Goal: Information Seeking & Learning: Learn about a topic

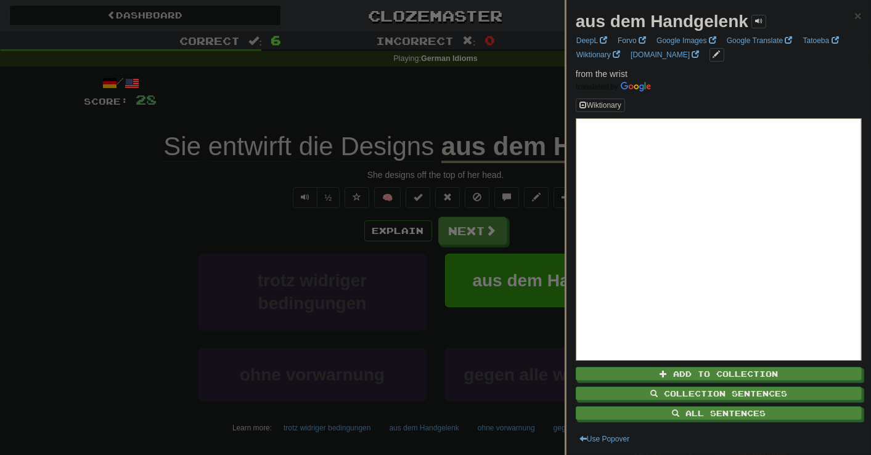
click at [135, 343] on div at bounding box center [435, 227] width 871 height 455
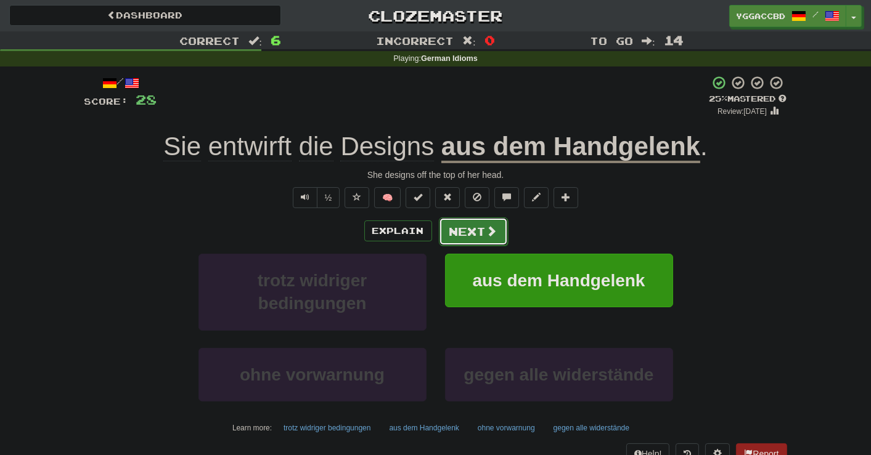
click at [463, 229] on button "Next" at bounding box center [473, 232] width 69 height 28
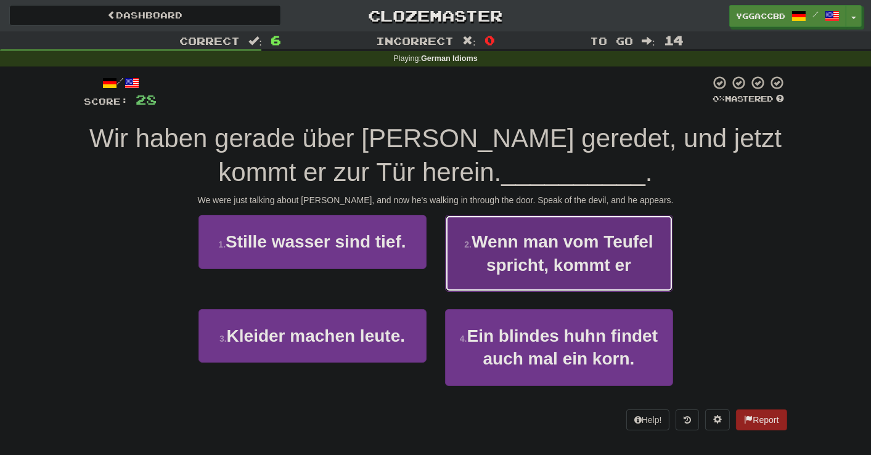
click at [562, 287] on button "2 . Wenn man vom Teufel spricht, kommt er" at bounding box center [559, 253] width 228 height 77
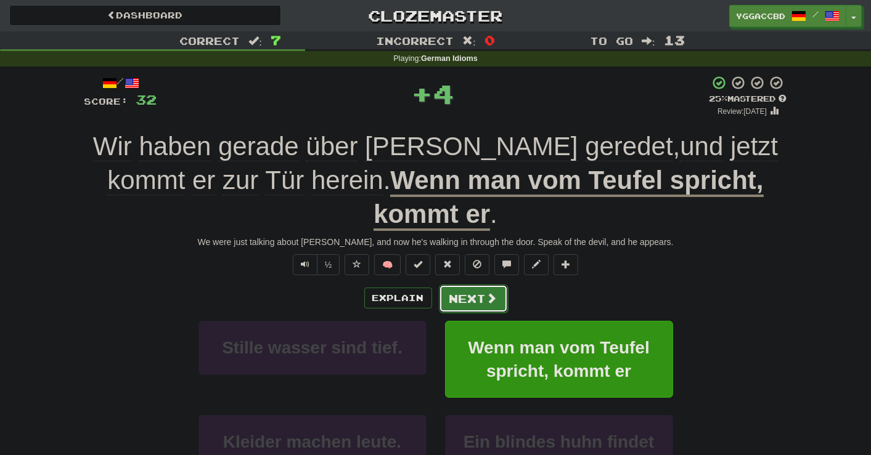
click at [462, 285] on button "Next" at bounding box center [473, 299] width 69 height 28
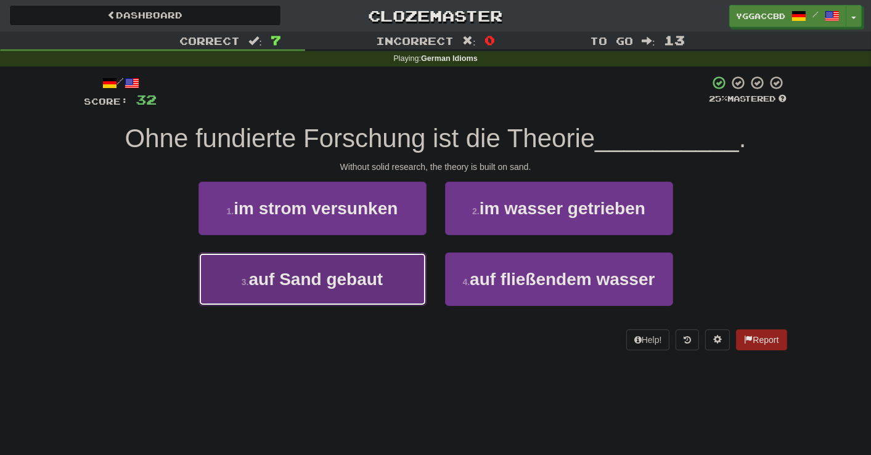
click at [332, 282] on span "auf Sand gebaut" at bounding box center [315, 279] width 134 height 19
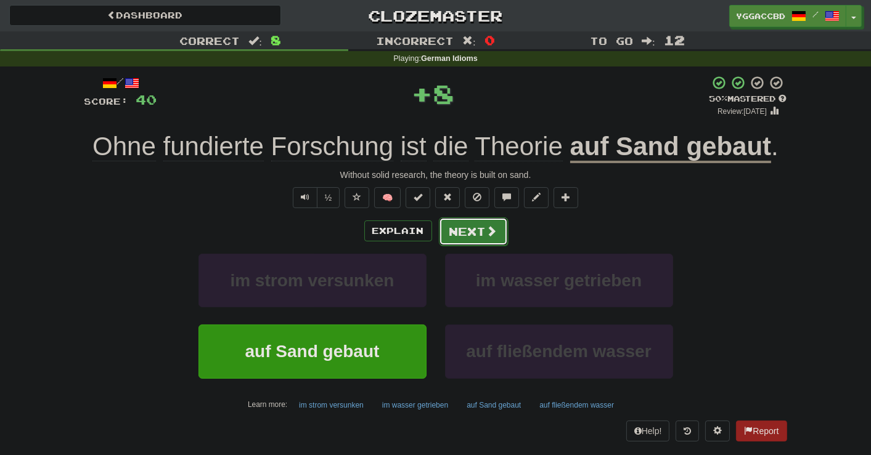
click at [470, 227] on button "Next" at bounding box center [473, 232] width 69 height 28
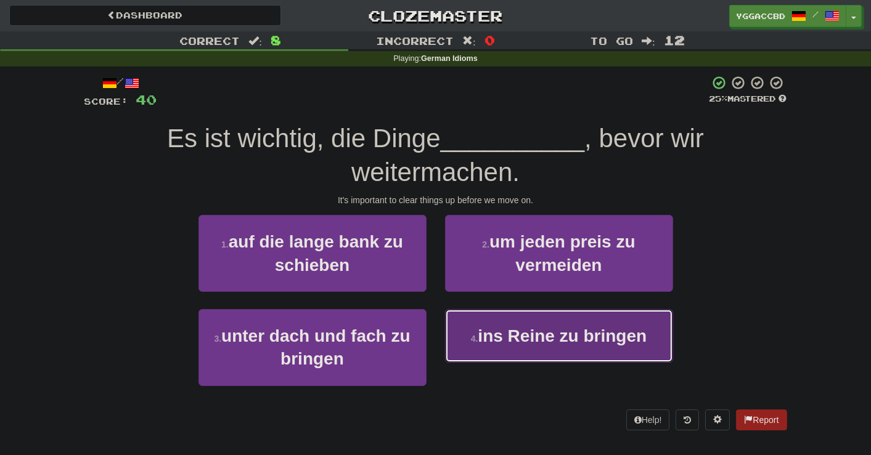
click at [577, 351] on button "4 . ins Reine zu bringen" at bounding box center [559, 336] width 228 height 54
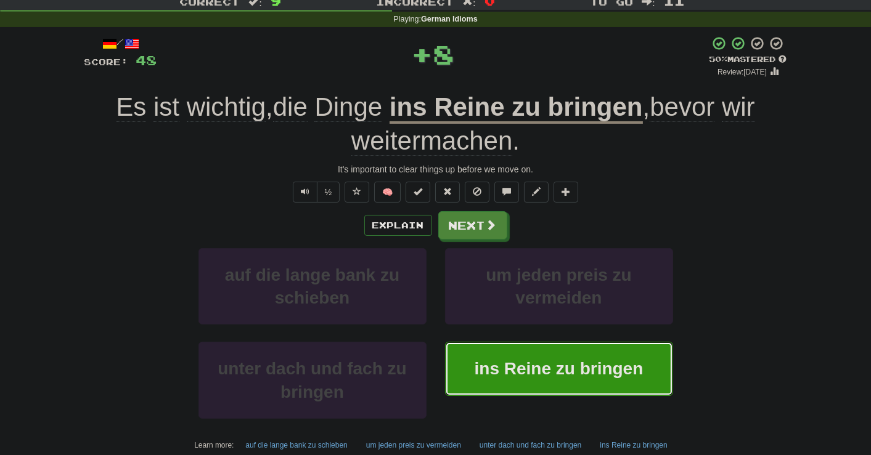
scroll to position [140, 0]
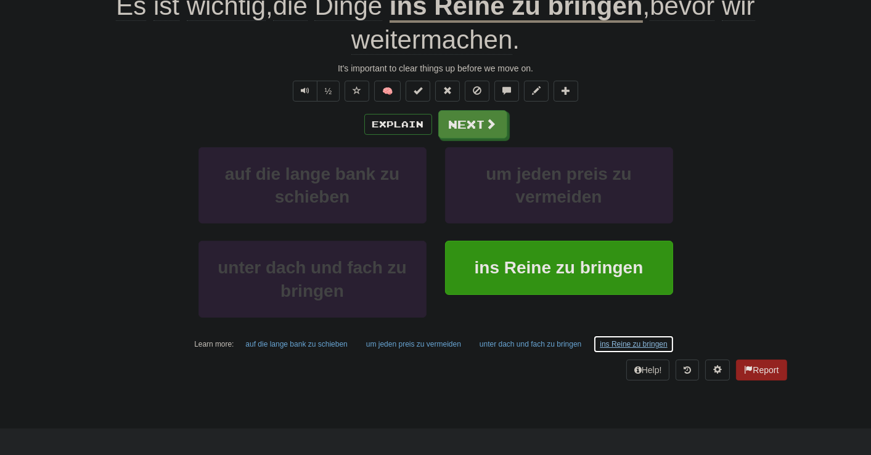
click at [605, 345] on button "ins Reine zu bringen" at bounding box center [633, 344] width 81 height 18
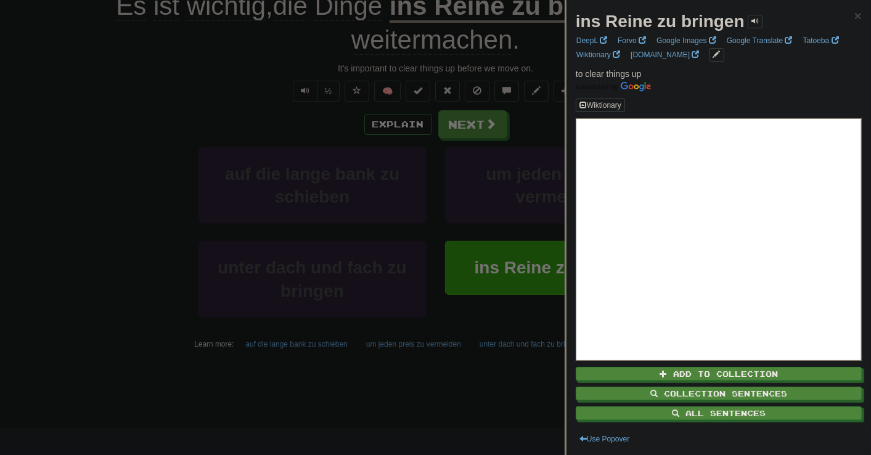
click at [463, 126] on div at bounding box center [435, 227] width 871 height 455
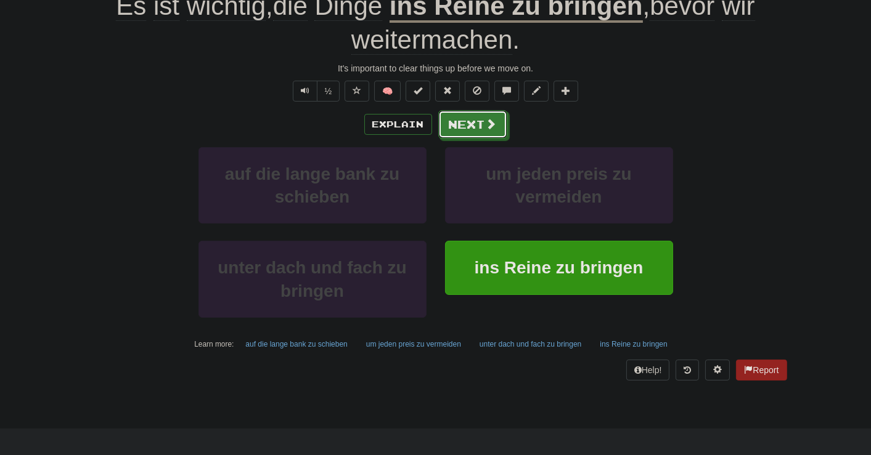
click at [463, 126] on button "Next" at bounding box center [472, 124] width 69 height 28
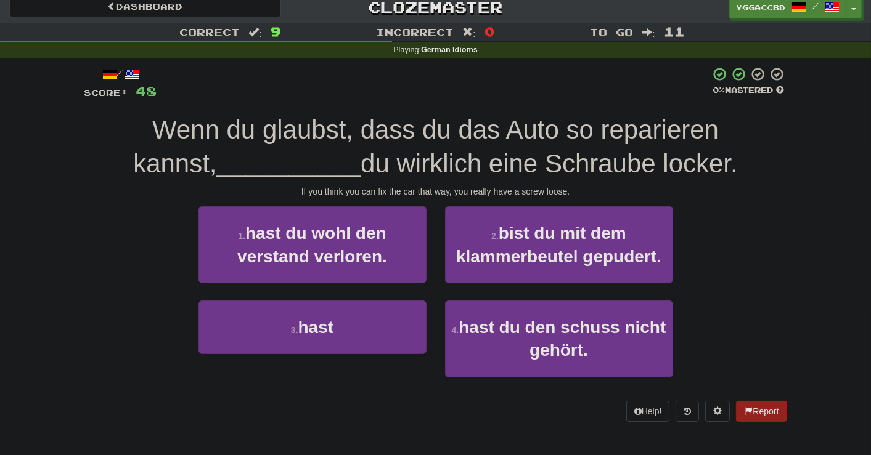
scroll to position [0, 0]
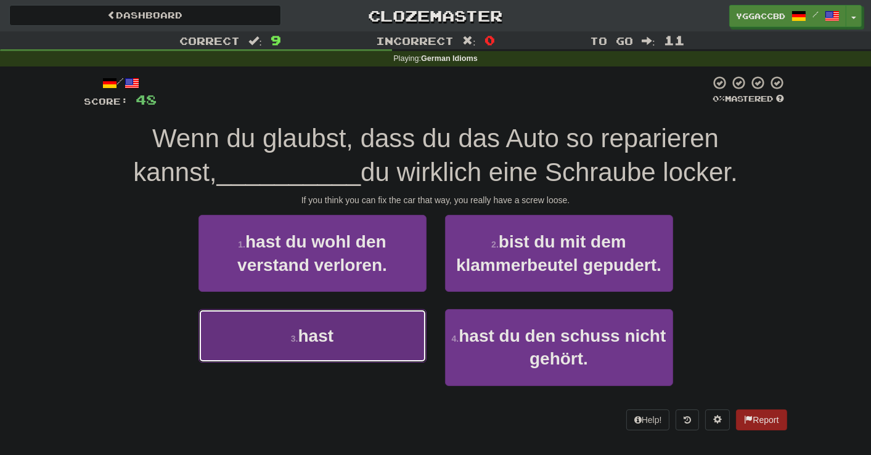
click at [341, 351] on button "3 . hast" at bounding box center [312, 336] width 228 height 54
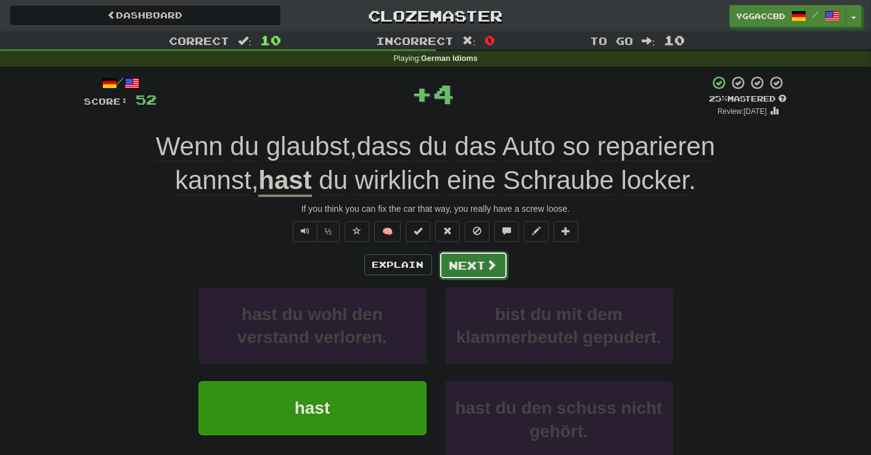
click at [464, 263] on button "Next" at bounding box center [473, 265] width 69 height 28
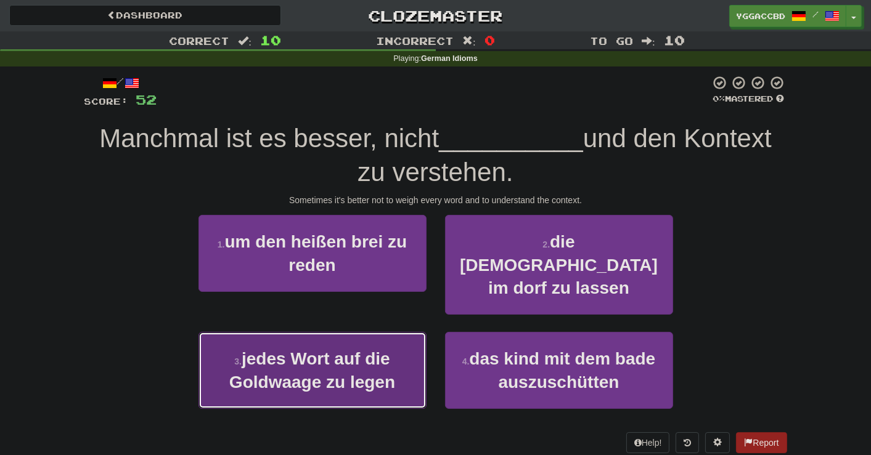
click at [317, 349] on span "jedes Wort auf die Goldwaage zu legen" at bounding box center [312, 370] width 166 height 42
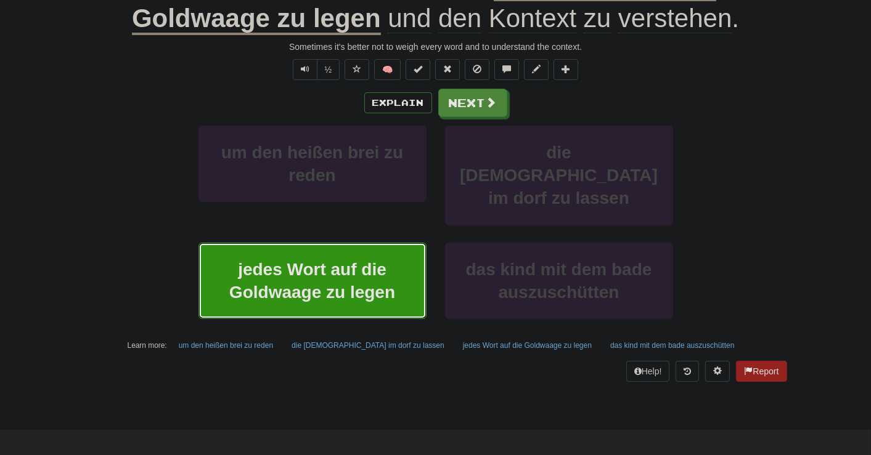
scroll to position [211, 0]
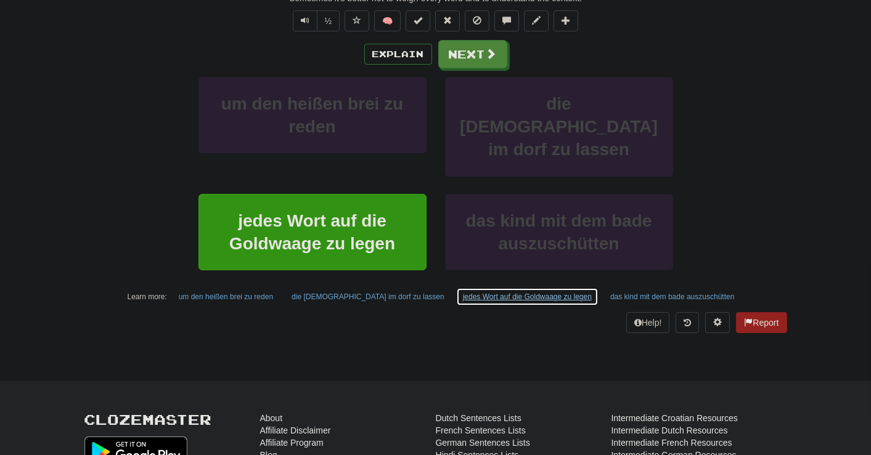
click at [483, 288] on button "jedes Wort auf die Goldwaage zu legen" at bounding box center [527, 297] width 142 height 18
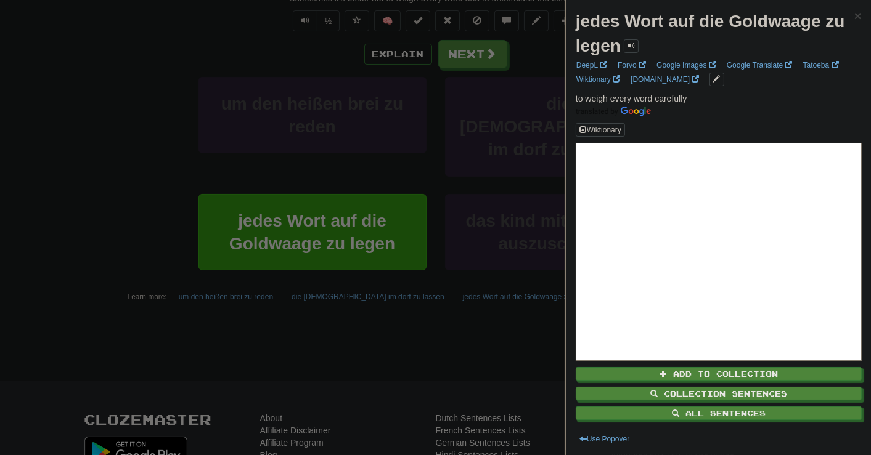
click at [759, 20] on strong "jedes Wort auf die Goldwaage zu legen" at bounding box center [710, 34] width 269 height 44
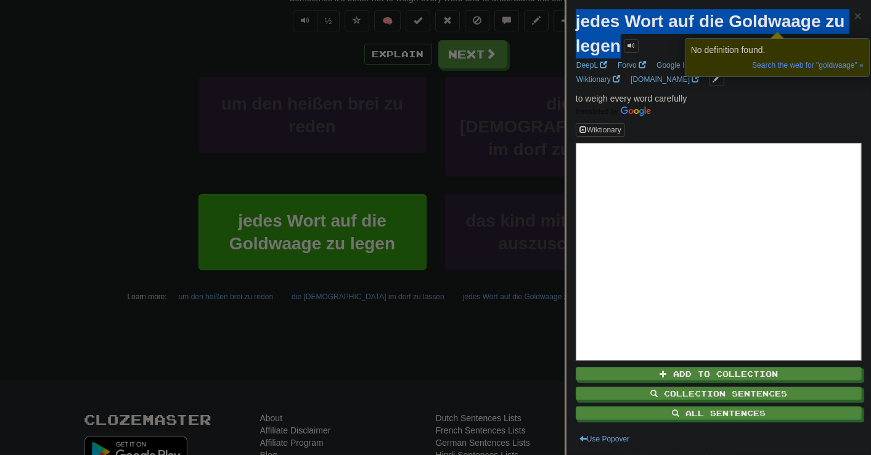
drag, startPoint x: 577, startPoint y: 22, endPoint x: 619, endPoint y: 49, distance: 49.6
click at [619, 49] on strong "jedes Wort auf die Goldwaage zu legen" at bounding box center [710, 34] width 269 height 44
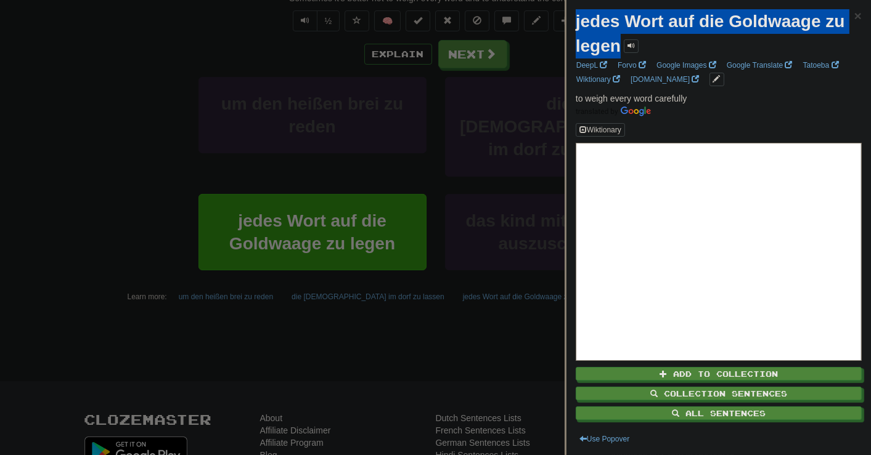
copy strong "jedes Wort auf die Goldwaage zu legen"
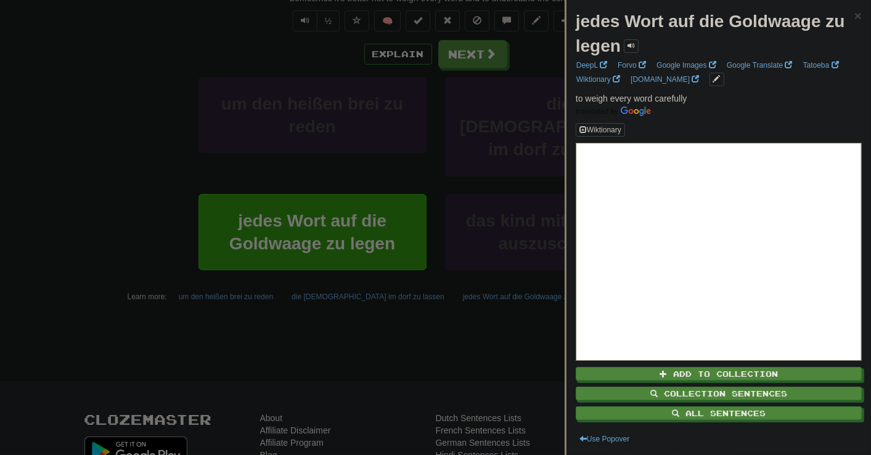
click at [109, 335] on div at bounding box center [435, 227] width 871 height 455
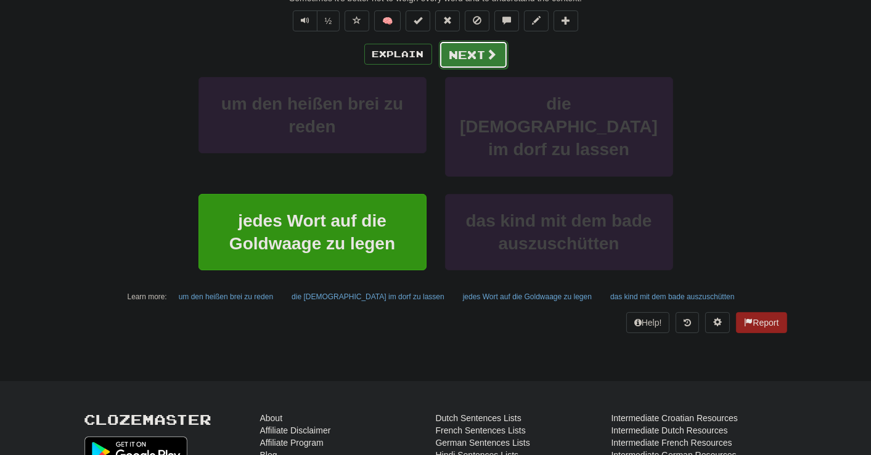
click at [470, 52] on button "Next" at bounding box center [473, 55] width 69 height 28
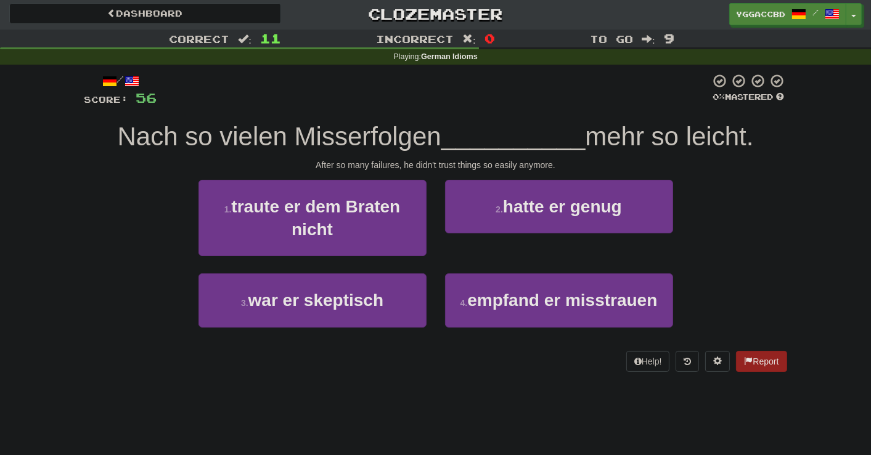
scroll to position [0, 0]
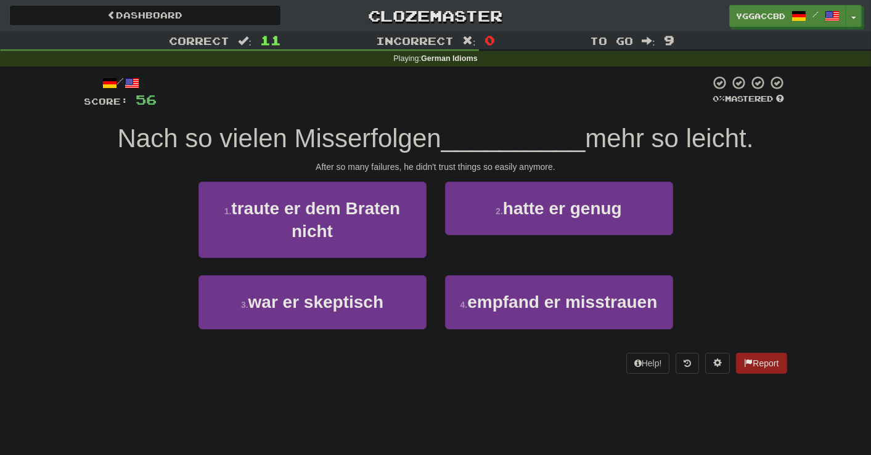
drag, startPoint x: 425, startPoint y: 380, endPoint x: 427, endPoint y: 373, distance: 7.0
click at [425, 380] on div "/ Score: 56 0 % Mastered Nach so vielen Misserfolgen __________ mehr so leicht.…" at bounding box center [435, 229] width 702 height 324
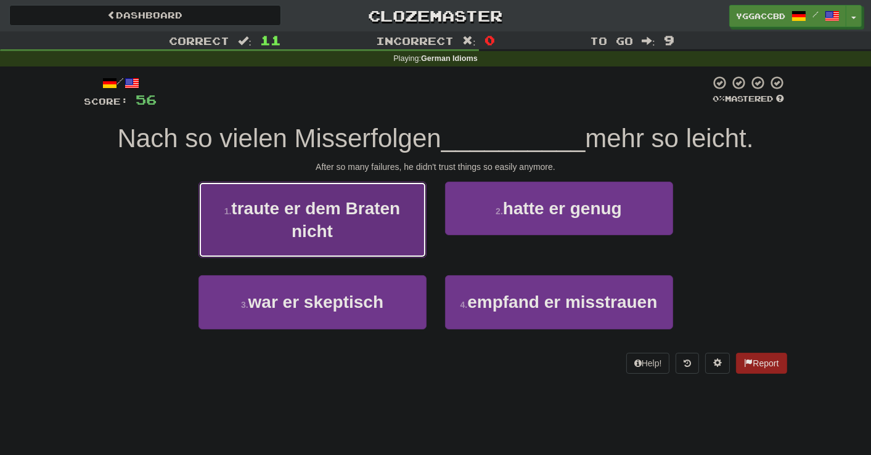
click at [336, 225] on button "1 . traute er dem Braten nicht" at bounding box center [312, 220] width 228 height 77
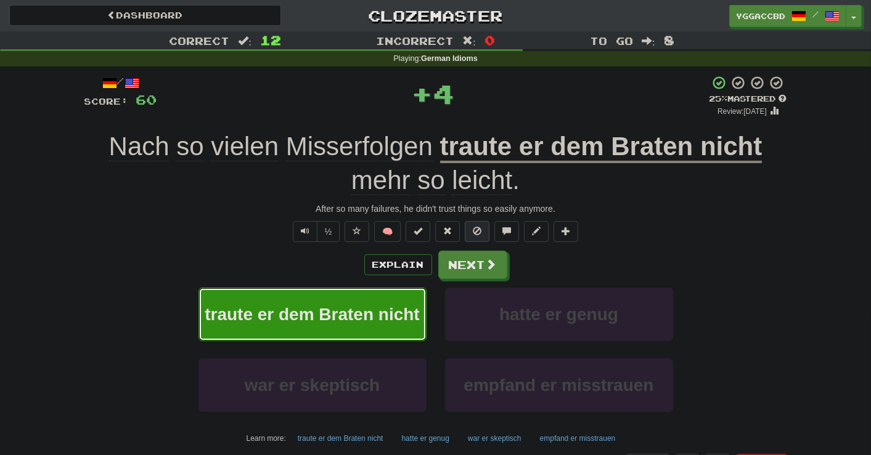
scroll to position [140, 0]
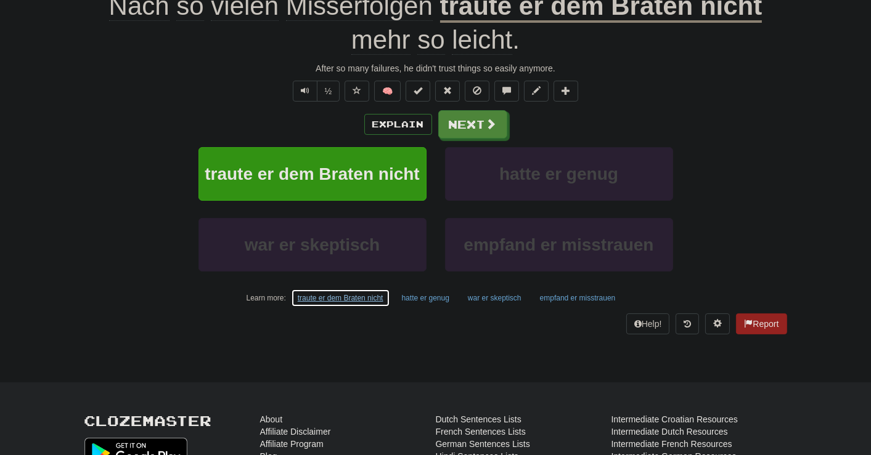
click at [364, 293] on button "traute er dem Braten nicht" at bounding box center [340, 298] width 99 height 18
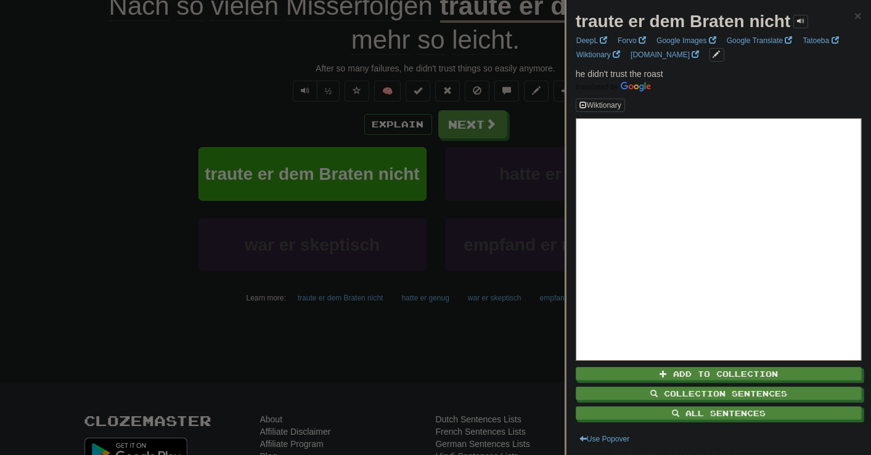
click at [713, 23] on strong "traute er dem Braten nicht" at bounding box center [683, 21] width 215 height 19
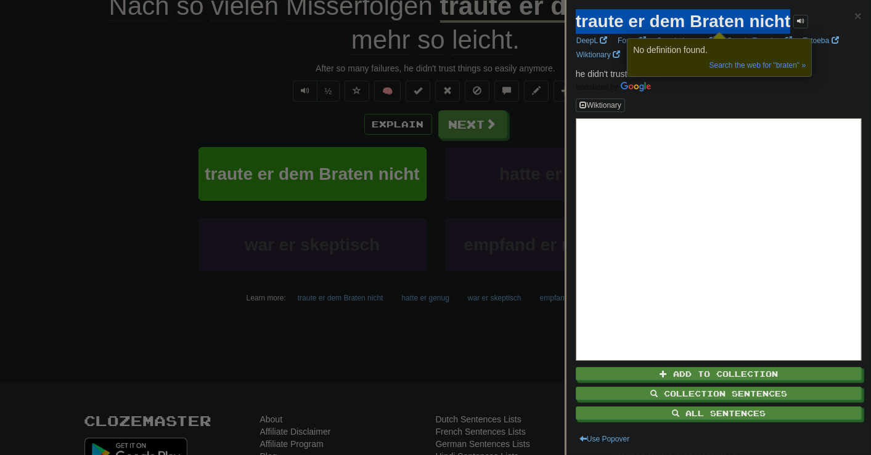
drag, startPoint x: 576, startPoint y: 23, endPoint x: 792, endPoint y: 18, distance: 216.9
click at [792, 18] on div "traute er dem Braten nicht" at bounding box center [692, 21] width 233 height 25
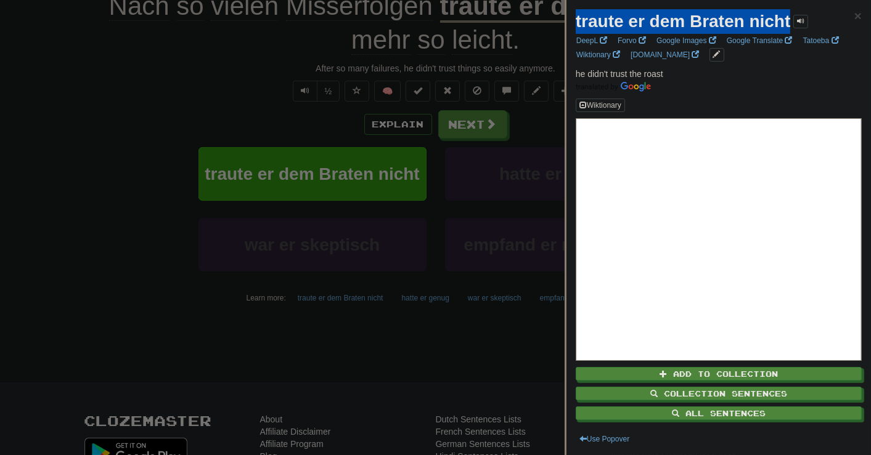
copy strong "traute er dem Braten nicht"
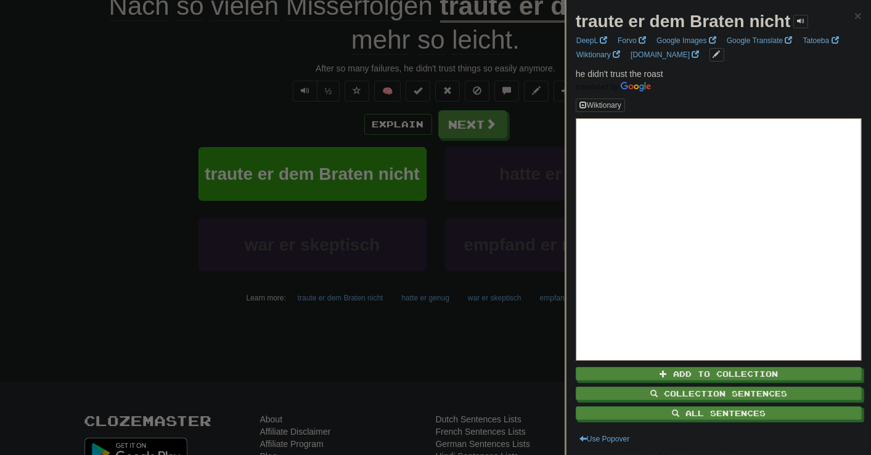
click at [176, 263] on div at bounding box center [435, 227] width 871 height 455
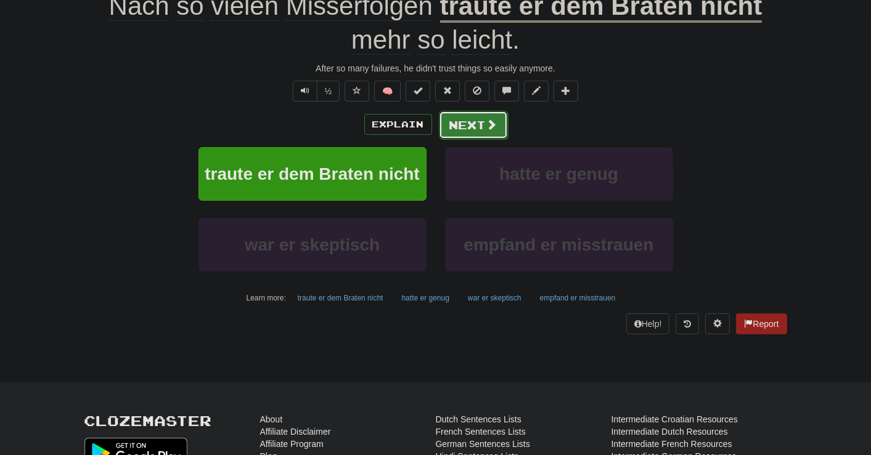
click at [457, 126] on button "Next" at bounding box center [473, 125] width 69 height 28
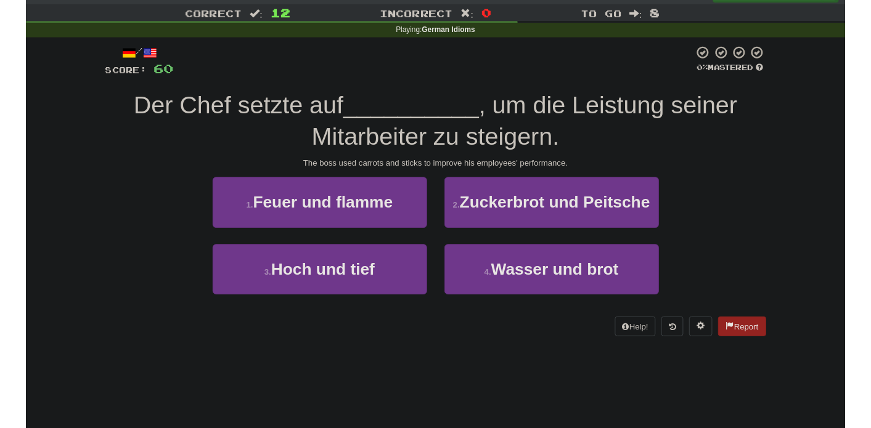
scroll to position [0, 0]
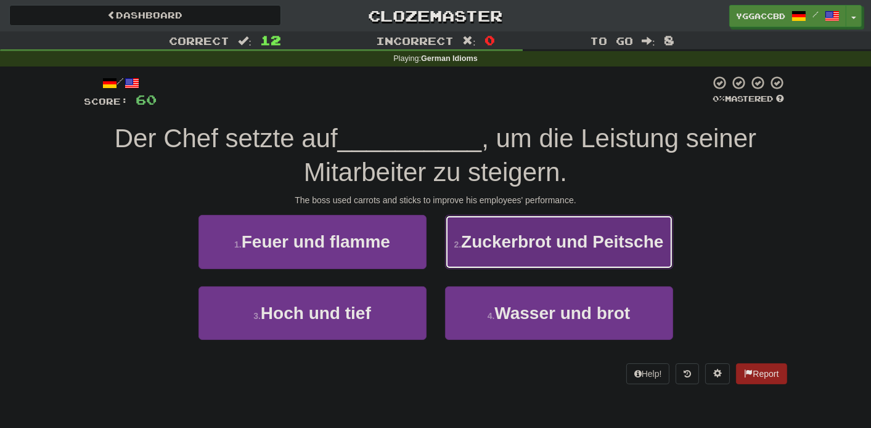
click at [558, 251] on button "2 . Zuckerbrot und Peitsche" at bounding box center [559, 242] width 228 height 54
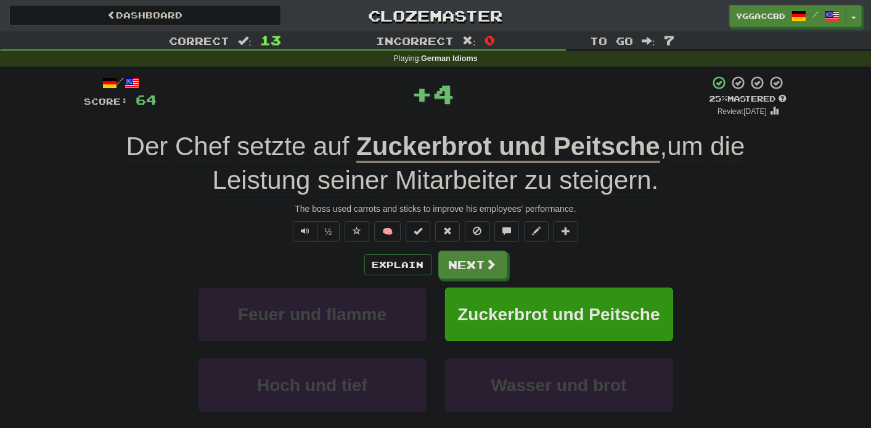
click at [576, 146] on u "Zuckerbrot und Peitsche" at bounding box center [507, 147] width 303 height 31
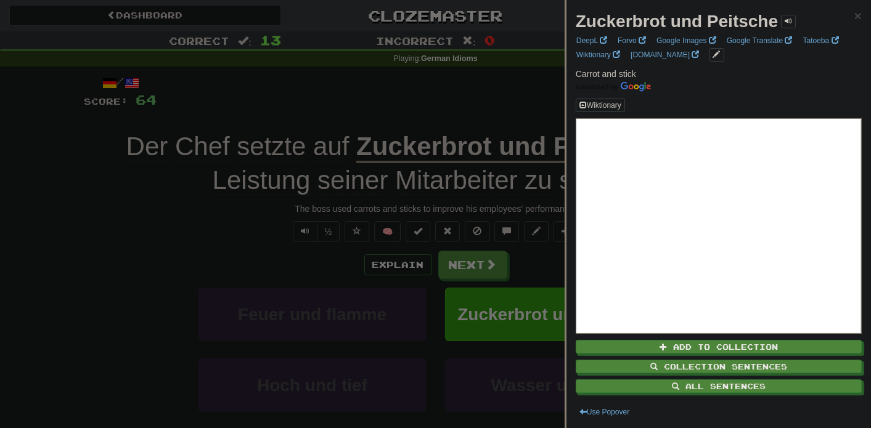
click at [737, 21] on strong "Zuckerbrot und Peitsche" at bounding box center [677, 21] width 202 height 19
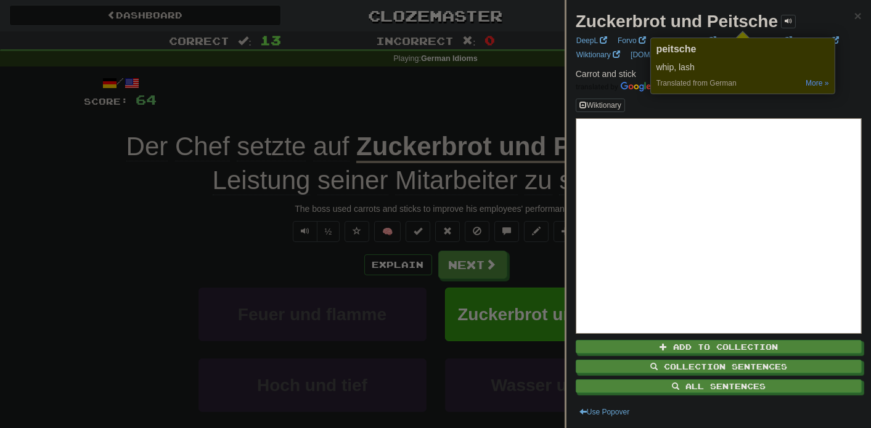
click at [489, 259] on div at bounding box center [435, 214] width 871 height 428
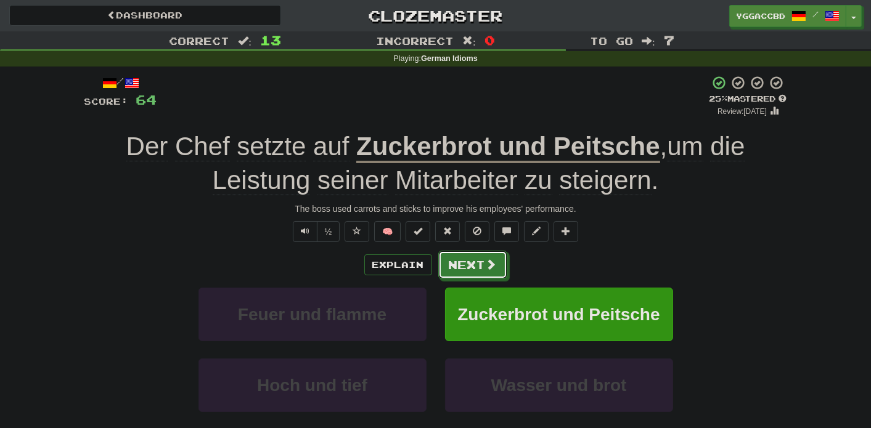
click at [469, 258] on button "Next" at bounding box center [472, 265] width 69 height 28
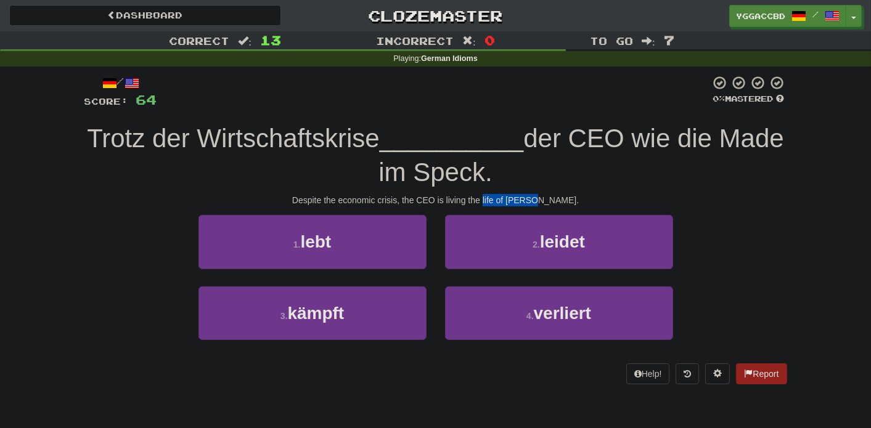
drag, startPoint x: 507, startPoint y: 200, endPoint x: 555, endPoint y: 200, distance: 47.4
click at [555, 200] on div "Despite the economic crisis, the CEO is living the life of Riley." at bounding box center [435, 200] width 702 height 12
copy div "life of Riley."
click at [87, 298] on div "3 . kämpft 4 . verliert" at bounding box center [435, 322] width 739 height 71
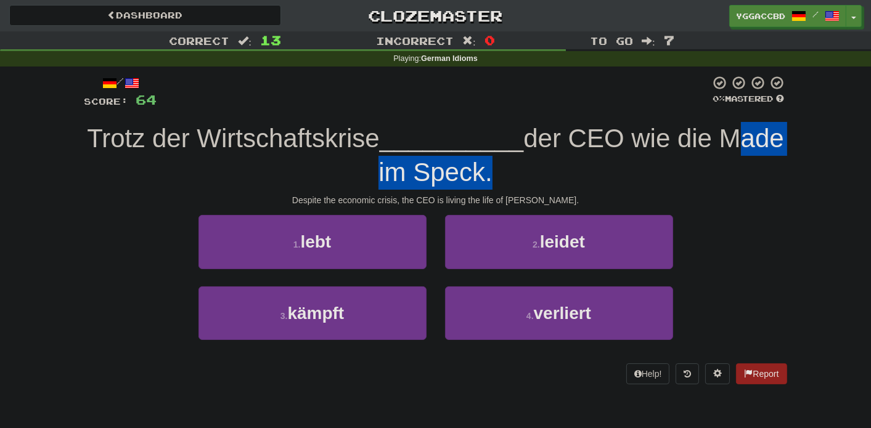
drag, startPoint x: 344, startPoint y: 171, endPoint x: 523, endPoint y: 180, distance: 178.9
click at [523, 180] on span "der CEO wie die Made im Speck." at bounding box center [580, 155] width 405 height 63
copy span "Made im Speck"
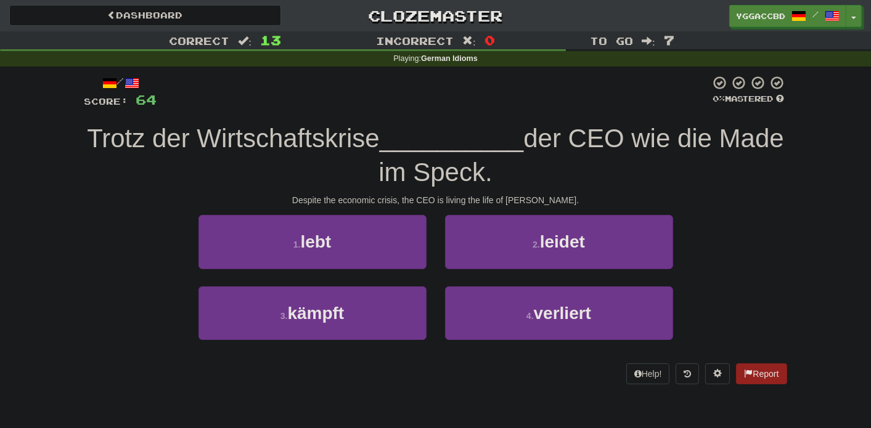
click at [120, 330] on div "3 . kämpft 4 . verliert" at bounding box center [435, 322] width 739 height 71
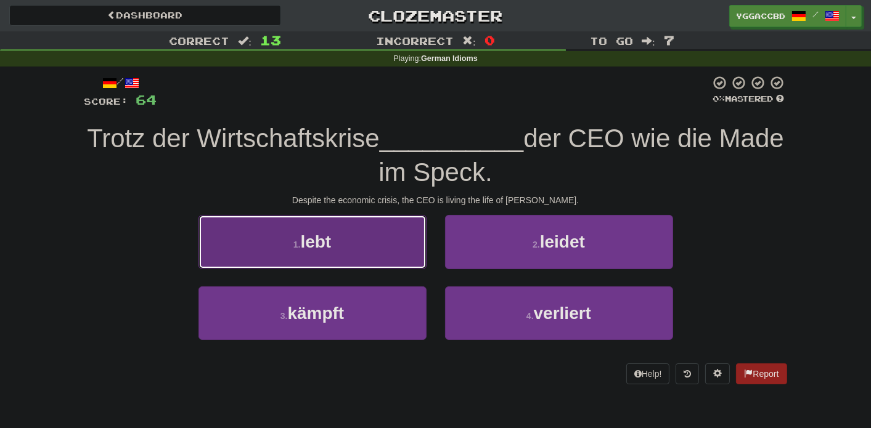
click at [373, 243] on button "1 . lebt" at bounding box center [312, 242] width 228 height 54
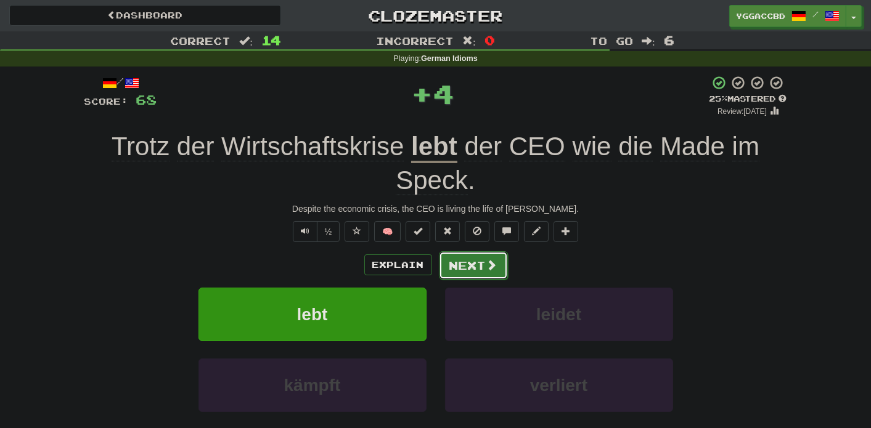
click at [479, 259] on button "Next" at bounding box center [473, 265] width 69 height 28
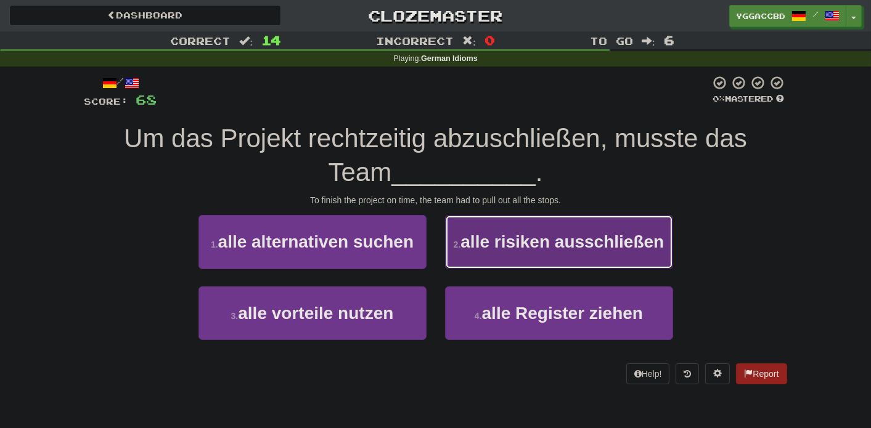
click at [481, 256] on button "2 . alle risiken ausschließen" at bounding box center [559, 242] width 228 height 54
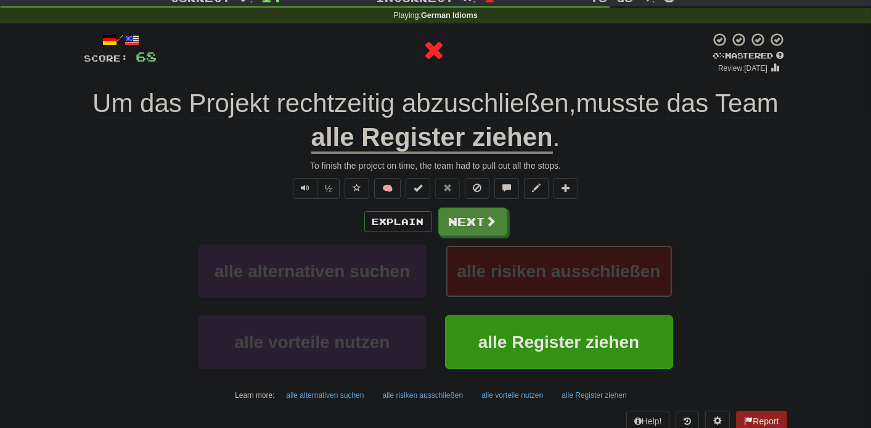
scroll to position [105, 0]
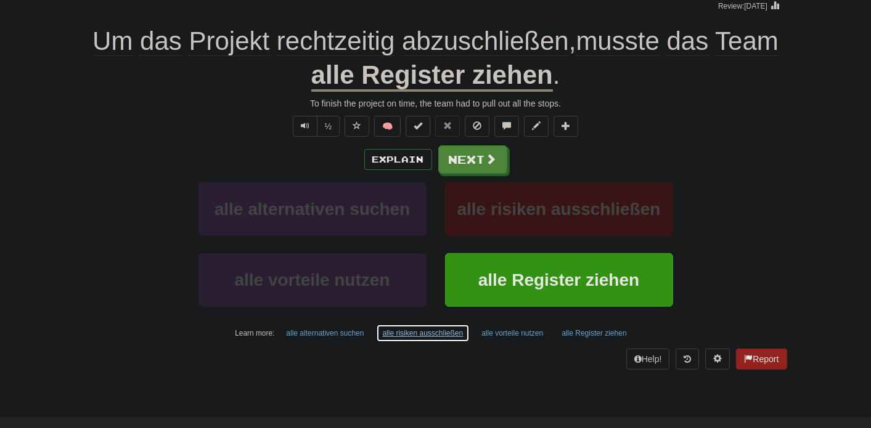
click at [440, 329] on button "alle risiken ausschließen" at bounding box center [423, 333] width 94 height 18
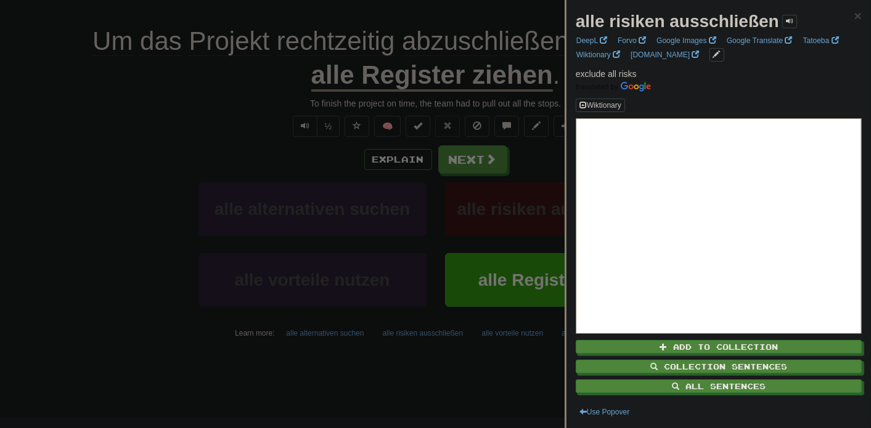
click at [442, 366] on div at bounding box center [435, 214] width 871 height 428
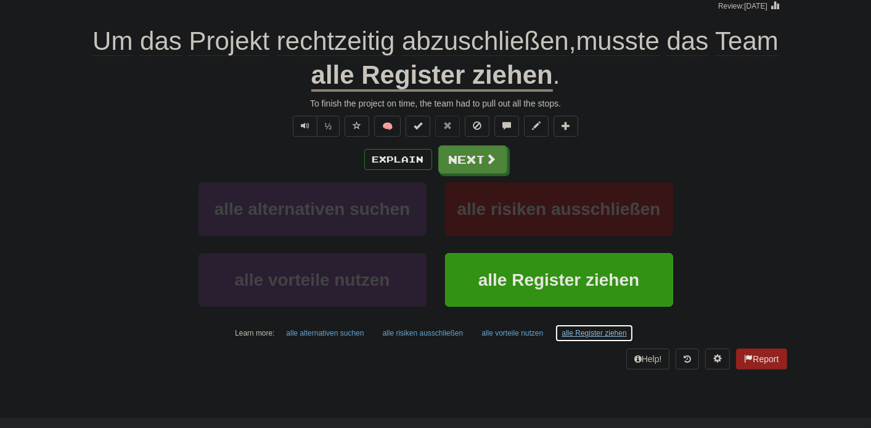
click at [571, 333] on button "alle Register ziehen" at bounding box center [594, 333] width 78 height 18
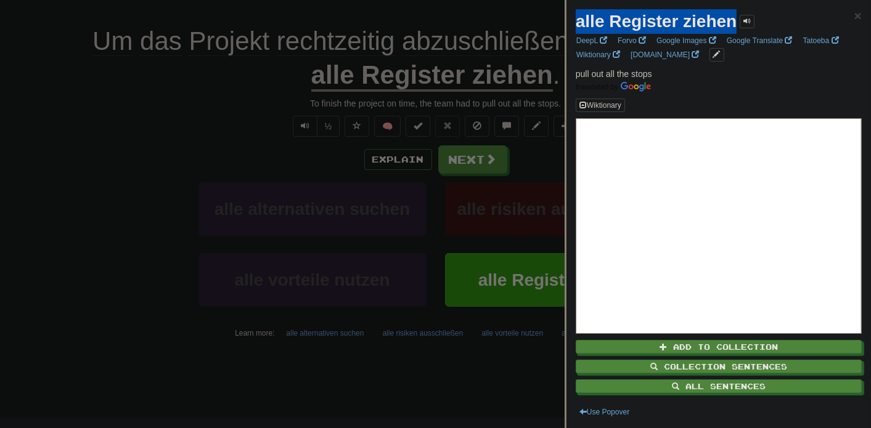
drag, startPoint x: 578, startPoint y: 23, endPoint x: 736, endPoint y: 20, distance: 157.8
click at [736, 20] on strong "alle Register ziehen" at bounding box center [656, 21] width 161 height 19
copy strong "alle Register ziehen"
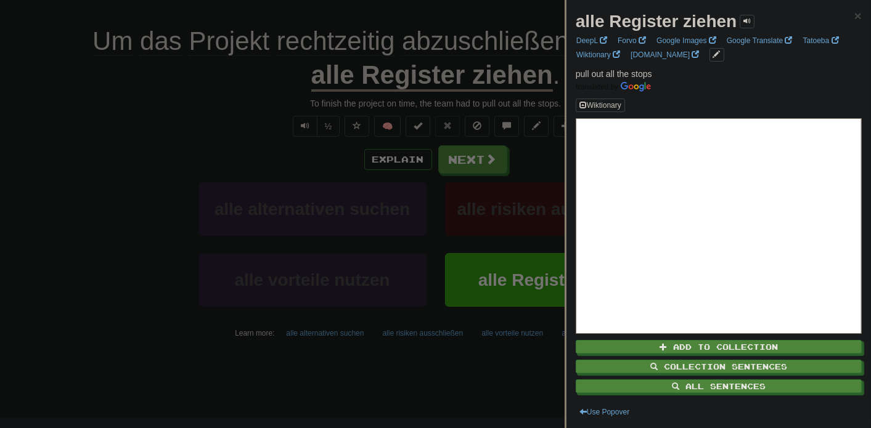
drag, startPoint x: 55, startPoint y: 346, endPoint x: 139, endPoint y: 321, distance: 87.5
click at [58, 345] on div at bounding box center [435, 214] width 871 height 428
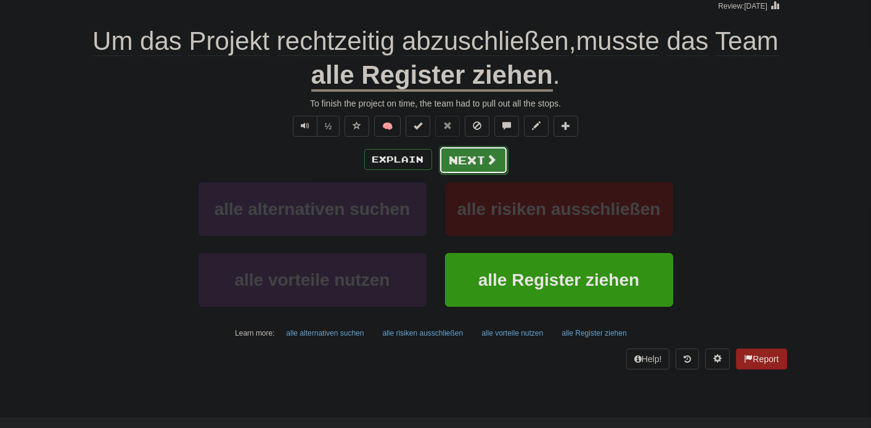
click at [460, 162] on button "Next" at bounding box center [473, 160] width 69 height 28
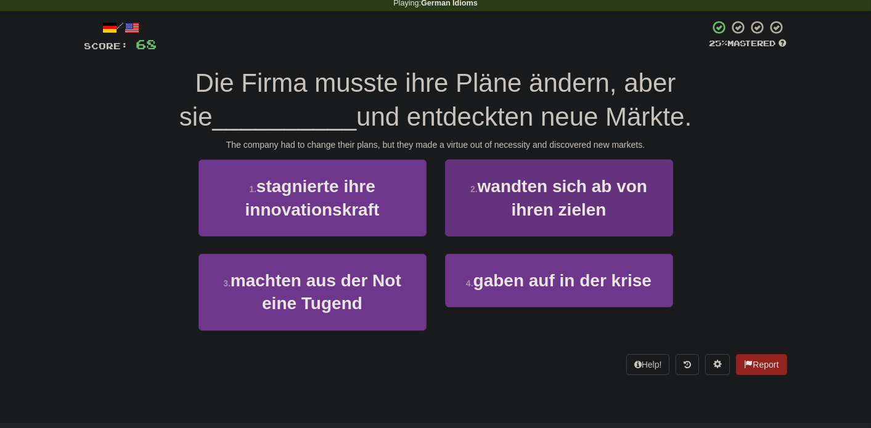
scroll to position [70, 0]
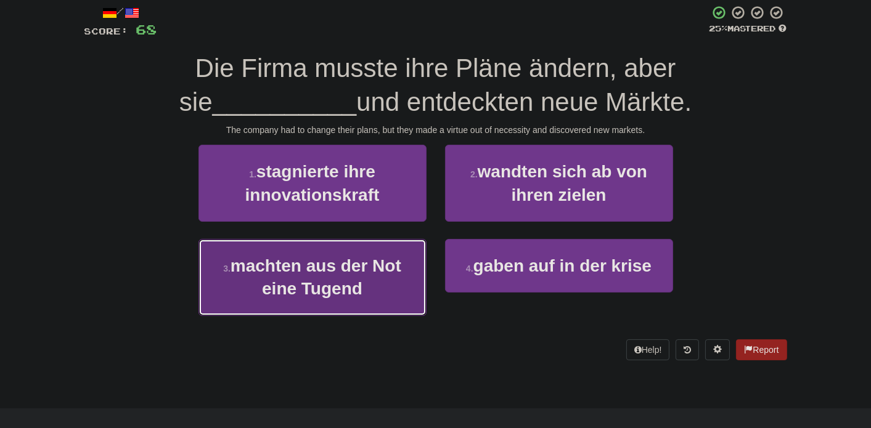
click at [353, 274] on span "machten aus der Not eine Tugend" at bounding box center [315, 277] width 171 height 42
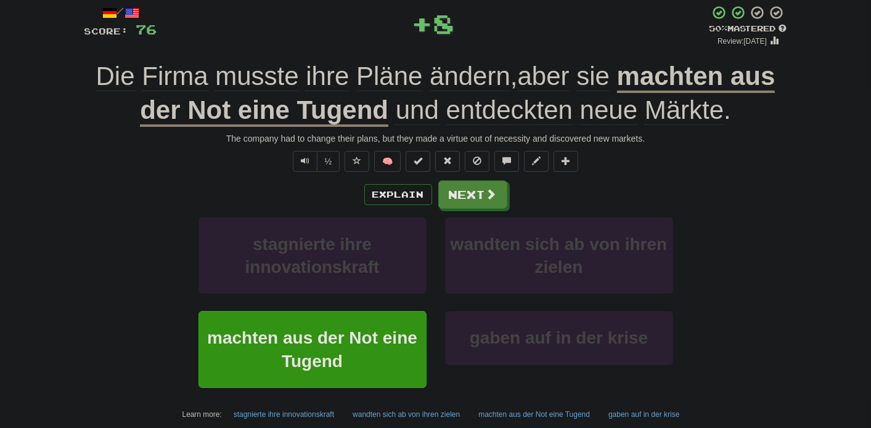
click at [666, 75] on u "machten aus der Not eine Tugend" at bounding box center [457, 94] width 635 height 65
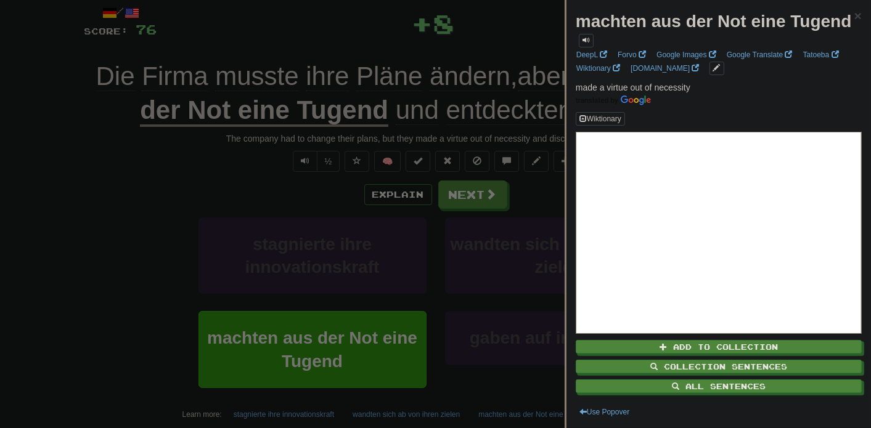
click at [607, 31] on strong "machten aus der Not eine Tugend" at bounding box center [714, 21] width 276 height 19
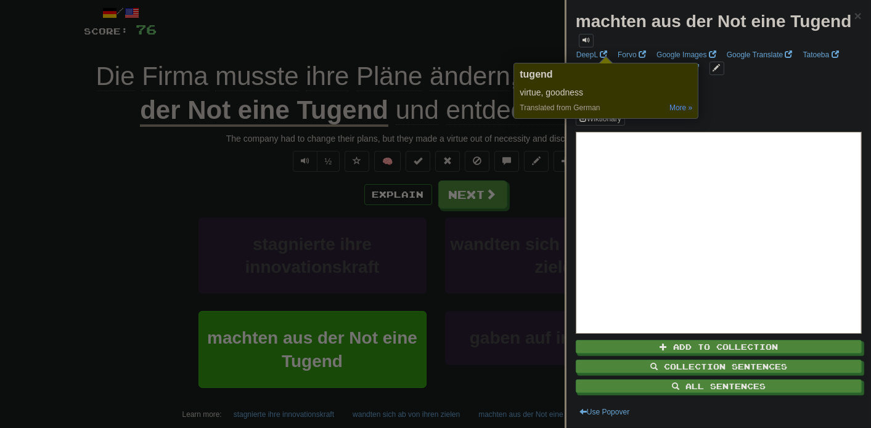
drag, startPoint x: 156, startPoint y: 200, endPoint x: 199, endPoint y: 200, distance: 43.1
click at [157, 200] on div at bounding box center [435, 214] width 871 height 428
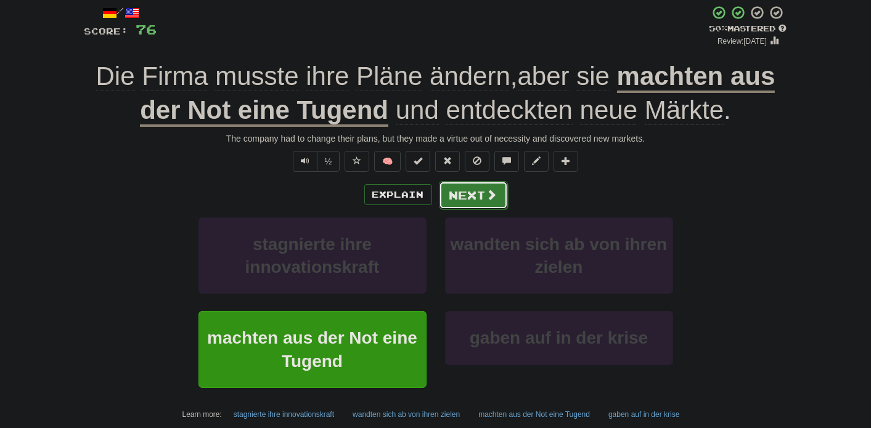
click at [452, 195] on button "Next" at bounding box center [473, 195] width 69 height 28
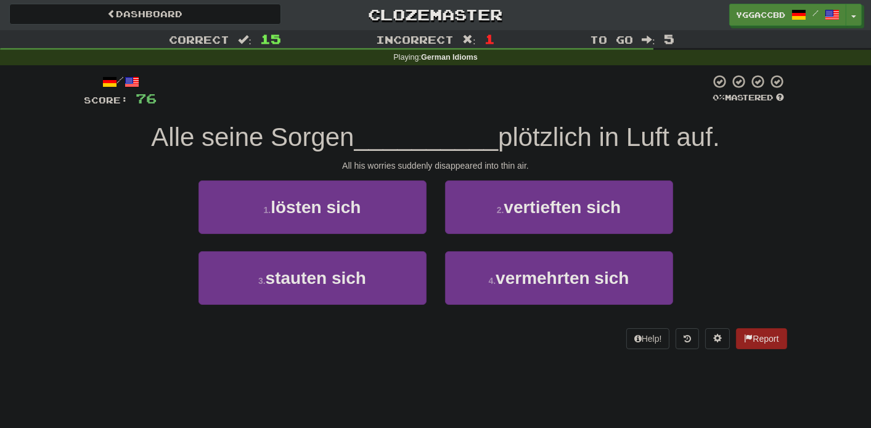
scroll to position [0, 0]
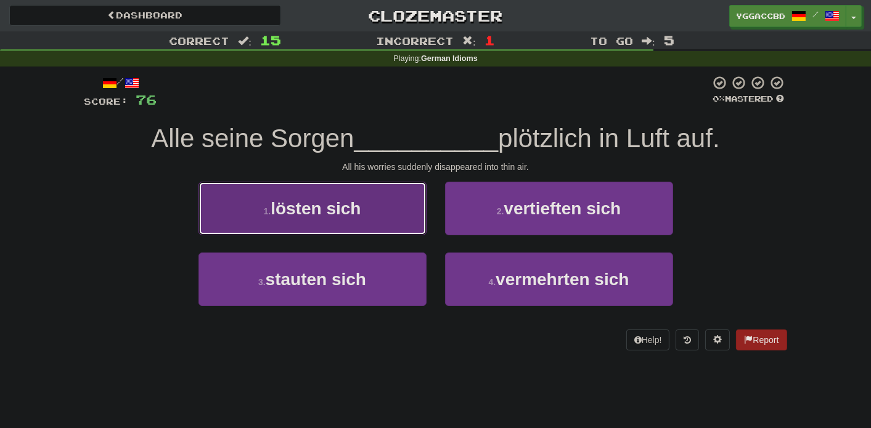
click at [382, 218] on button "1 . lösten sich" at bounding box center [312, 209] width 228 height 54
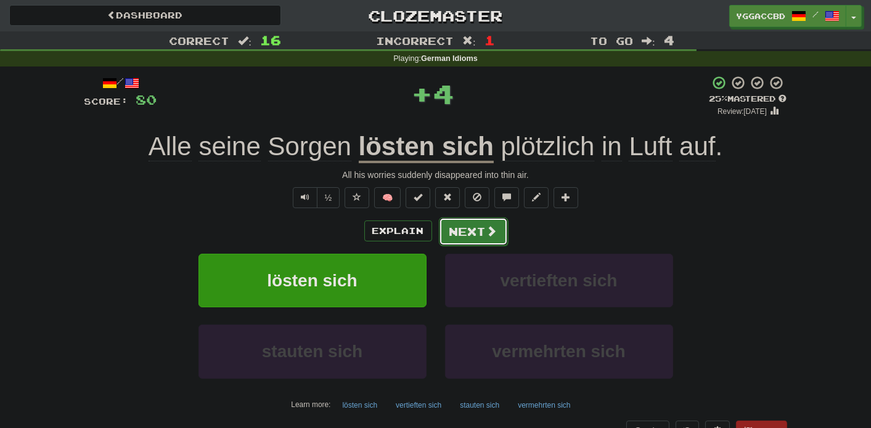
click at [479, 235] on button "Next" at bounding box center [473, 232] width 69 height 28
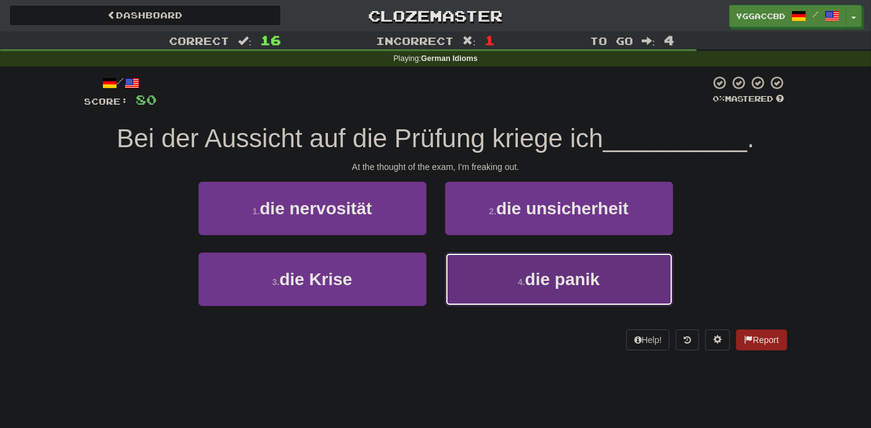
click at [545, 275] on span "die panik" at bounding box center [562, 279] width 75 height 19
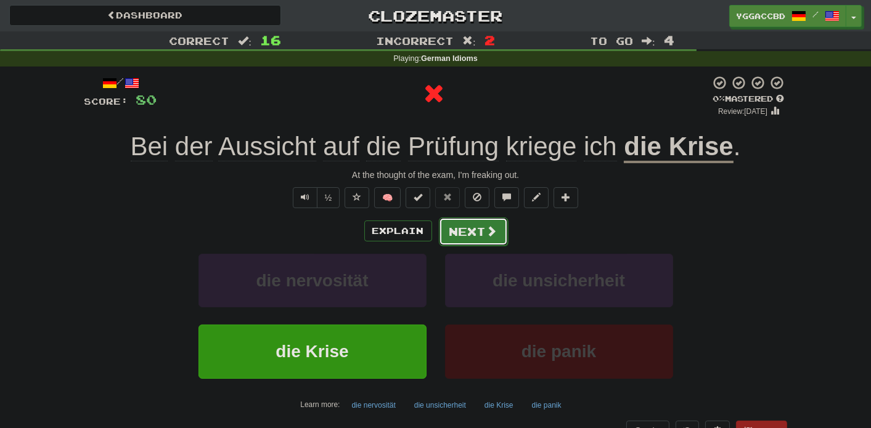
click at [476, 232] on button "Next" at bounding box center [473, 232] width 69 height 28
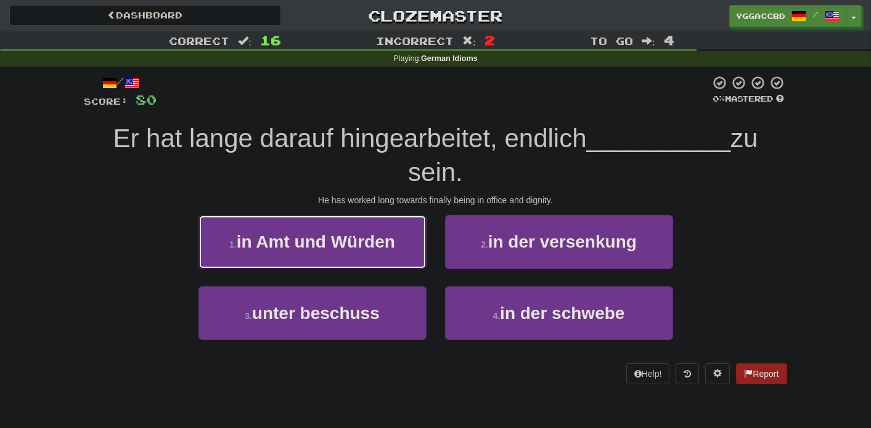
drag, startPoint x: 356, startPoint y: 234, endPoint x: 403, endPoint y: 224, distance: 47.7
click at [356, 234] on span "in Amt und Würden" at bounding box center [316, 241] width 158 height 19
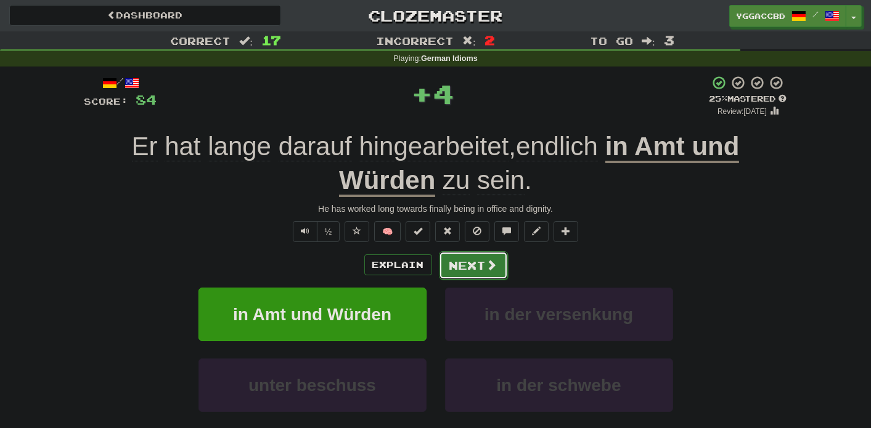
click at [477, 257] on button "Next" at bounding box center [473, 265] width 69 height 28
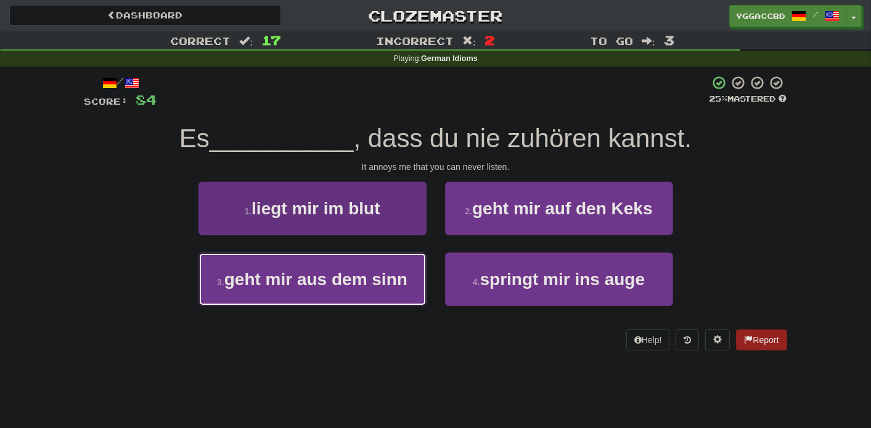
drag, startPoint x: 373, startPoint y: 272, endPoint x: 393, endPoint y: 263, distance: 21.0
click at [378, 270] on span "geht mir aus dem sinn" at bounding box center [315, 279] width 183 height 19
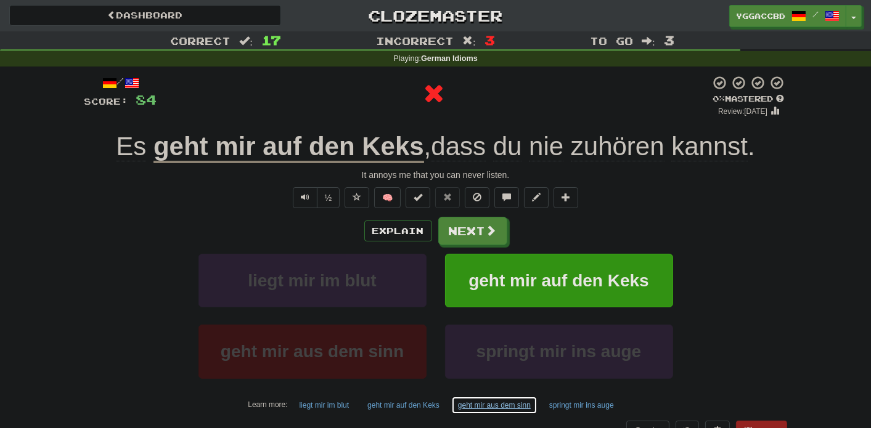
click at [501, 398] on button "geht mir aus dem sinn" at bounding box center [494, 405] width 86 height 18
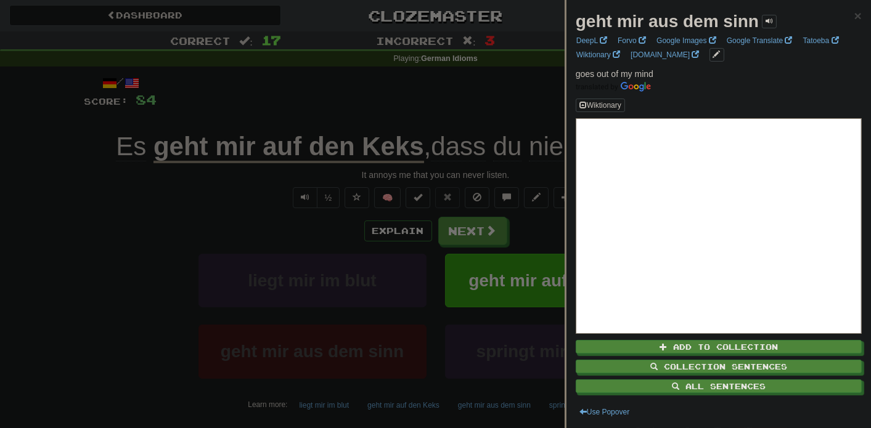
click at [173, 264] on div at bounding box center [435, 214] width 871 height 428
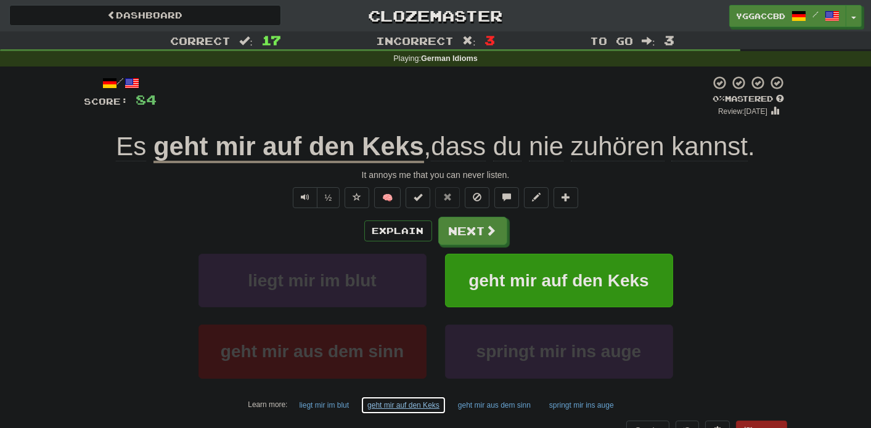
click at [396, 405] on button "geht mir auf den Keks" at bounding box center [403, 405] width 86 height 18
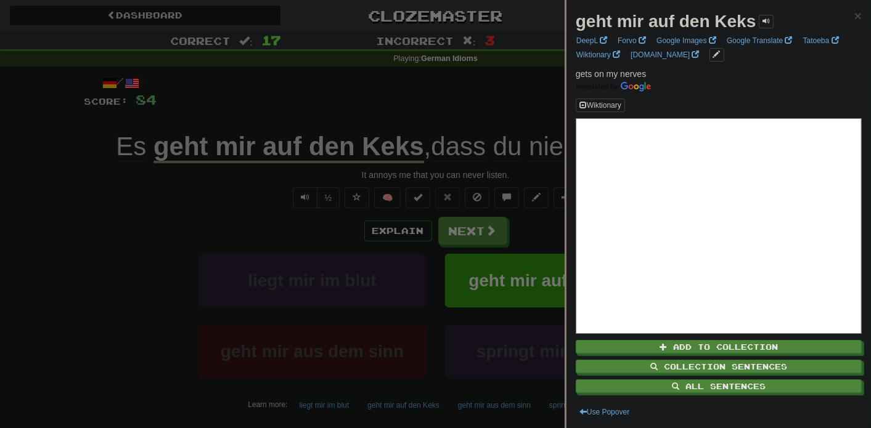
click at [731, 22] on strong "geht mir auf den Keks" at bounding box center [666, 21] width 181 height 19
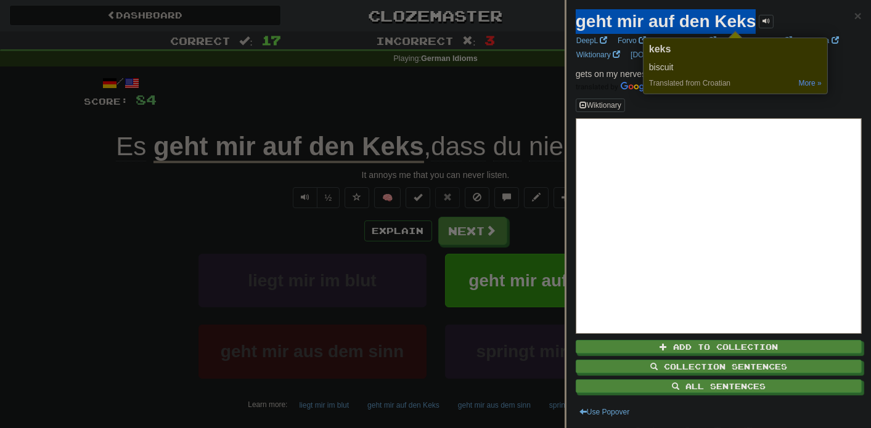
drag, startPoint x: 577, startPoint y: 22, endPoint x: 755, endPoint y: 22, distance: 178.1
click at [755, 22] on strong "geht mir auf den Keks" at bounding box center [666, 21] width 181 height 19
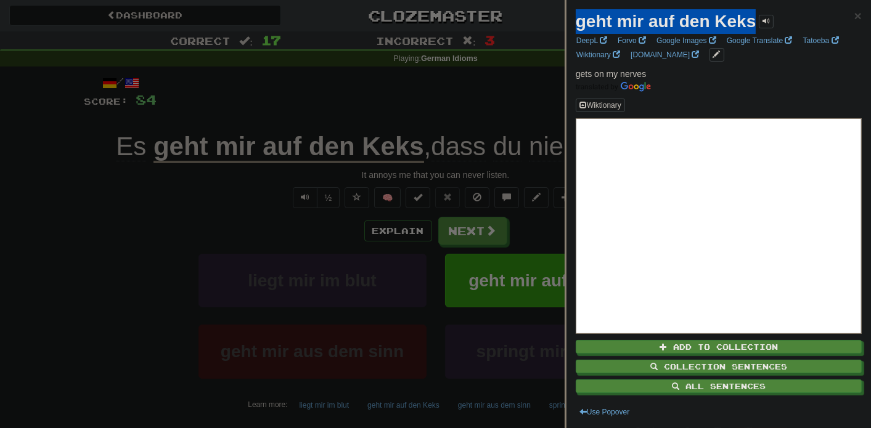
copy strong "geht mir auf den Keks"
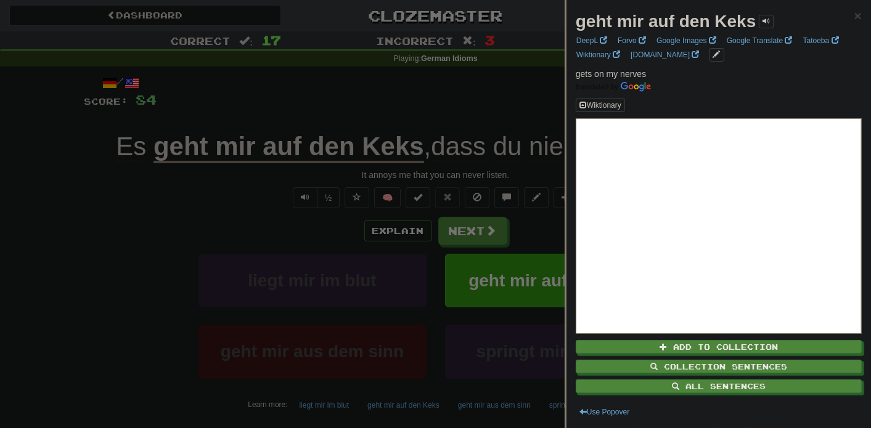
click at [482, 286] on div at bounding box center [435, 214] width 871 height 428
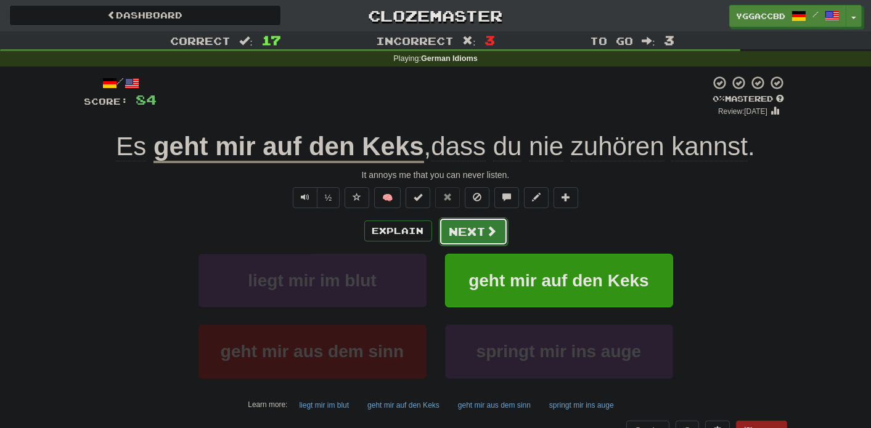
click at [474, 237] on button "Next" at bounding box center [473, 232] width 69 height 28
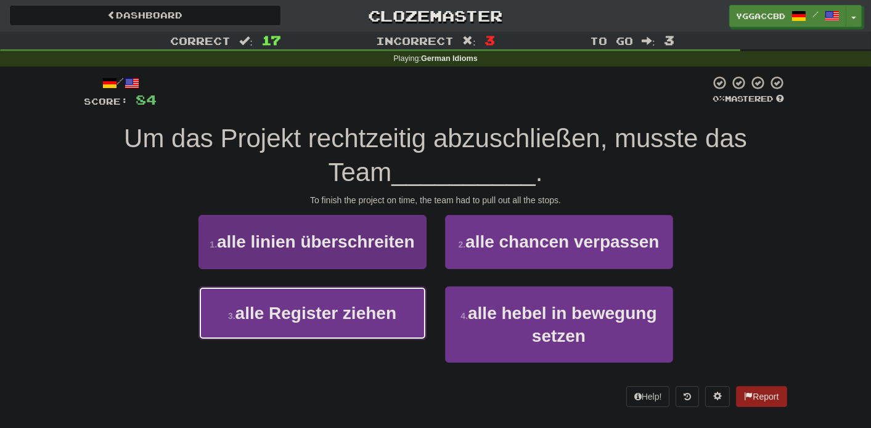
drag, startPoint x: 381, startPoint y: 297, endPoint x: 393, endPoint y: 290, distance: 13.3
click at [381, 297] on button "3 . alle Register ziehen" at bounding box center [312, 314] width 228 height 54
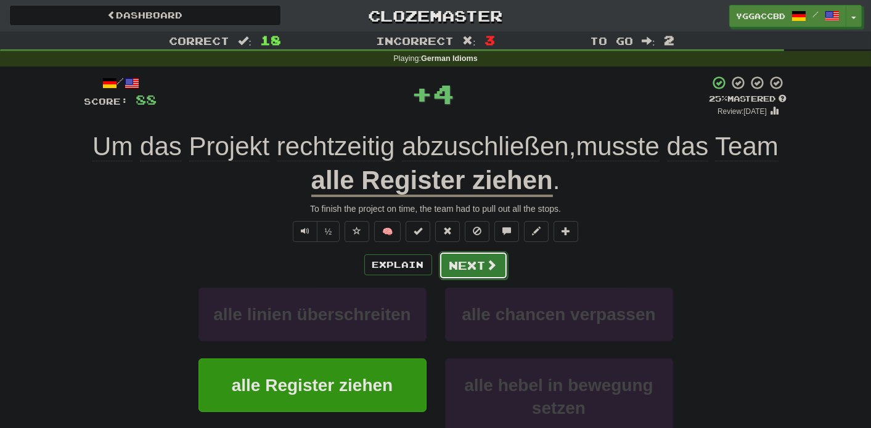
click at [479, 267] on button "Next" at bounding box center [473, 265] width 69 height 28
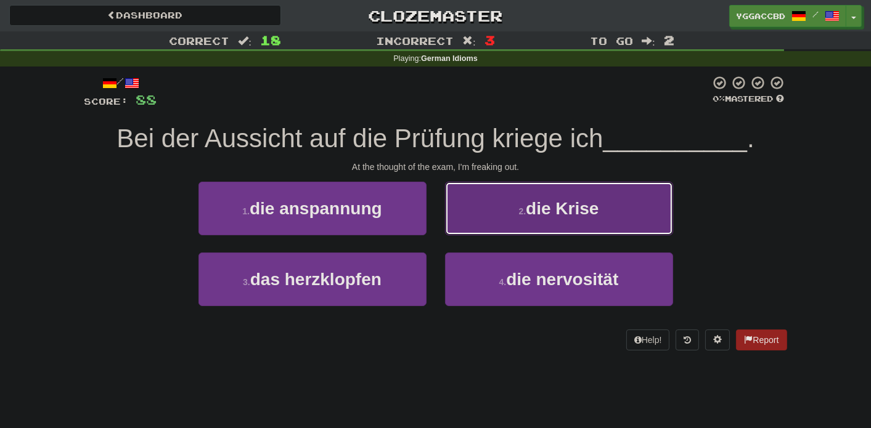
click at [513, 213] on button "2 . die Krise" at bounding box center [559, 209] width 228 height 54
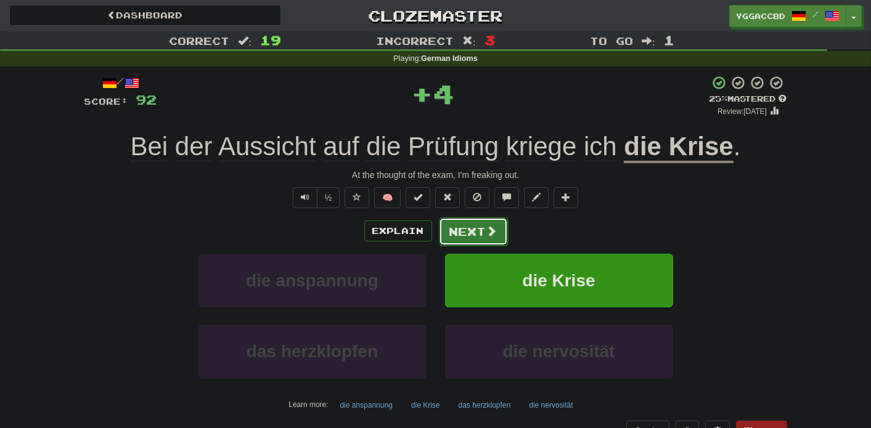
click at [468, 229] on button "Next" at bounding box center [473, 232] width 69 height 28
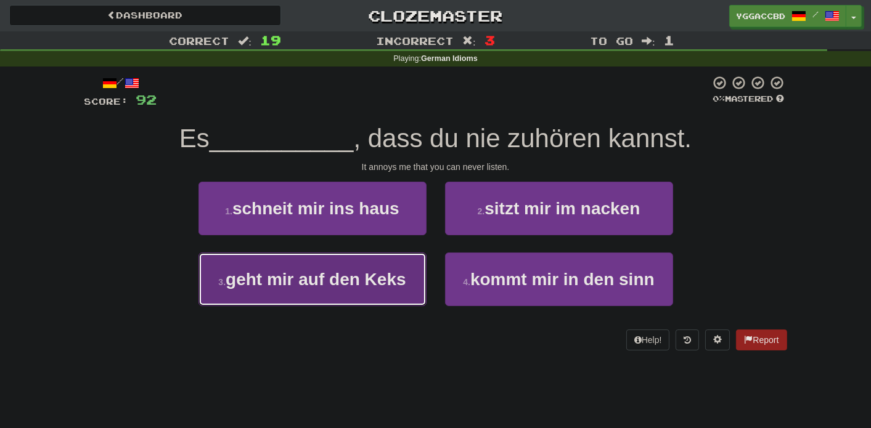
click at [373, 269] on button "3 . geht mir auf den Keks" at bounding box center [312, 280] width 228 height 54
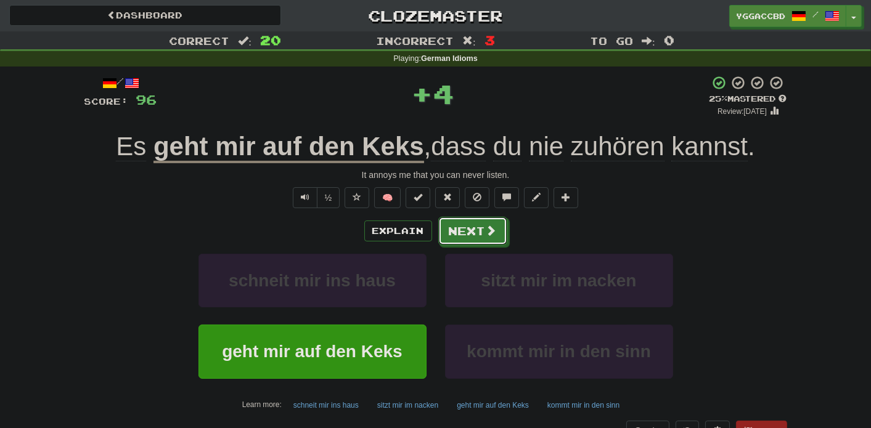
click at [457, 225] on button "Next" at bounding box center [472, 231] width 69 height 28
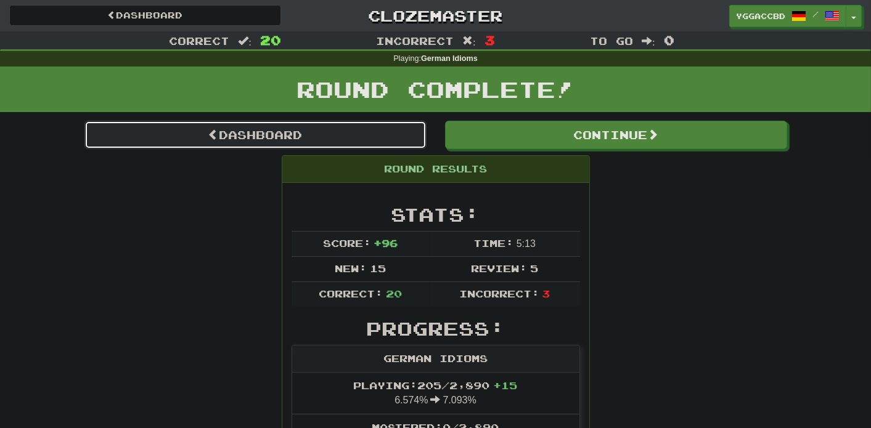
click at [269, 145] on link "Dashboard" at bounding box center [255, 135] width 342 height 28
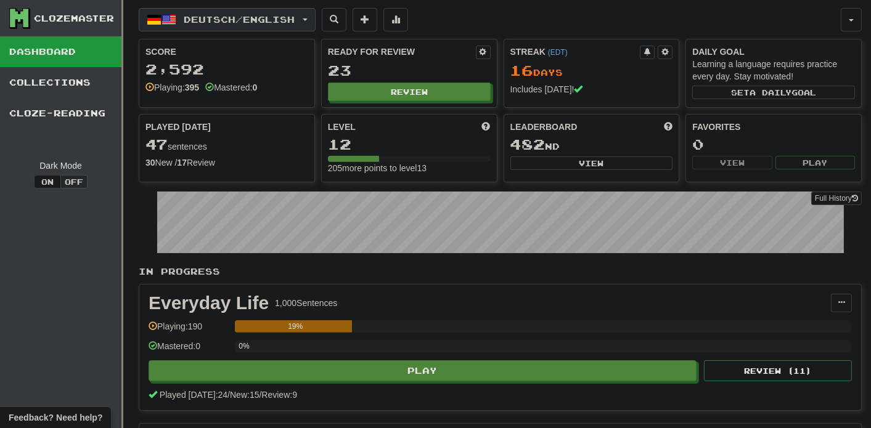
click at [307, 20] on span "button" at bounding box center [305, 19] width 5 height 2
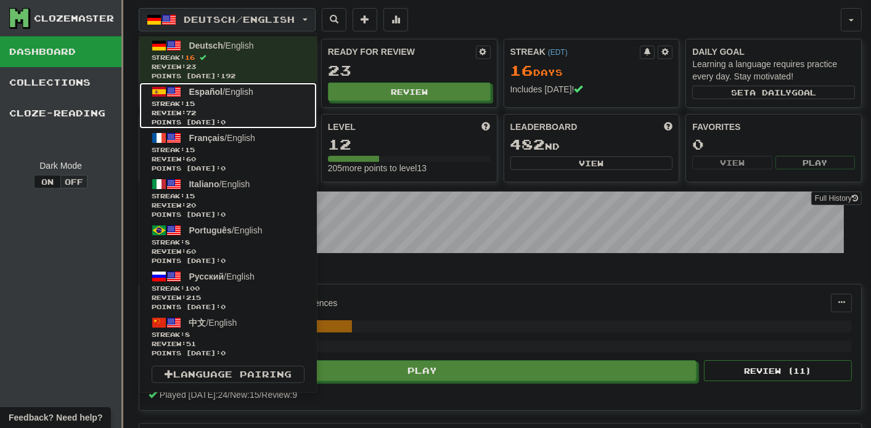
click at [229, 104] on span "Streak: 15" at bounding box center [228, 103] width 153 height 9
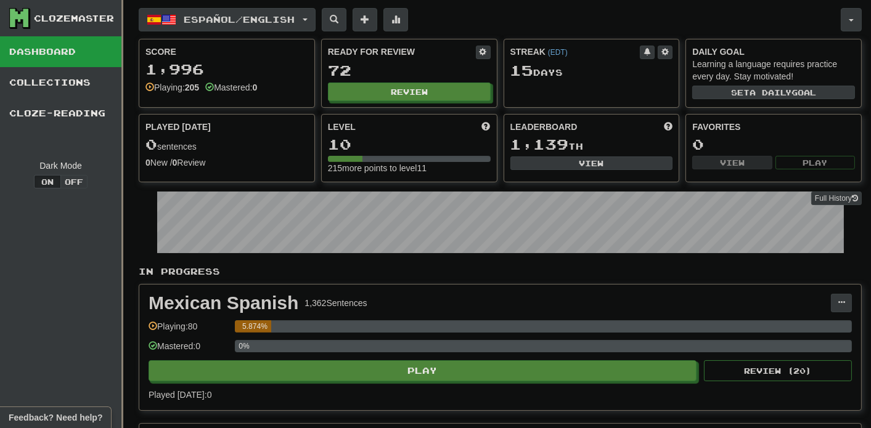
click at [75, 304] on div "Clozemaster Dashboard Collections Cloze-Reading Dark Mode On Off" at bounding box center [61, 311] width 123 height 622
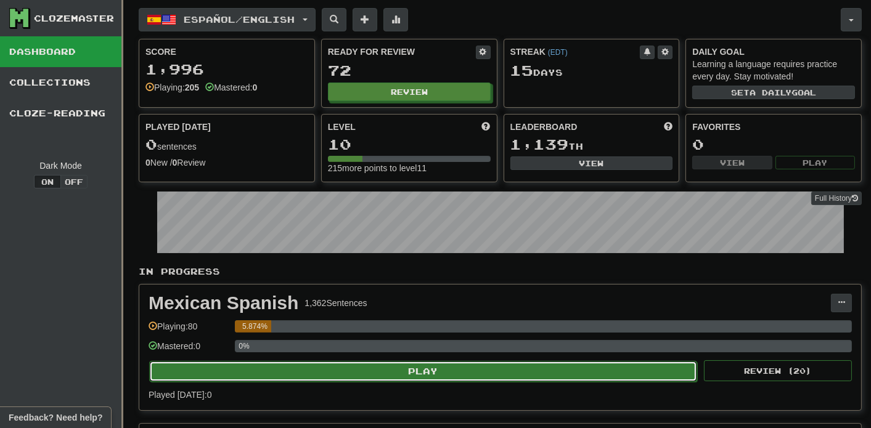
click at [439, 370] on button "Play" at bounding box center [423, 371] width 548 height 21
select select "**"
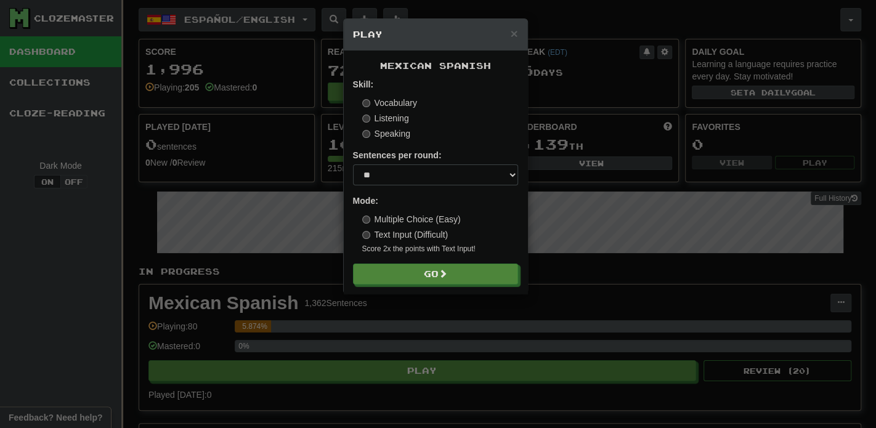
click at [421, 291] on div "Mexican Spanish Skill: Vocabulary Listening Speaking Sentences per round: * ** …" at bounding box center [436, 172] width 184 height 243
click at [425, 277] on button "Go" at bounding box center [436, 274] width 165 height 21
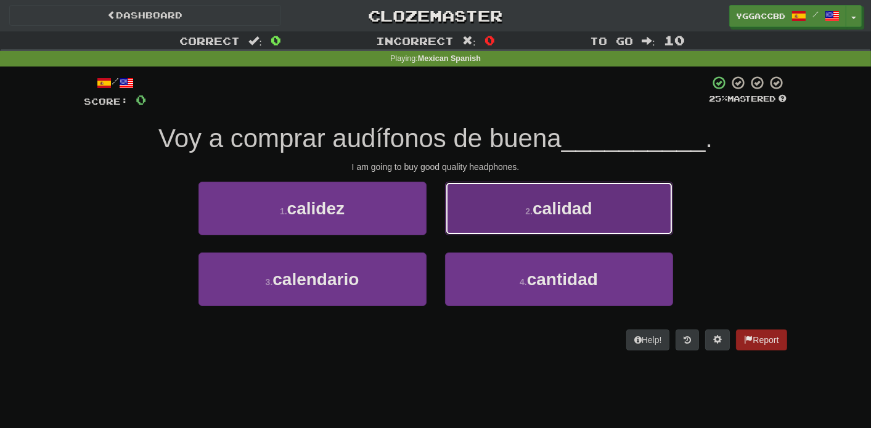
click at [545, 219] on button "2 . calidad" at bounding box center [559, 209] width 228 height 54
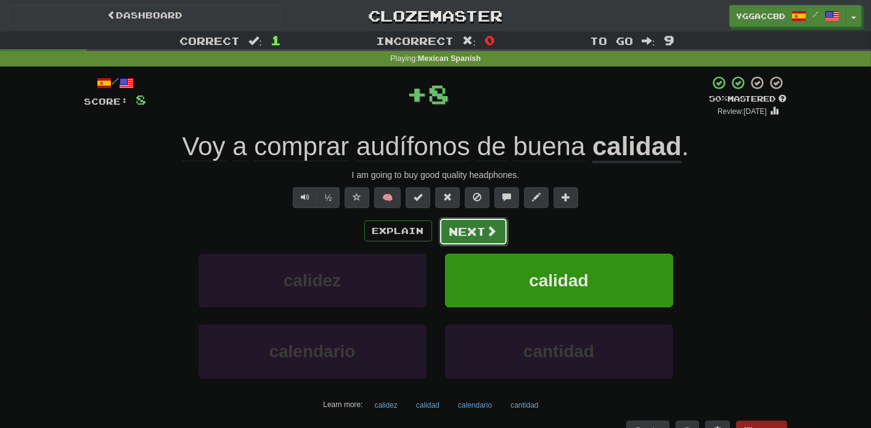
click at [487, 230] on span at bounding box center [491, 231] width 11 height 11
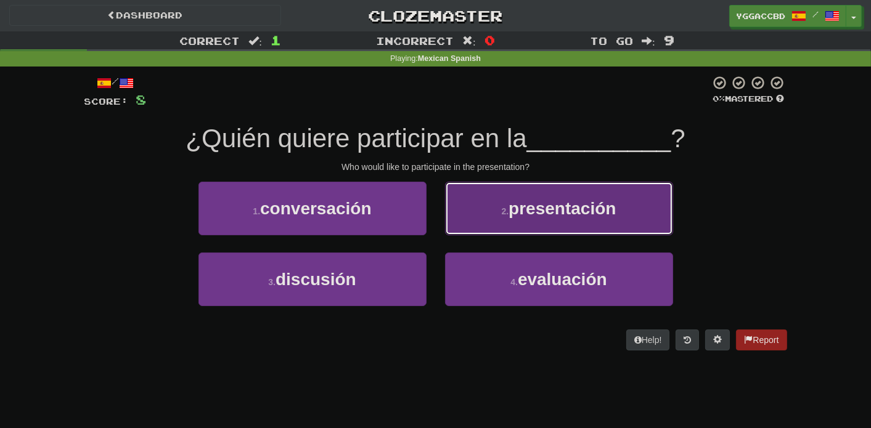
click at [539, 200] on span "presentación" at bounding box center [561, 208] width 107 height 19
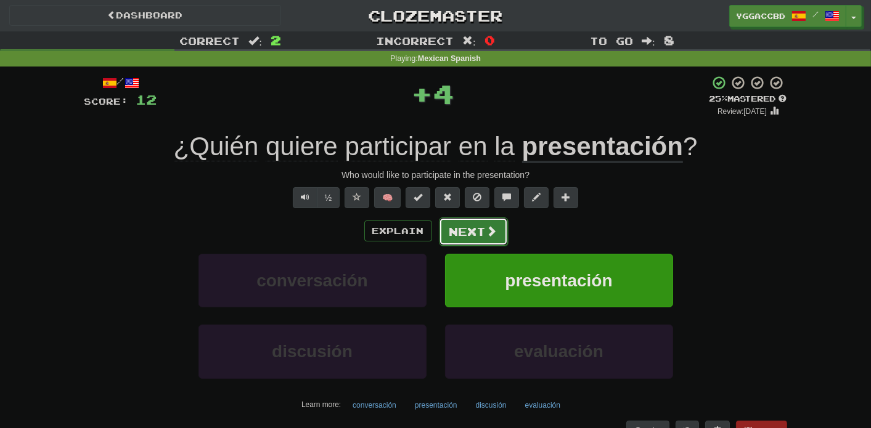
click at [464, 223] on button "Next" at bounding box center [473, 232] width 69 height 28
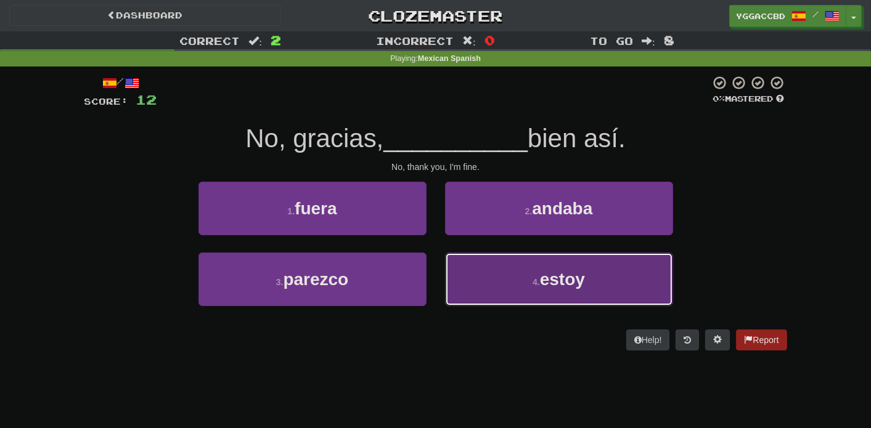
click at [523, 264] on button "4 . estoy" at bounding box center [559, 280] width 228 height 54
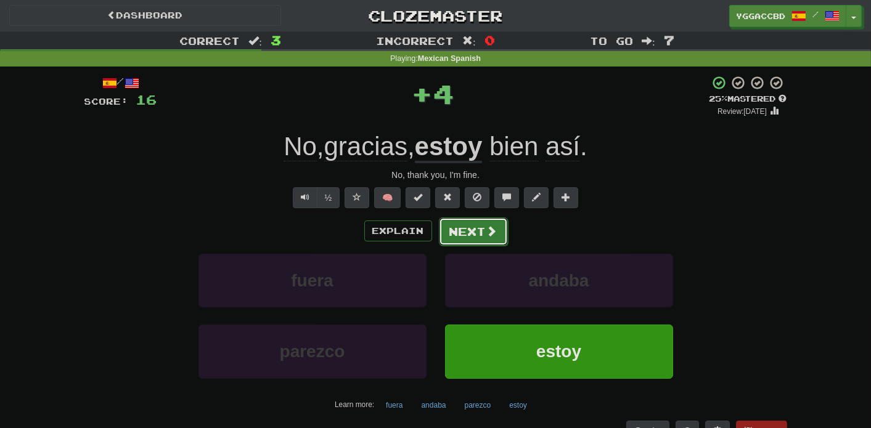
click at [498, 228] on button "Next" at bounding box center [473, 232] width 69 height 28
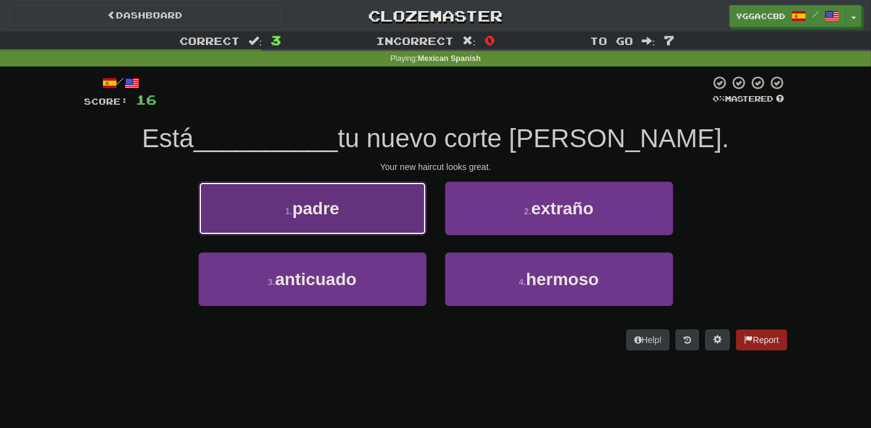
click at [354, 212] on button "1 . padre" at bounding box center [312, 209] width 228 height 54
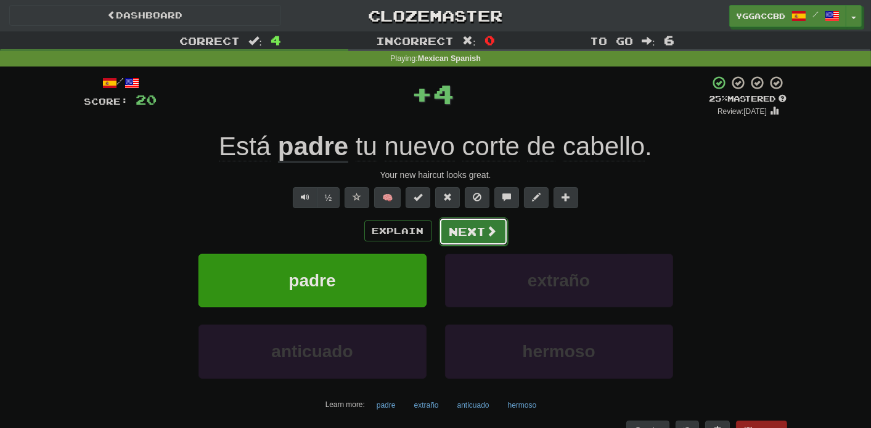
click at [459, 223] on button "Next" at bounding box center [473, 232] width 69 height 28
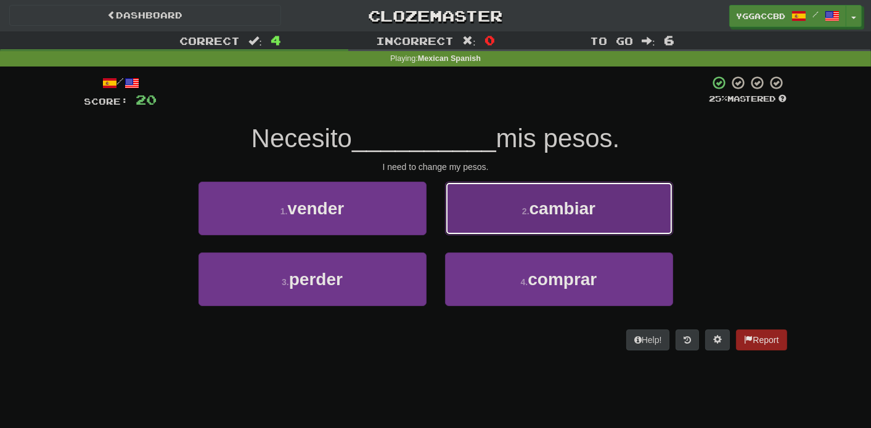
click at [510, 207] on button "2 . cambiar" at bounding box center [559, 209] width 228 height 54
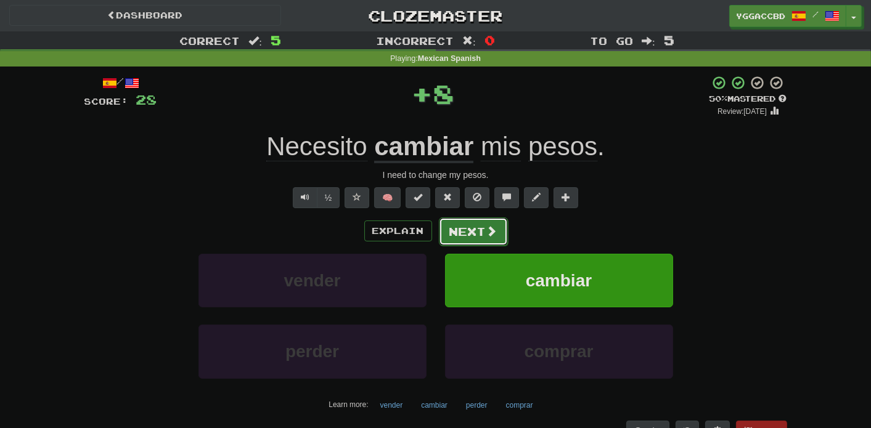
click at [476, 222] on button "Next" at bounding box center [473, 232] width 69 height 28
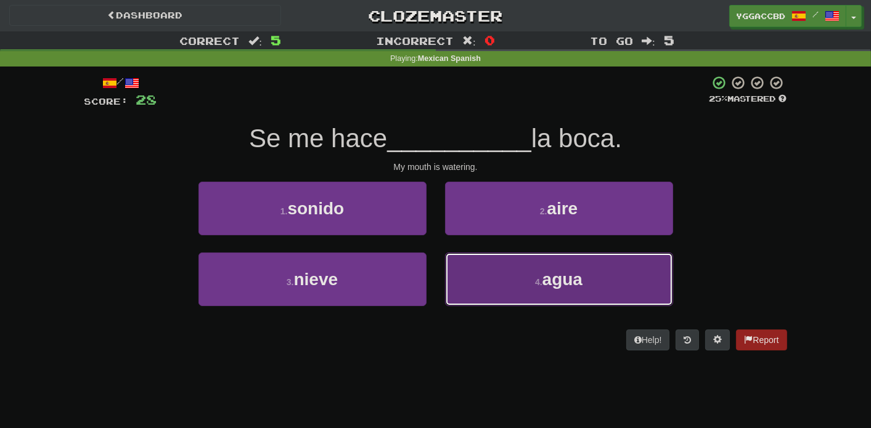
click at [516, 259] on button "4 . agua" at bounding box center [559, 280] width 228 height 54
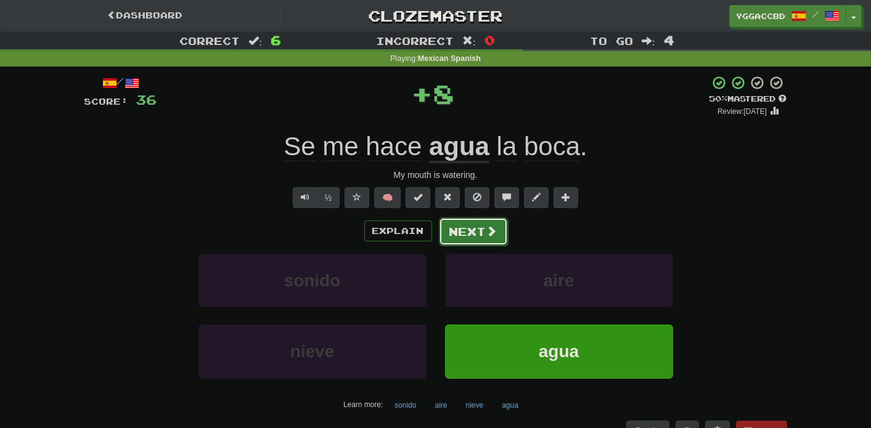
click at [487, 228] on span at bounding box center [491, 231] width 11 height 11
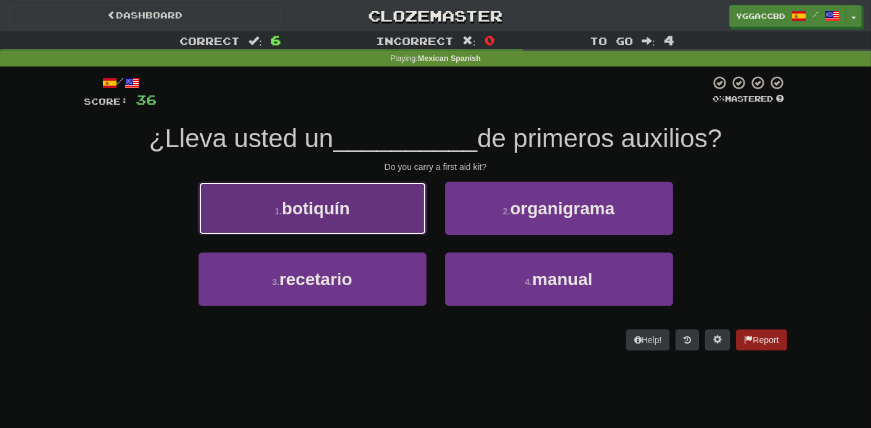
click at [400, 210] on button "1 . botiquín" at bounding box center [312, 209] width 228 height 54
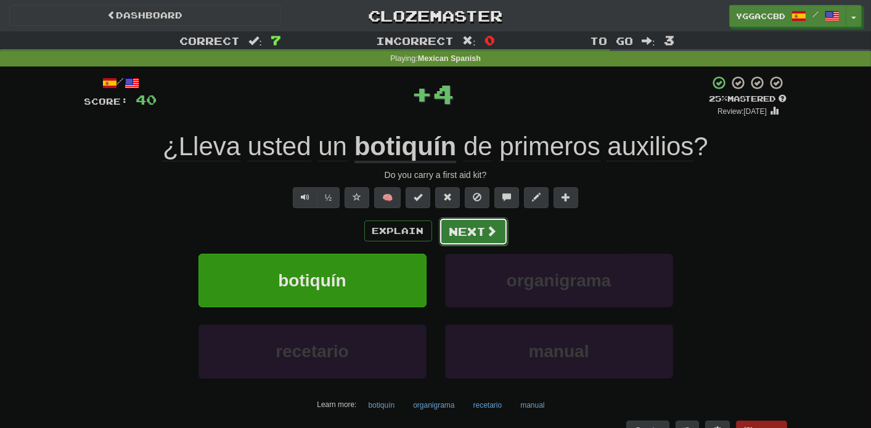
click at [478, 224] on button "Next" at bounding box center [473, 232] width 69 height 28
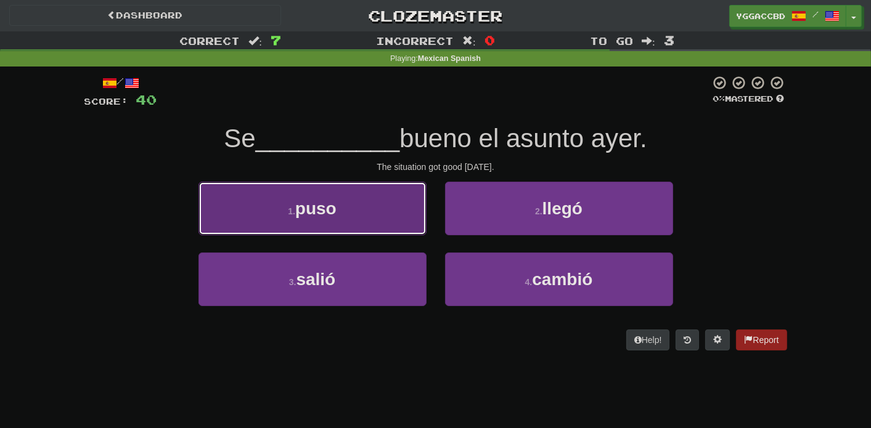
click at [376, 214] on button "1 . puso" at bounding box center [312, 209] width 228 height 54
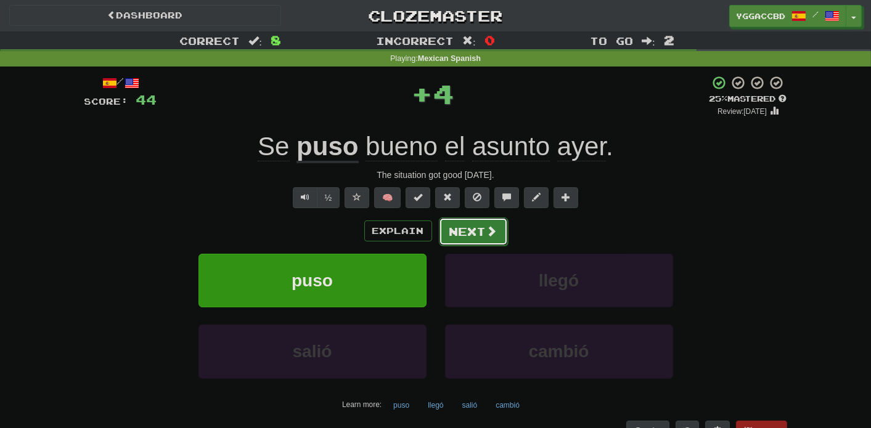
click at [462, 230] on button "Next" at bounding box center [473, 232] width 69 height 28
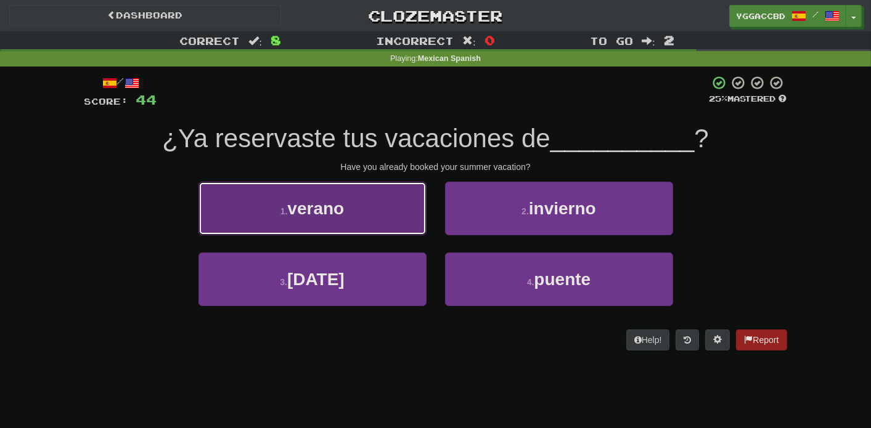
click at [341, 226] on button "1 . verano" at bounding box center [312, 209] width 228 height 54
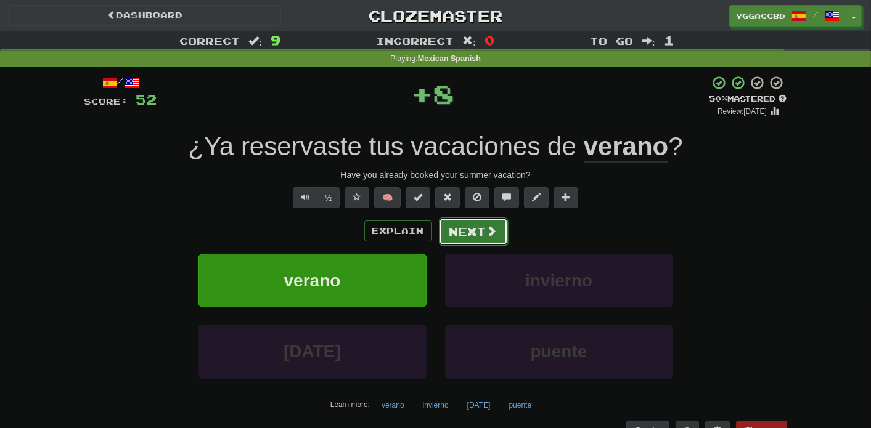
click at [459, 232] on button "Next" at bounding box center [473, 232] width 69 height 28
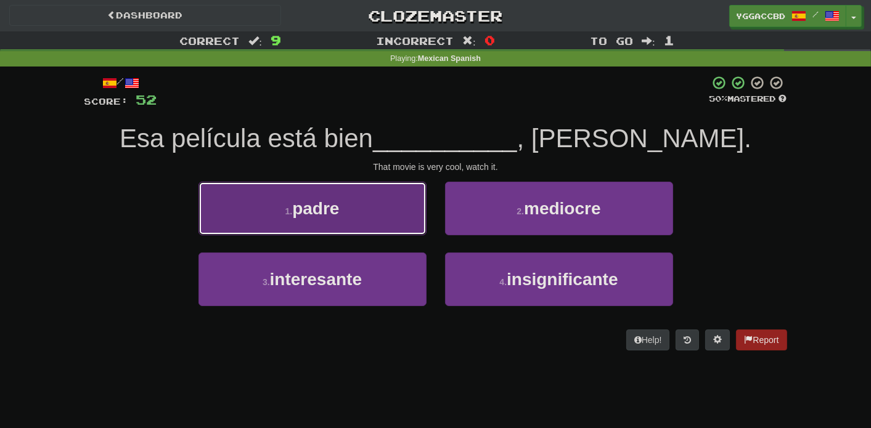
click at [394, 215] on button "1 . padre" at bounding box center [312, 209] width 228 height 54
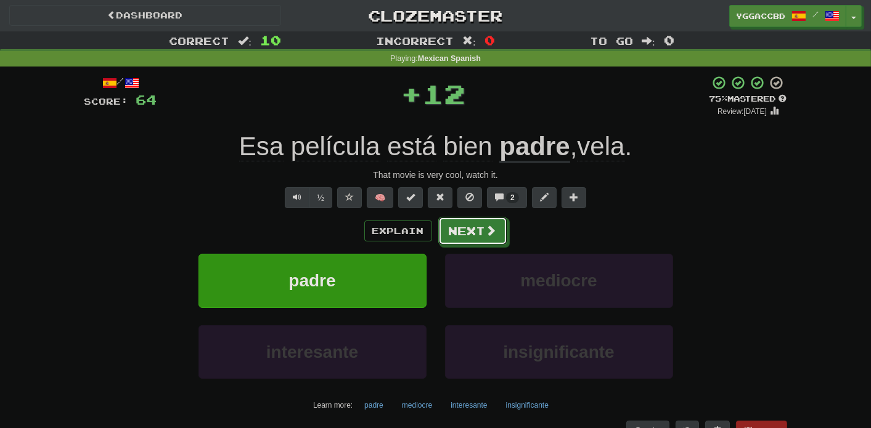
click at [458, 226] on button "Next" at bounding box center [472, 231] width 69 height 28
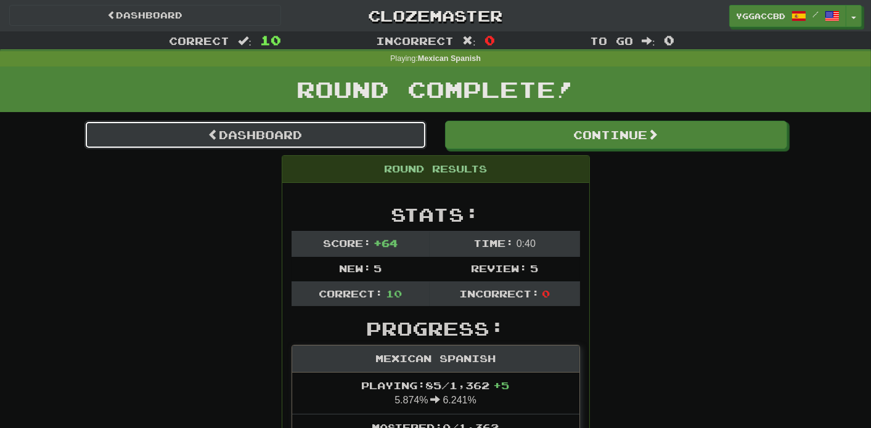
click at [312, 131] on link "Dashboard" at bounding box center [255, 135] width 342 height 28
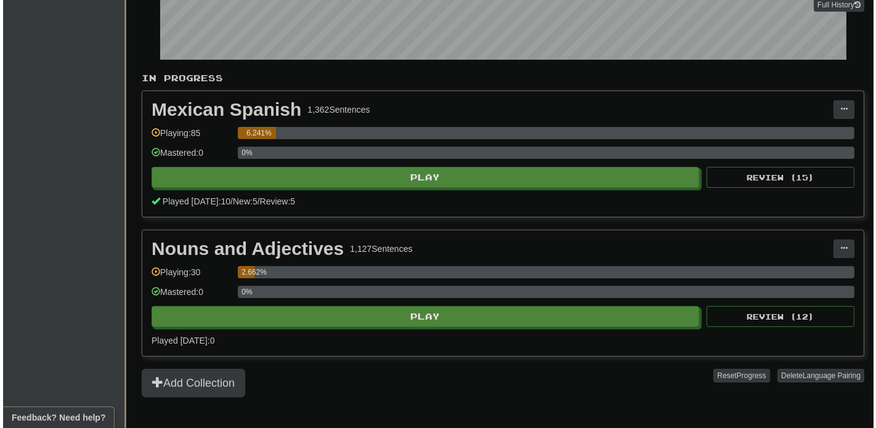
scroll to position [246, 0]
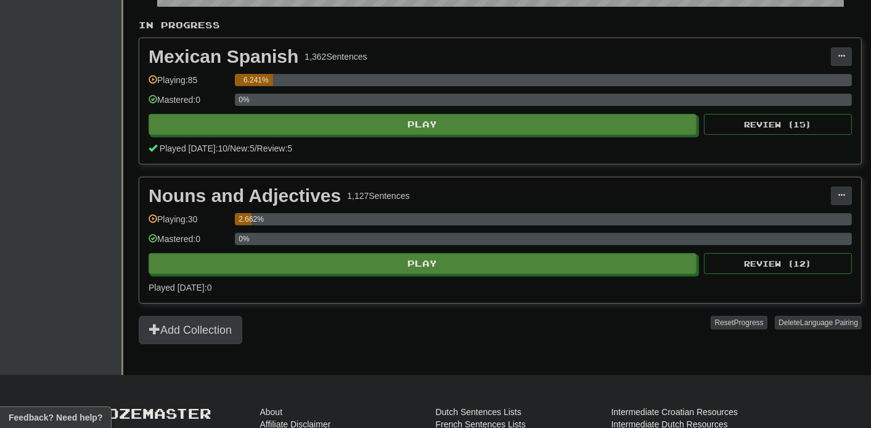
click at [403, 269] on div "Nouns and Adjectives 1,127 Sentences Manage Sentences Unpin from Dashboard Play…" at bounding box center [500, 240] width 722 height 126
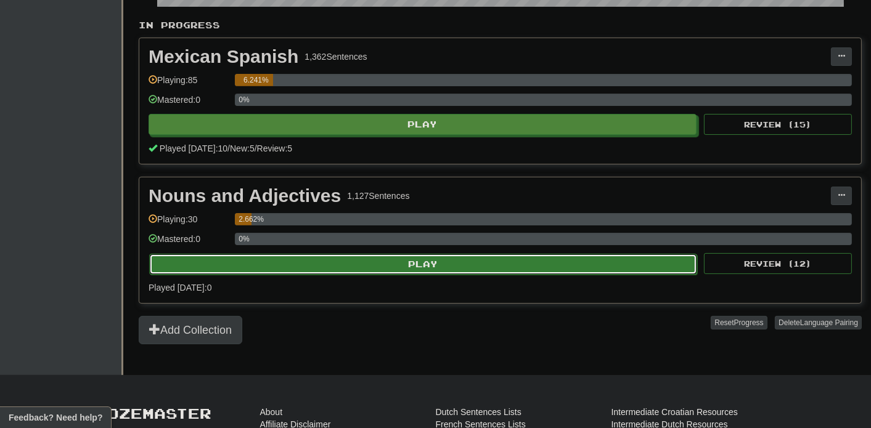
click at [409, 263] on button "Play" at bounding box center [423, 264] width 548 height 21
select select "**"
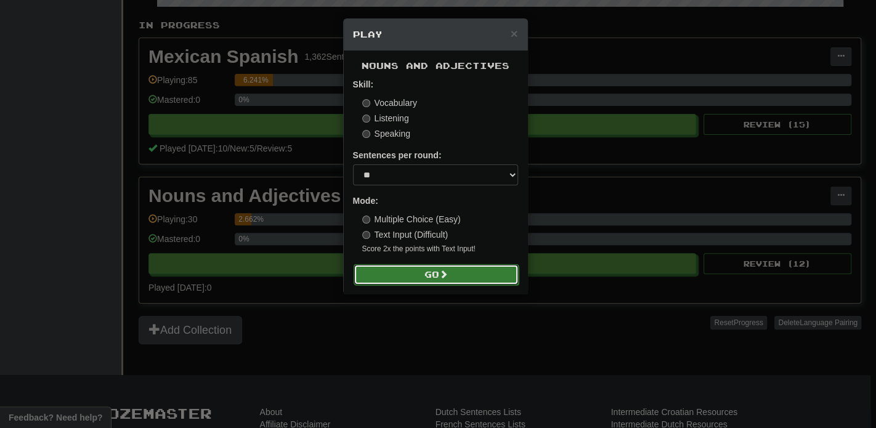
click at [442, 268] on button "Go" at bounding box center [436, 274] width 165 height 21
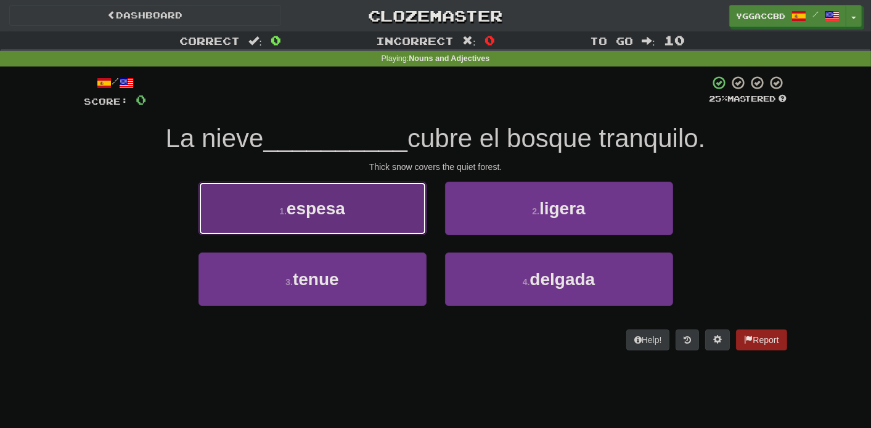
click at [381, 225] on button "1 . espesa" at bounding box center [312, 209] width 228 height 54
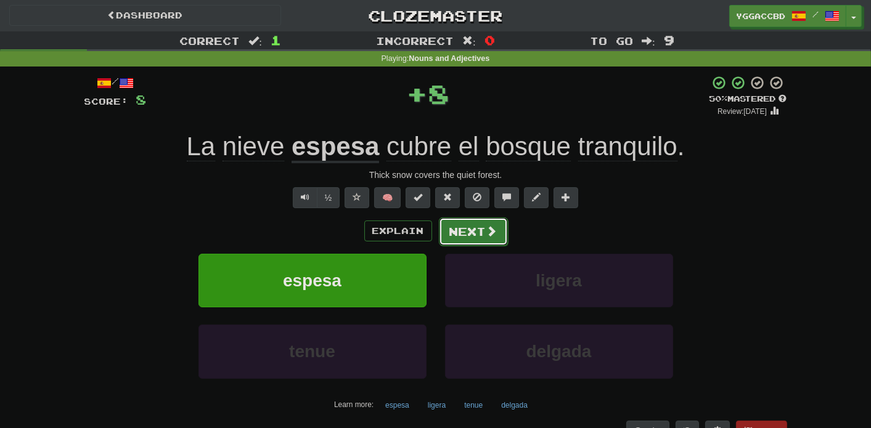
click at [474, 238] on button "Next" at bounding box center [473, 232] width 69 height 28
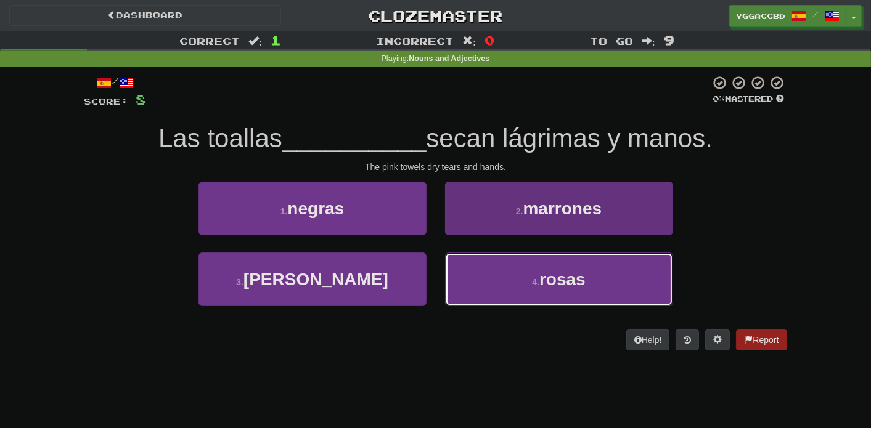
click at [512, 276] on button "4 . rosas" at bounding box center [559, 280] width 228 height 54
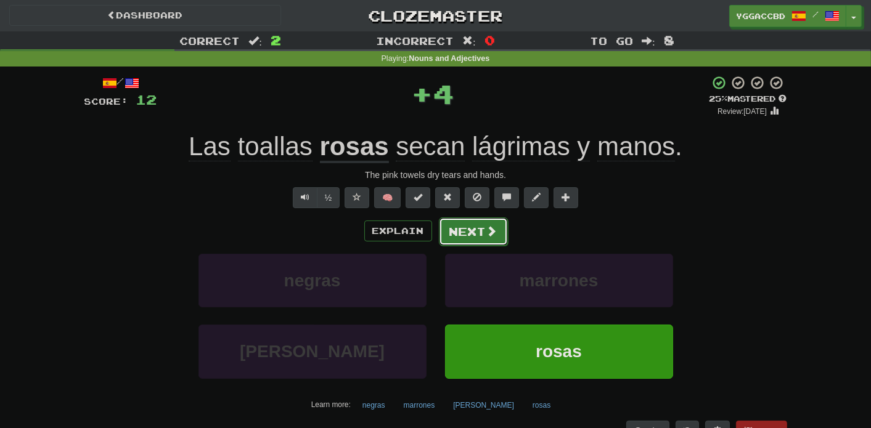
click at [486, 234] on span at bounding box center [491, 231] width 11 height 11
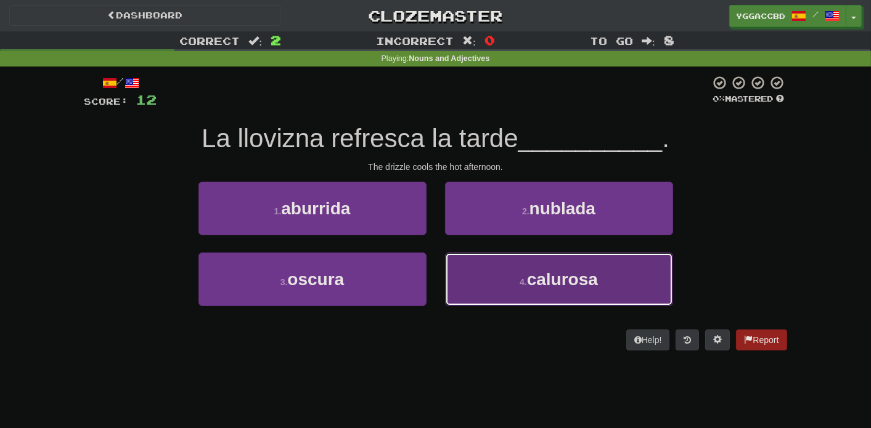
click at [537, 272] on span "calurosa" at bounding box center [562, 279] width 71 height 19
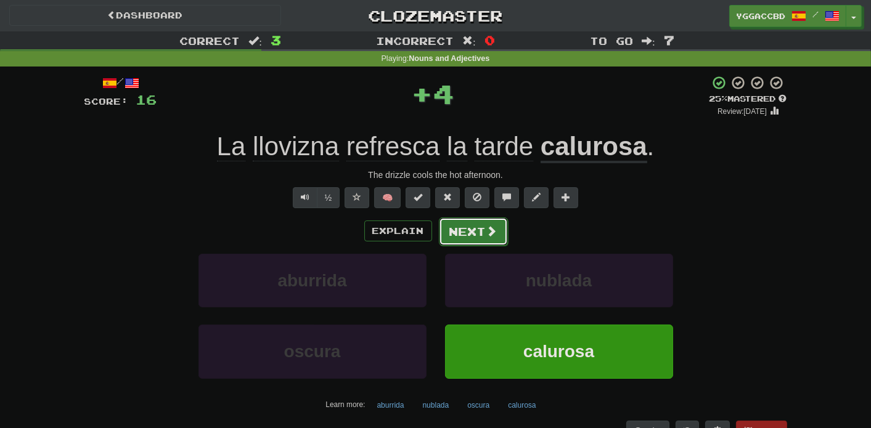
click at [481, 228] on button "Next" at bounding box center [473, 232] width 69 height 28
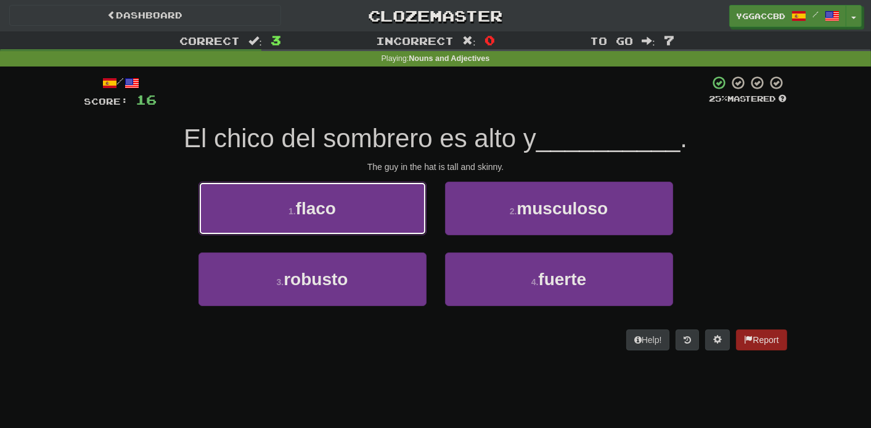
click at [397, 211] on button "1 . flaco" at bounding box center [312, 209] width 228 height 54
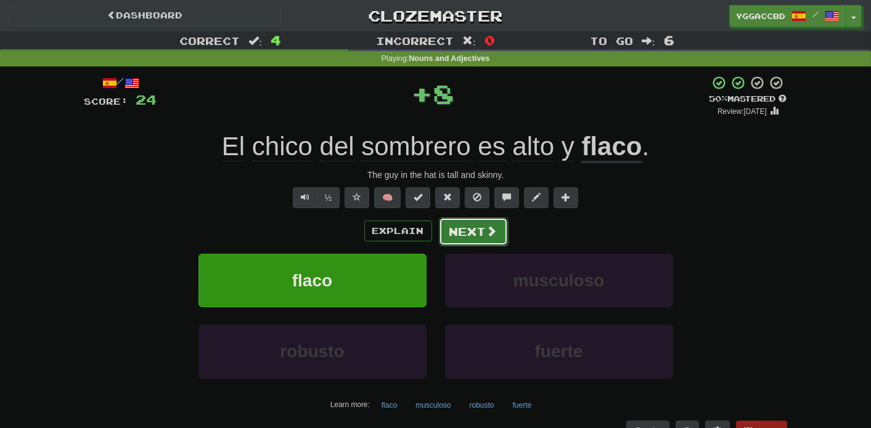
click at [471, 230] on button "Next" at bounding box center [473, 232] width 69 height 28
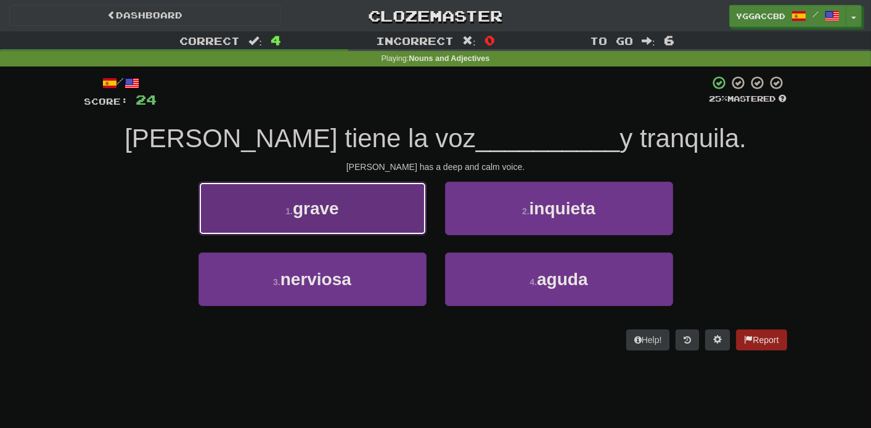
drag, startPoint x: 404, startPoint y: 211, endPoint x: 420, endPoint y: 215, distance: 16.4
click at [404, 211] on button "1 . grave" at bounding box center [312, 209] width 228 height 54
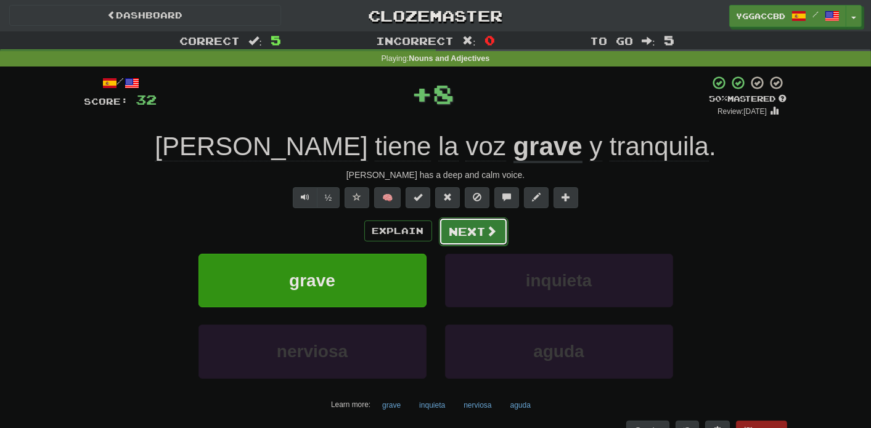
click at [498, 227] on button "Next" at bounding box center [473, 232] width 69 height 28
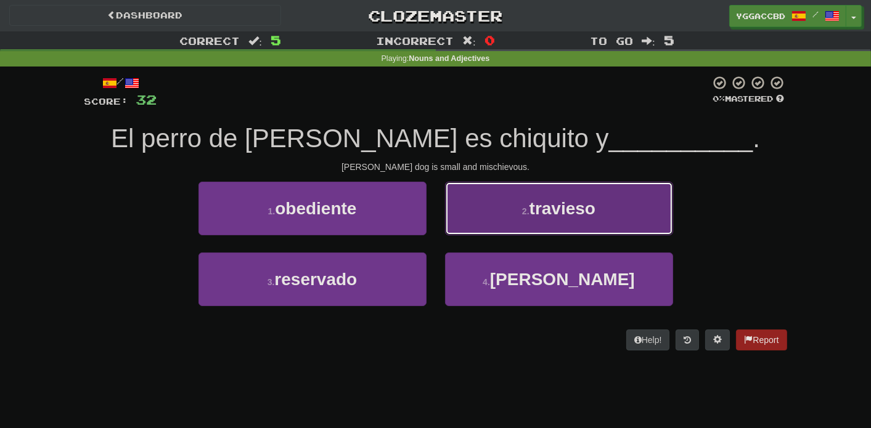
click at [534, 221] on button "2 . travieso" at bounding box center [559, 209] width 228 height 54
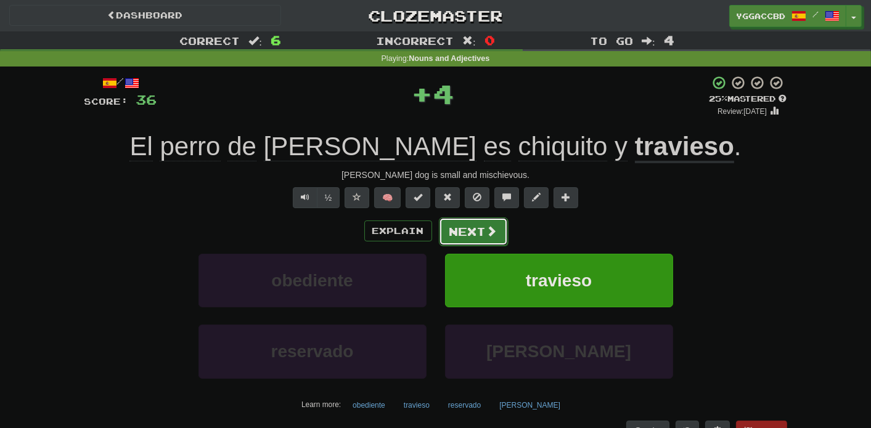
click at [474, 234] on button "Next" at bounding box center [473, 232] width 69 height 28
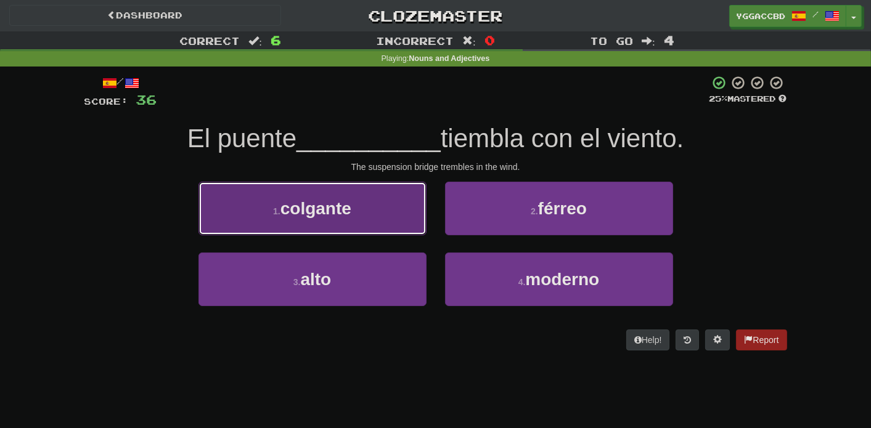
click at [356, 219] on button "1 . colgante" at bounding box center [312, 209] width 228 height 54
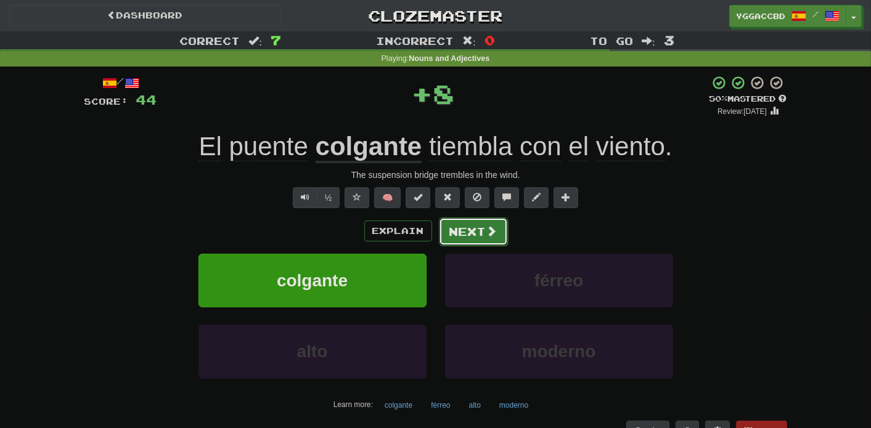
click at [468, 228] on button "Next" at bounding box center [473, 232] width 69 height 28
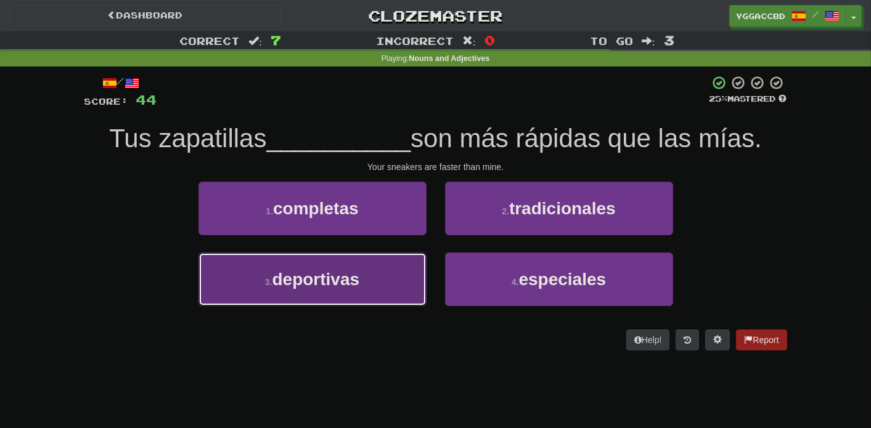
click at [373, 269] on button "3 . deportivas" at bounding box center [312, 280] width 228 height 54
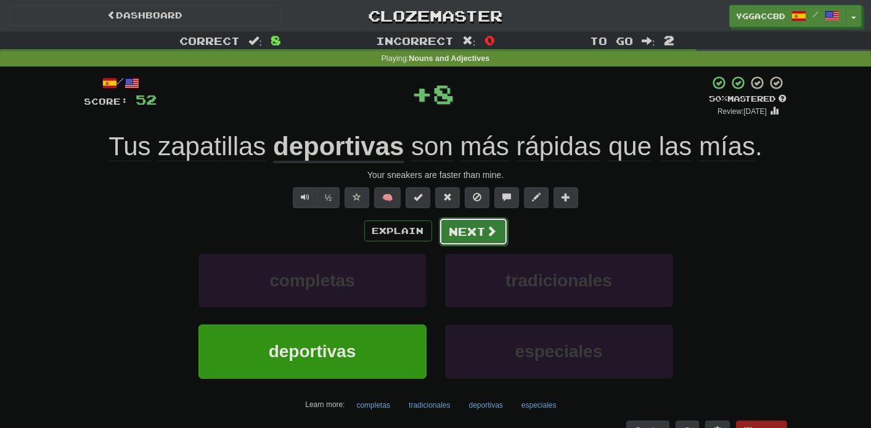
click at [481, 234] on button "Next" at bounding box center [473, 232] width 69 height 28
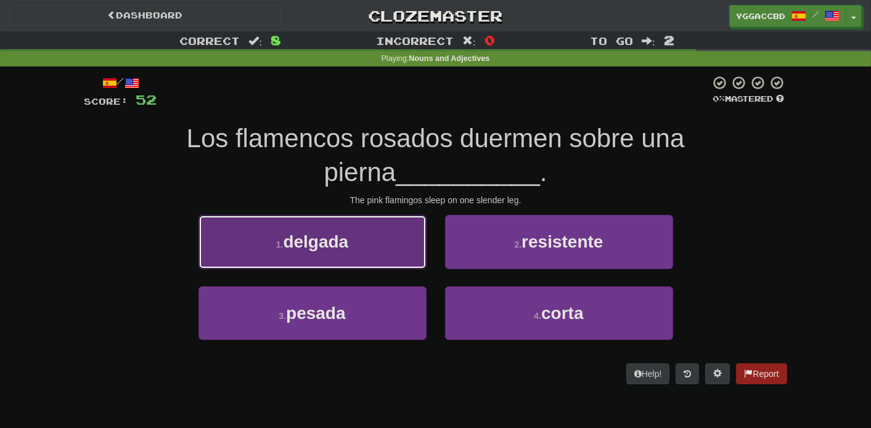
click at [391, 232] on button "1 . delgada" at bounding box center [312, 242] width 228 height 54
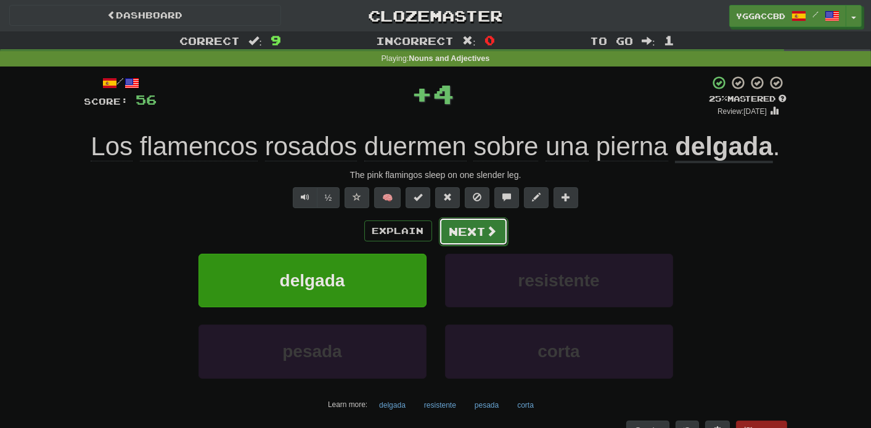
click at [474, 232] on button "Next" at bounding box center [473, 232] width 69 height 28
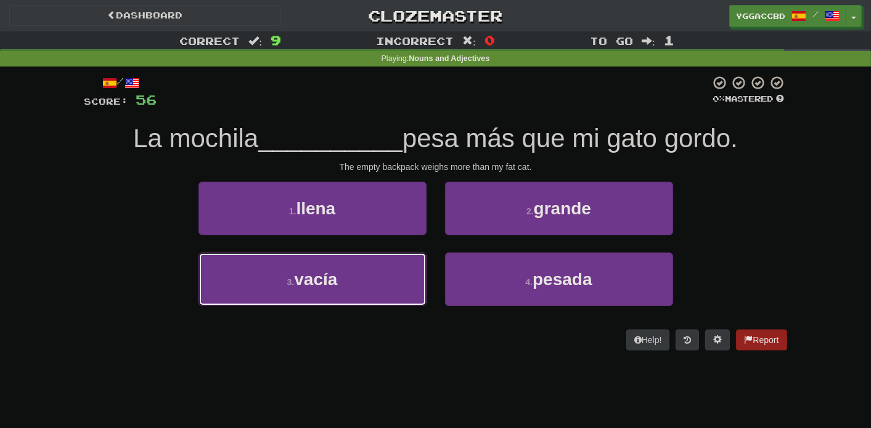
drag, startPoint x: 376, startPoint y: 273, endPoint x: 442, endPoint y: 246, distance: 70.7
click at [382, 271] on button "3 . vacía" at bounding box center [312, 280] width 228 height 54
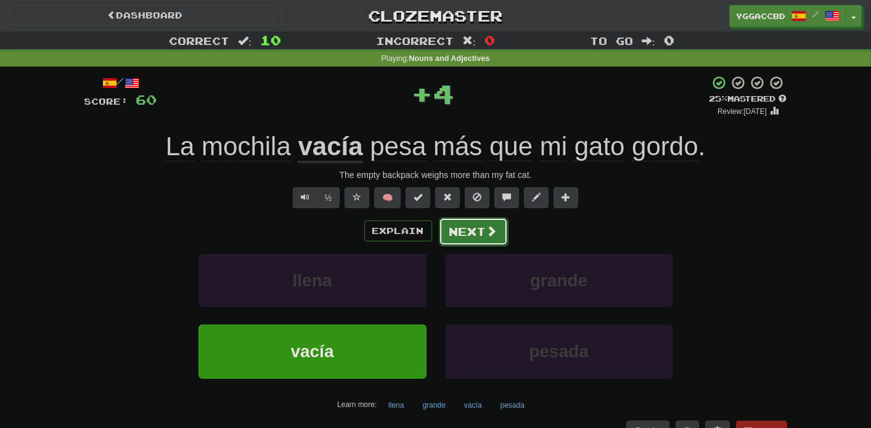
click at [455, 235] on button "Next" at bounding box center [473, 232] width 69 height 28
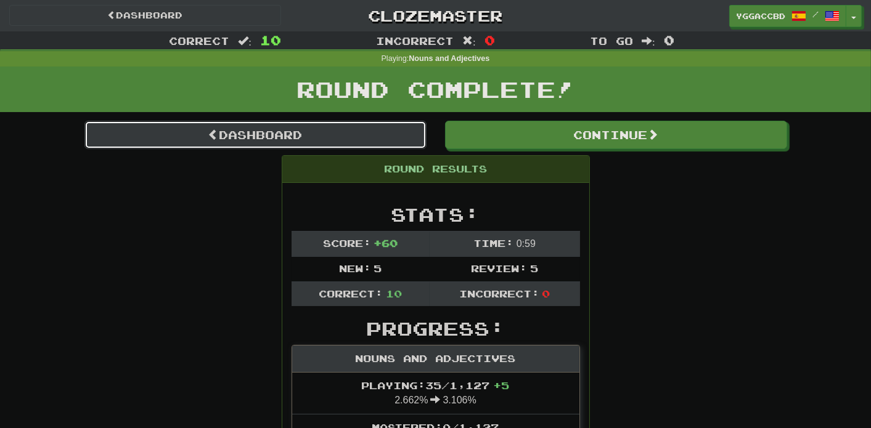
click at [296, 134] on link "Dashboard" at bounding box center [255, 135] width 342 height 28
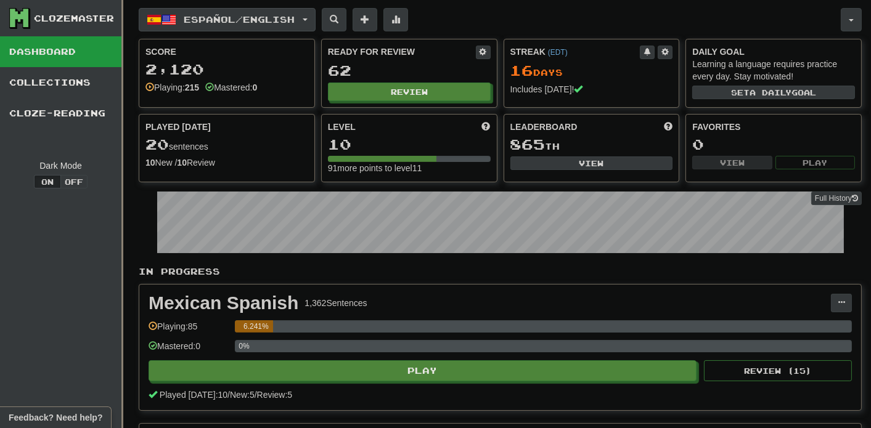
click at [307, 18] on span "button" at bounding box center [305, 19] width 5 height 2
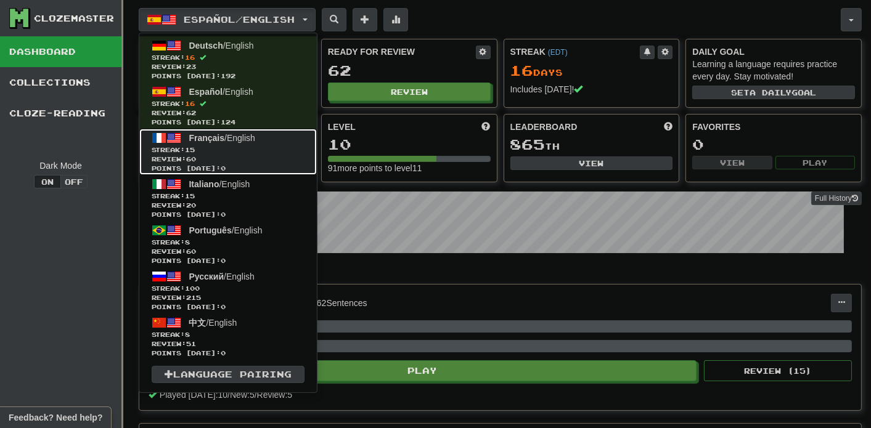
click at [218, 155] on span "Review: 60" at bounding box center [228, 159] width 153 height 9
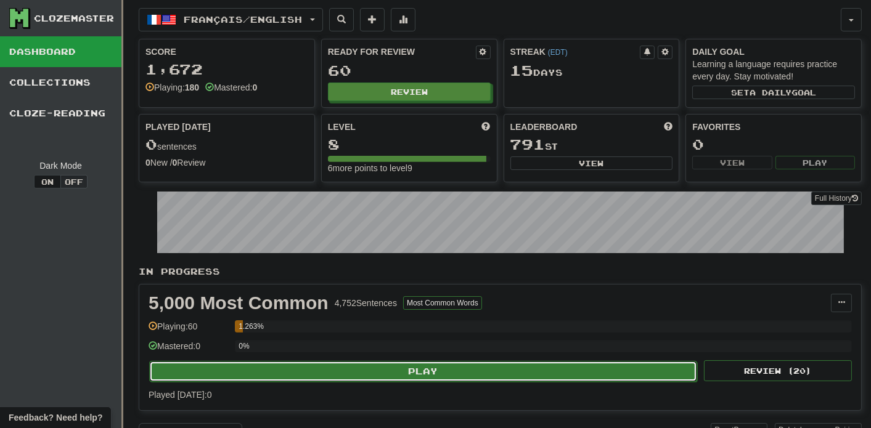
click at [418, 370] on button "Play" at bounding box center [423, 371] width 548 height 21
select select "**"
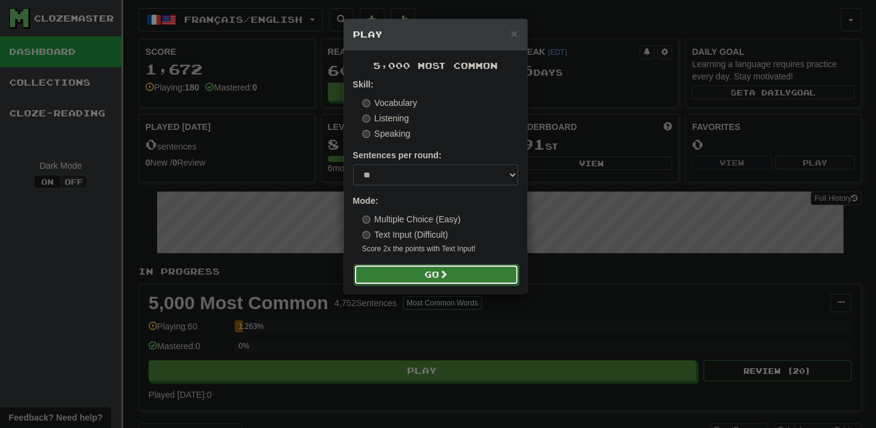
click at [438, 284] on button "Go" at bounding box center [436, 274] width 165 height 21
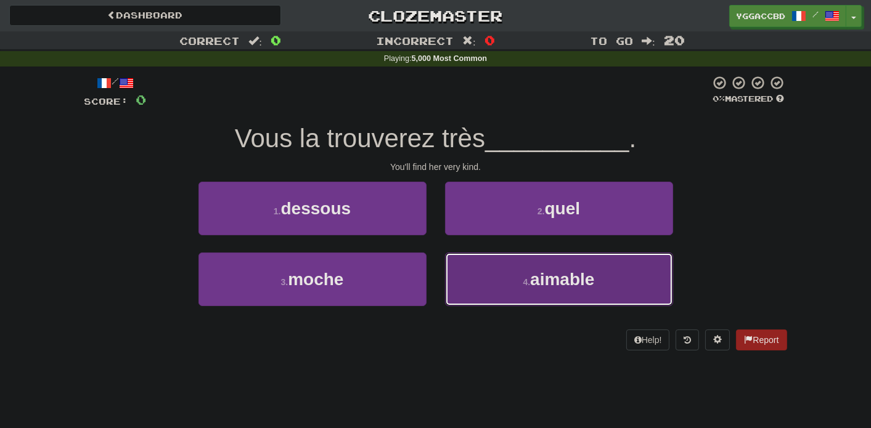
click at [572, 274] on span "aimable" at bounding box center [562, 279] width 64 height 19
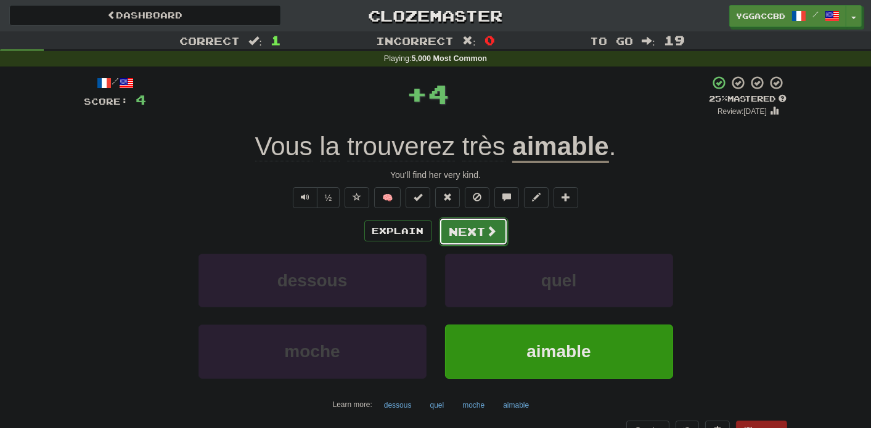
click at [471, 234] on button "Next" at bounding box center [473, 232] width 69 height 28
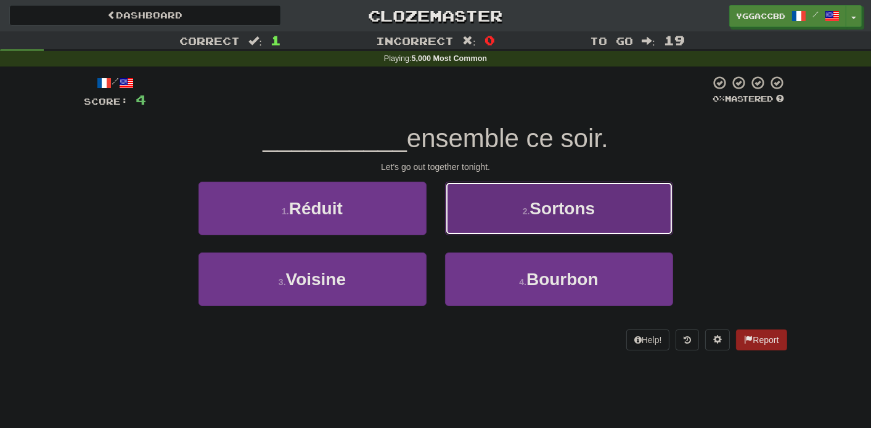
click at [534, 216] on span "Sortons" at bounding box center [561, 208] width 65 height 19
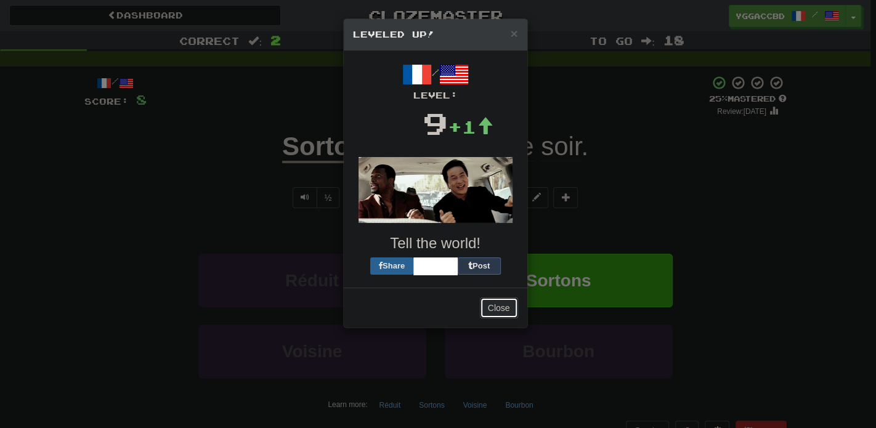
click at [500, 312] on button "Close" at bounding box center [499, 308] width 38 height 21
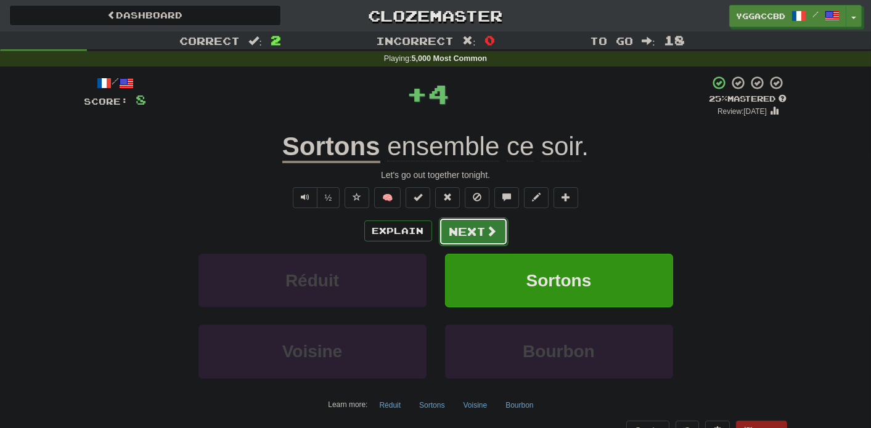
click at [466, 222] on button "Next" at bounding box center [473, 232] width 69 height 28
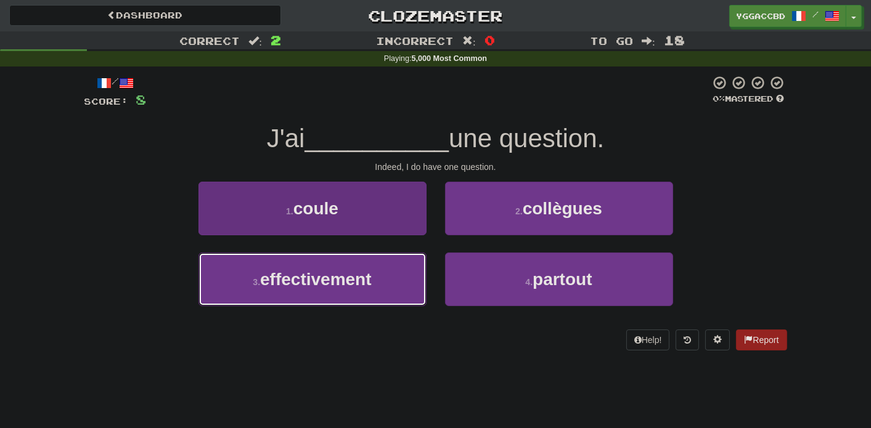
drag, startPoint x: 370, startPoint y: 283, endPoint x: 388, endPoint y: 277, distance: 18.5
click at [372, 283] on span "effectivement" at bounding box center [316, 279] width 112 height 19
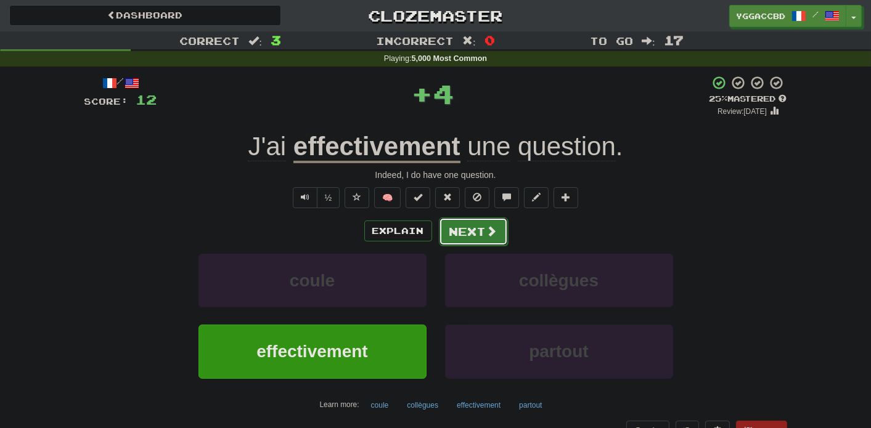
click at [492, 220] on button "Next" at bounding box center [473, 232] width 69 height 28
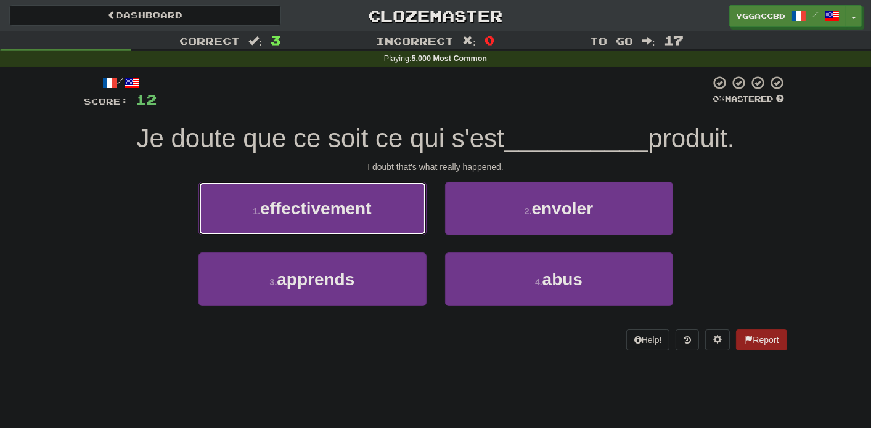
click at [359, 215] on span "effectivement" at bounding box center [316, 208] width 112 height 19
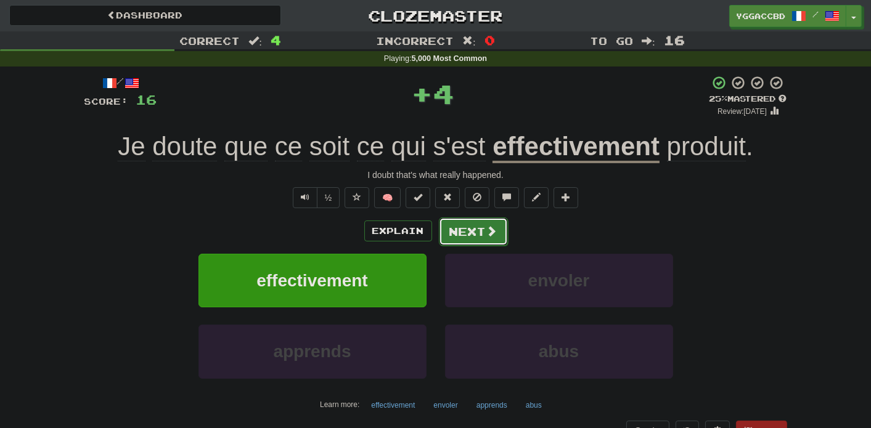
click at [472, 224] on button "Next" at bounding box center [473, 232] width 69 height 28
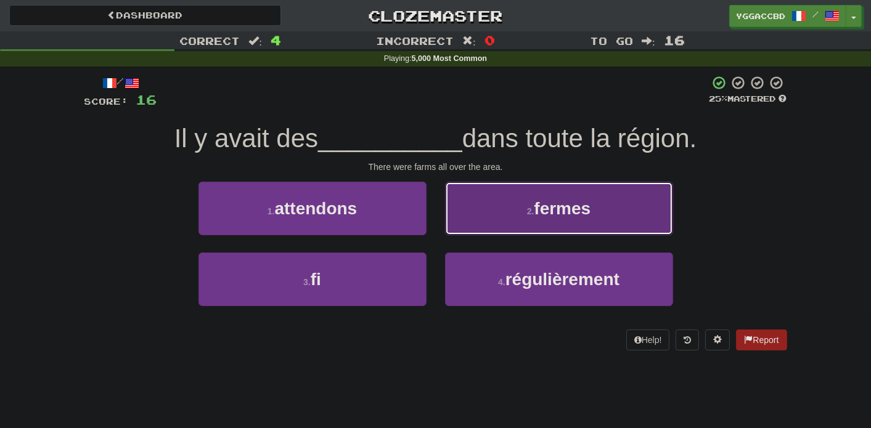
click at [540, 213] on span "fermes" at bounding box center [562, 208] width 57 height 19
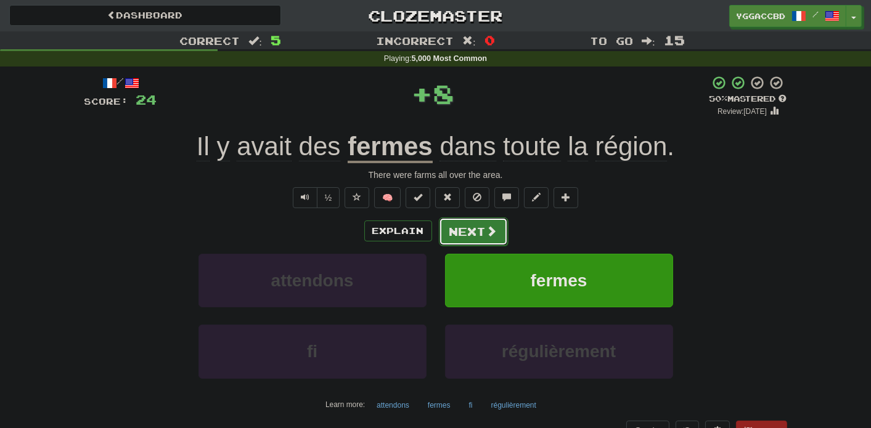
click at [476, 230] on button "Next" at bounding box center [473, 232] width 69 height 28
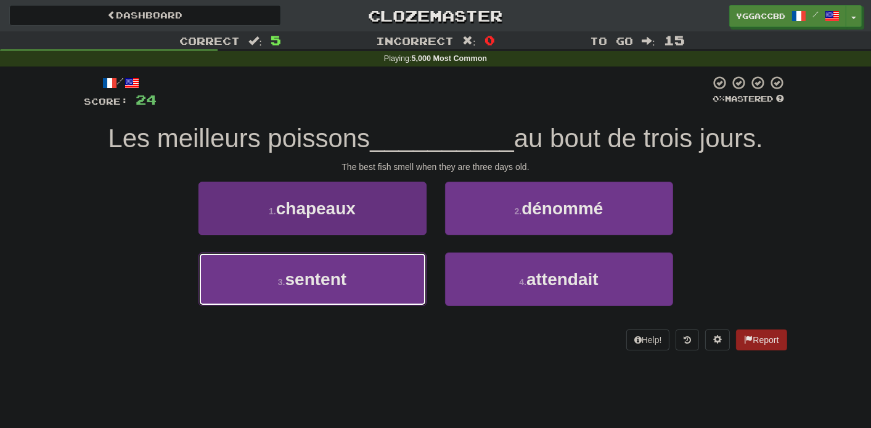
click at [392, 269] on button "3 . sentent" at bounding box center [312, 280] width 228 height 54
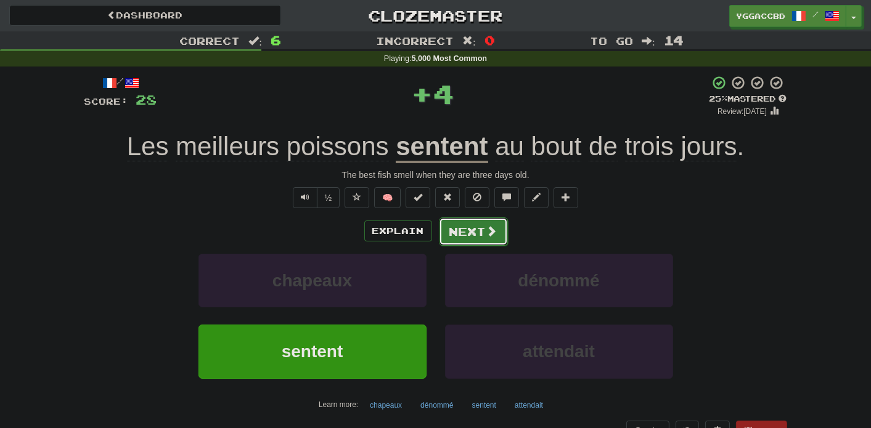
click at [486, 229] on span at bounding box center [491, 231] width 11 height 11
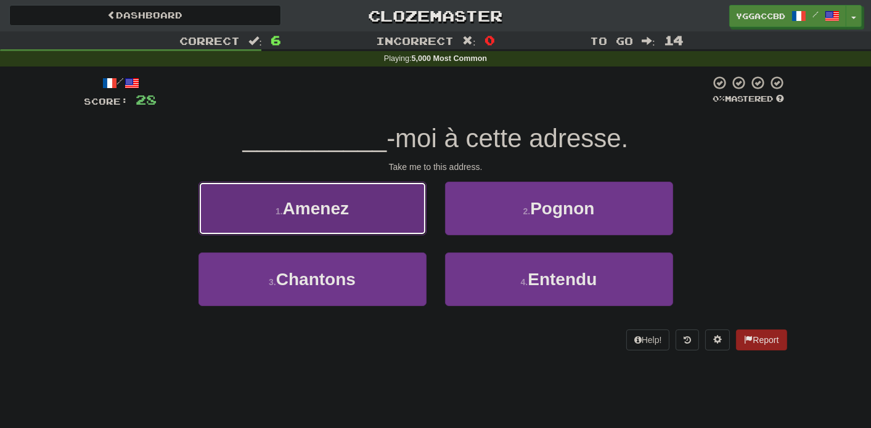
click at [400, 205] on button "1 . Amenez" at bounding box center [312, 209] width 228 height 54
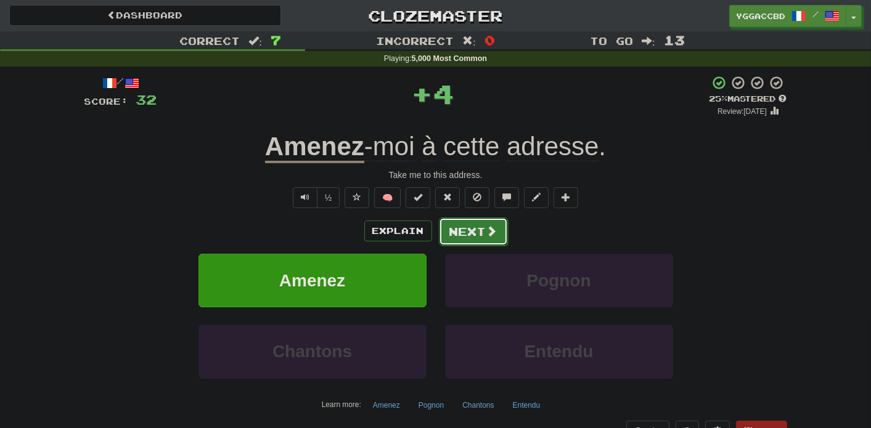
click at [465, 227] on button "Next" at bounding box center [473, 232] width 69 height 28
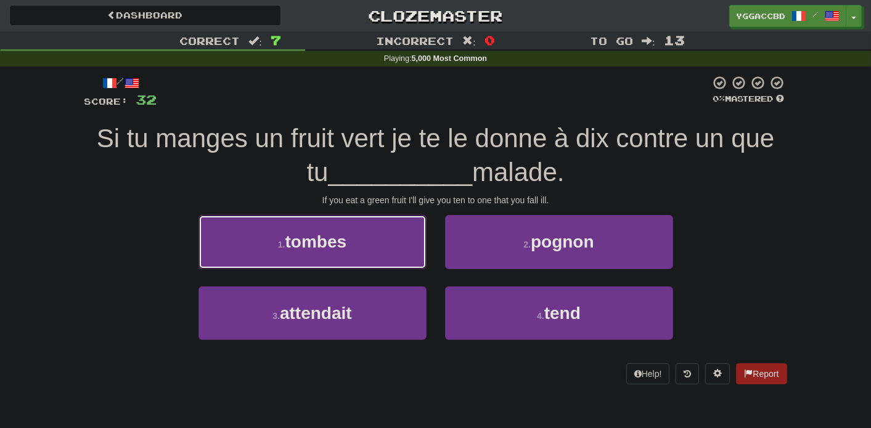
drag, startPoint x: 307, startPoint y: 251, endPoint x: 330, endPoint y: 249, distance: 22.3
click at [311, 250] on span "tombes" at bounding box center [316, 241] width 62 height 19
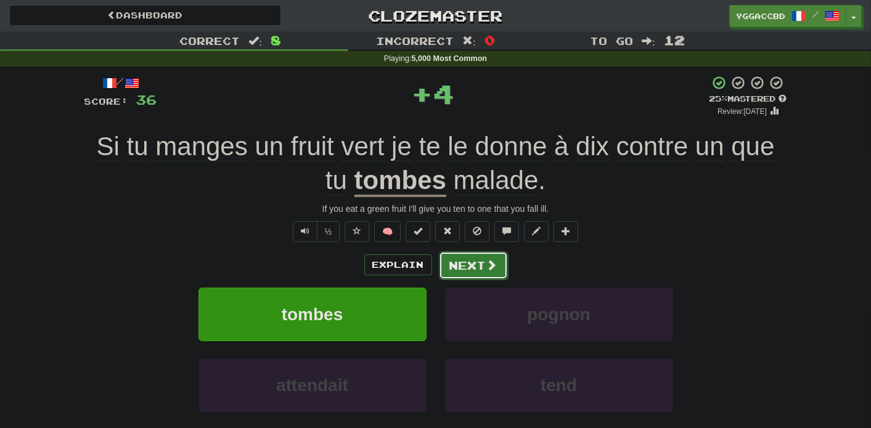
click at [477, 261] on button "Next" at bounding box center [473, 265] width 69 height 28
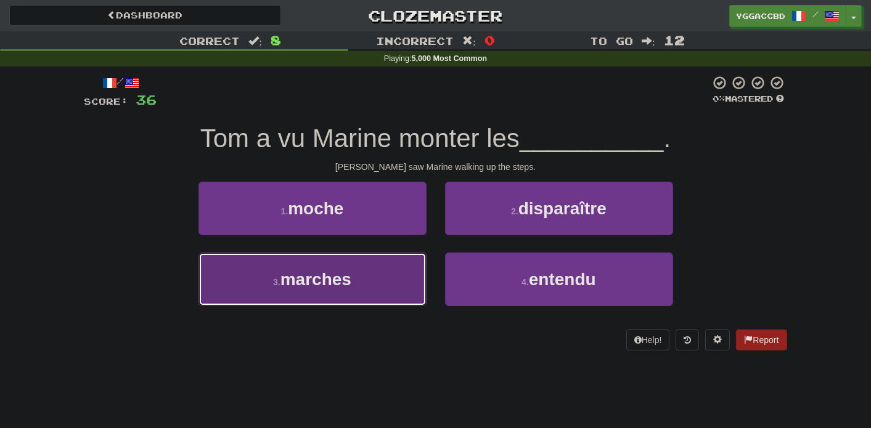
drag, startPoint x: 352, startPoint y: 287, endPoint x: 373, endPoint y: 279, distance: 21.9
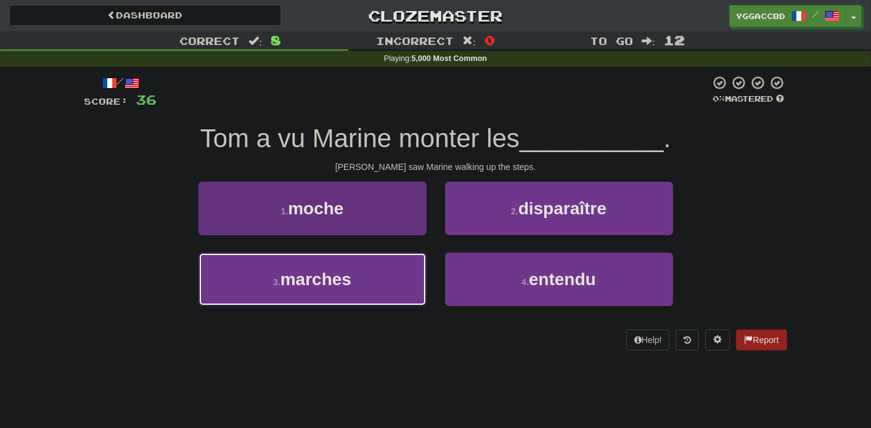
click at [353, 285] on button "3 . marches" at bounding box center [312, 280] width 228 height 54
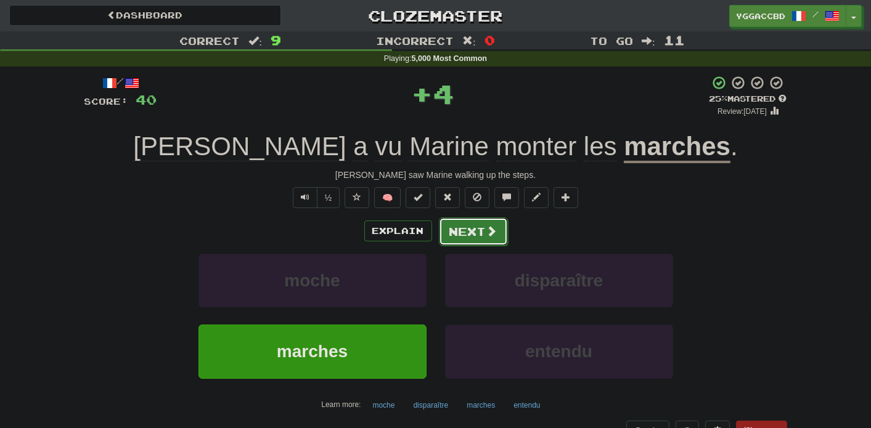
click at [478, 222] on button "Next" at bounding box center [473, 232] width 69 height 28
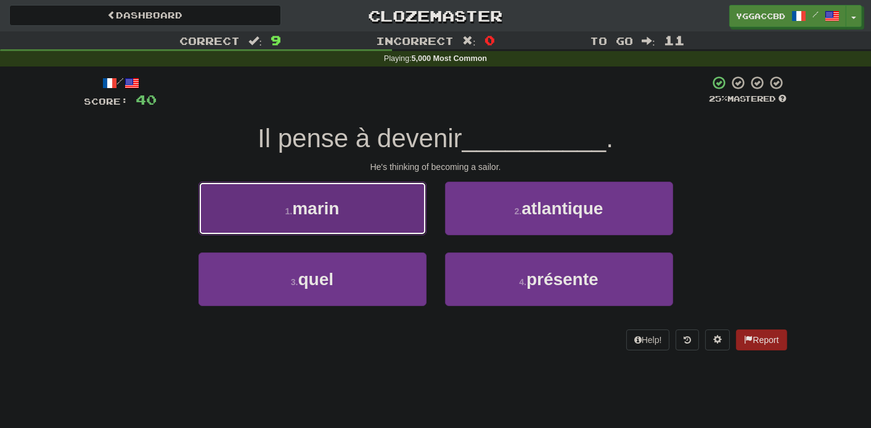
click at [352, 203] on button "1 . marin" at bounding box center [312, 209] width 228 height 54
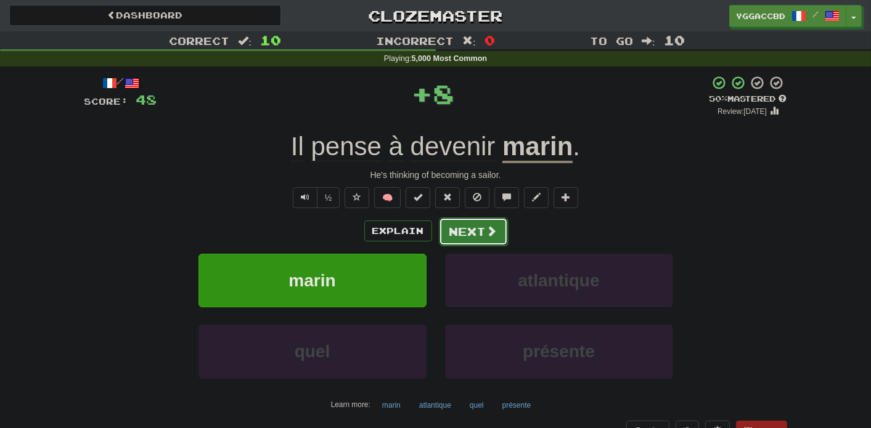
click at [463, 224] on button "Next" at bounding box center [473, 232] width 69 height 28
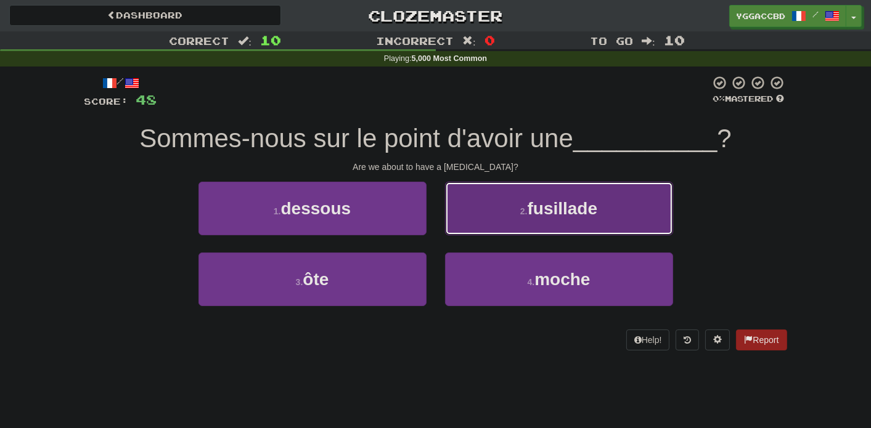
click at [501, 213] on button "2 . fusillade" at bounding box center [559, 209] width 228 height 54
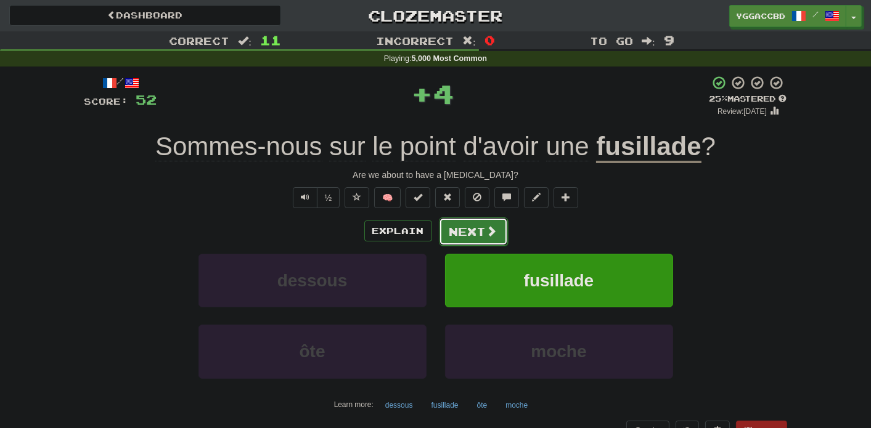
click at [467, 229] on button "Next" at bounding box center [473, 232] width 69 height 28
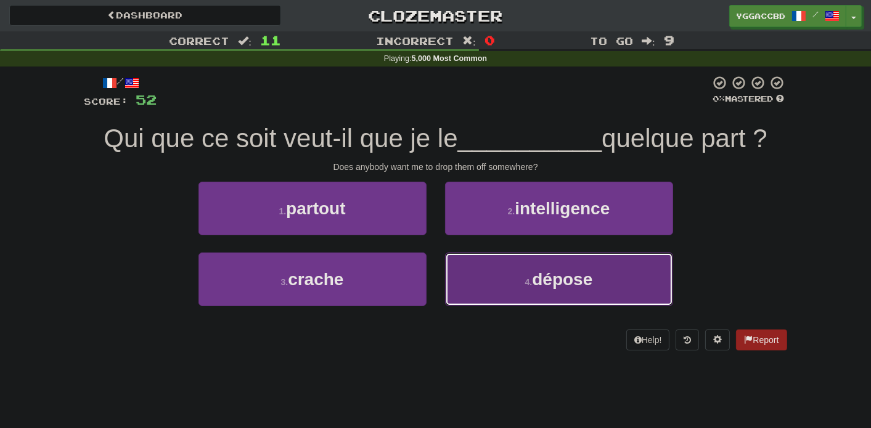
click at [518, 269] on button "4 . dépose" at bounding box center [559, 280] width 228 height 54
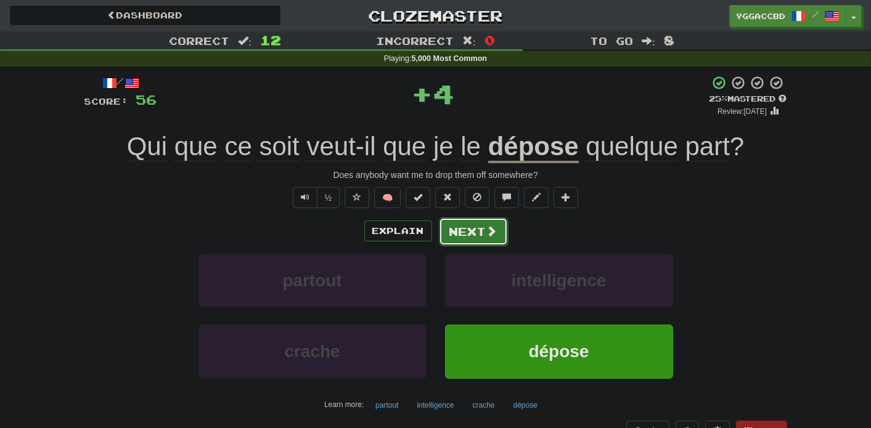
click at [446, 227] on button "Next" at bounding box center [473, 232] width 69 height 28
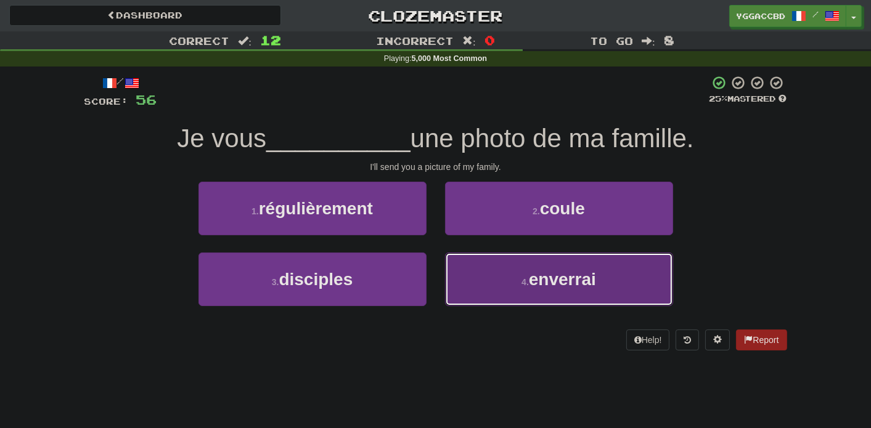
click at [574, 270] on span "enverrai" at bounding box center [562, 279] width 67 height 19
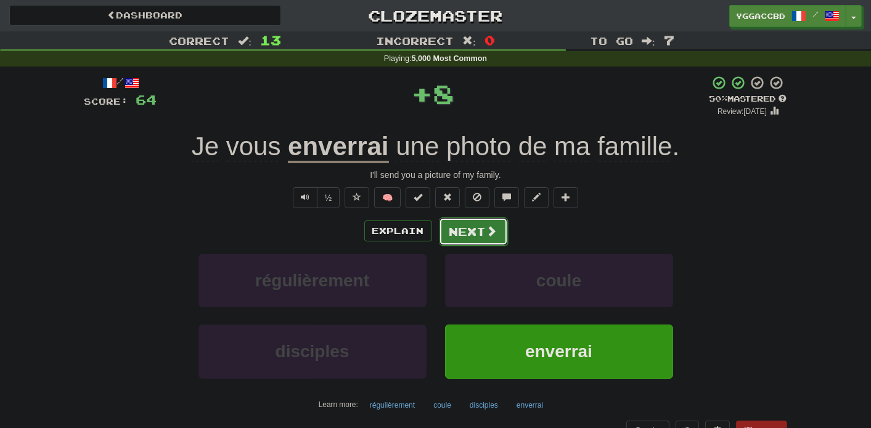
click at [449, 237] on button "Next" at bounding box center [473, 232] width 69 height 28
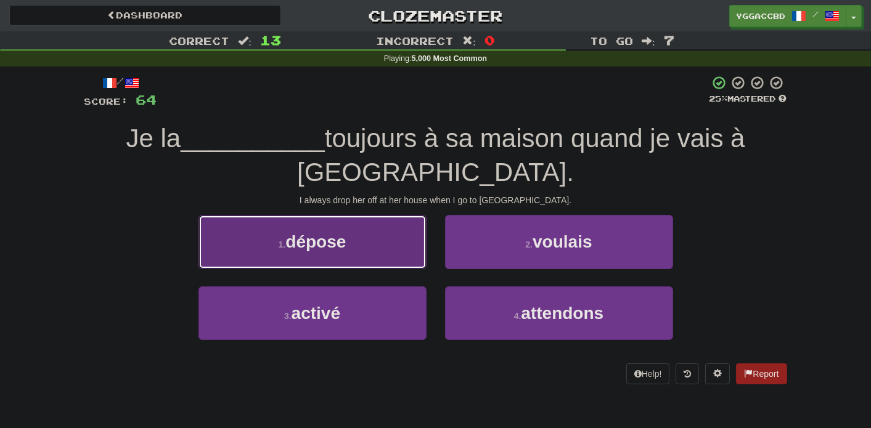
click at [402, 245] on button "1 . dépose" at bounding box center [312, 242] width 228 height 54
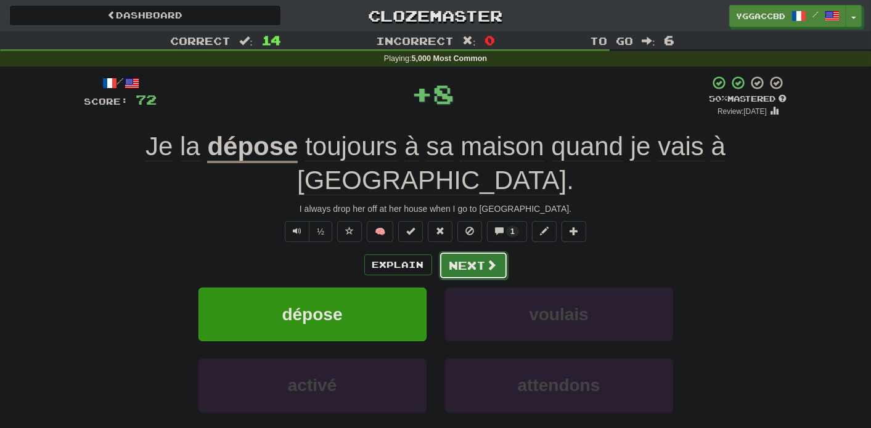
click at [484, 251] on button "Next" at bounding box center [473, 265] width 69 height 28
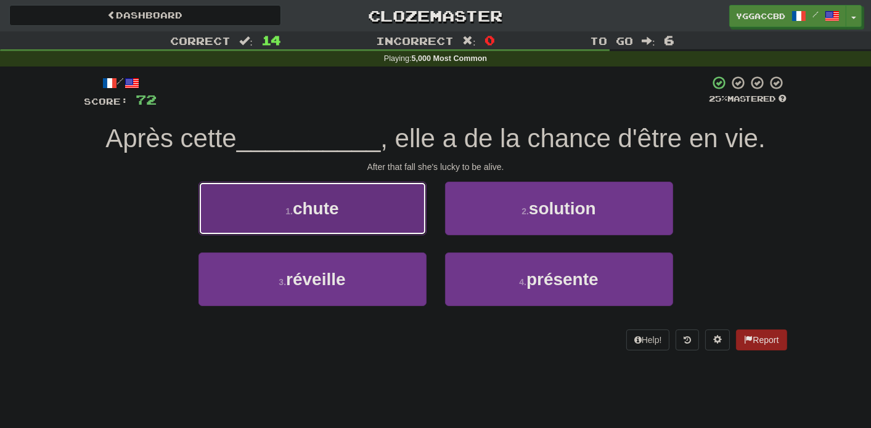
drag, startPoint x: 354, startPoint y: 209, endPoint x: 363, endPoint y: 209, distance: 9.2
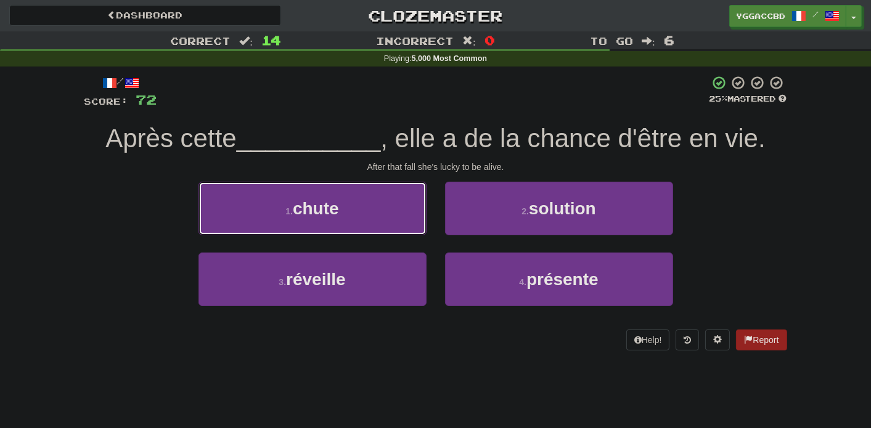
click at [357, 209] on button "1 . chute" at bounding box center [312, 209] width 228 height 54
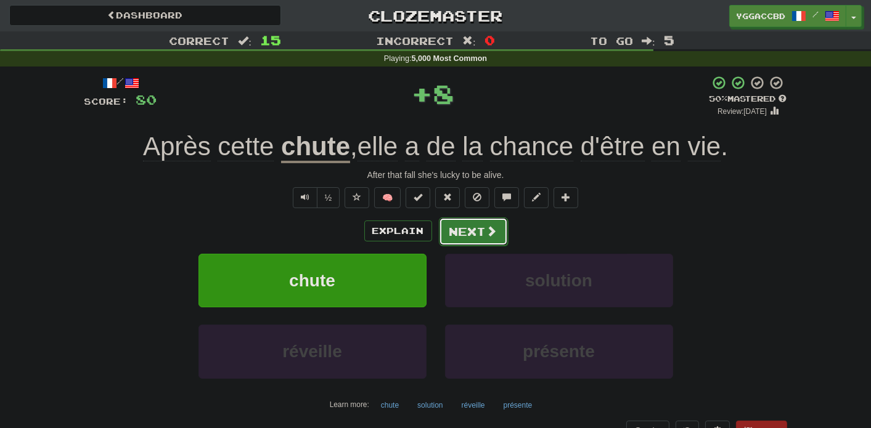
click at [468, 225] on button "Next" at bounding box center [473, 232] width 69 height 28
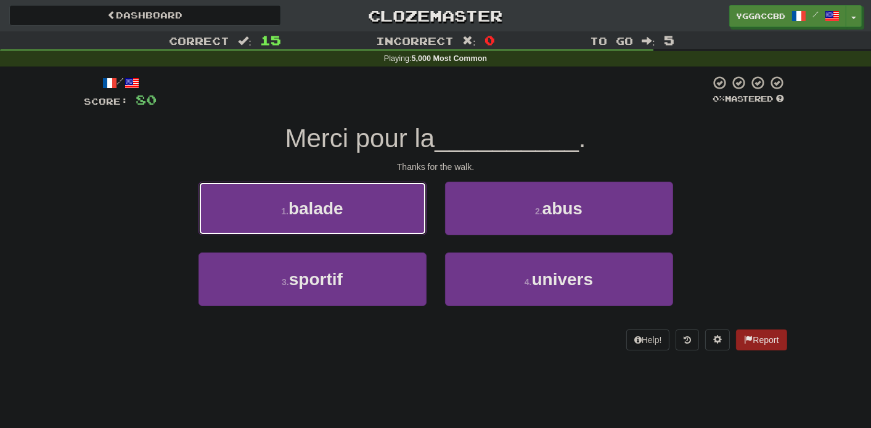
drag, startPoint x: 311, startPoint y: 208, endPoint x: 351, endPoint y: 214, distance: 41.2
click at [311, 207] on span "balade" at bounding box center [315, 208] width 55 height 19
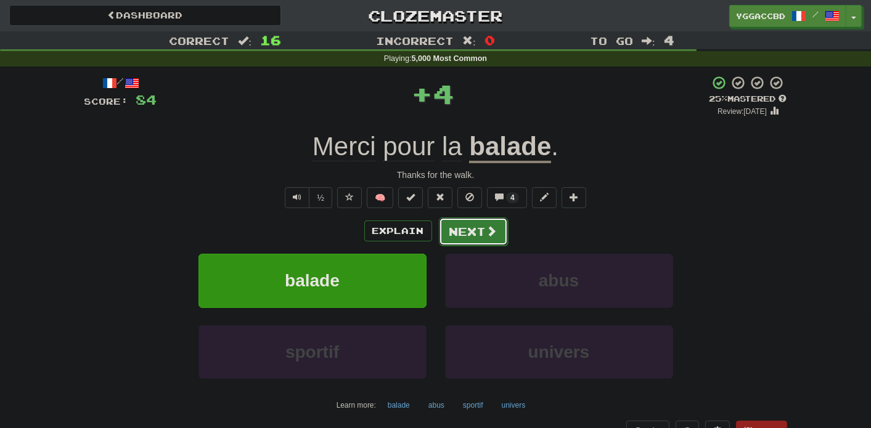
click at [474, 230] on button "Next" at bounding box center [473, 232] width 69 height 28
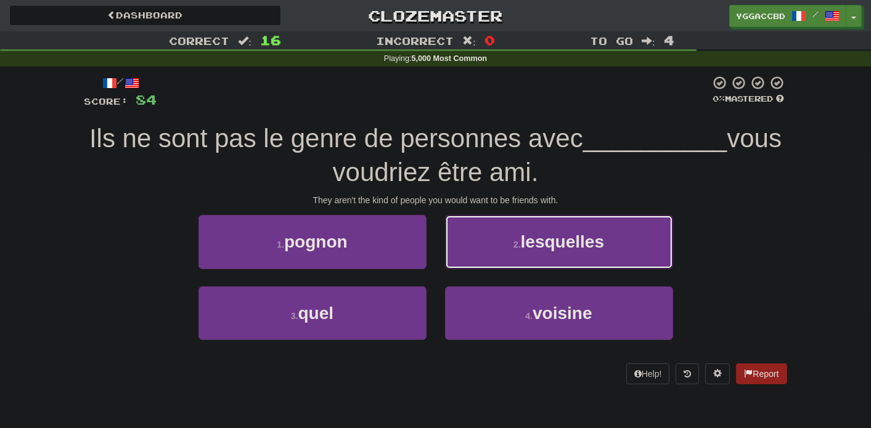
click at [498, 247] on button "2 . lesquelles" at bounding box center [559, 242] width 228 height 54
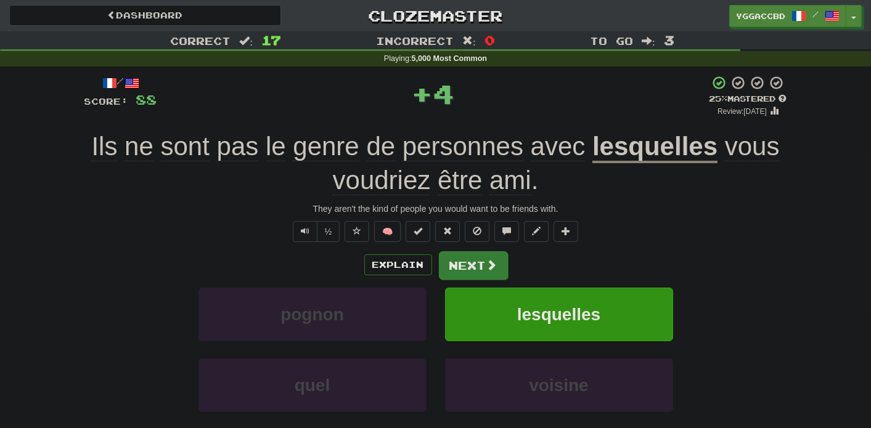
click at [437, 262] on div "Explain Next" at bounding box center [435, 265] width 702 height 28
click at [489, 272] on button "Next" at bounding box center [473, 265] width 69 height 28
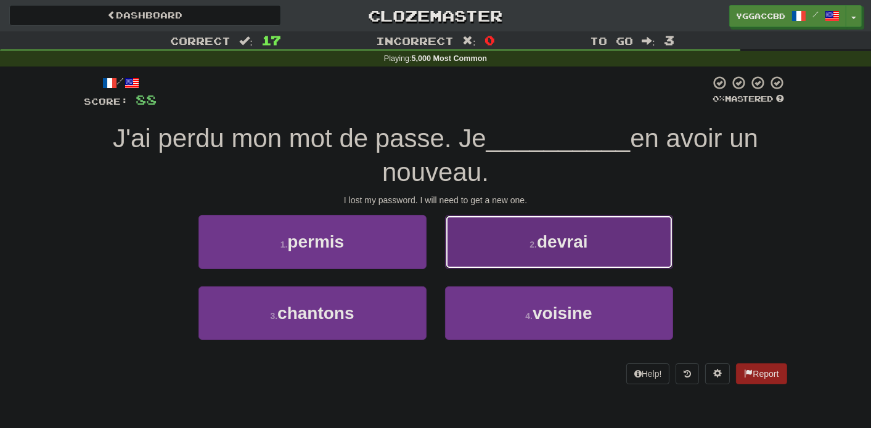
click at [501, 249] on button "2 . devrai" at bounding box center [559, 242] width 228 height 54
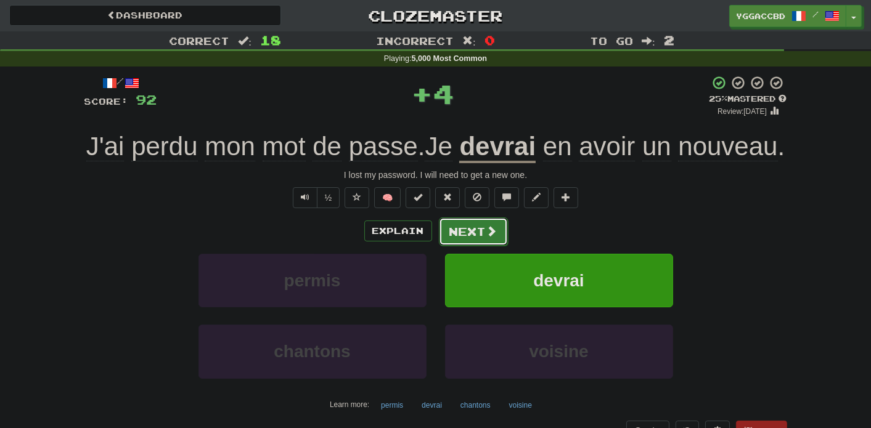
click at [471, 246] on button "Next" at bounding box center [473, 232] width 69 height 28
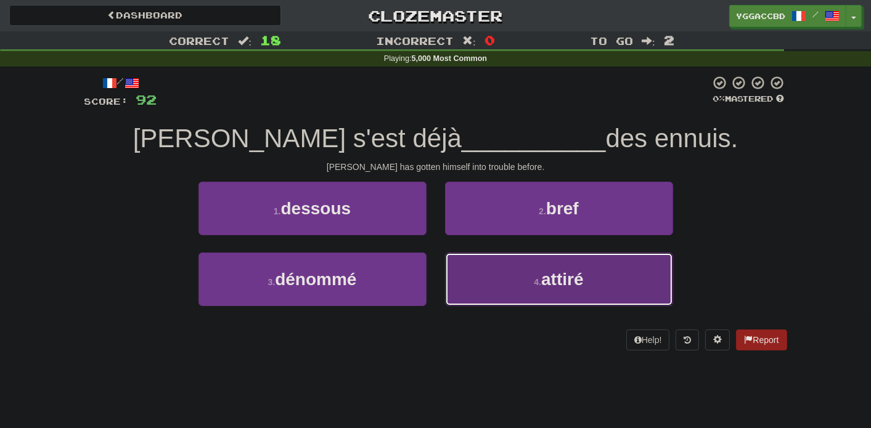
click at [530, 284] on button "4 . attiré" at bounding box center [559, 280] width 228 height 54
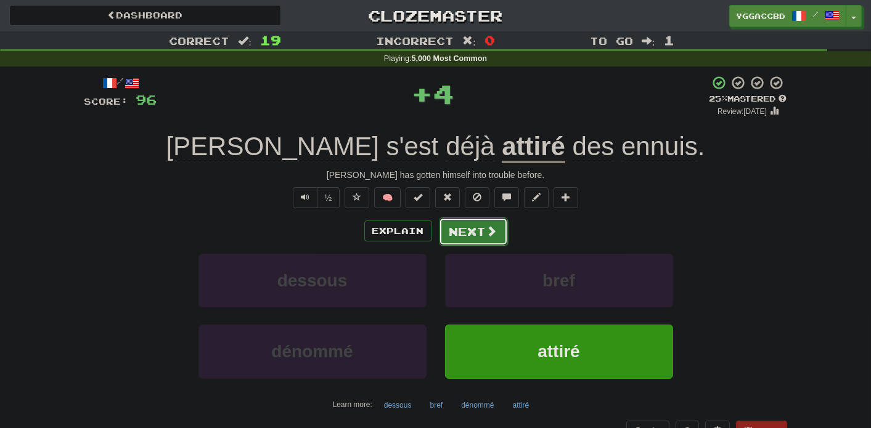
click at [469, 230] on button "Next" at bounding box center [473, 232] width 69 height 28
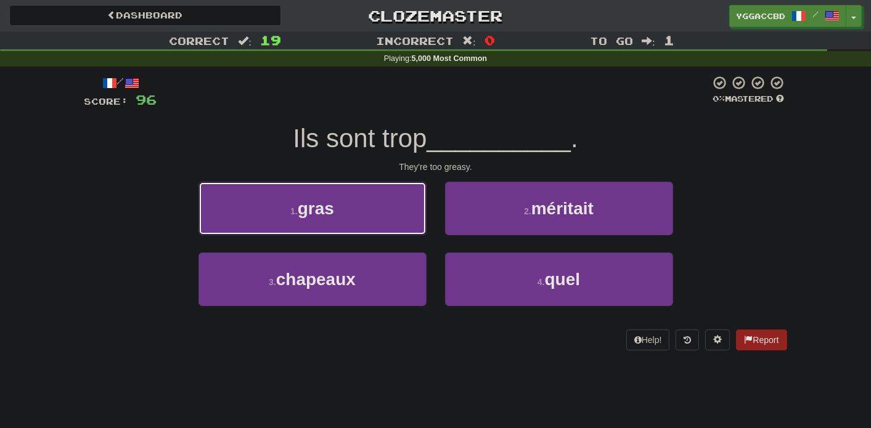
click at [370, 216] on button "1 . gras" at bounding box center [312, 209] width 228 height 54
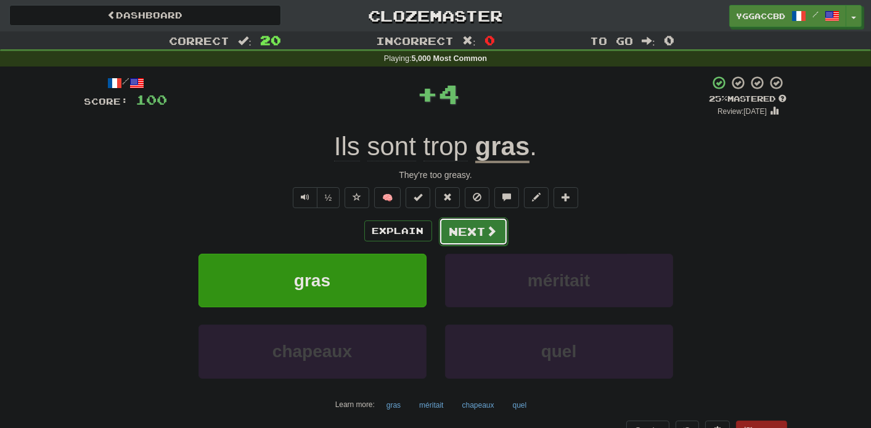
drag, startPoint x: 468, startPoint y: 232, endPoint x: 474, endPoint y: 230, distance: 7.0
click at [469, 231] on button "Next" at bounding box center [472, 231] width 69 height 28
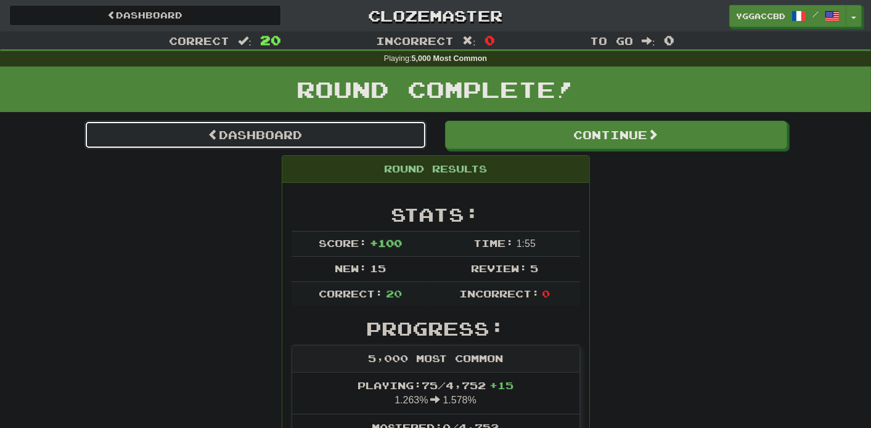
drag, startPoint x: 276, startPoint y: 139, endPoint x: 311, endPoint y: 145, distance: 35.1
click at [276, 139] on link "Dashboard" at bounding box center [255, 135] width 342 height 28
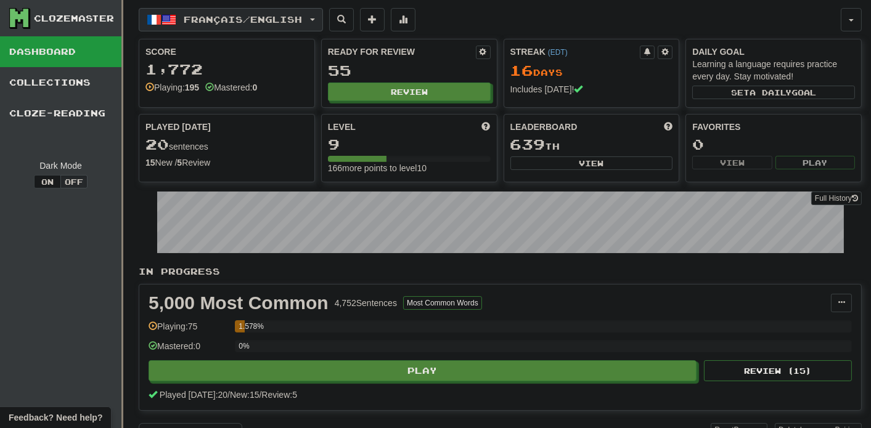
click at [315, 18] on span "button" at bounding box center [312, 19] width 5 height 2
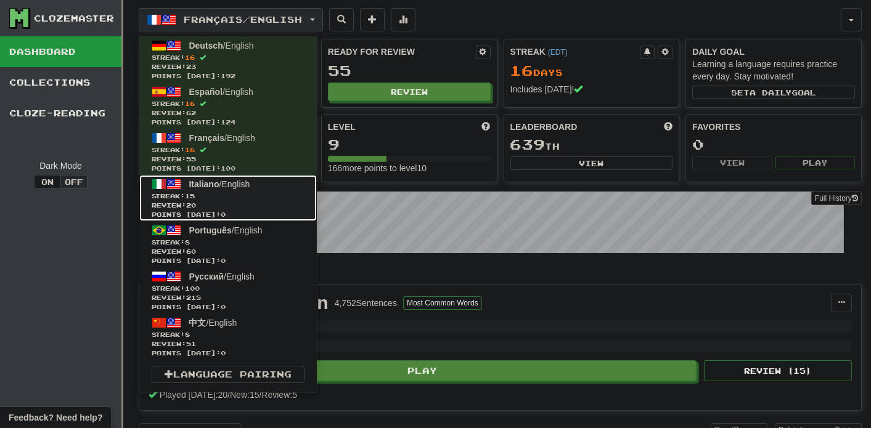
click at [233, 193] on span "Streak: 15" at bounding box center [228, 196] width 153 height 9
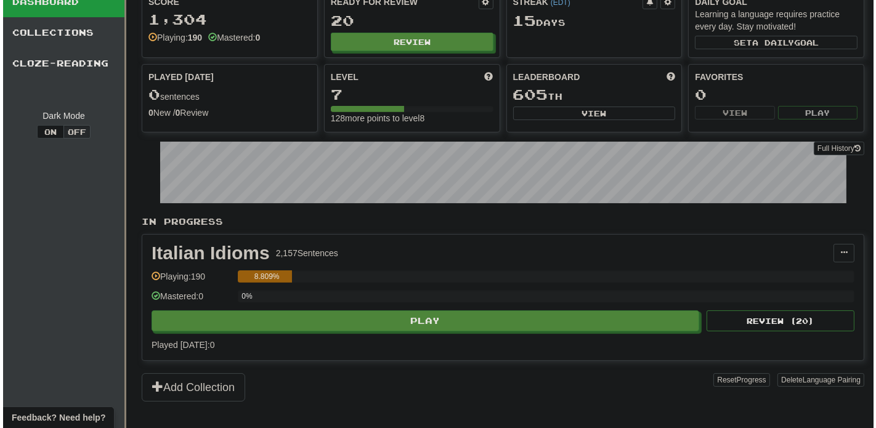
scroll to position [105, 0]
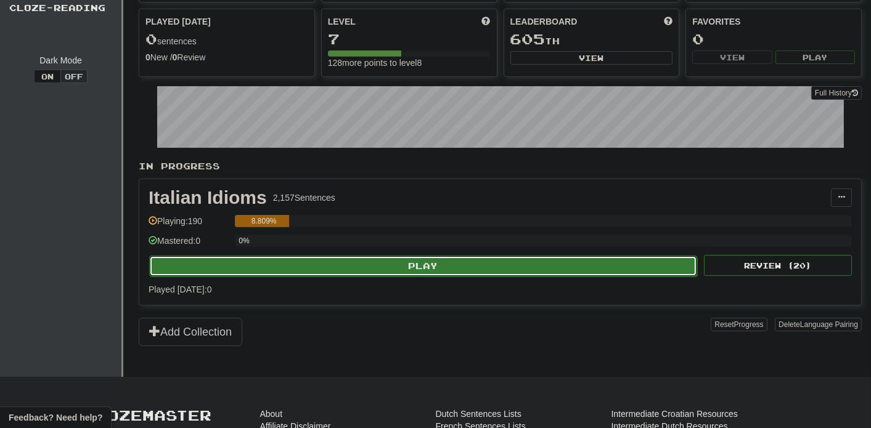
click at [427, 258] on button "Play" at bounding box center [423, 266] width 548 height 21
select select "**"
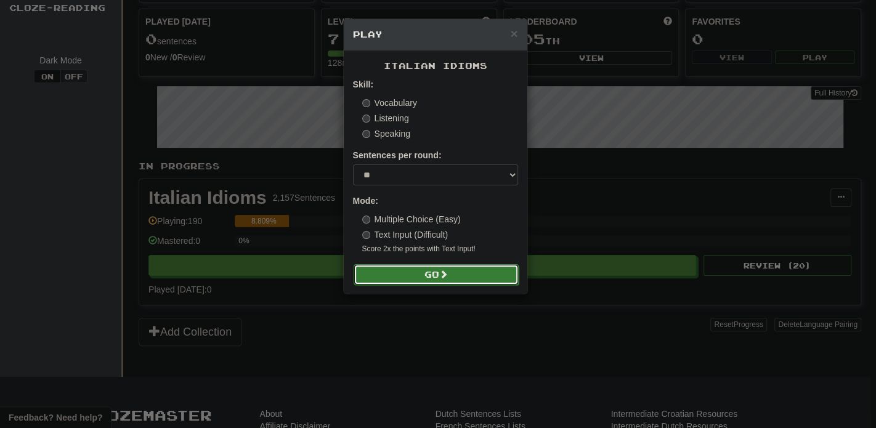
click at [426, 267] on button "Go" at bounding box center [436, 274] width 165 height 21
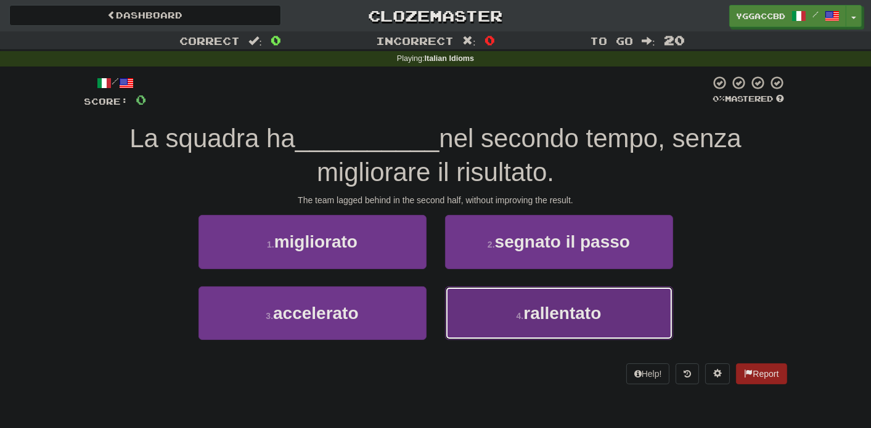
click at [534, 327] on button "4 . rallentato" at bounding box center [559, 314] width 228 height 54
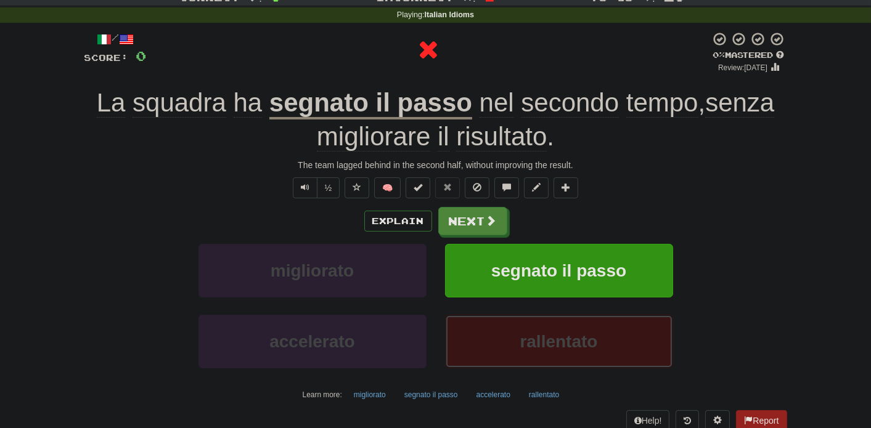
scroll to position [105, 0]
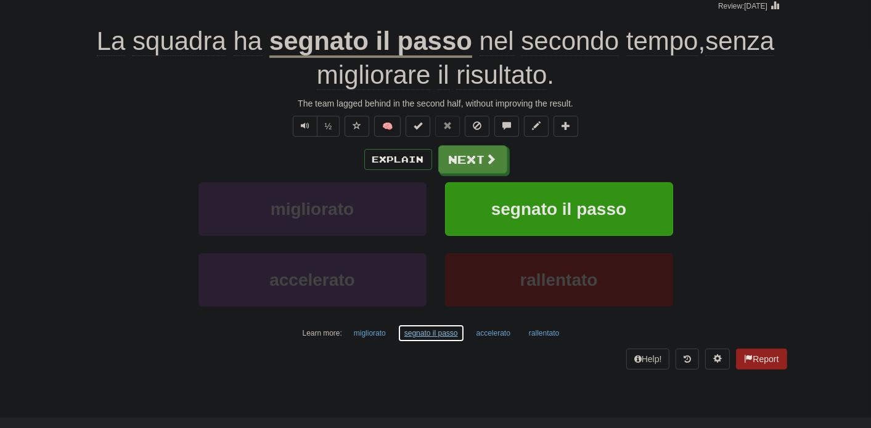
click at [425, 336] on button "segnato il passo" at bounding box center [430, 333] width 67 height 18
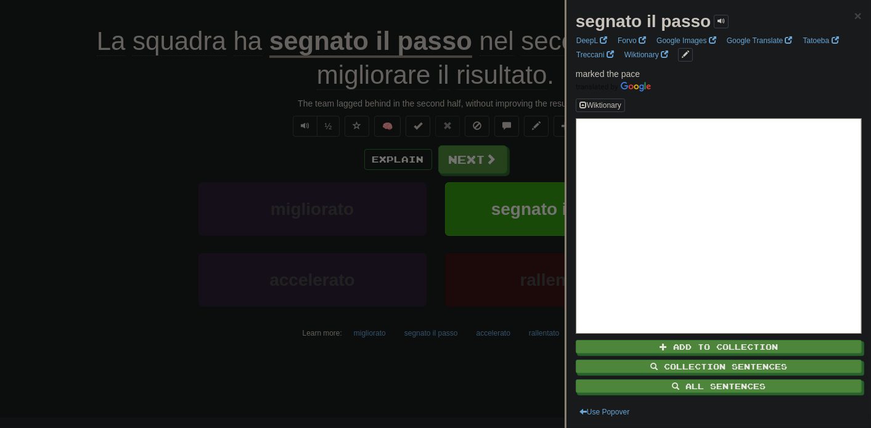
click at [215, 112] on div at bounding box center [435, 214] width 871 height 428
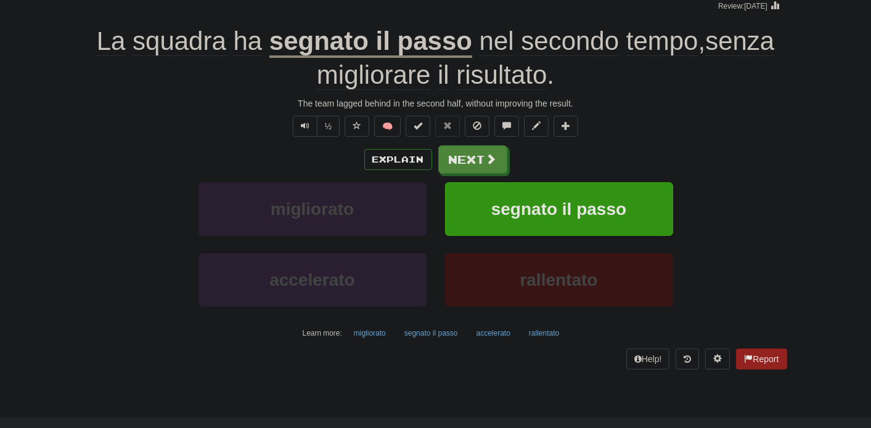
click at [388, 43] on u "segnato il passo" at bounding box center [370, 41] width 203 height 31
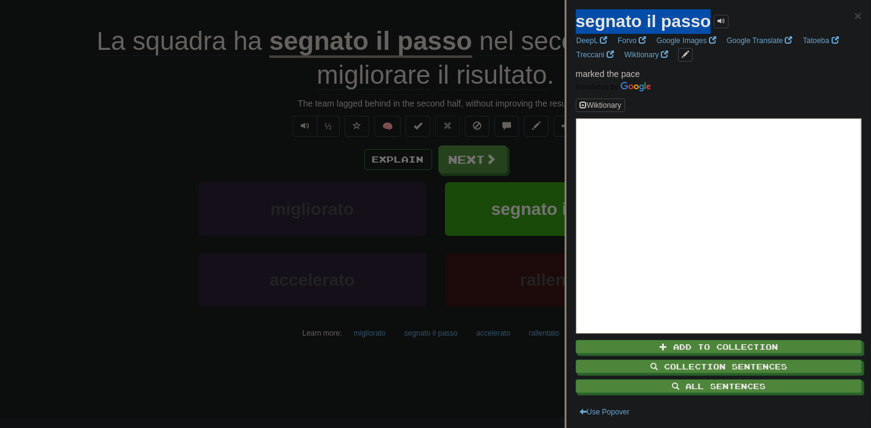
drag, startPoint x: 576, startPoint y: 22, endPoint x: 709, endPoint y: 25, distance: 133.1
click at [709, 25] on strong "segnato il passo" at bounding box center [643, 21] width 135 height 19
copy strong "segnato il passo"
drag, startPoint x: 158, startPoint y: 267, endPoint x: 235, endPoint y: 252, distance: 77.9
click at [164, 266] on div at bounding box center [435, 214] width 871 height 428
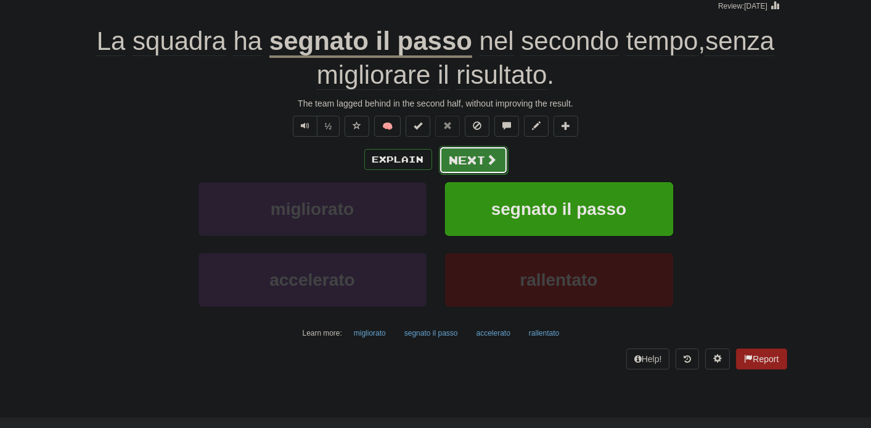
click at [457, 152] on button "Next" at bounding box center [473, 160] width 69 height 28
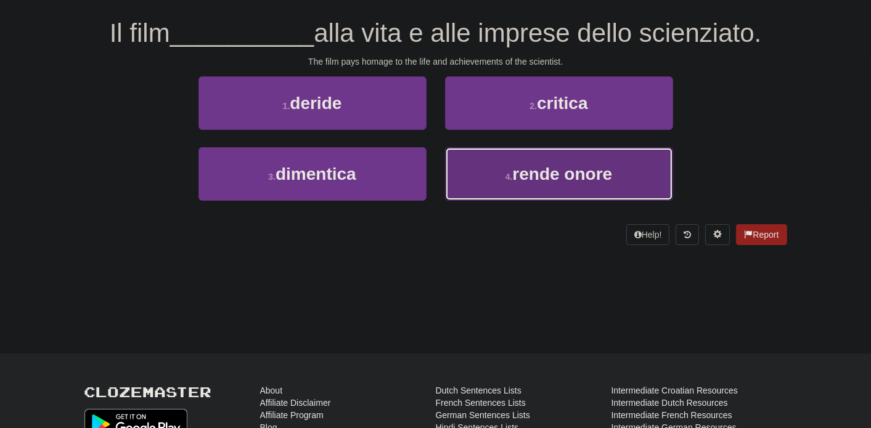
click at [585, 173] on span "rende onore" at bounding box center [562, 174] width 100 height 19
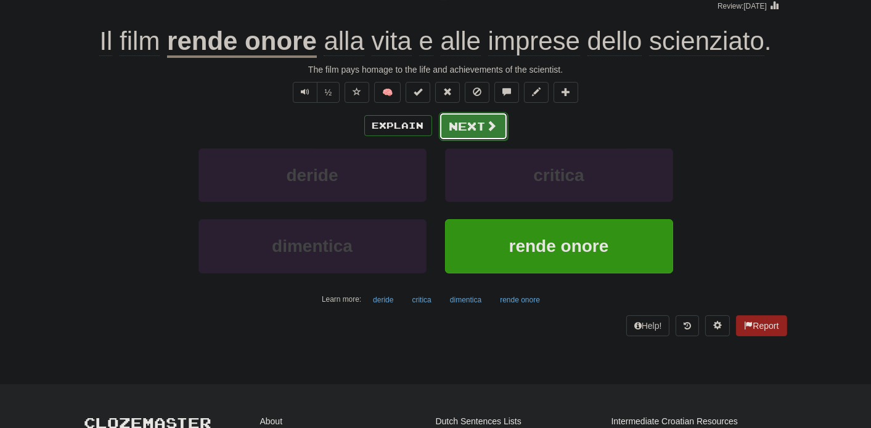
click at [473, 126] on button "Next" at bounding box center [473, 126] width 69 height 28
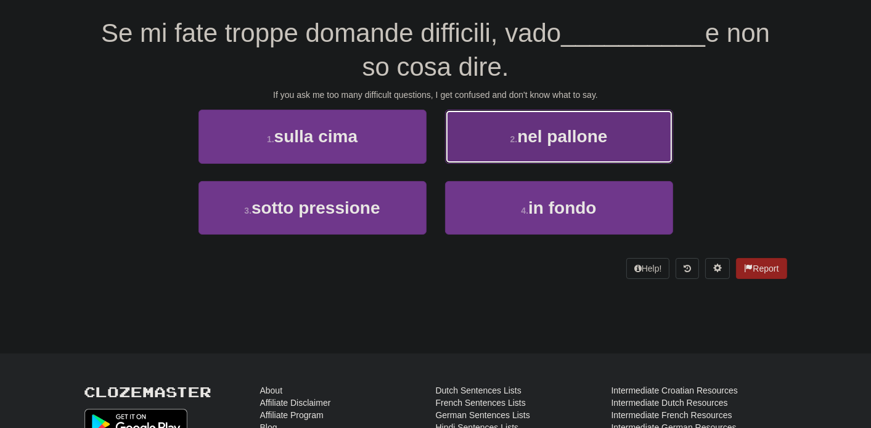
click at [489, 136] on button "2 . nel pallone" at bounding box center [559, 137] width 228 height 54
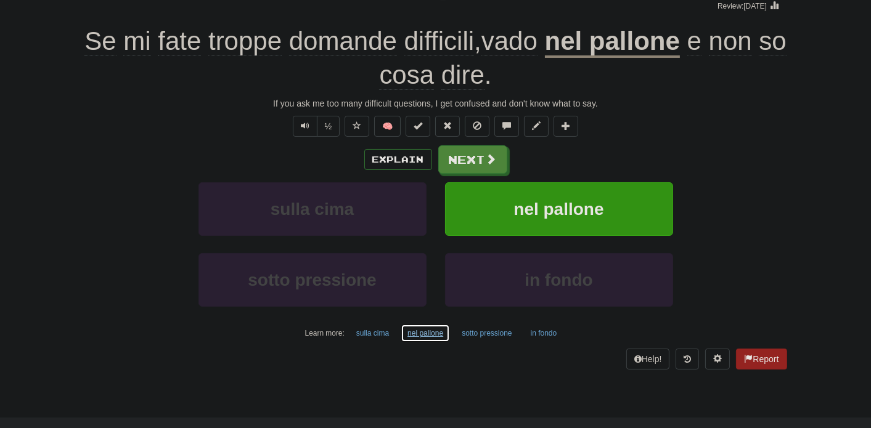
click at [429, 333] on button "nel pallone" at bounding box center [425, 333] width 49 height 18
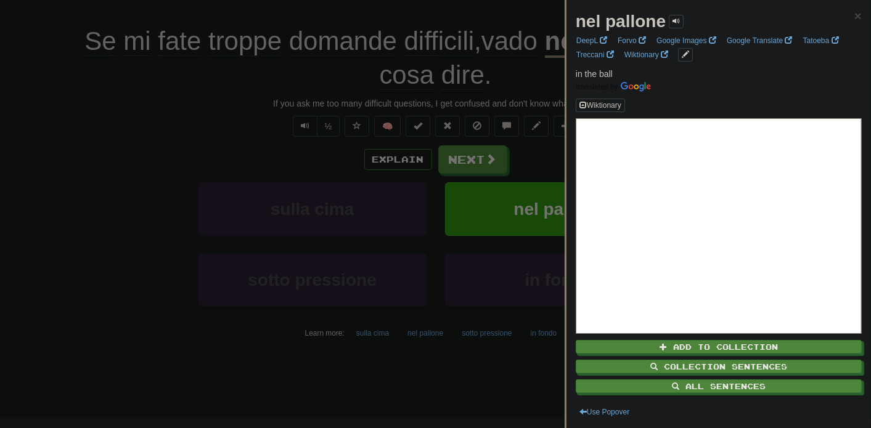
click at [636, 17] on strong "nel pallone" at bounding box center [621, 21] width 90 height 19
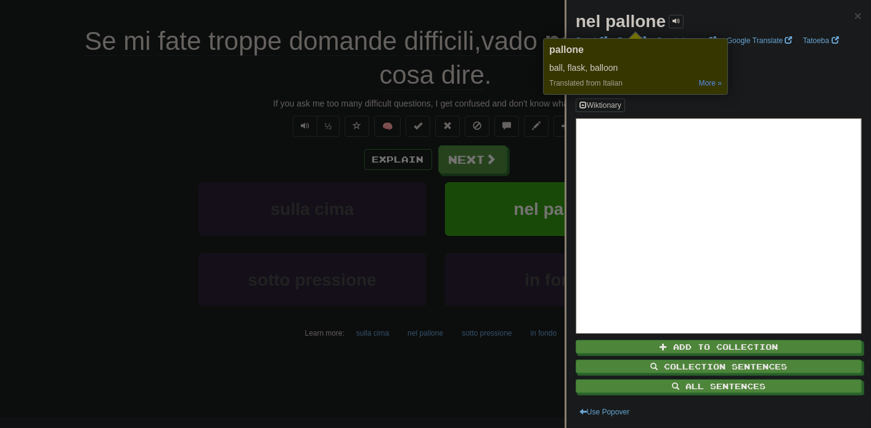
click at [140, 265] on div at bounding box center [435, 214] width 871 height 428
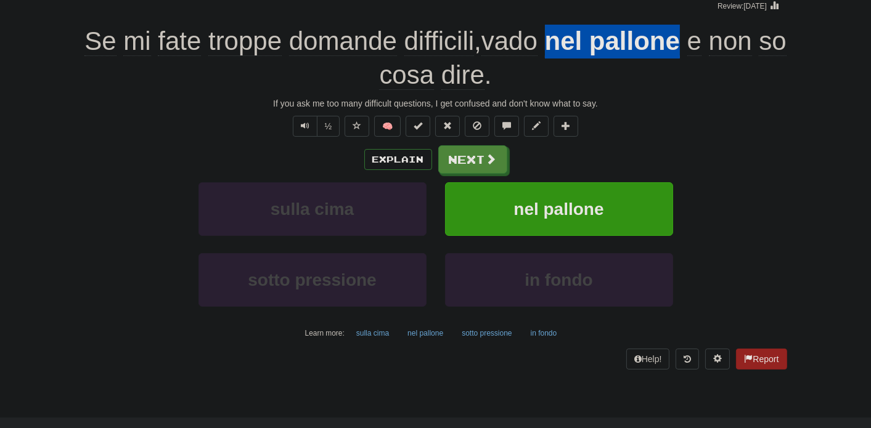
drag, startPoint x: 563, startPoint y: 39, endPoint x: 701, endPoint y: 54, distance: 139.5
click at [701, 54] on div "Se mi fate troppe domande difficili , vado nel pallone e non so cosa dire ." at bounding box center [435, 58] width 702 height 67
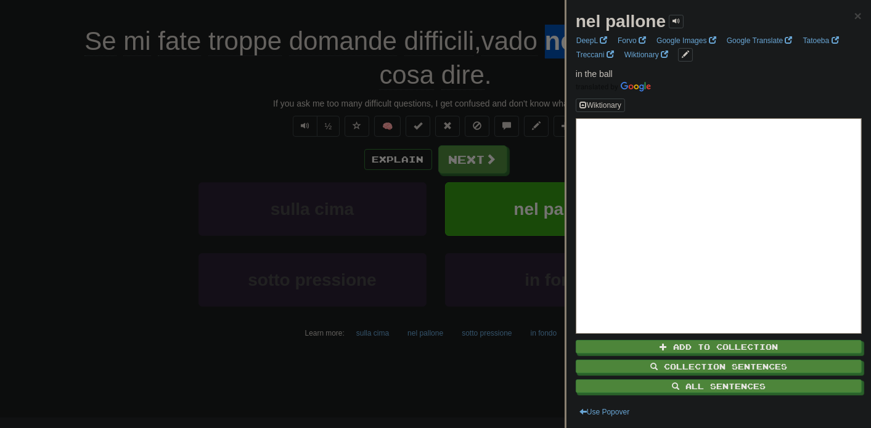
copy u "nel pallone"
drag, startPoint x: 131, startPoint y: 317, endPoint x: 149, endPoint y: 310, distance: 19.9
click at [149, 310] on div at bounding box center [435, 214] width 871 height 428
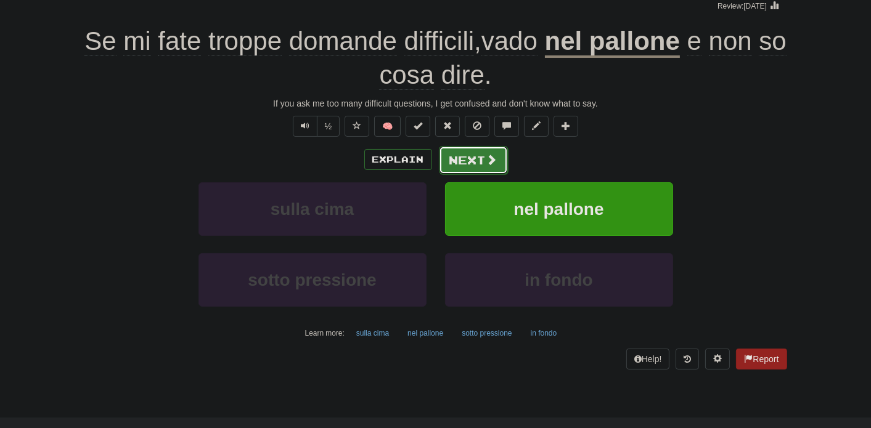
click at [465, 166] on button "Next" at bounding box center [473, 160] width 69 height 28
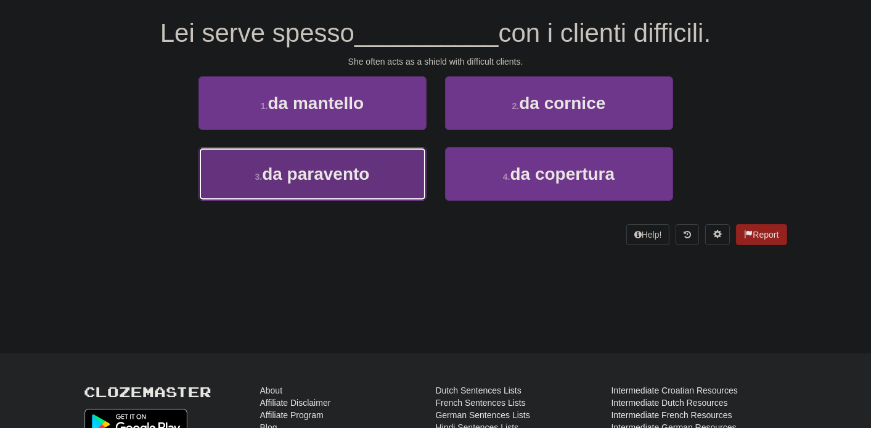
click at [344, 168] on span "da paravento" at bounding box center [315, 174] width 107 height 19
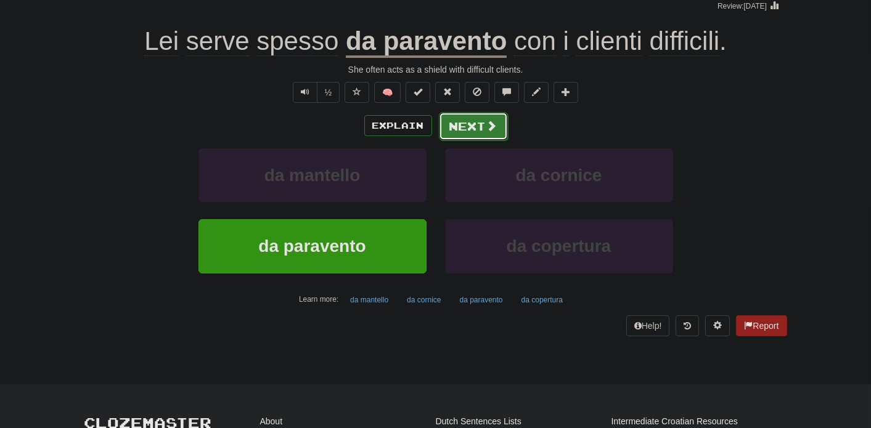
click at [452, 133] on button "Next" at bounding box center [473, 126] width 69 height 28
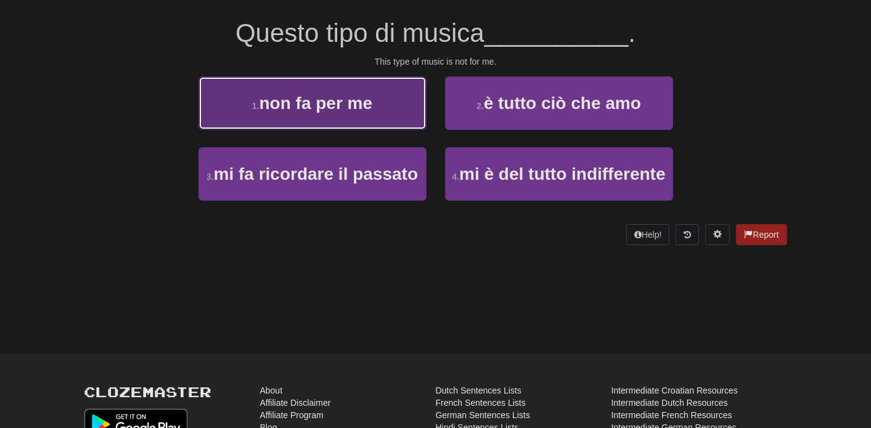
click at [360, 104] on span "non fa per me" at bounding box center [315, 103] width 113 height 19
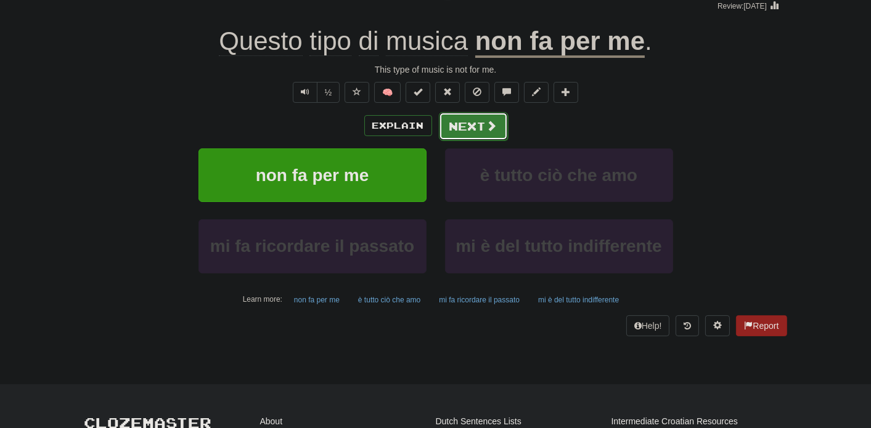
click at [484, 116] on button "Next" at bounding box center [473, 126] width 69 height 28
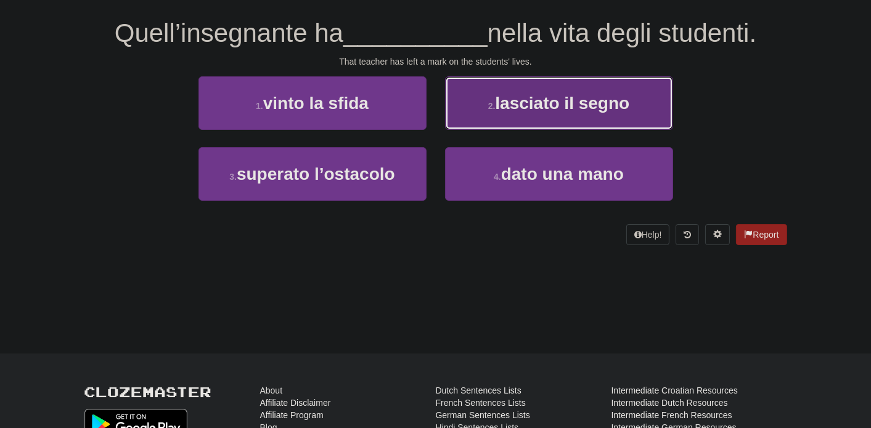
click at [527, 109] on span "lasciato il segno" at bounding box center [562, 103] width 134 height 19
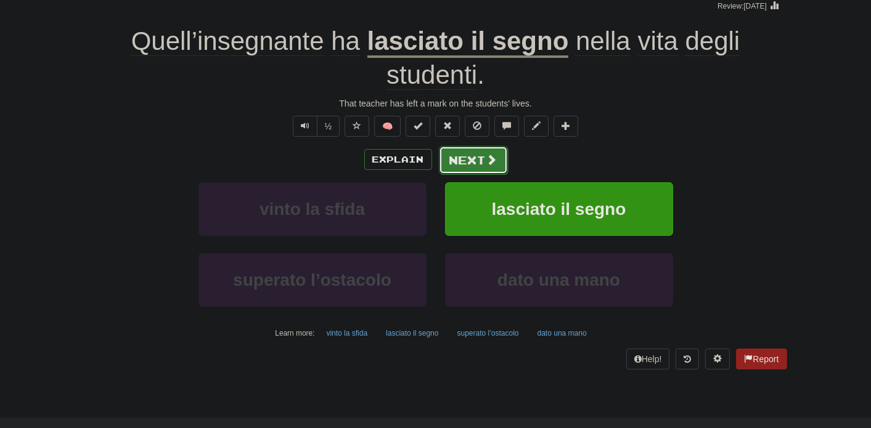
click at [454, 161] on button "Next" at bounding box center [473, 160] width 69 height 28
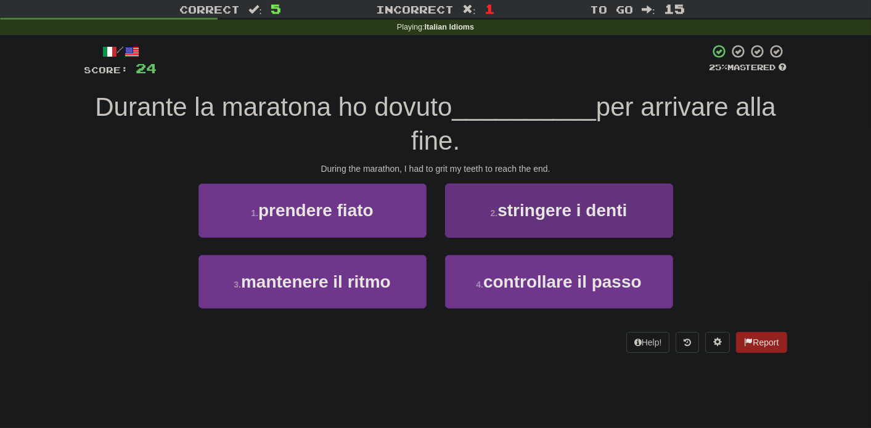
scroll to position [0, 0]
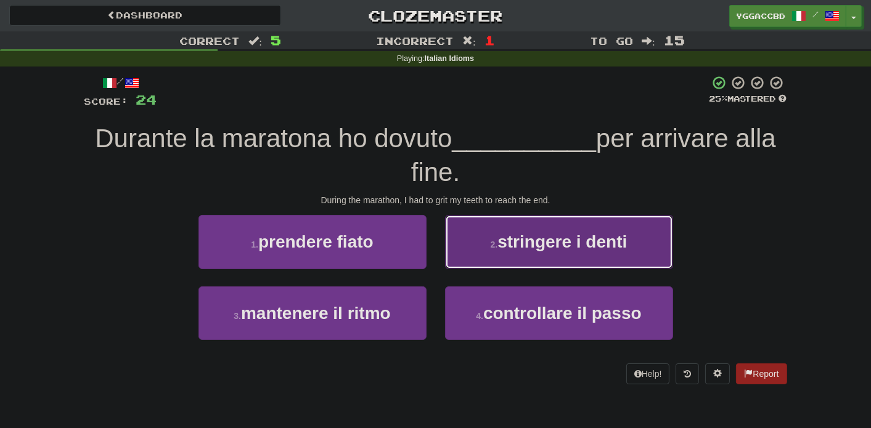
click at [516, 240] on span "stringere i denti" at bounding box center [561, 241] width 129 height 19
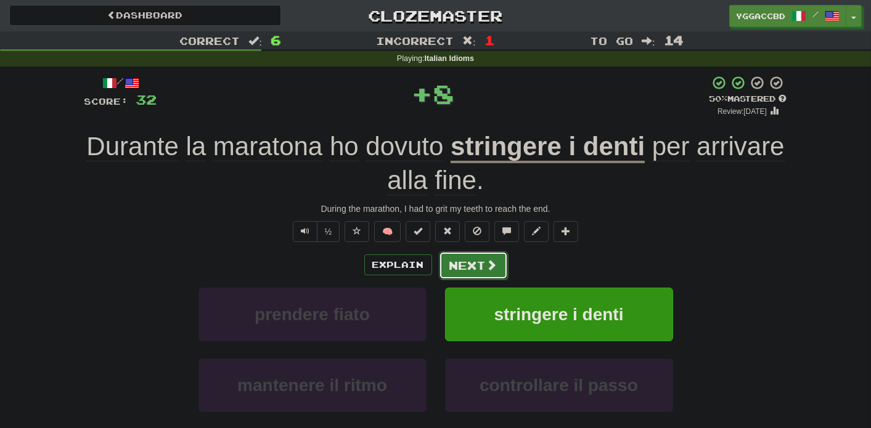
click at [461, 265] on button "Next" at bounding box center [473, 265] width 69 height 28
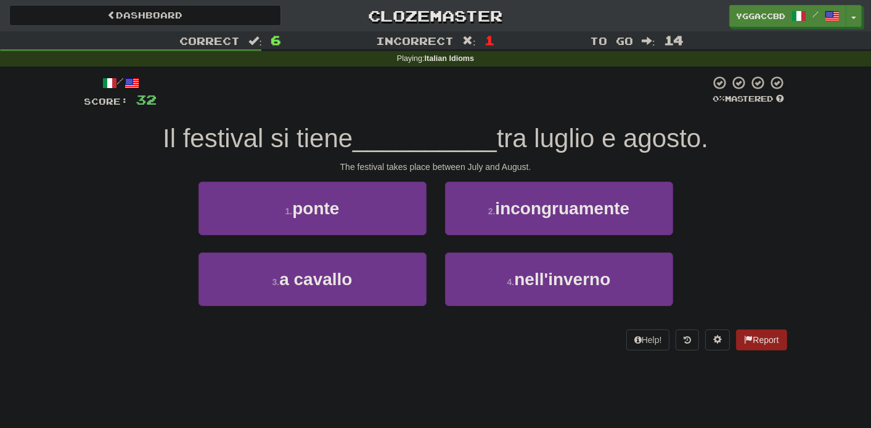
click at [102, 303] on div "3 . a cavallo 4 . nell'inverno" at bounding box center [435, 288] width 739 height 71
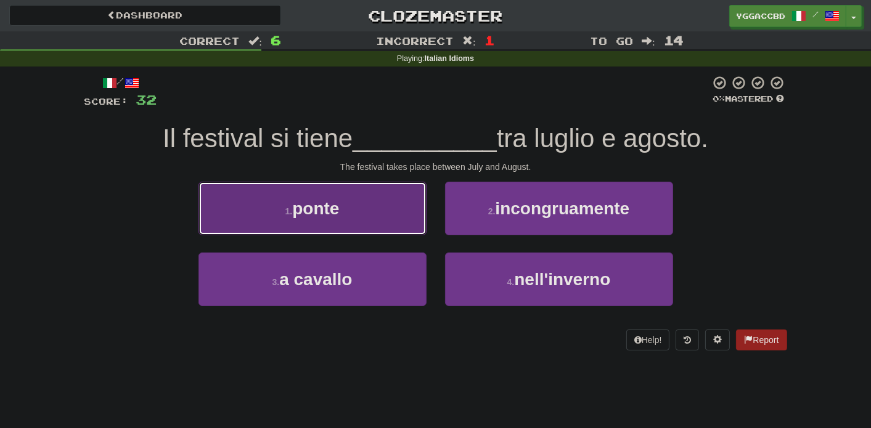
click at [232, 218] on button "1 . ponte" at bounding box center [312, 209] width 228 height 54
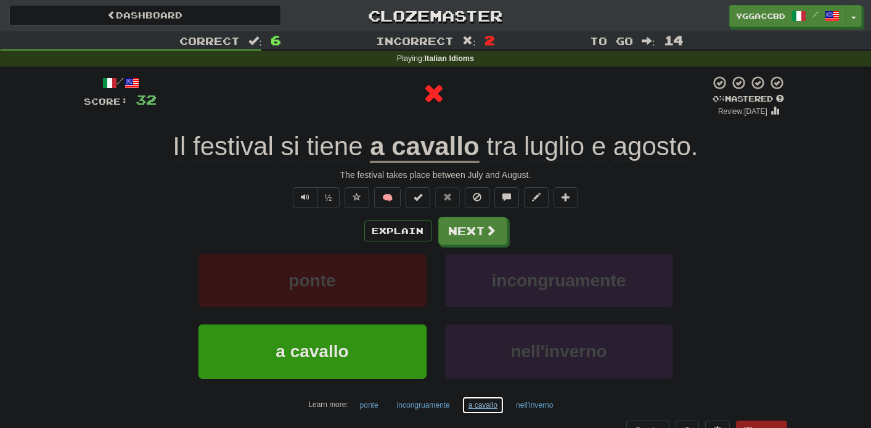
click at [487, 406] on button "a cavallo" at bounding box center [483, 405] width 43 height 18
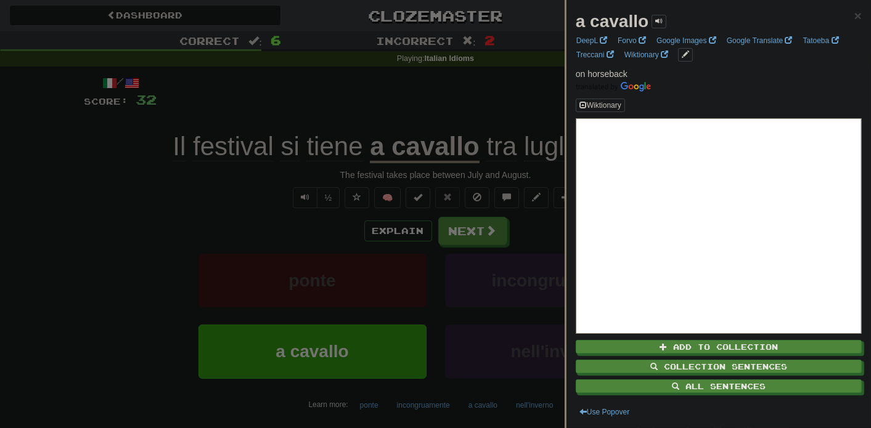
click at [139, 247] on div at bounding box center [435, 214] width 871 height 428
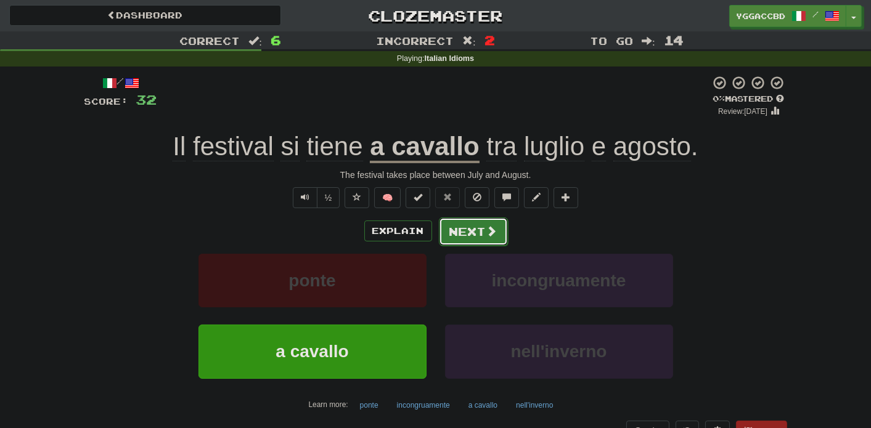
click at [461, 234] on button "Next" at bounding box center [473, 232] width 69 height 28
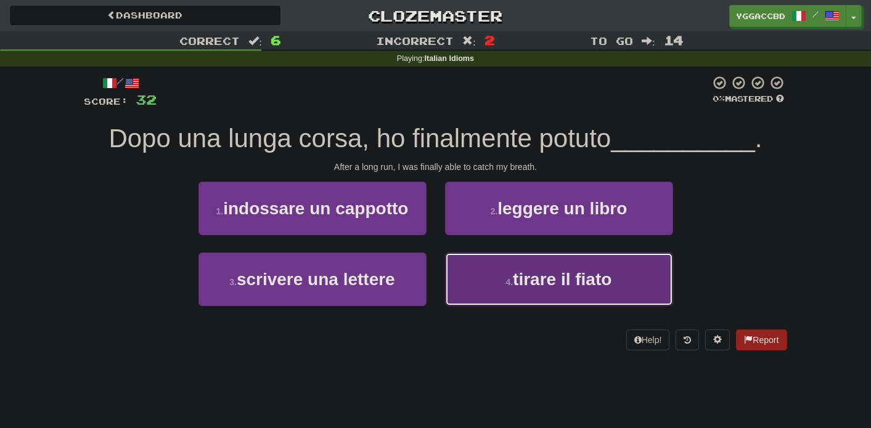
drag, startPoint x: 612, startPoint y: 294, endPoint x: 693, endPoint y: 295, distance: 80.1
click at [612, 293] on button "4 . tirare il fiato" at bounding box center [559, 280] width 228 height 54
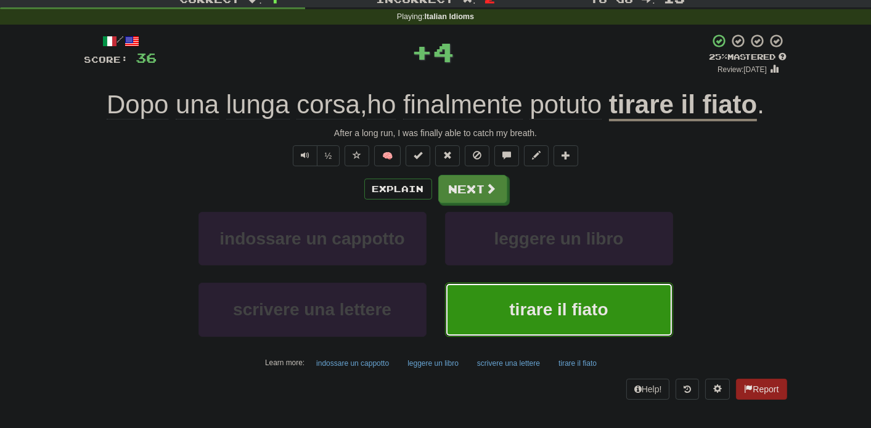
scroll to position [105, 0]
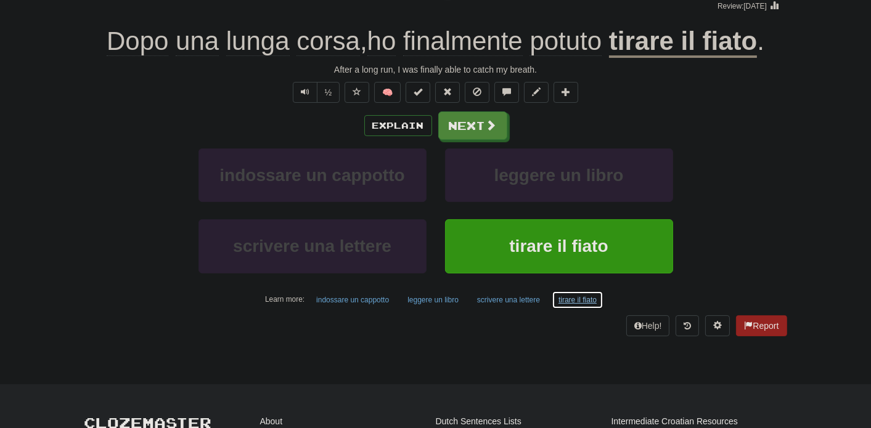
click at [584, 296] on button "tirare il fiato" at bounding box center [577, 300] width 52 height 18
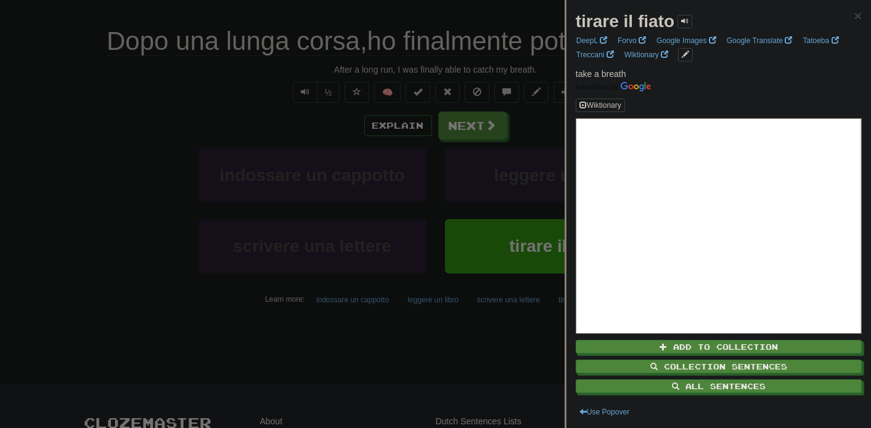
click at [460, 129] on div at bounding box center [435, 214] width 871 height 428
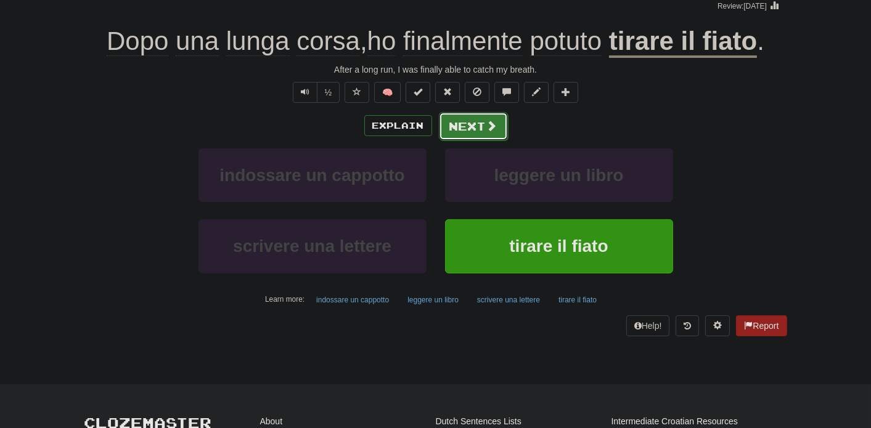
click at [460, 128] on button "Next" at bounding box center [473, 126] width 69 height 28
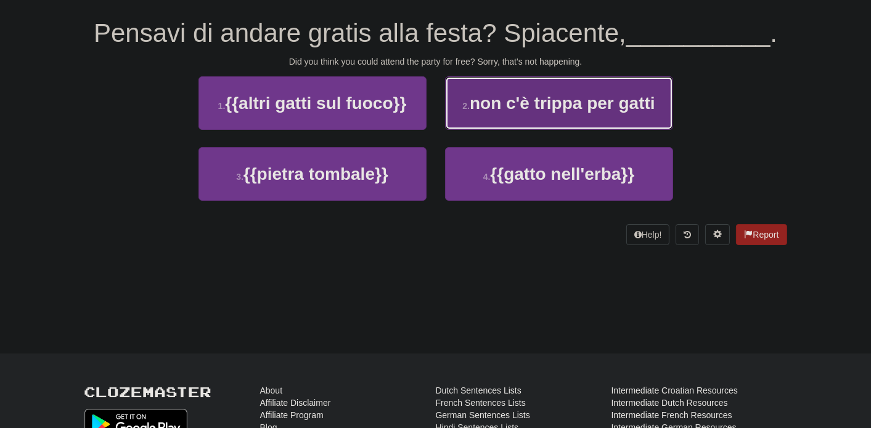
click at [555, 118] on button "2 . non c'è trippa per gatti" at bounding box center [559, 103] width 228 height 54
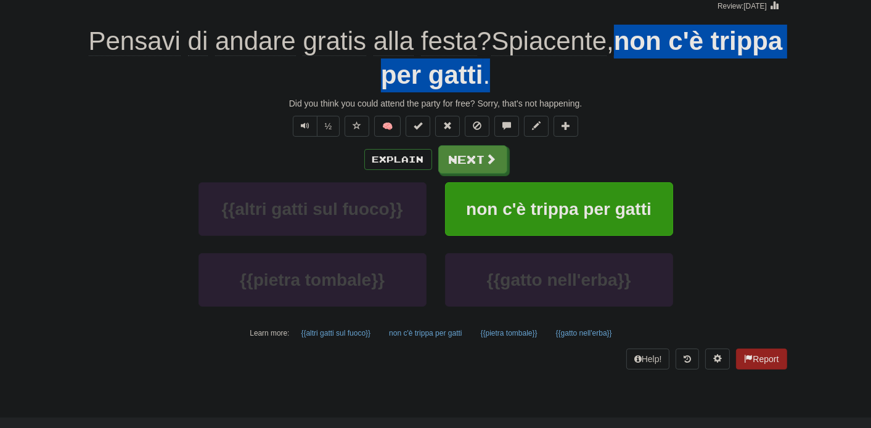
drag, startPoint x: 659, startPoint y: 44, endPoint x: 537, endPoint y: 82, distance: 127.8
click at [537, 82] on div "Pensavi di andare gratis alla festa ? Spiacente , non c'è trippa per gatti ." at bounding box center [435, 58] width 702 height 67
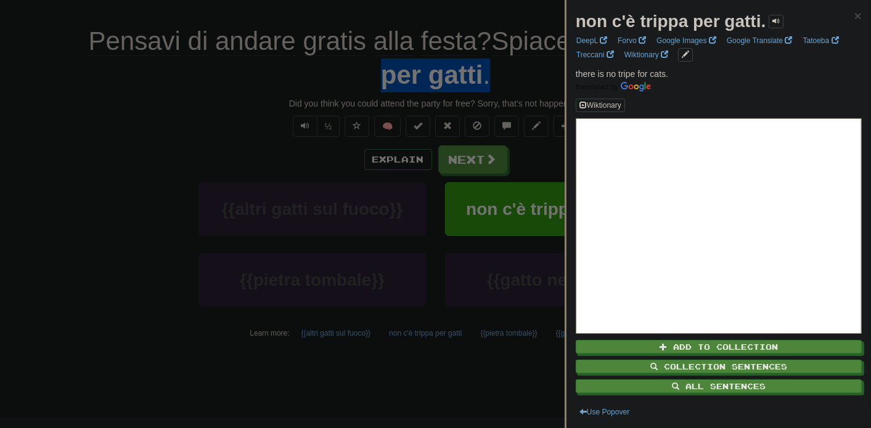
copy div "non c'è trippa per gatti ."
drag, startPoint x: 131, startPoint y: 302, endPoint x: 442, endPoint y: 181, distance: 333.8
click at [133, 299] on div at bounding box center [435, 214] width 871 height 428
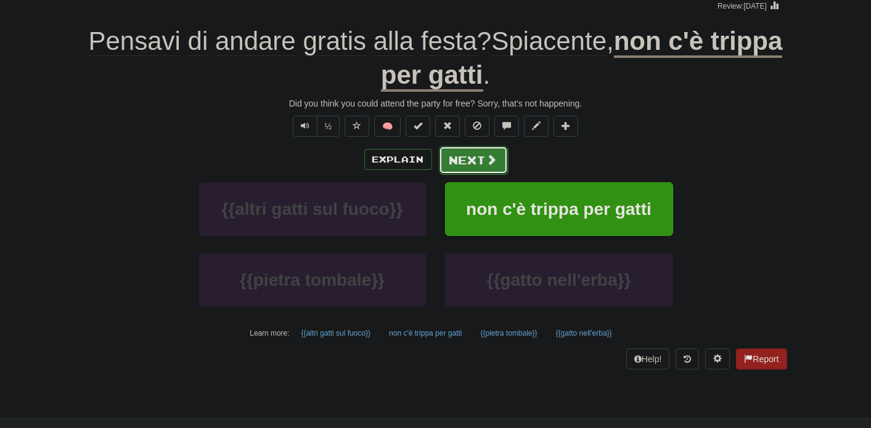
click at [469, 159] on button "Next" at bounding box center [473, 160] width 69 height 28
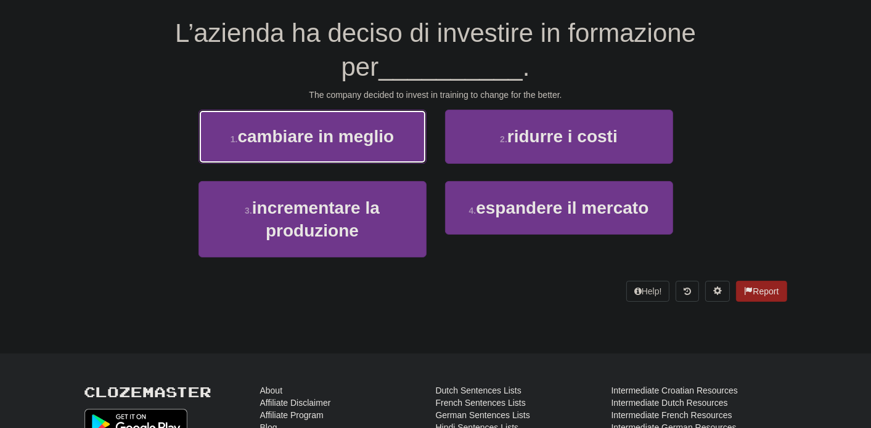
drag, startPoint x: 258, startPoint y: 140, endPoint x: 383, endPoint y: 144, distance: 125.1
click at [259, 140] on span "cambiare in meglio" at bounding box center [316, 136] width 157 height 19
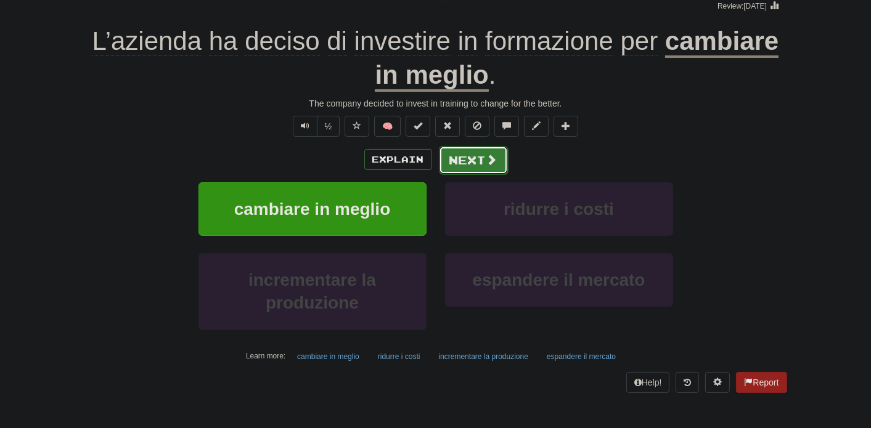
click at [459, 158] on button "Next" at bounding box center [473, 160] width 69 height 28
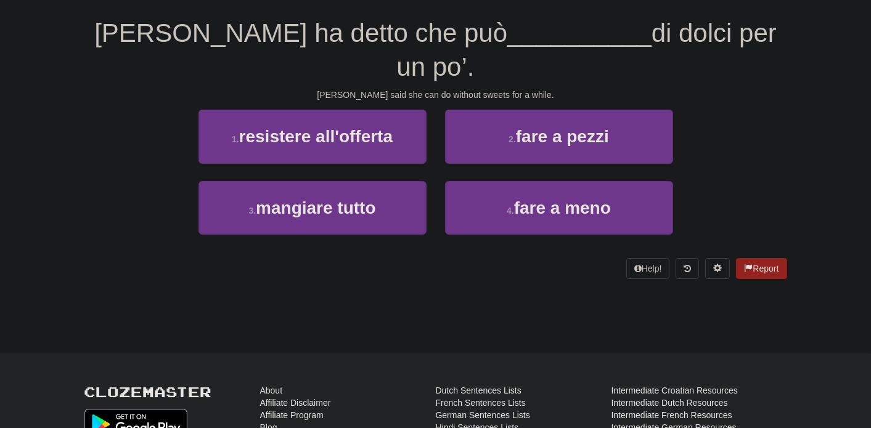
click at [327, 257] on div "/ Score: 48 0 % Mastered Maria ha detto che può __________ di dolci per un po’.…" at bounding box center [435, 128] width 702 height 335
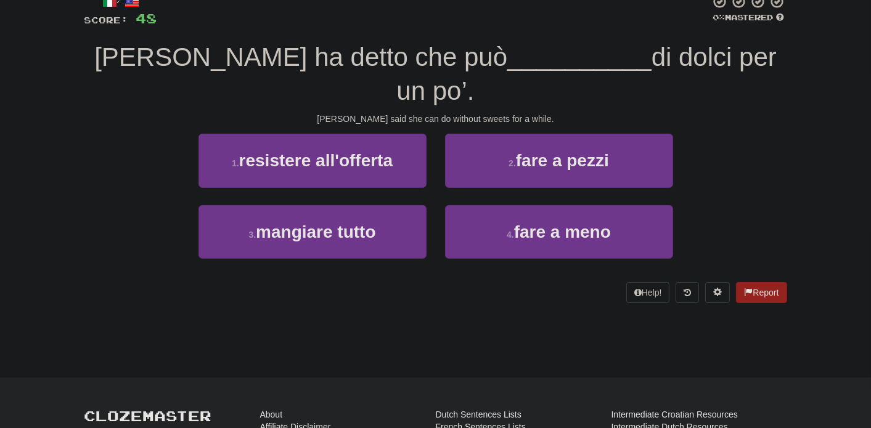
scroll to position [0, 0]
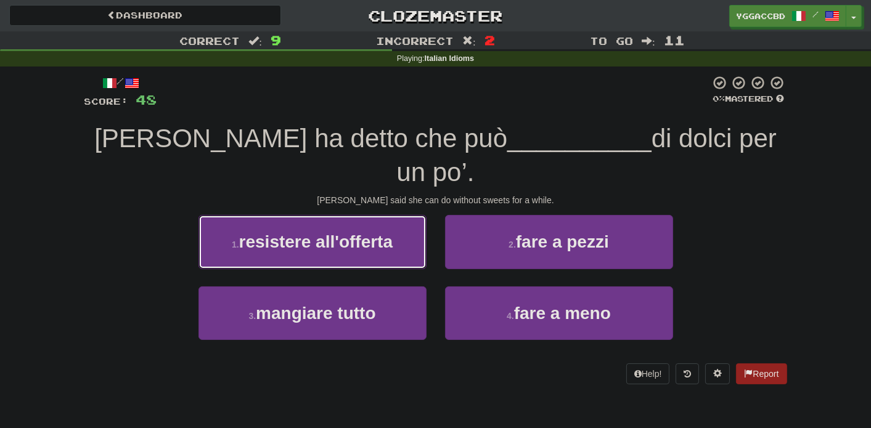
click at [351, 232] on span "resistere all'offerta" at bounding box center [315, 241] width 153 height 19
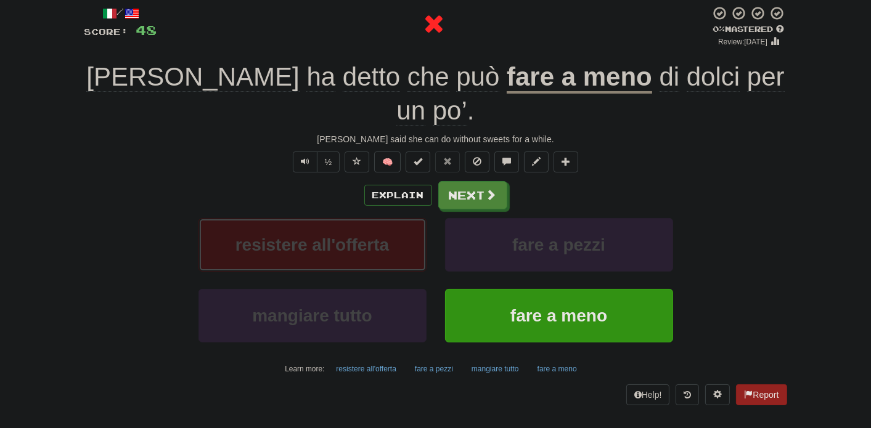
scroll to position [70, 0]
click at [545, 359] on button "fare a meno" at bounding box center [557, 368] width 53 height 18
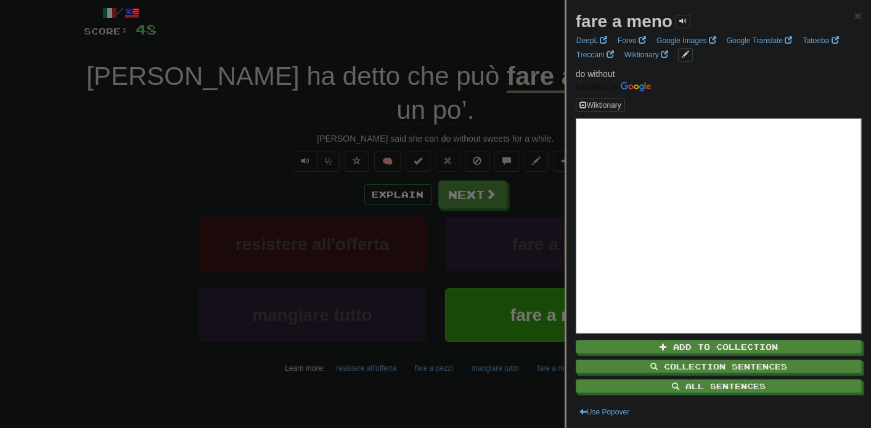
click at [476, 168] on div at bounding box center [435, 214] width 871 height 428
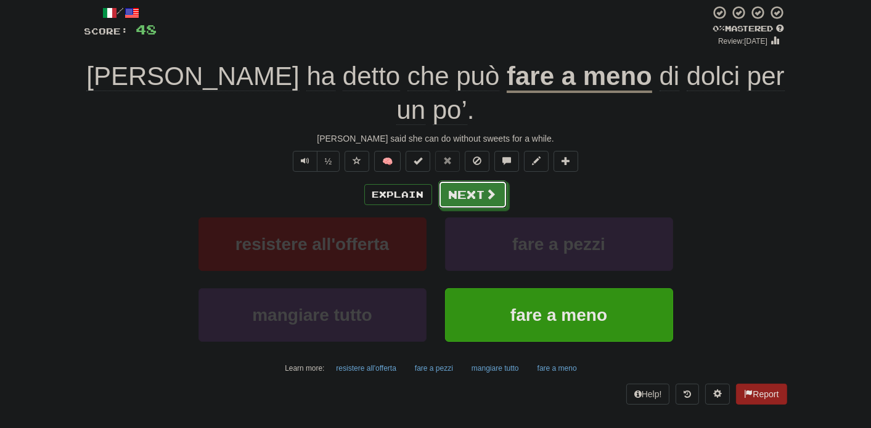
click at [474, 181] on button "Next" at bounding box center [472, 195] width 69 height 28
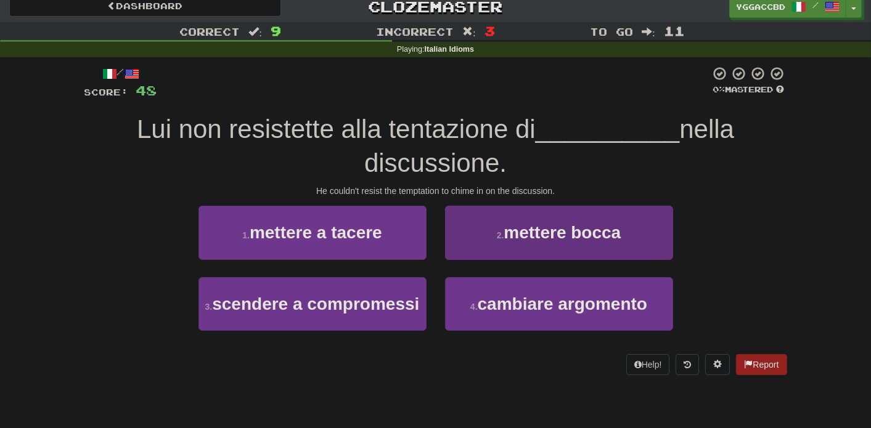
scroll to position [0, 0]
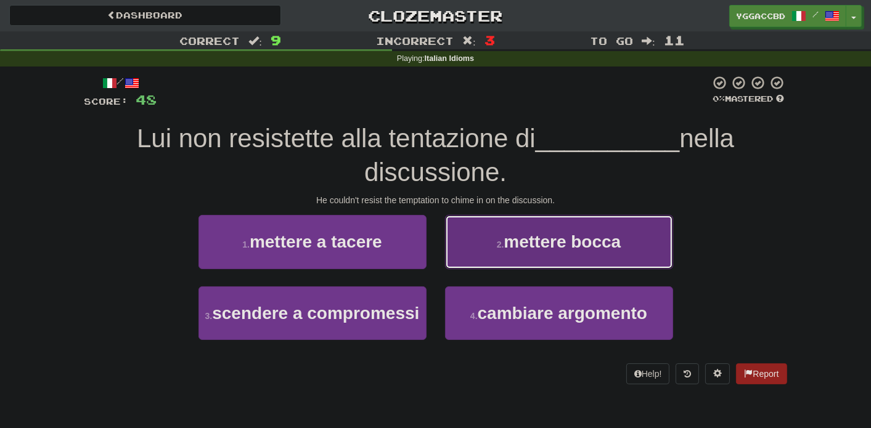
click at [548, 233] on span "mettere bocca" at bounding box center [561, 241] width 117 height 19
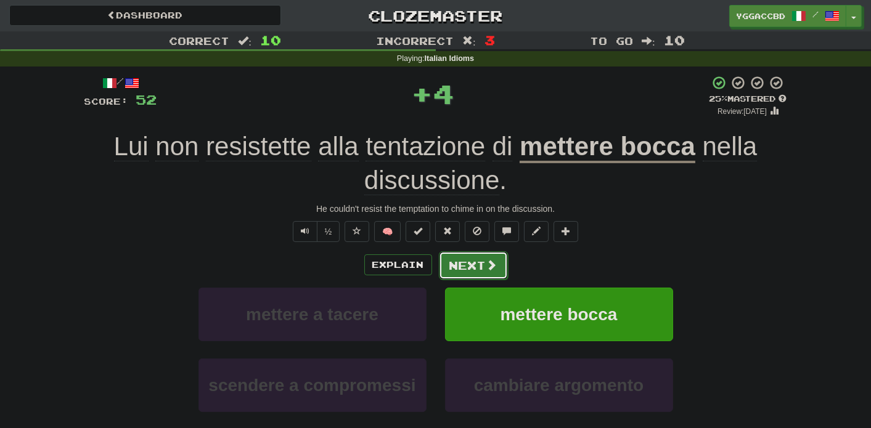
click at [466, 267] on button "Next" at bounding box center [473, 265] width 69 height 28
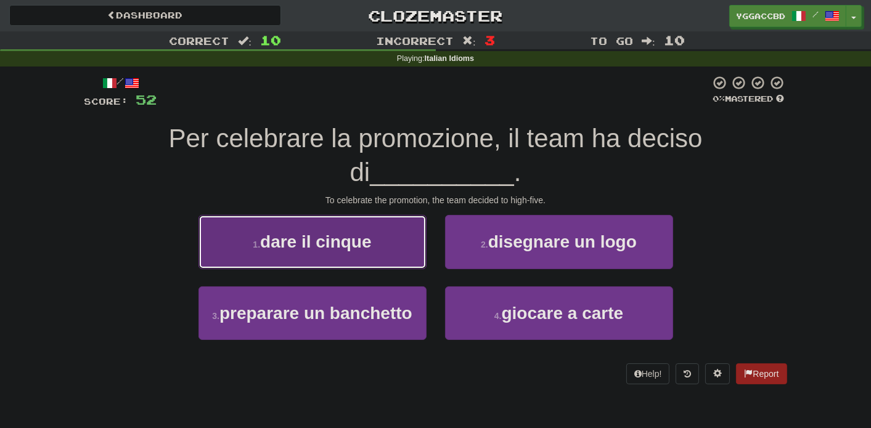
click at [393, 232] on button "1 . dare il cinque" at bounding box center [312, 242] width 228 height 54
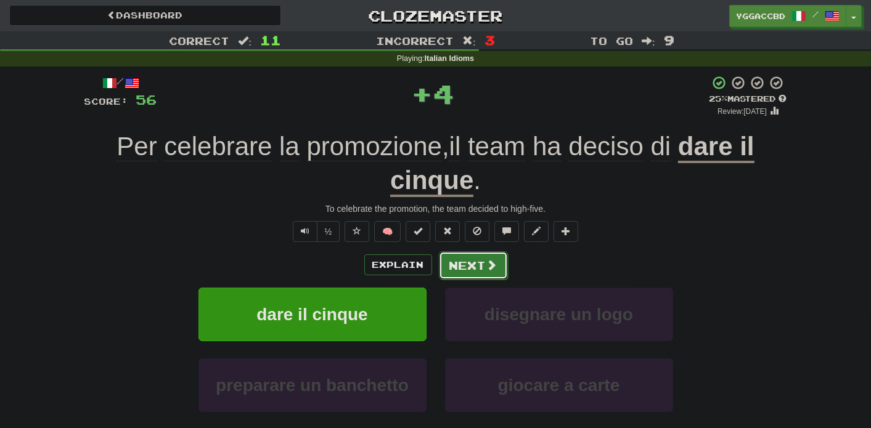
click at [469, 270] on button "Next" at bounding box center [473, 265] width 69 height 28
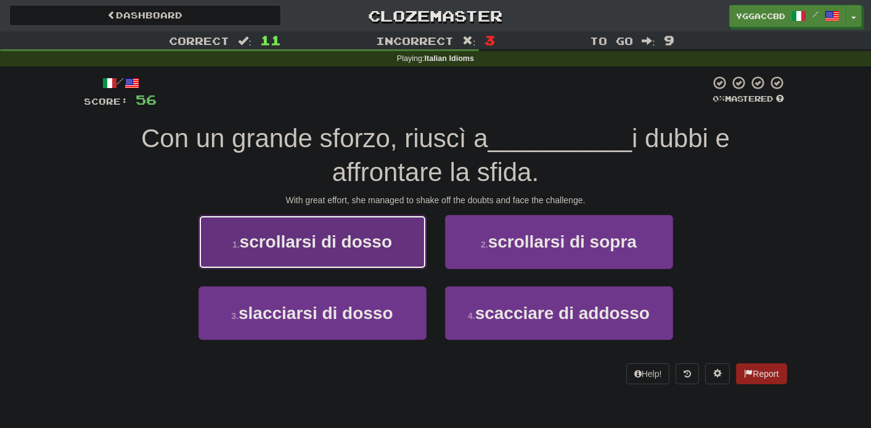
click at [350, 226] on button "1 . scrollarsi di dosso" at bounding box center [312, 242] width 228 height 54
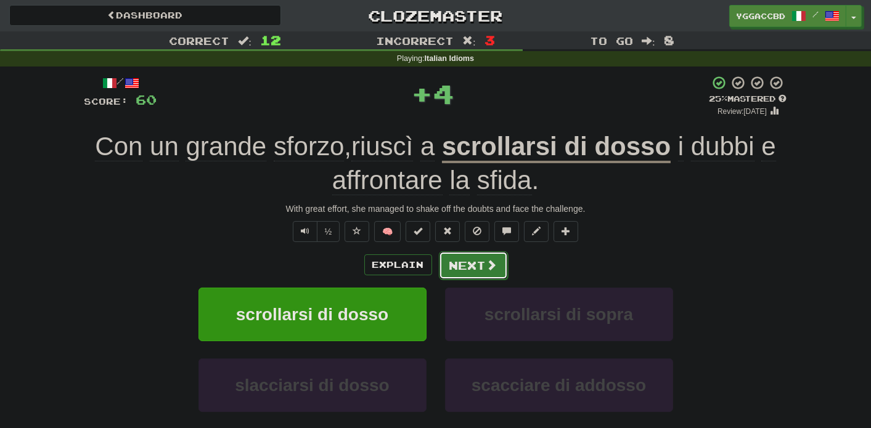
drag, startPoint x: 492, startPoint y: 266, endPoint x: 503, endPoint y: 264, distance: 11.2
click at [503, 264] on button "Next" at bounding box center [473, 265] width 69 height 28
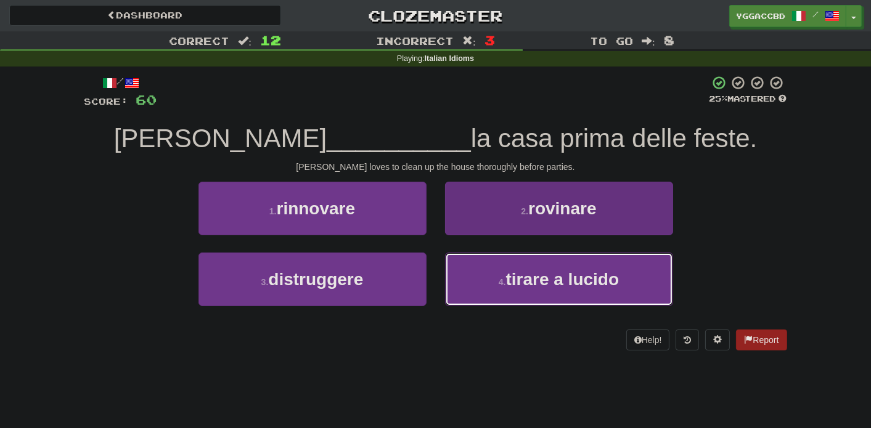
drag, startPoint x: 589, startPoint y: 276, endPoint x: 602, endPoint y: 272, distance: 13.6
click at [589, 276] on span "tirare a lucido" at bounding box center [562, 279] width 113 height 19
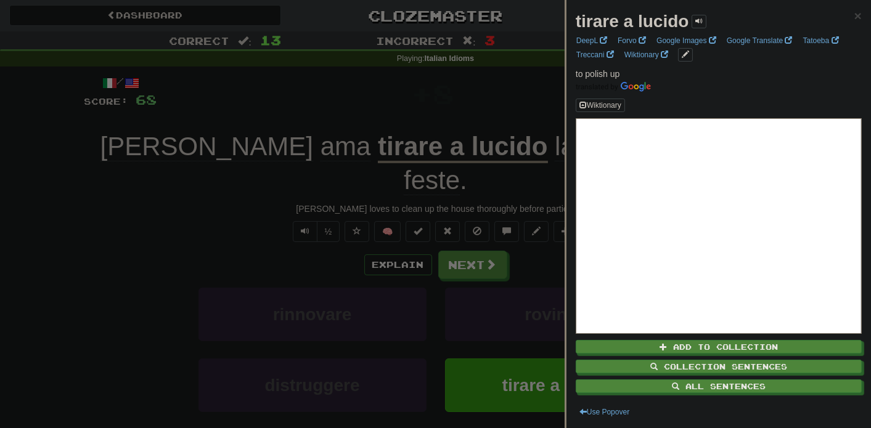
click at [520, 87] on div at bounding box center [435, 214] width 871 height 428
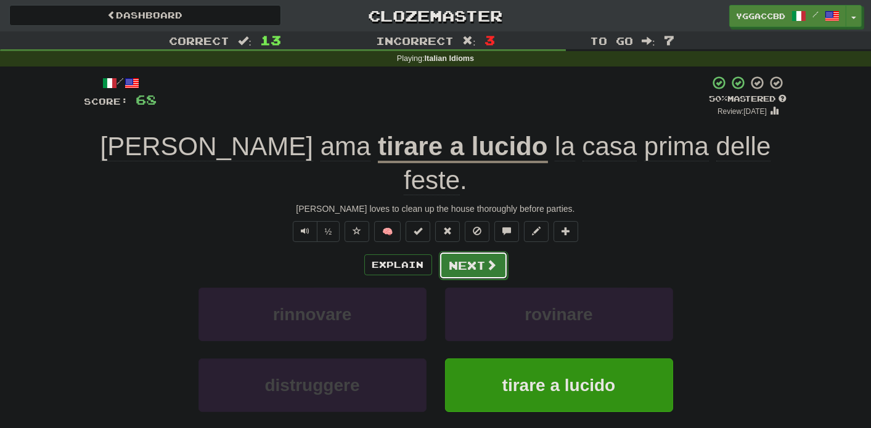
click at [455, 251] on button "Next" at bounding box center [473, 265] width 69 height 28
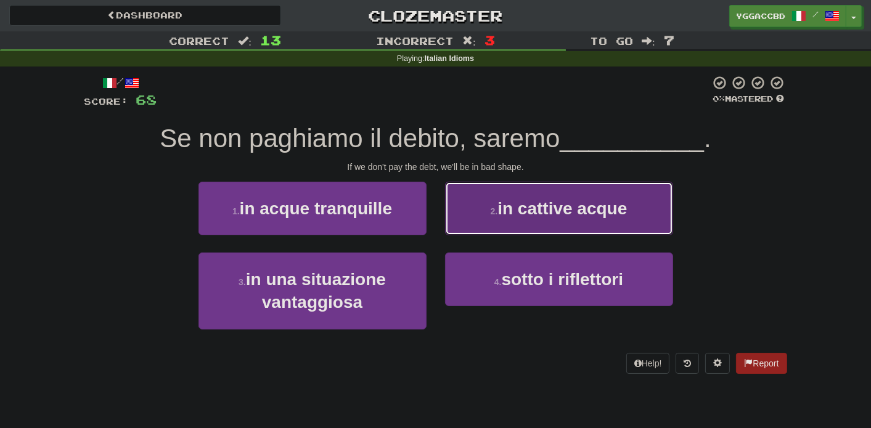
click at [579, 207] on span "in cattive acque" at bounding box center [561, 208] width 129 height 19
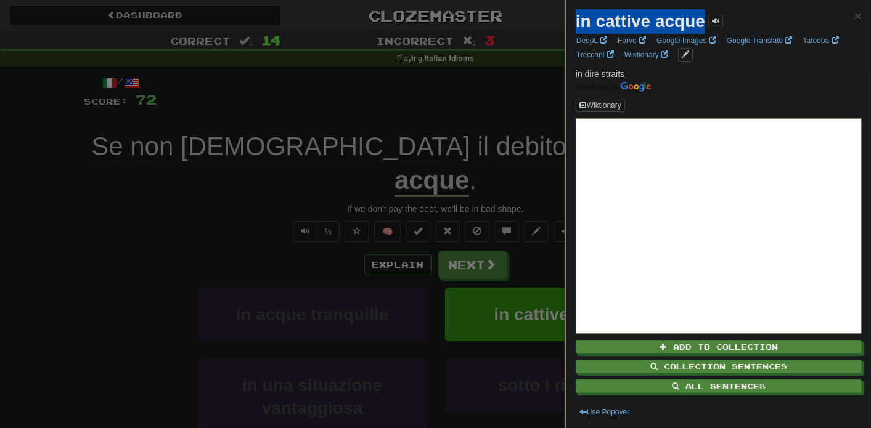
drag, startPoint x: 575, startPoint y: 23, endPoint x: 702, endPoint y: 30, distance: 127.7
click at [702, 30] on div "in cattive acque × DeepL Forvo Google Images Google Translate Tatoeba Treccani …" at bounding box center [718, 214] width 304 height 428
copy strong "in cattive acque"
click at [110, 281] on div at bounding box center [435, 214] width 871 height 428
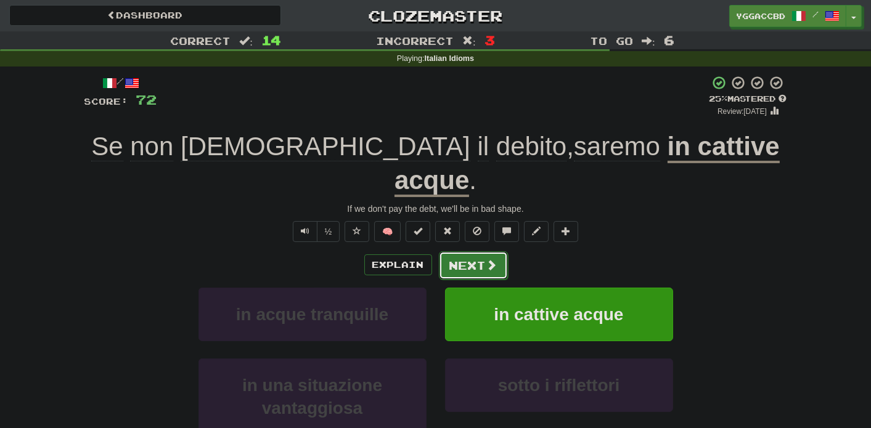
click at [478, 251] on button "Next" at bounding box center [473, 265] width 69 height 28
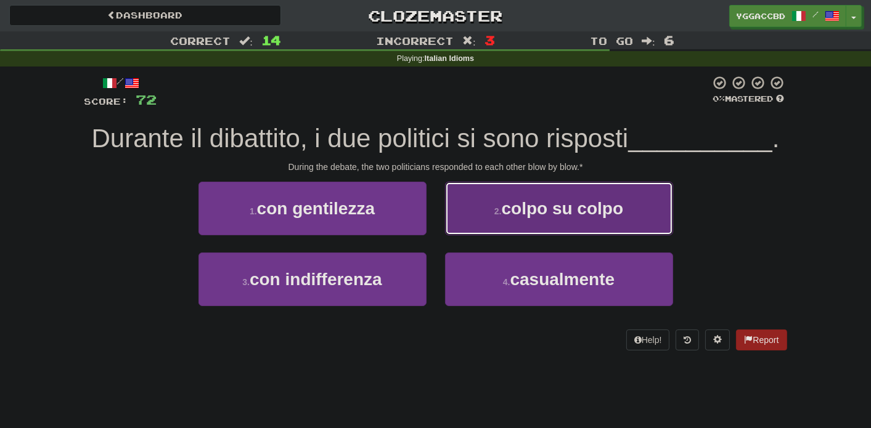
click at [526, 220] on button "2 . colpo su colpo" at bounding box center [559, 209] width 228 height 54
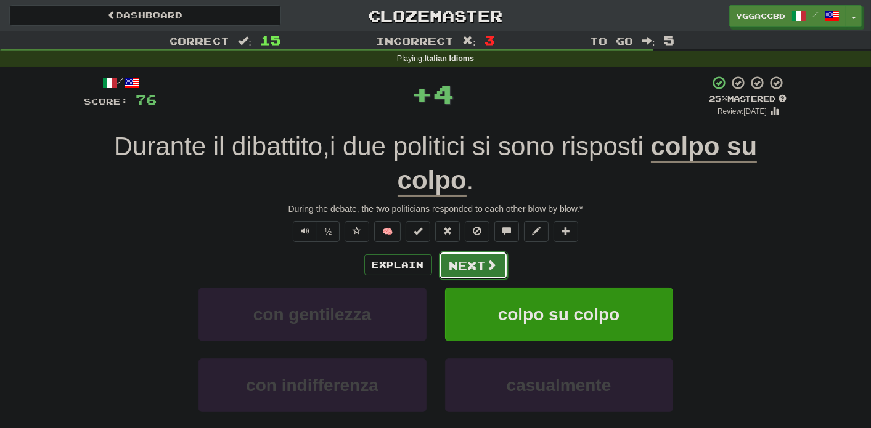
click at [466, 275] on button "Next" at bounding box center [473, 265] width 69 height 28
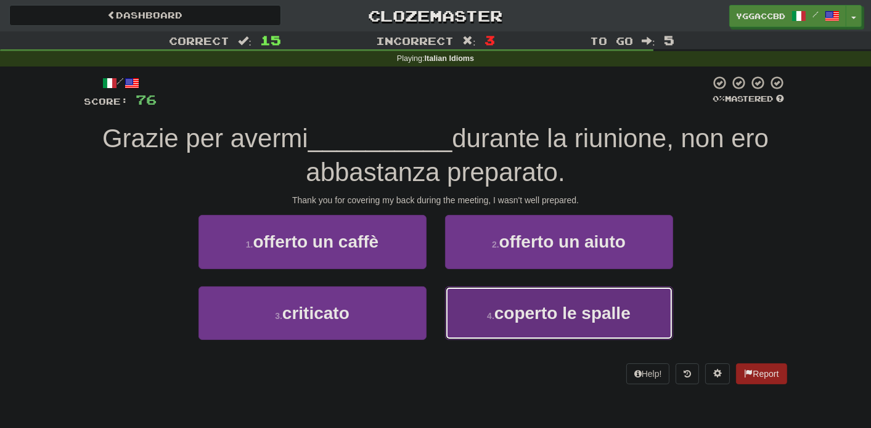
click at [537, 289] on button "4 . coperto le spalle" at bounding box center [559, 314] width 228 height 54
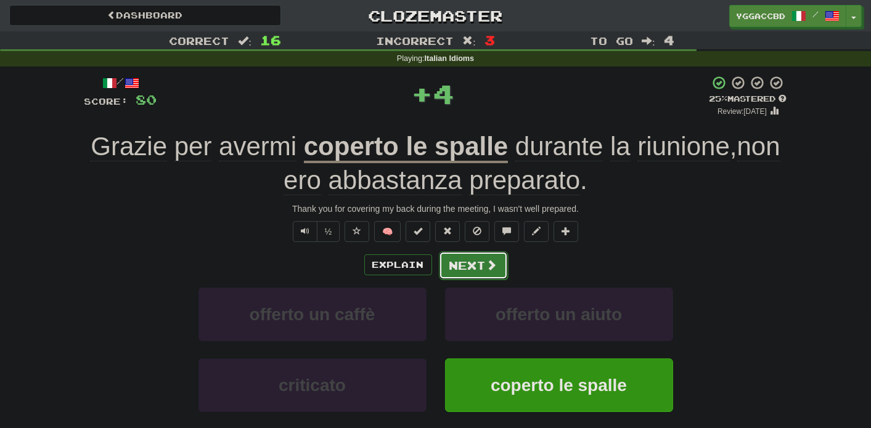
click at [471, 264] on button "Next" at bounding box center [473, 265] width 69 height 28
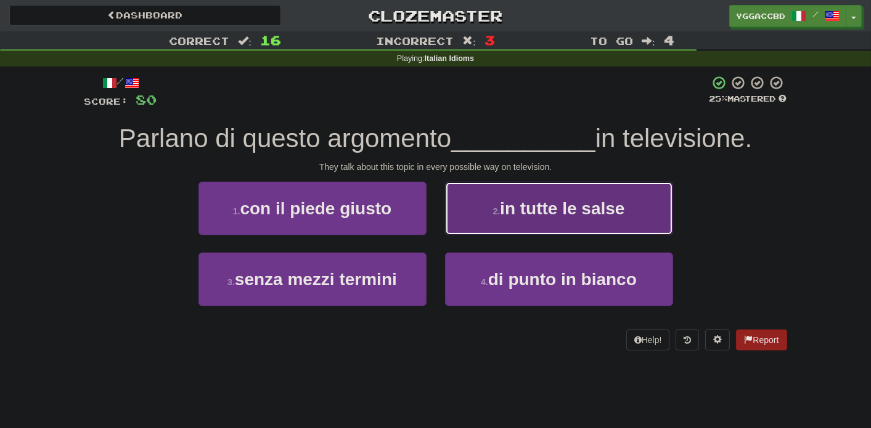
click at [558, 219] on button "2 . in tutte le salse" at bounding box center [559, 209] width 228 height 54
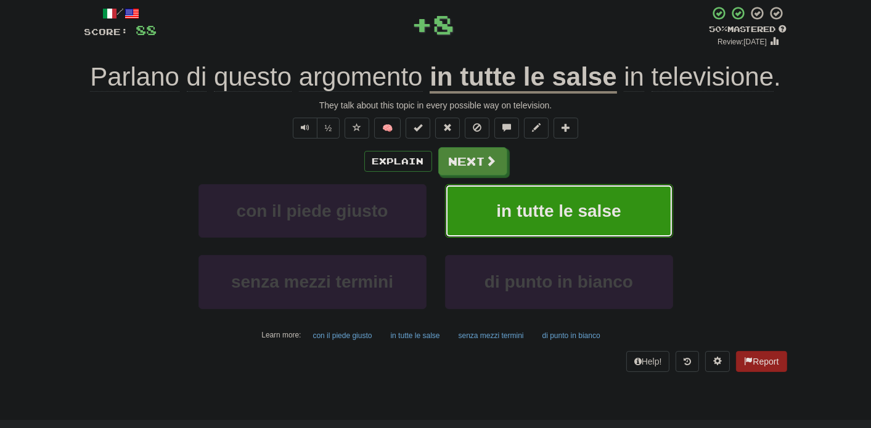
scroll to position [70, 0]
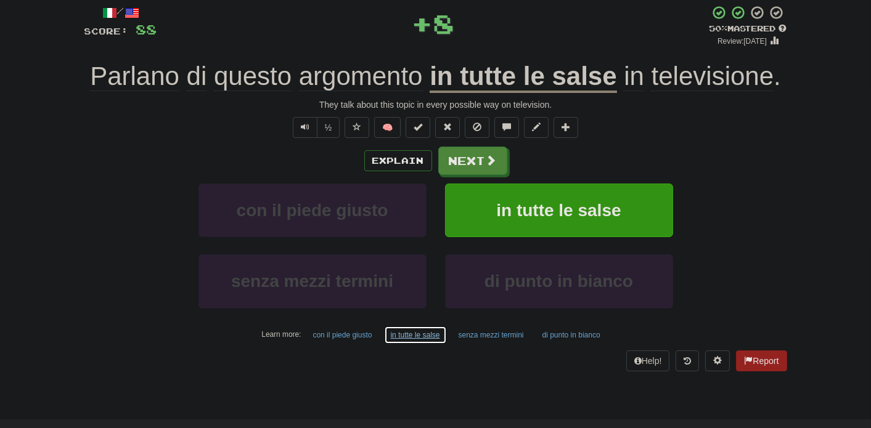
click at [408, 332] on button "in tutte le salse" at bounding box center [415, 335] width 63 height 18
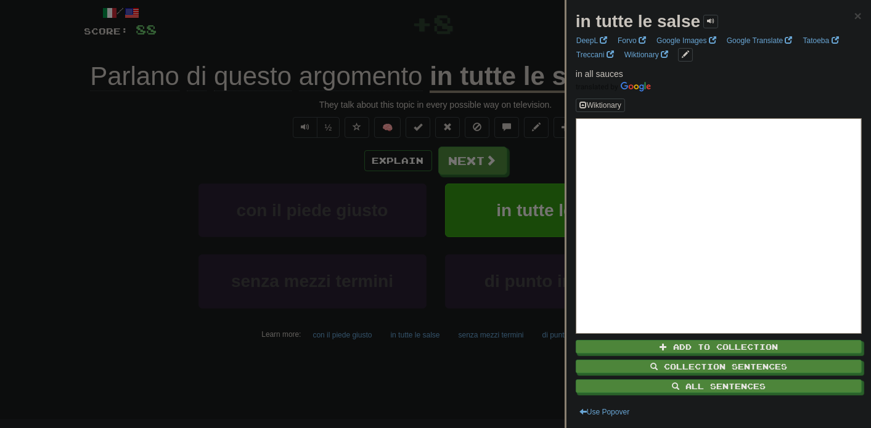
click at [464, 163] on div at bounding box center [435, 214] width 871 height 428
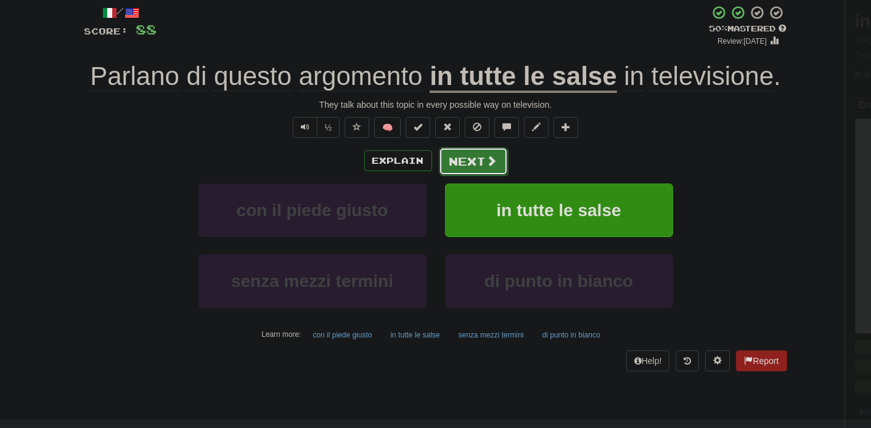
click at [465, 161] on button "Next" at bounding box center [473, 161] width 69 height 28
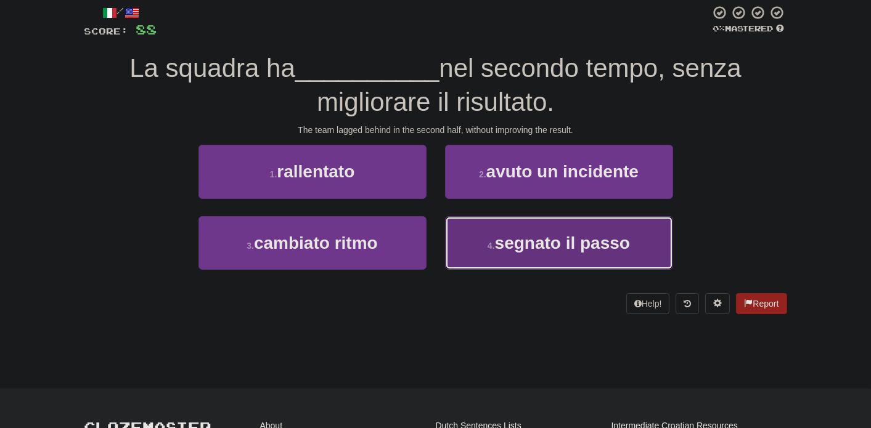
drag, startPoint x: 545, startPoint y: 258, endPoint x: 524, endPoint y: 244, distance: 25.0
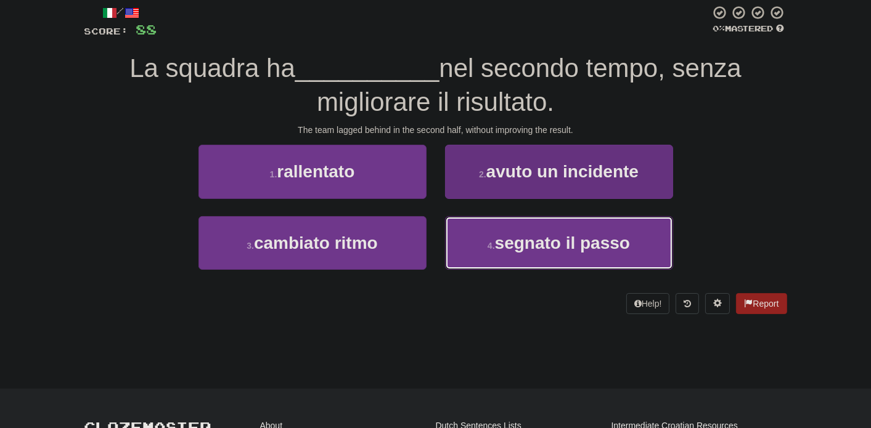
click at [545, 256] on button "4 . segnato il passo" at bounding box center [559, 243] width 228 height 54
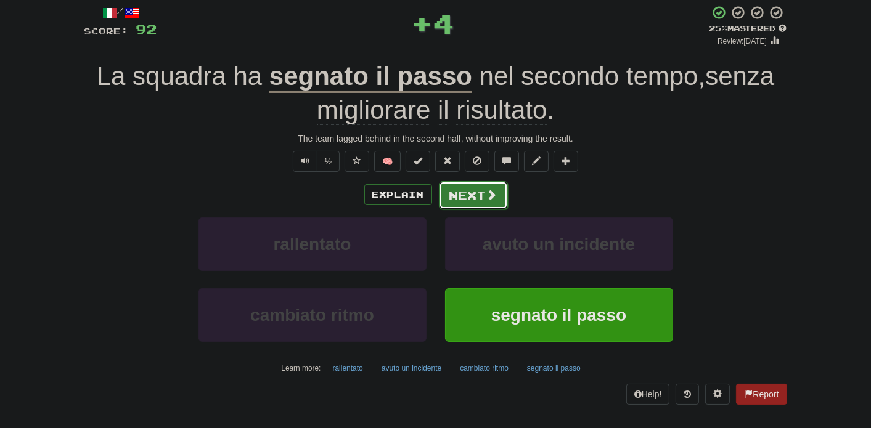
click at [442, 190] on button "Next" at bounding box center [473, 195] width 69 height 28
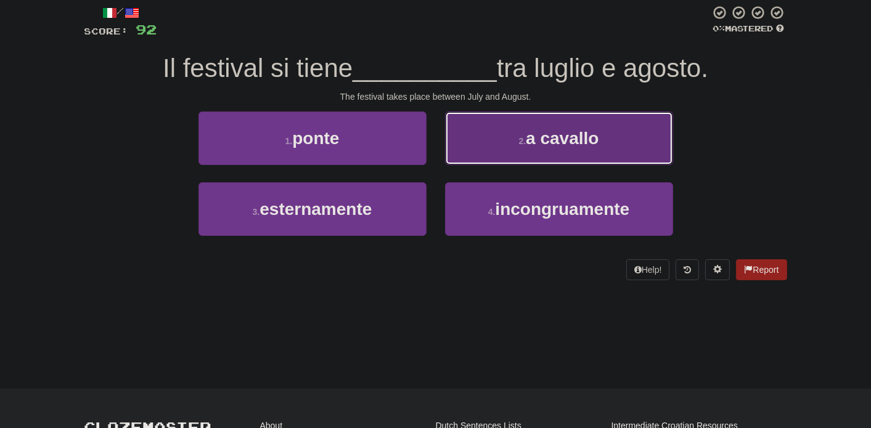
click at [519, 150] on button "2 . a cavallo" at bounding box center [559, 139] width 228 height 54
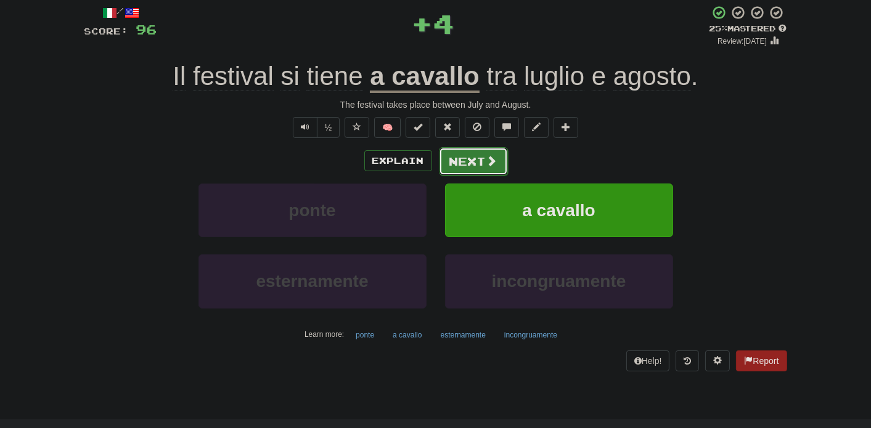
click at [461, 160] on button "Next" at bounding box center [473, 161] width 69 height 28
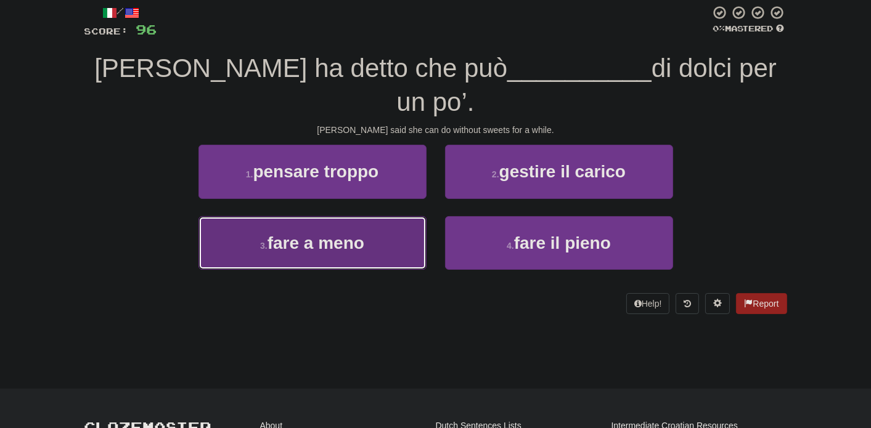
drag, startPoint x: 354, startPoint y: 204, endPoint x: 465, endPoint y: 185, distance: 111.8
click at [355, 234] on span "fare a meno" at bounding box center [315, 243] width 97 height 19
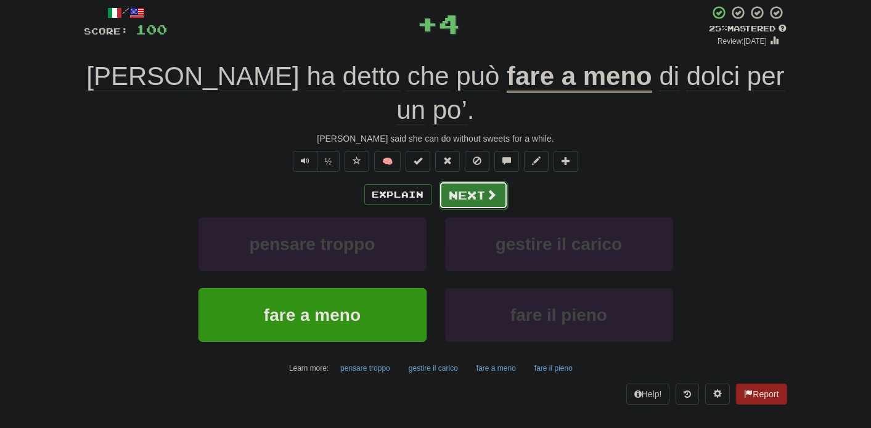
drag, startPoint x: 476, startPoint y: 158, endPoint x: 482, endPoint y: 153, distance: 7.8
click at [476, 181] on button "Next" at bounding box center [473, 195] width 69 height 28
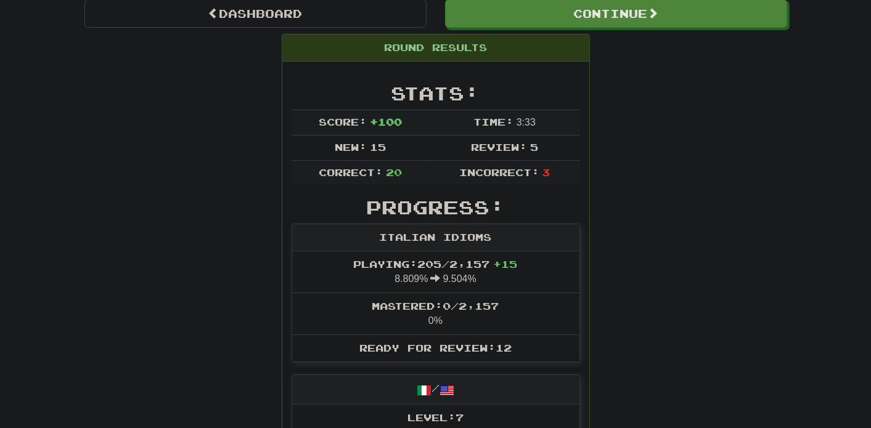
scroll to position [124, 0]
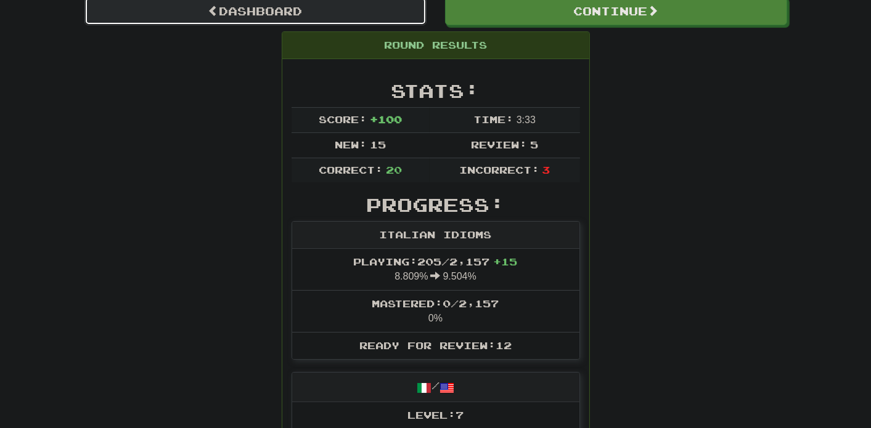
drag, startPoint x: 283, startPoint y: 11, endPoint x: 287, endPoint y: 16, distance: 6.5
click at [283, 11] on link "Dashboard" at bounding box center [255, 11] width 342 height 28
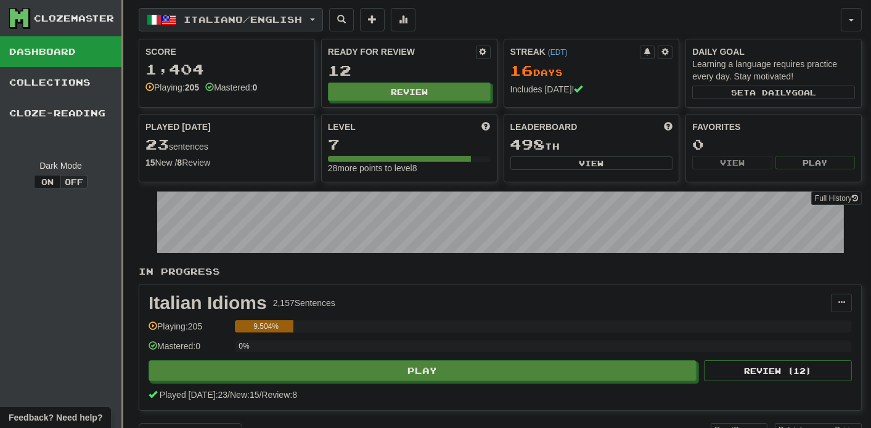
click at [315, 18] on span "button" at bounding box center [312, 19] width 5 height 2
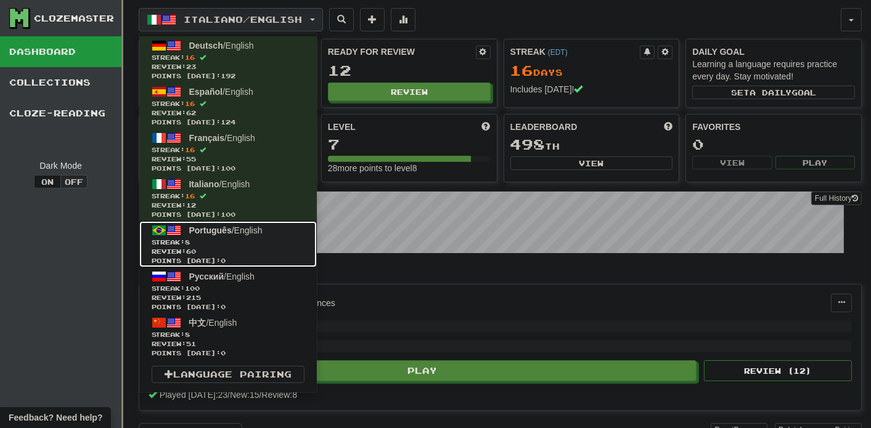
click at [240, 250] on span "Review: 60" at bounding box center [228, 251] width 153 height 9
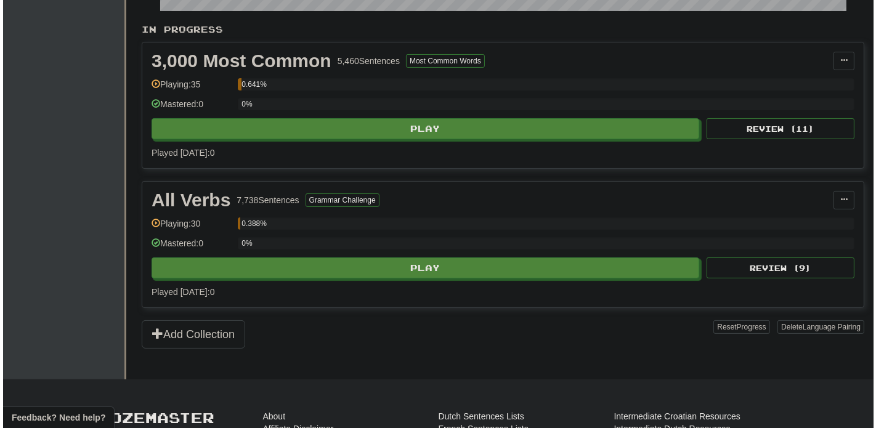
scroll to position [246, 0]
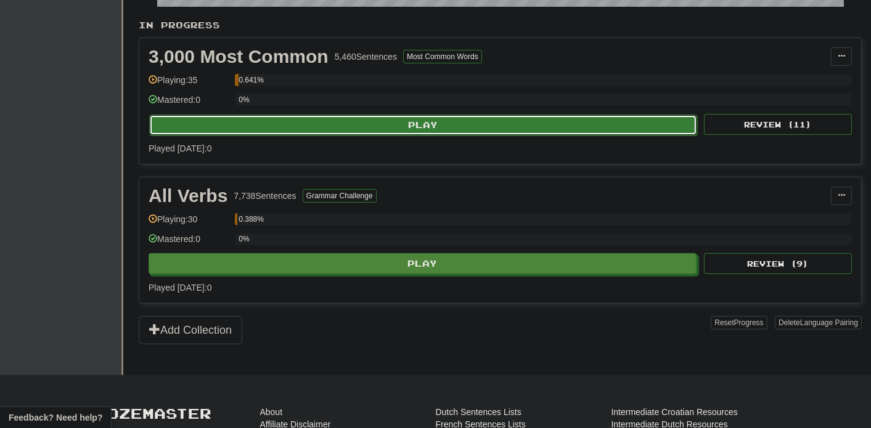
click at [417, 119] on button "Play" at bounding box center [423, 125] width 548 height 21
select select "**"
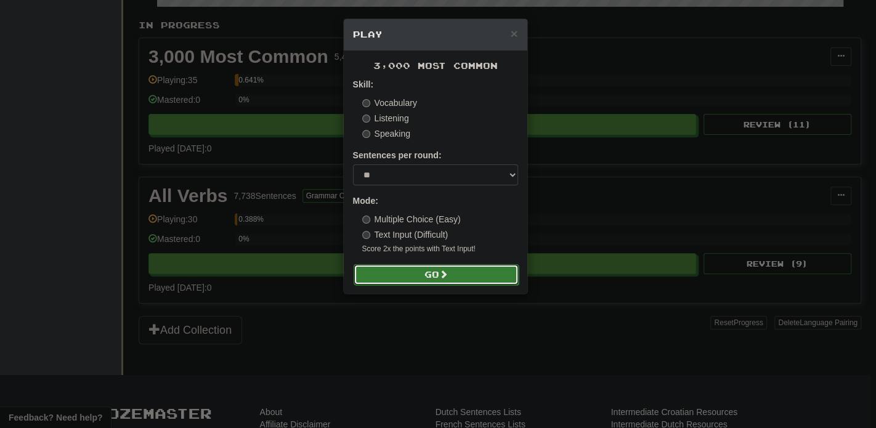
click at [428, 280] on button "Go" at bounding box center [436, 274] width 165 height 21
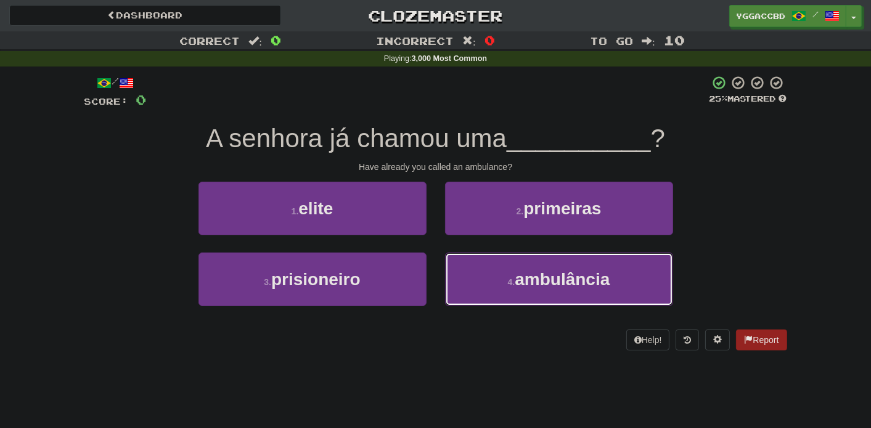
click at [532, 277] on span "ambulância" at bounding box center [562, 279] width 95 height 19
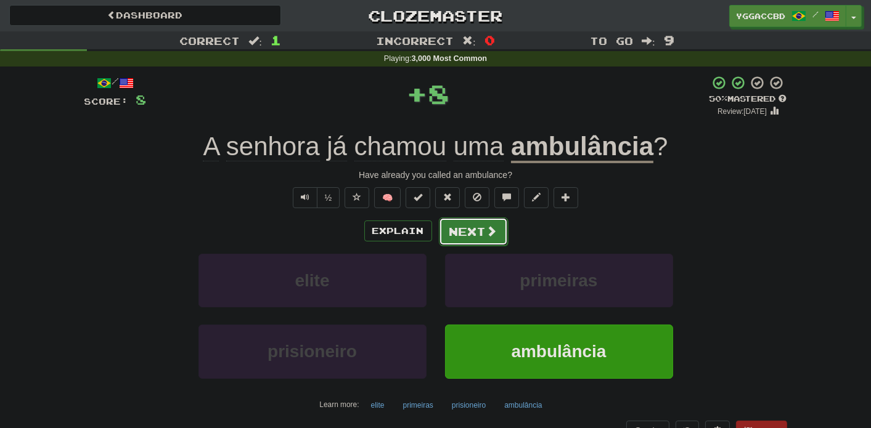
click at [452, 230] on button "Next" at bounding box center [473, 232] width 69 height 28
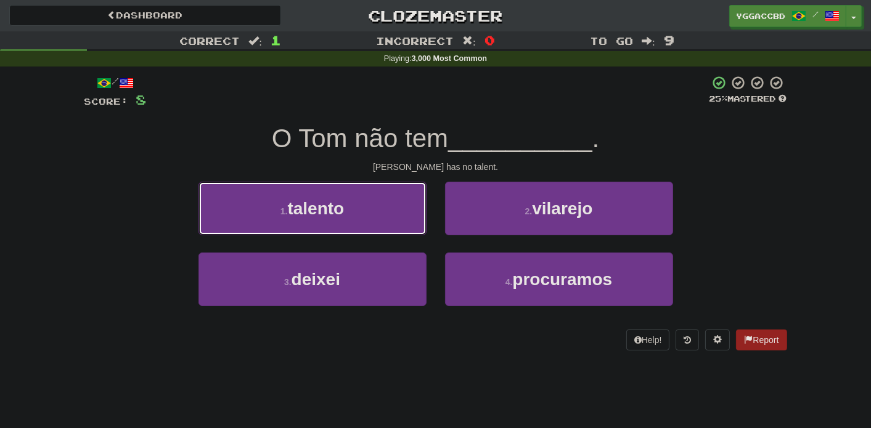
click at [347, 211] on button "1 . talento" at bounding box center [312, 209] width 228 height 54
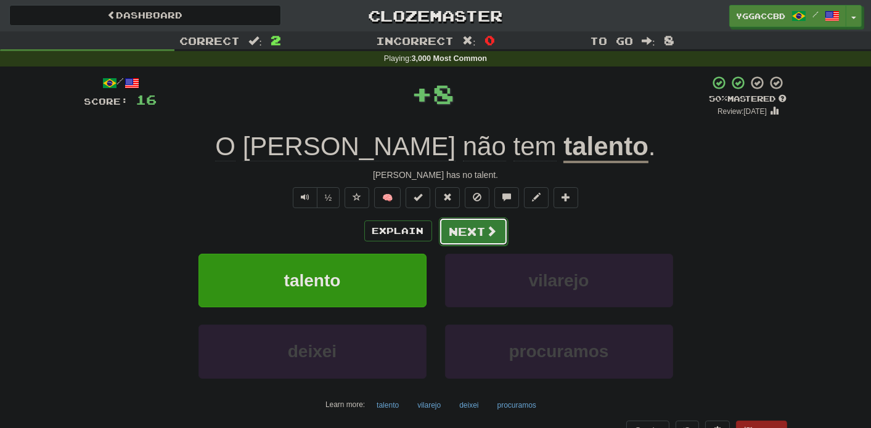
click at [458, 229] on button "Next" at bounding box center [473, 232] width 69 height 28
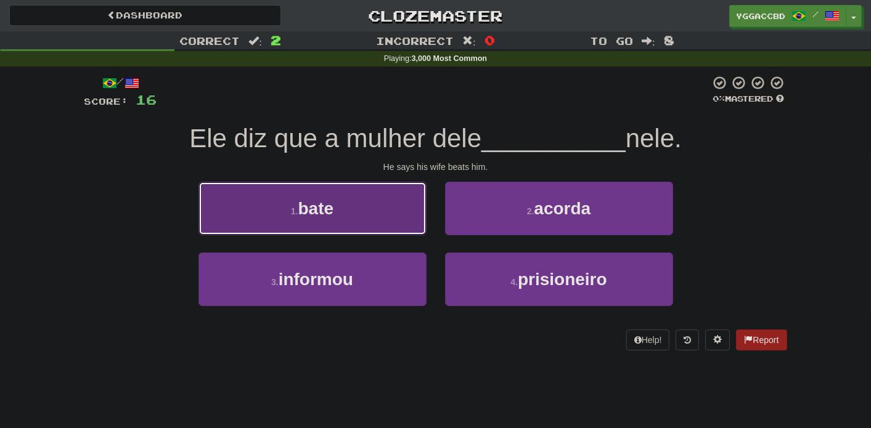
click at [307, 230] on button "1 . bate" at bounding box center [312, 209] width 228 height 54
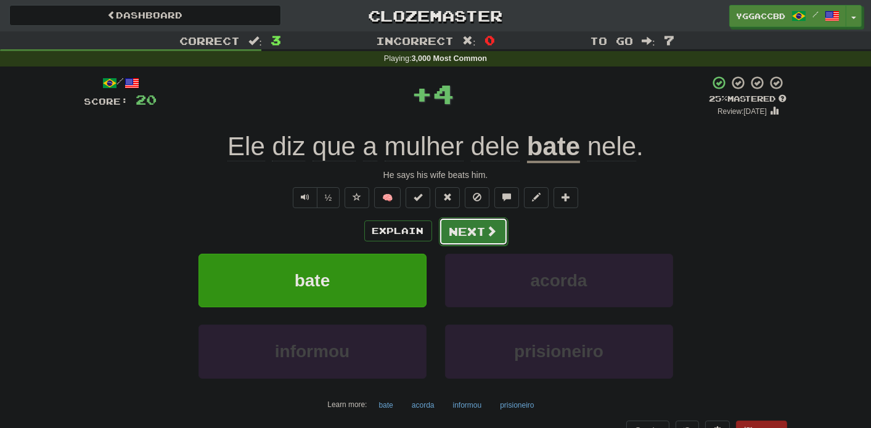
click at [470, 235] on button "Next" at bounding box center [473, 232] width 69 height 28
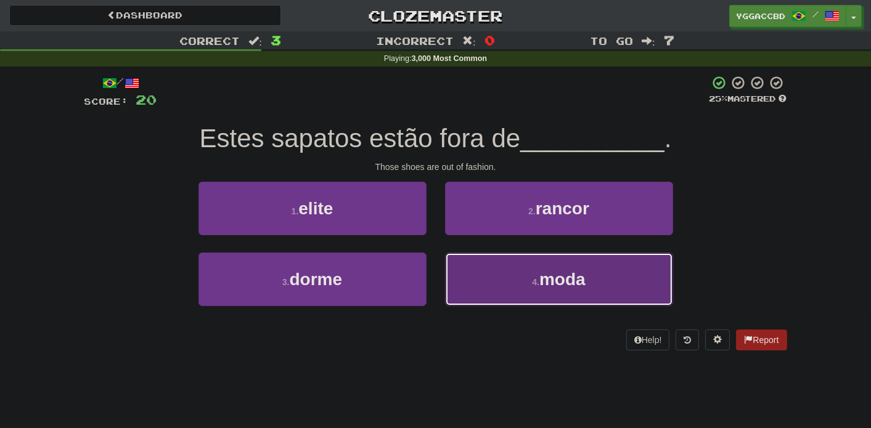
drag, startPoint x: 526, startPoint y: 280, endPoint x: 496, endPoint y: 246, distance: 45.0
click at [526, 279] on button "4 . moda" at bounding box center [559, 280] width 228 height 54
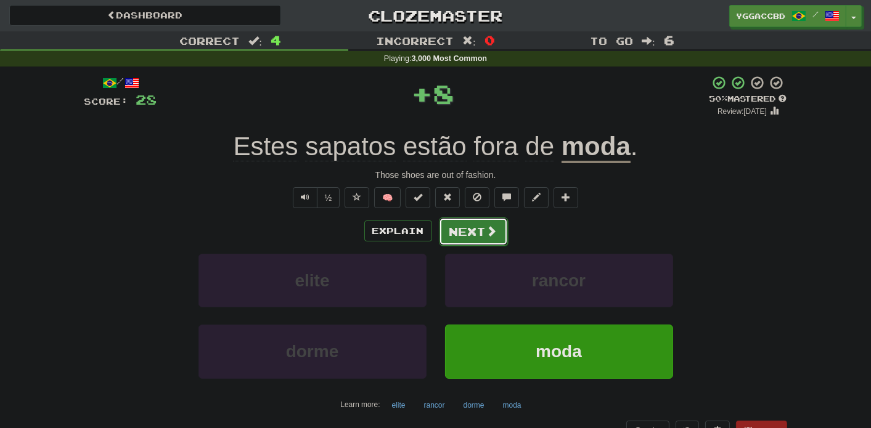
click at [463, 225] on button "Next" at bounding box center [473, 232] width 69 height 28
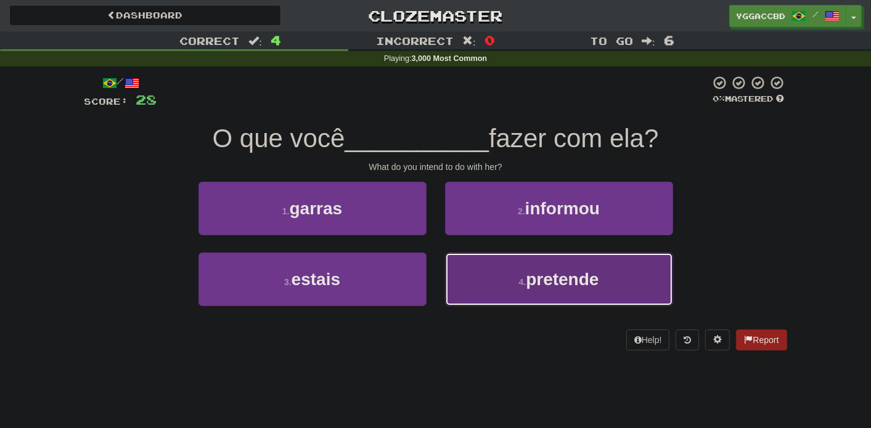
click at [514, 274] on button "4 . pretende" at bounding box center [559, 280] width 228 height 54
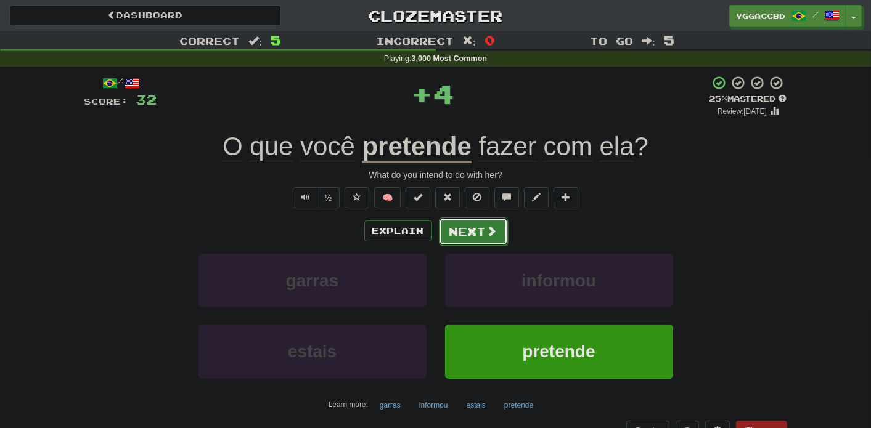
click at [464, 232] on button "Next" at bounding box center [473, 232] width 69 height 28
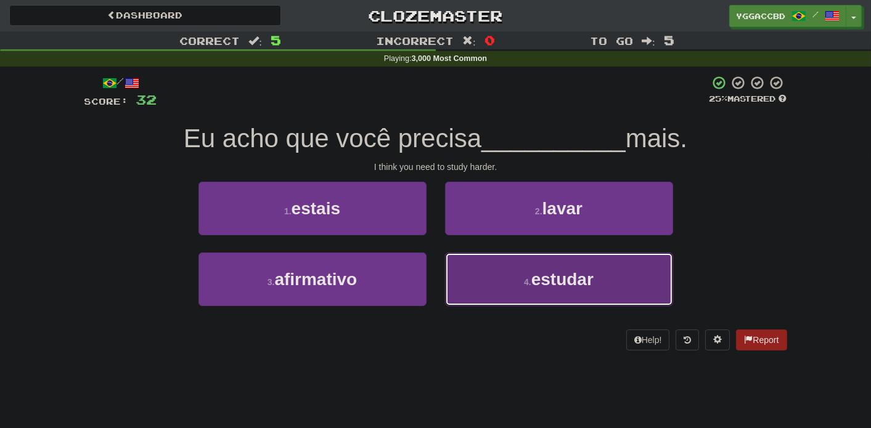
click at [484, 277] on button "4 . estudar" at bounding box center [559, 280] width 228 height 54
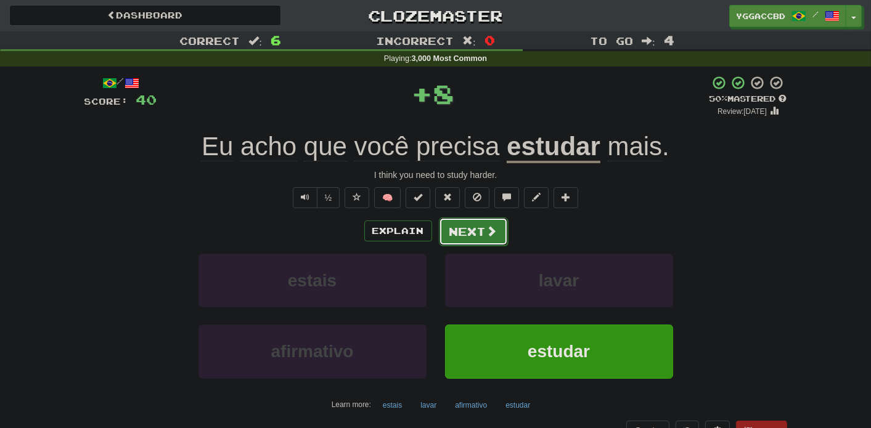
click at [470, 231] on button "Next" at bounding box center [473, 232] width 69 height 28
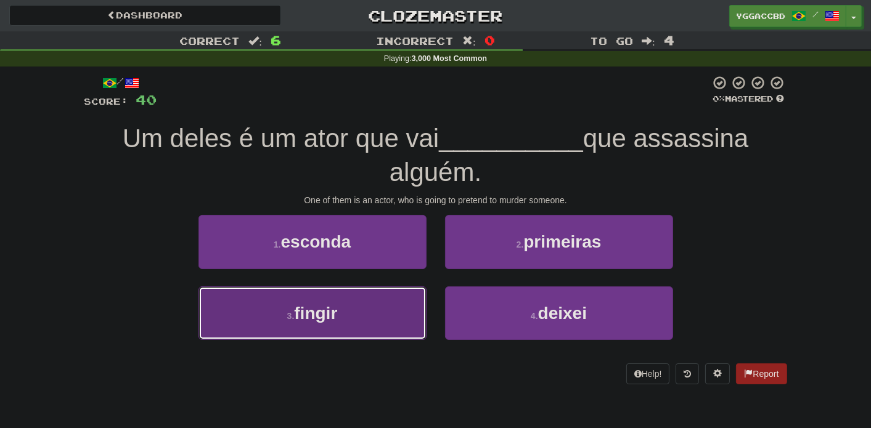
click at [359, 314] on button "3 . fingir" at bounding box center [312, 314] width 228 height 54
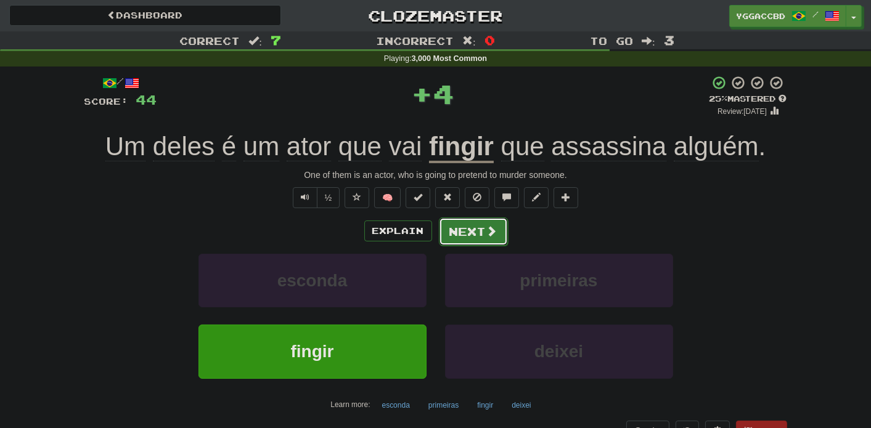
click at [482, 232] on button "Next" at bounding box center [473, 232] width 69 height 28
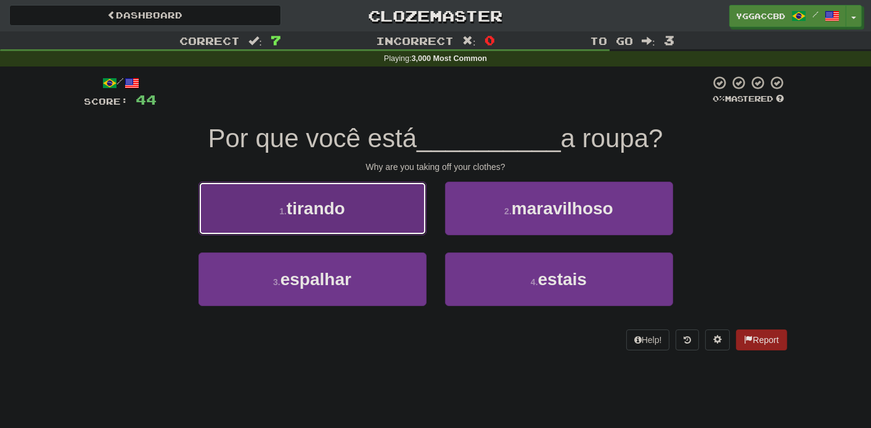
click at [350, 207] on button "1 . tirando" at bounding box center [312, 209] width 228 height 54
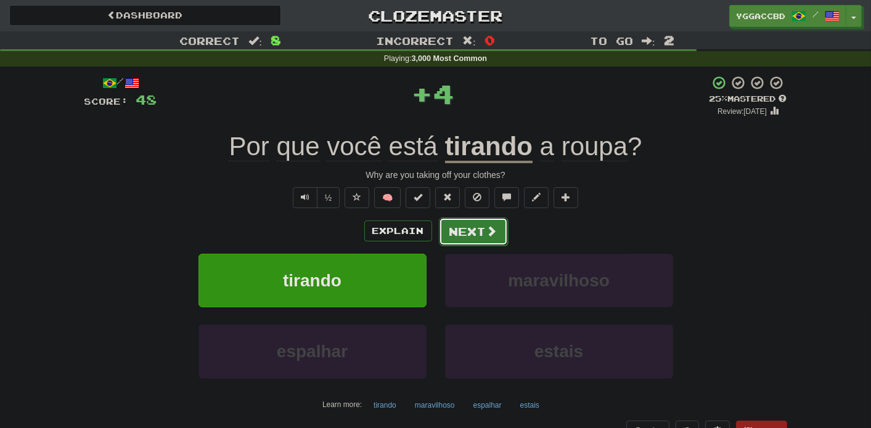
click at [476, 231] on button "Next" at bounding box center [473, 232] width 69 height 28
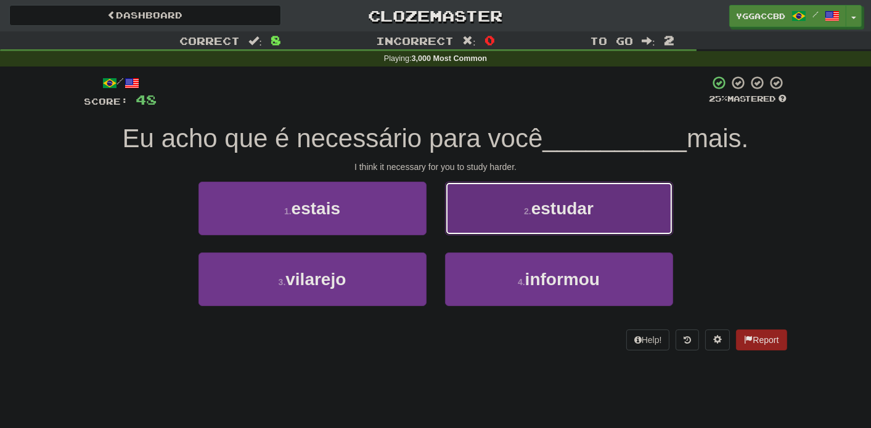
click at [532, 206] on span "estudar" at bounding box center [562, 208] width 62 height 19
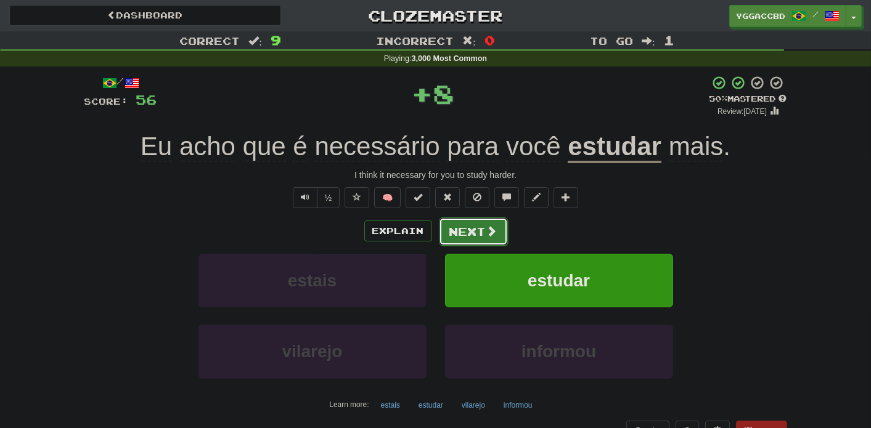
click at [458, 232] on button "Next" at bounding box center [473, 232] width 69 height 28
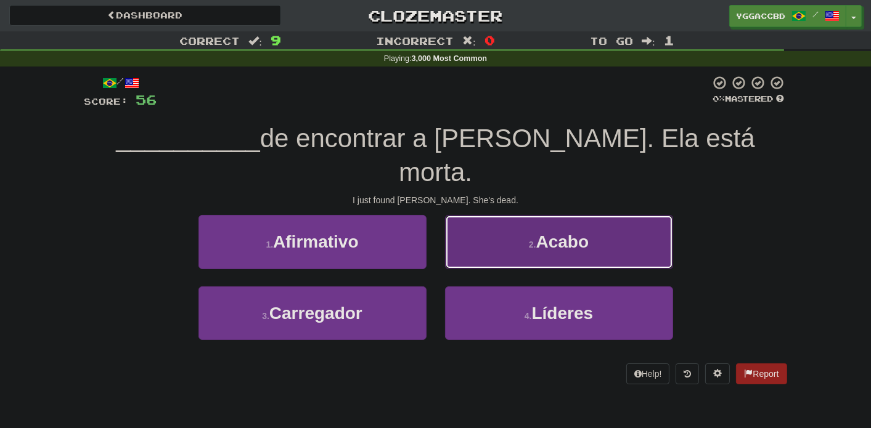
click at [486, 215] on button "2 . Acabo" at bounding box center [559, 242] width 228 height 54
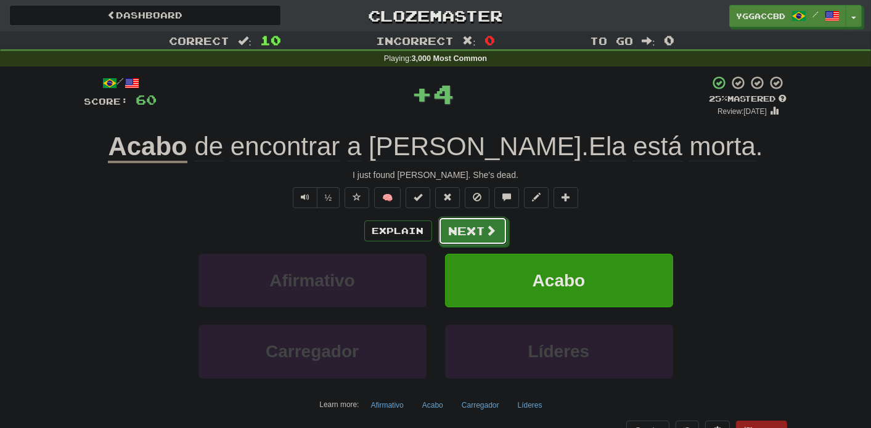
click at [450, 229] on button "Next" at bounding box center [472, 231] width 69 height 28
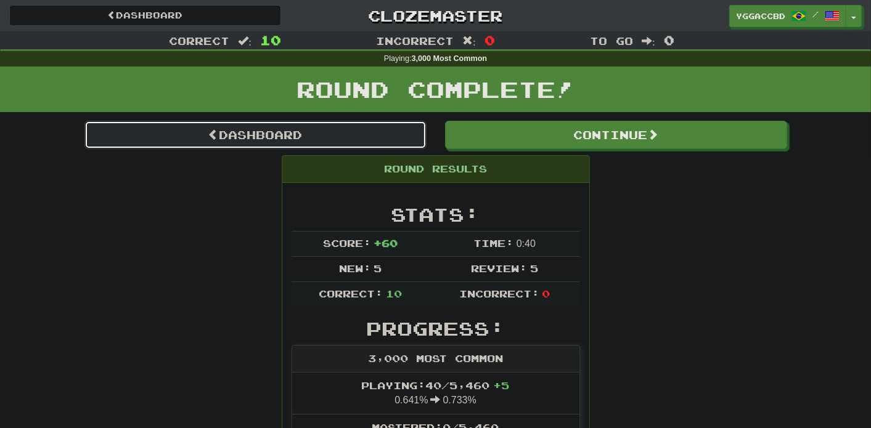
click at [307, 137] on link "Dashboard" at bounding box center [255, 135] width 342 height 28
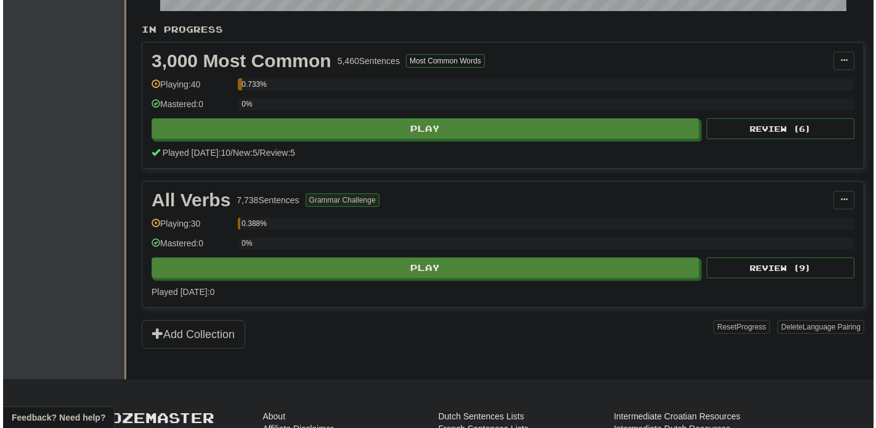
scroll to position [246, 0]
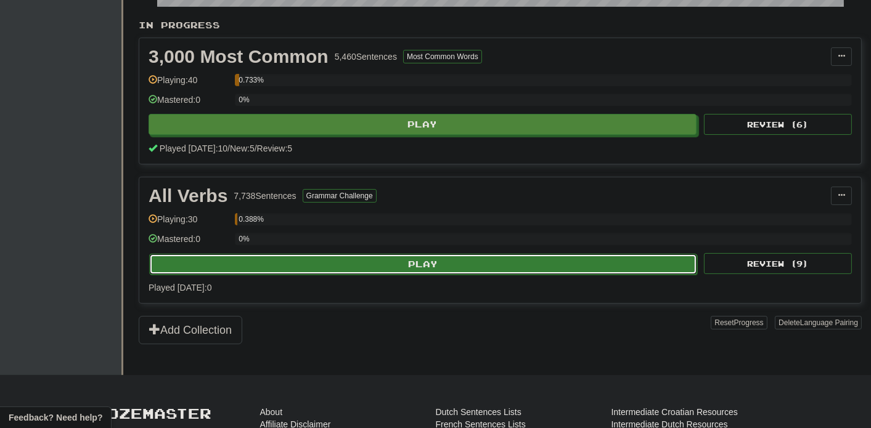
click at [370, 254] on button "Play" at bounding box center [423, 264] width 548 height 21
select select "**"
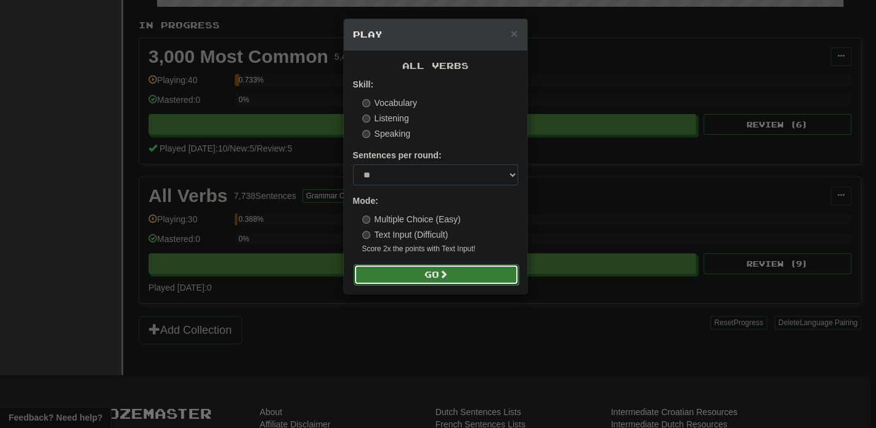
click at [442, 280] on button "Go" at bounding box center [436, 274] width 165 height 21
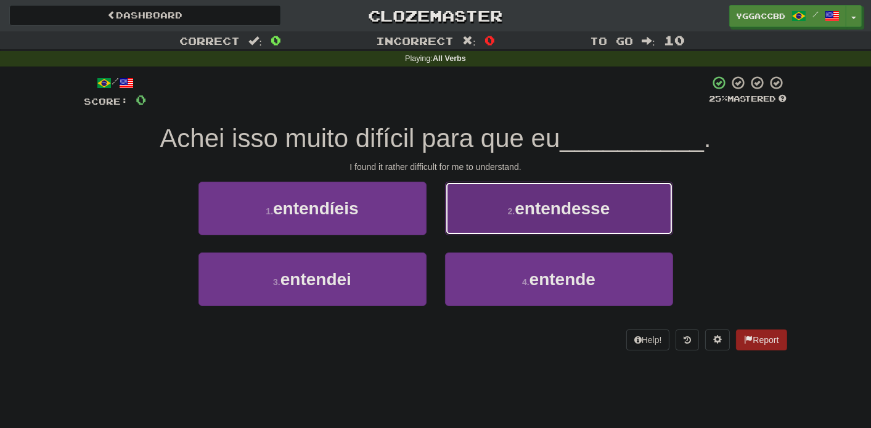
click at [555, 226] on button "2 . entendesse" at bounding box center [559, 209] width 228 height 54
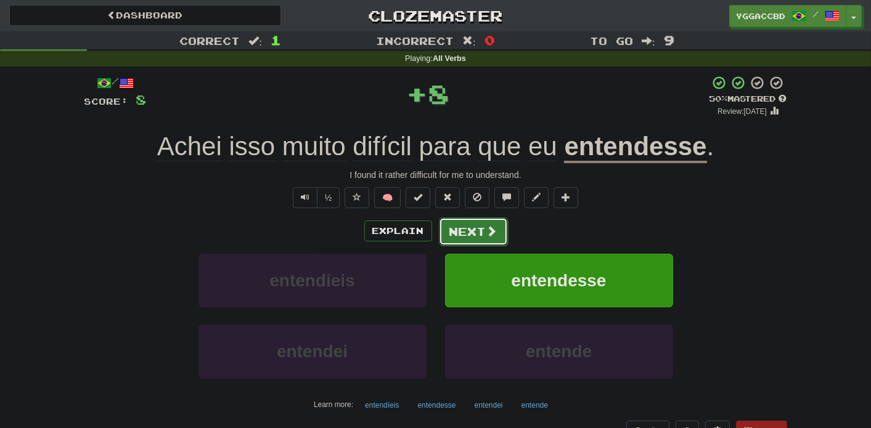
click at [468, 235] on button "Next" at bounding box center [473, 232] width 69 height 28
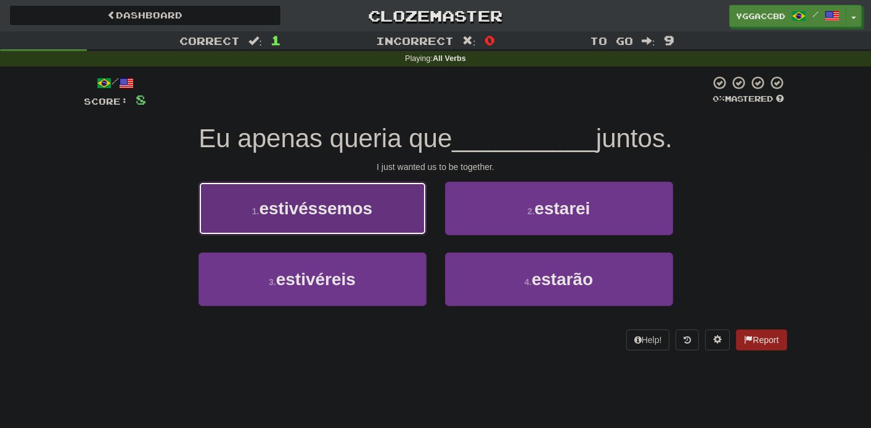
drag, startPoint x: 378, startPoint y: 205, endPoint x: 413, endPoint y: 213, distance: 35.4
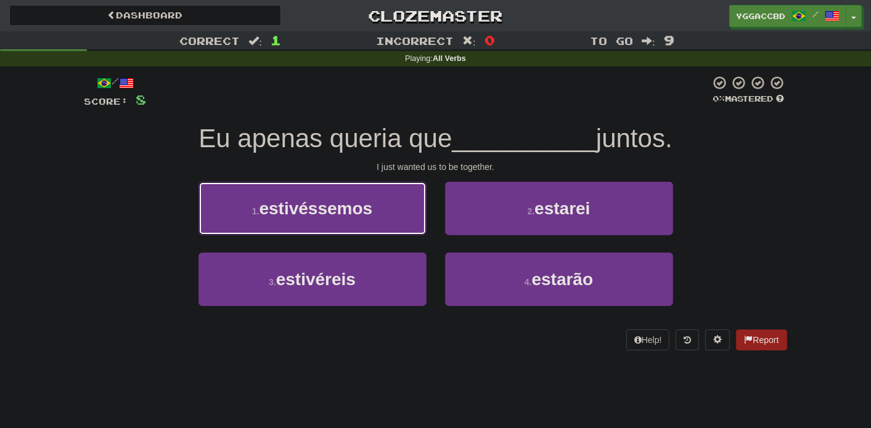
click at [378, 205] on button "1 . estivéssemos" at bounding box center [312, 209] width 228 height 54
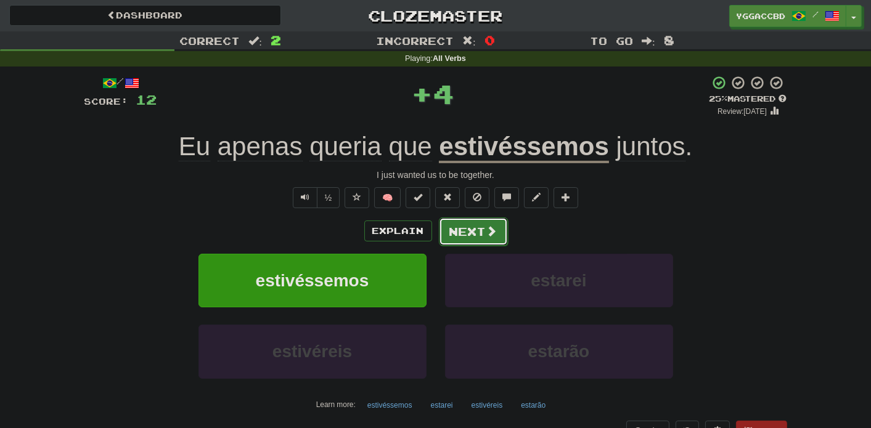
click at [491, 236] on span at bounding box center [491, 231] width 11 height 11
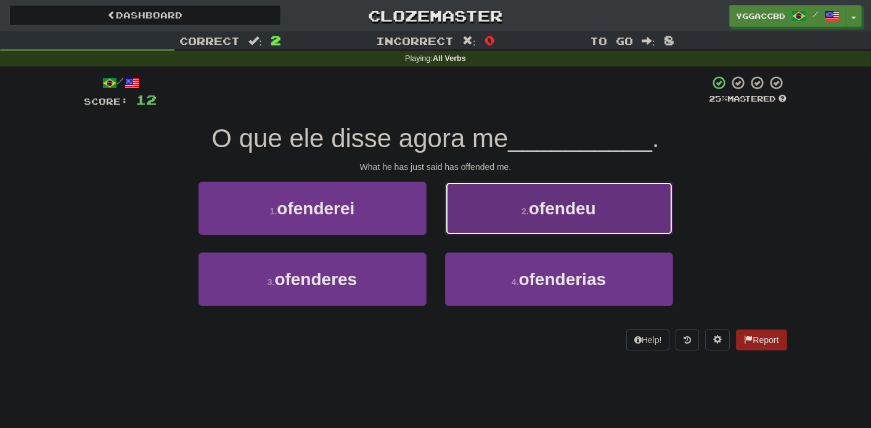
click at [518, 221] on button "2 . ofendeu" at bounding box center [559, 209] width 228 height 54
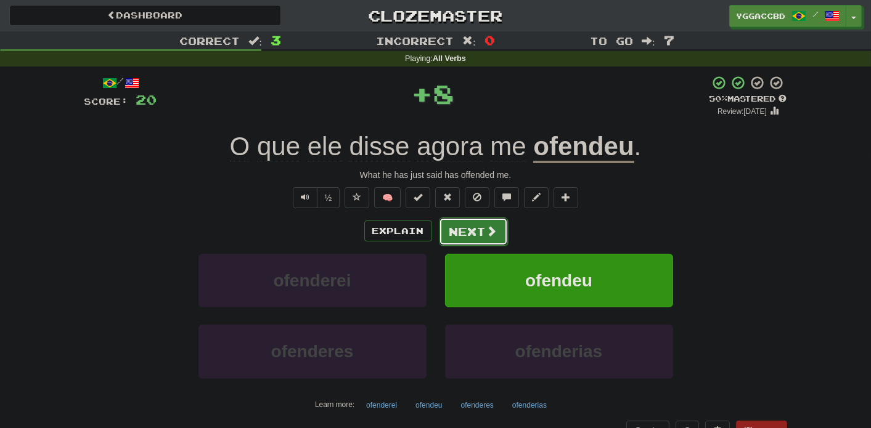
click at [471, 238] on button "Next" at bounding box center [473, 232] width 69 height 28
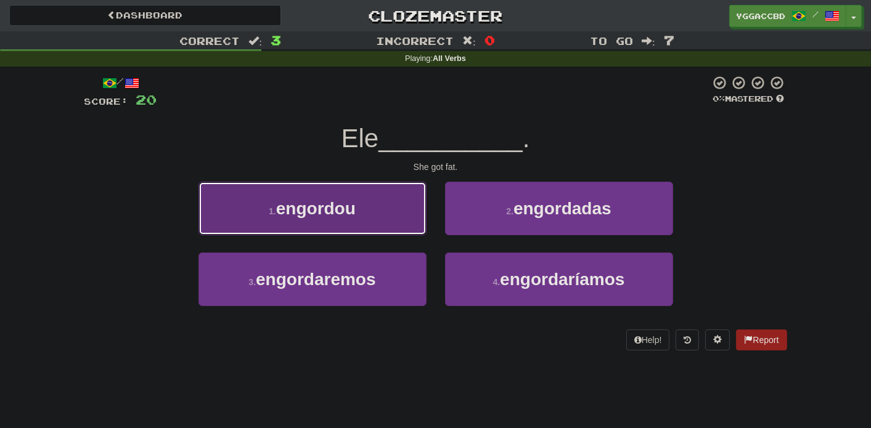
click at [375, 219] on button "1 . engordou" at bounding box center [312, 209] width 228 height 54
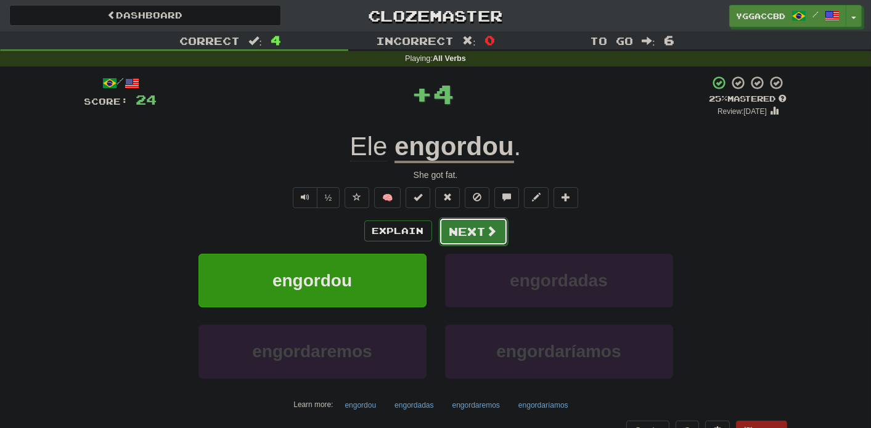
click at [481, 237] on button "Next" at bounding box center [473, 232] width 69 height 28
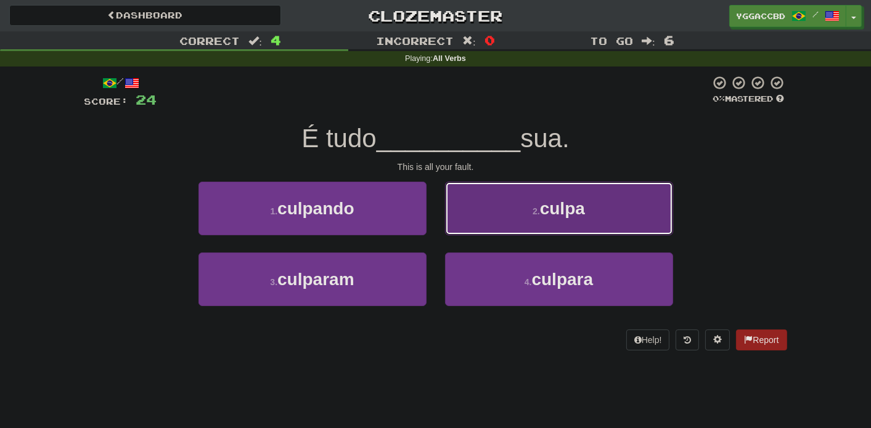
click at [571, 208] on span "culpa" at bounding box center [562, 208] width 45 height 19
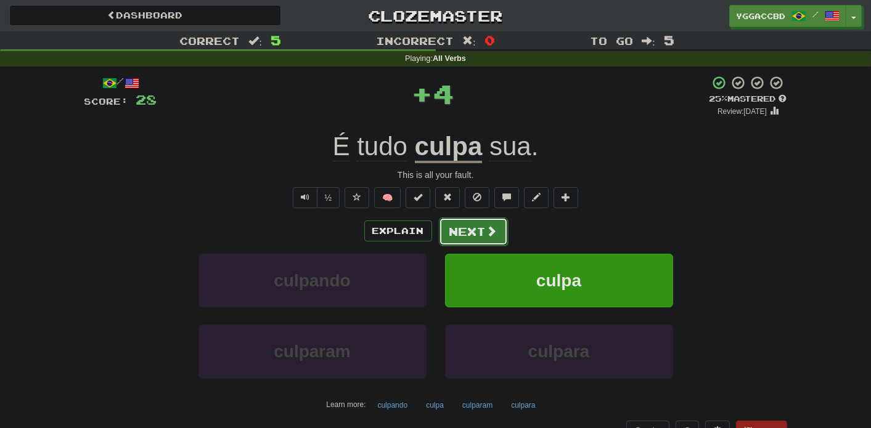
click at [464, 232] on button "Next" at bounding box center [473, 232] width 69 height 28
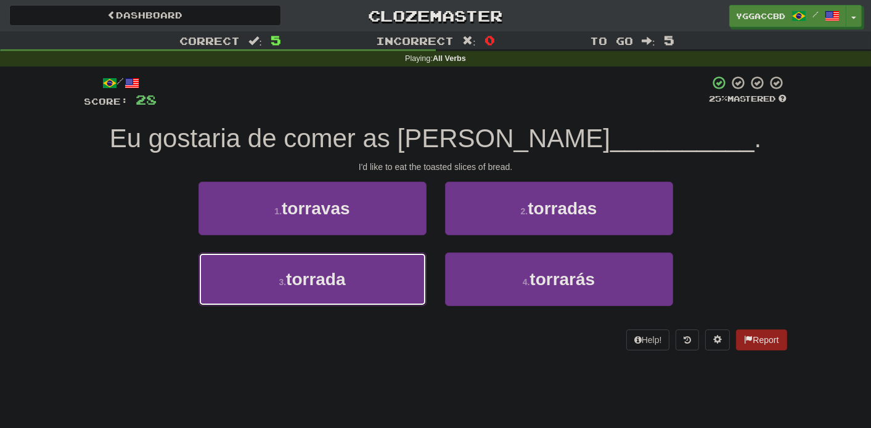
drag, startPoint x: 370, startPoint y: 257, endPoint x: 482, endPoint y: 252, distance: 111.6
click at [373, 256] on button "3 . torrada" at bounding box center [312, 280] width 228 height 54
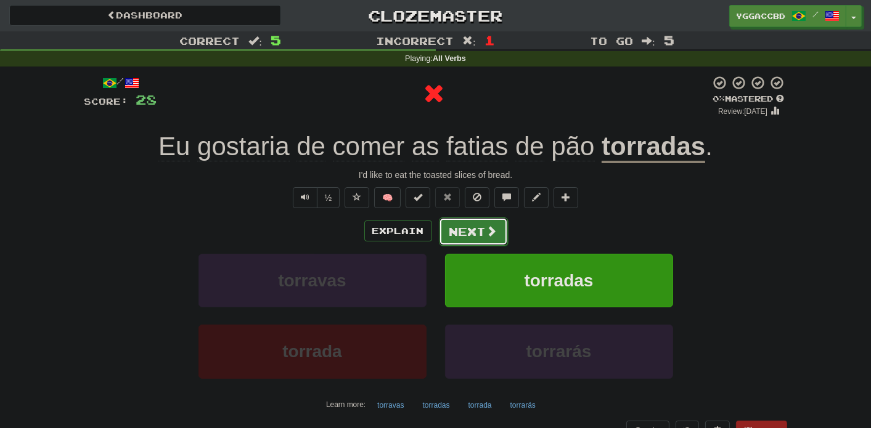
click at [488, 222] on button "Next" at bounding box center [473, 232] width 69 height 28
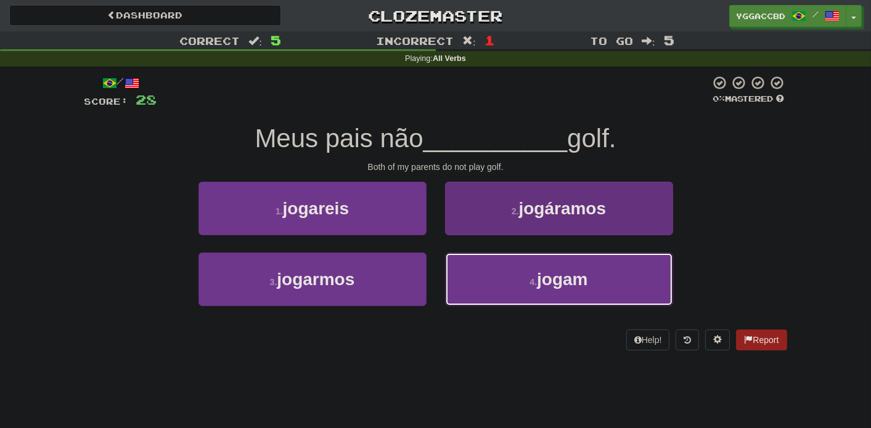
drag, startPoint x: 548, startPoint y: 287, endPoint x: 528, endPoint y: 255, distance: 37.4
click at [550, 284] on span "jogam" at bounding box center [562, 279] width 51 height 19
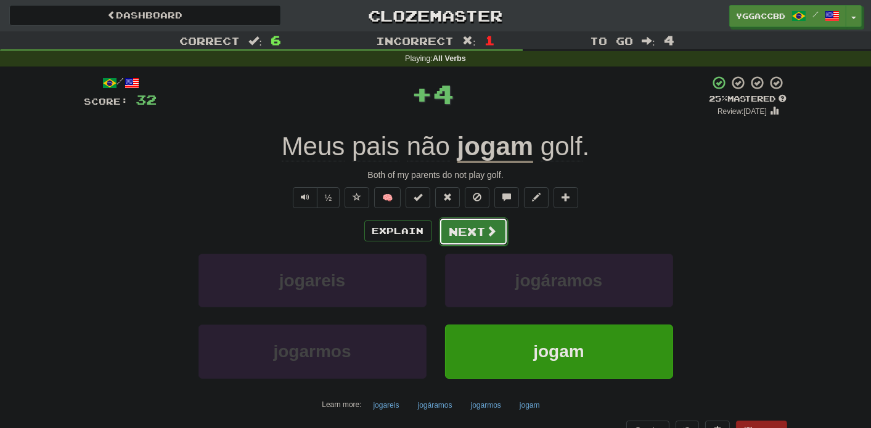
click at [468, 232] on button "Next" at bounding box center [473, 232] width 69 height 28
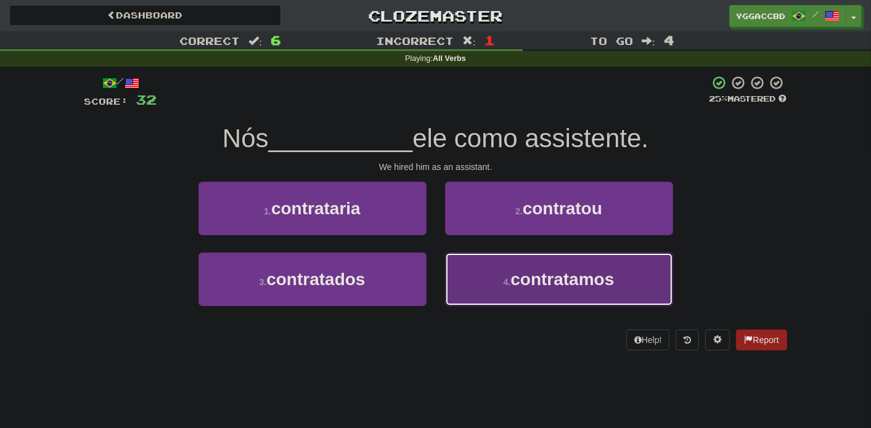
click at [552, 274] on span "contratamos" at bounding box center [562, 279] width 104 height 19
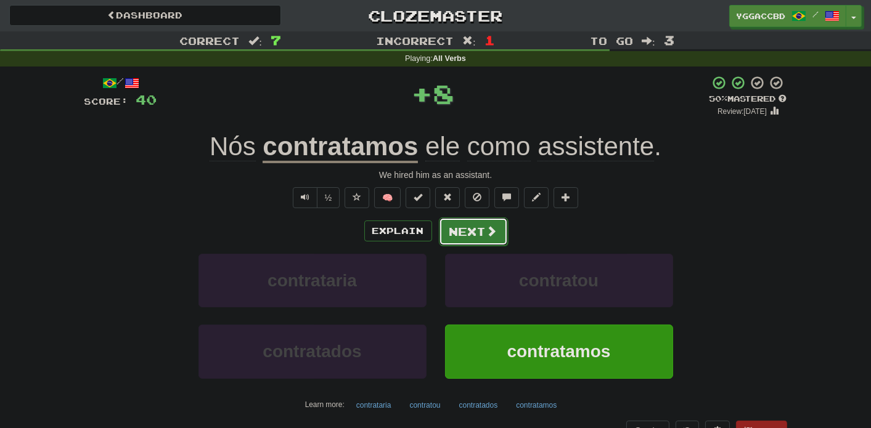
click at [483, 234] on button "Next" at bounding box center [473, 232] width 69 height 28
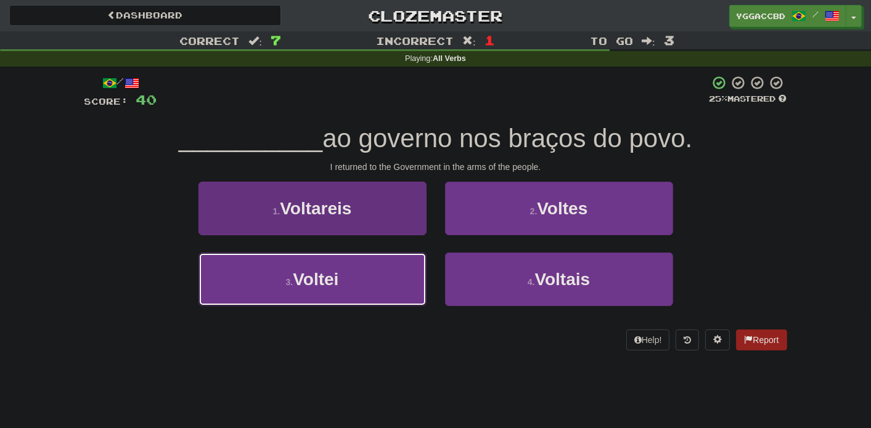
click at [377, 275] on button "3 . [GEOGRAPHIC_DATA]" at bounding box center [312, 280] width 228 height 54
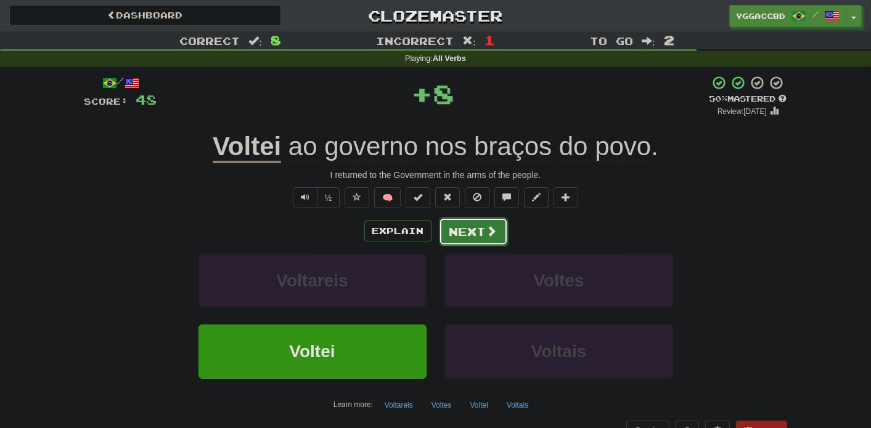
click at [478, 229] on button "Next" at bounding box center [473, 232] width 69 height 28
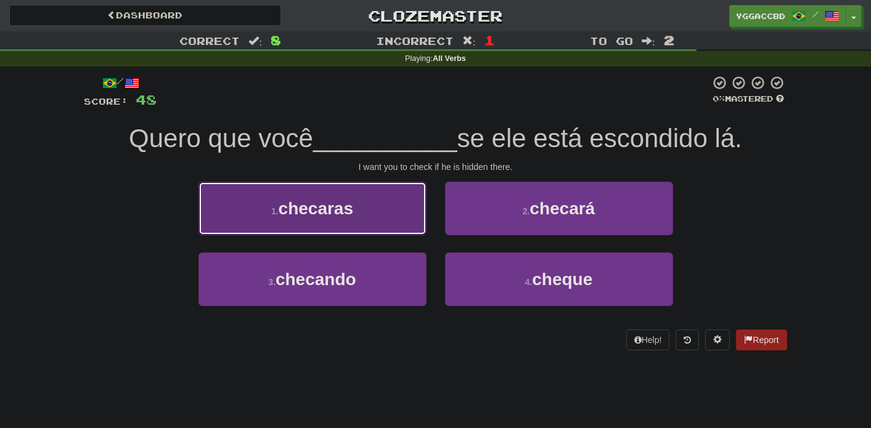
click at [357, 200] on button "1 . checaras" at bounding box center [312, 209] width 228 height 54
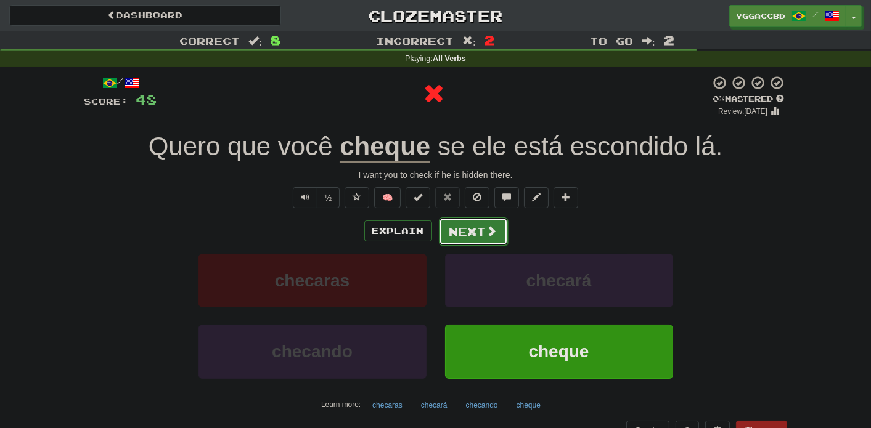
click at [473, 226] on button "Next" at bounding box center [473, 232] width 69 height 28
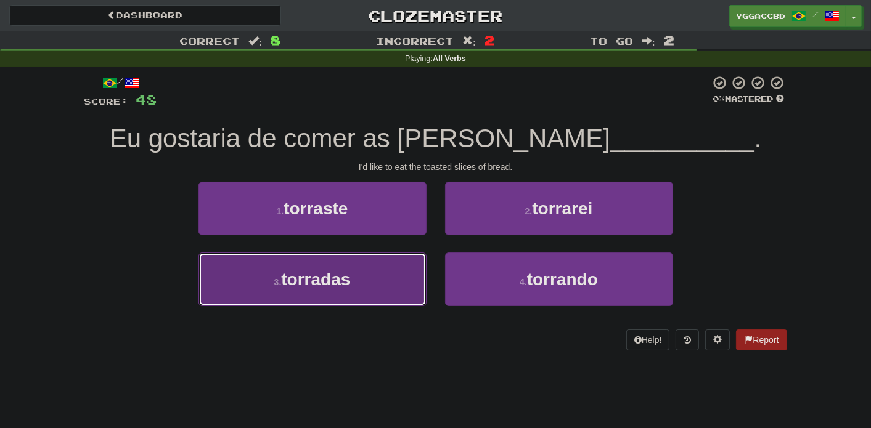
click at [359, 287] on button "3 . torradas" at bounding box center [312, 280] width 228 height 54
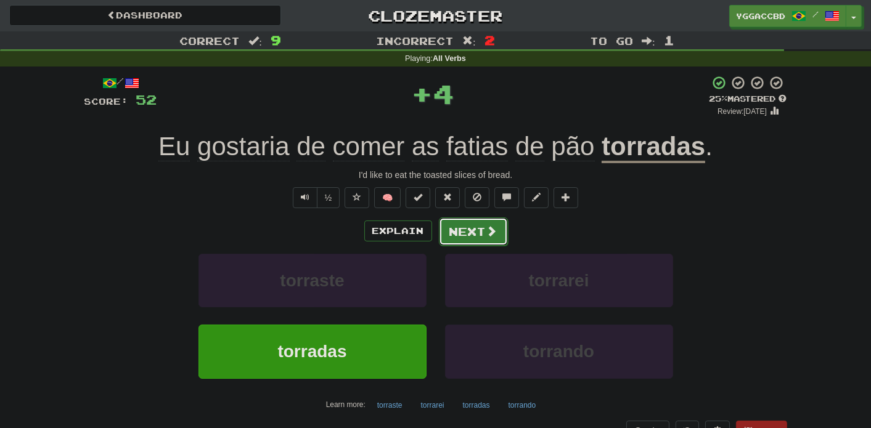
click at [471, 229] on button "Next" at bounding box center [473, 232] width 69 height 28
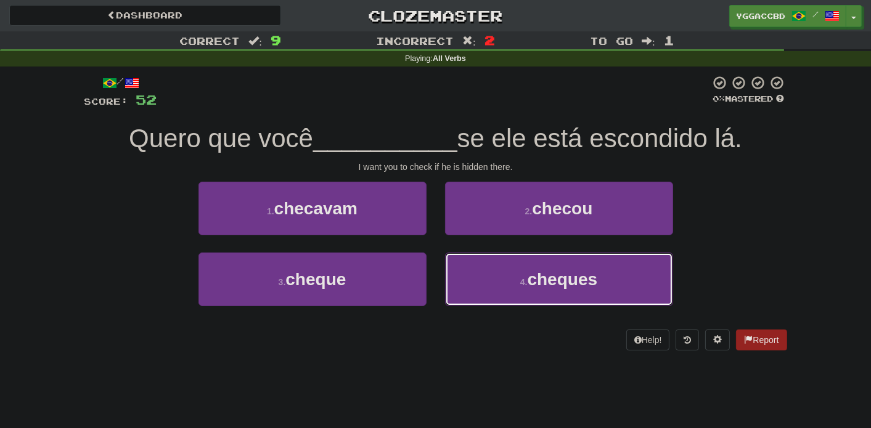
drag, startPoint x: 527, startPoint y: 276, endPoint x: 471, endPoint y: 252, distance: 61.0
click at [526, 275] on button "4 . cheques" at bounding box center [559, 280] width 228 height 54
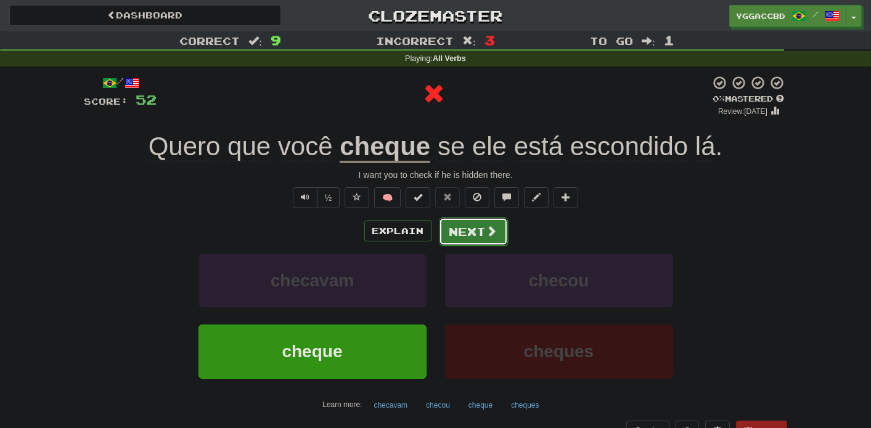
click at [442, 237] on button "Next" at bounding box center [473, 232] width 69 height 28
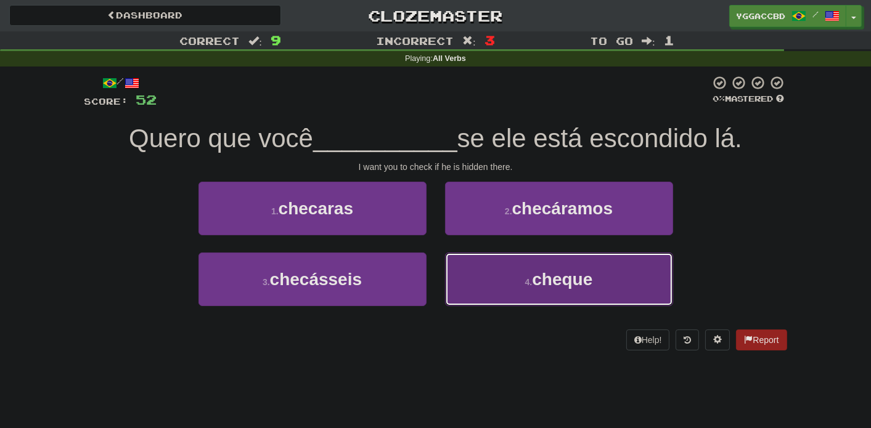
click at [514, 295] on button "4 . cheque" at bounding box center [559, 280] width 228 height 54
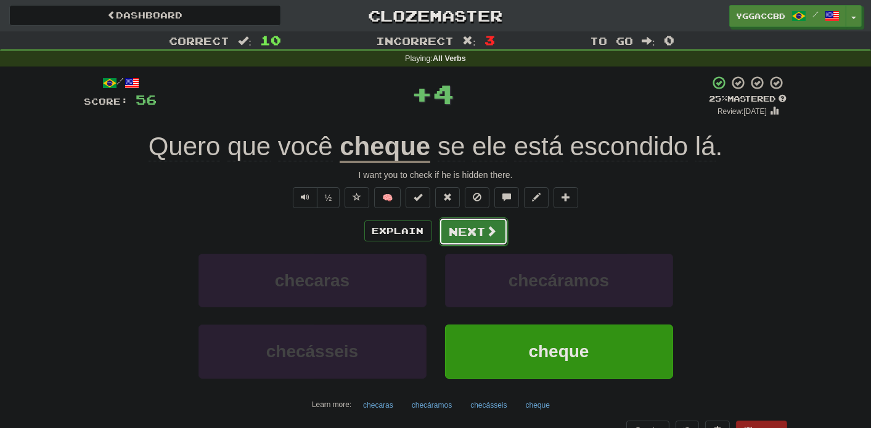
click at [447, 235] on button "Next" at bounding box center [473, 232] width 69 height 28
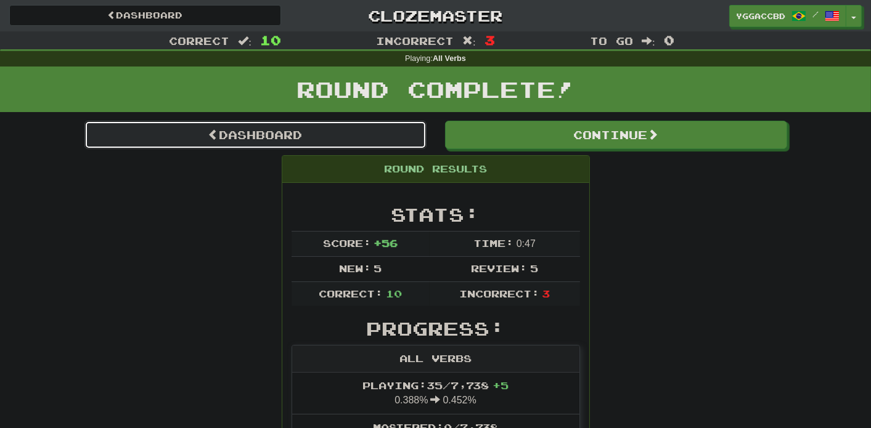
click at [296, 138] on link "Dashboard" at bounding box center [255, 135] width 342 height 28
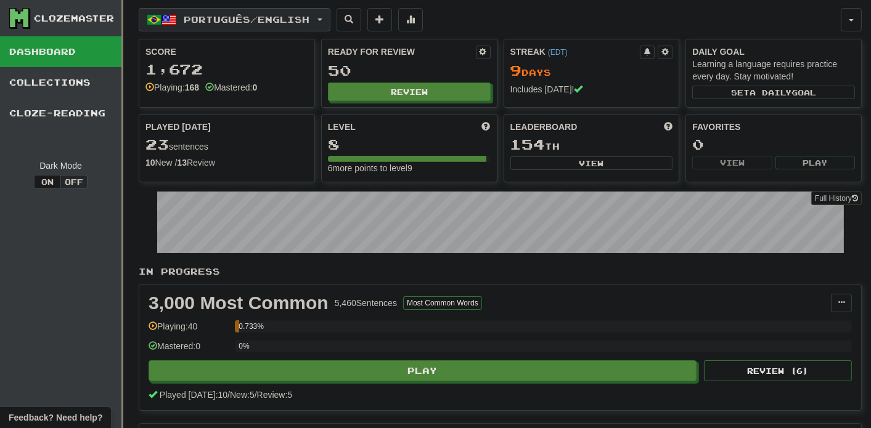
click at [325, 20] on button "Português / English" at bounding box center [235, 19] width 192 height 23
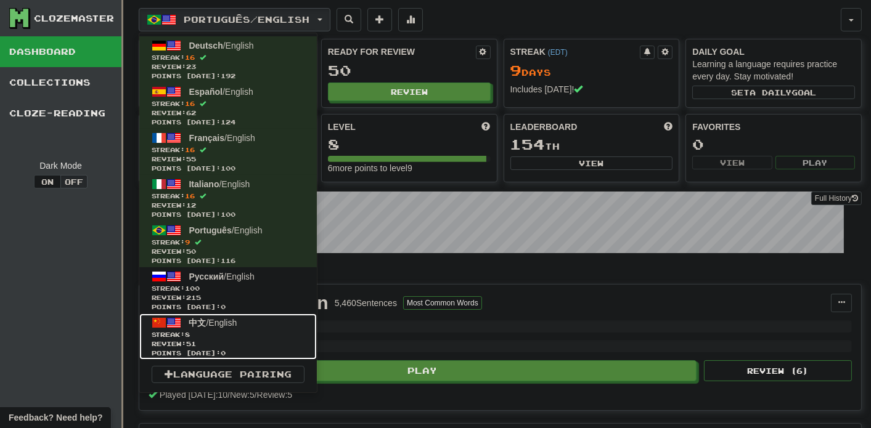
click at [226, 337] on span "Streak: 8" at bounding box center [228, 334] width 153 height 9
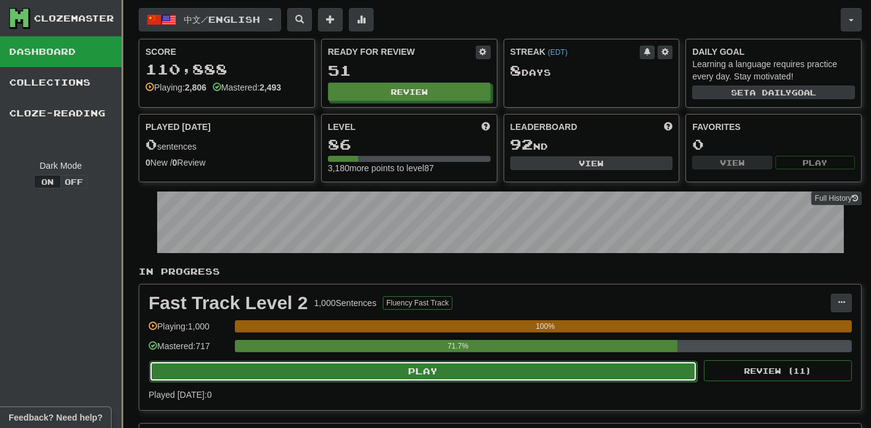
click at [431, 369] on button "Play" at bounding box center [423, 371] width 548 height 21
select select "**"
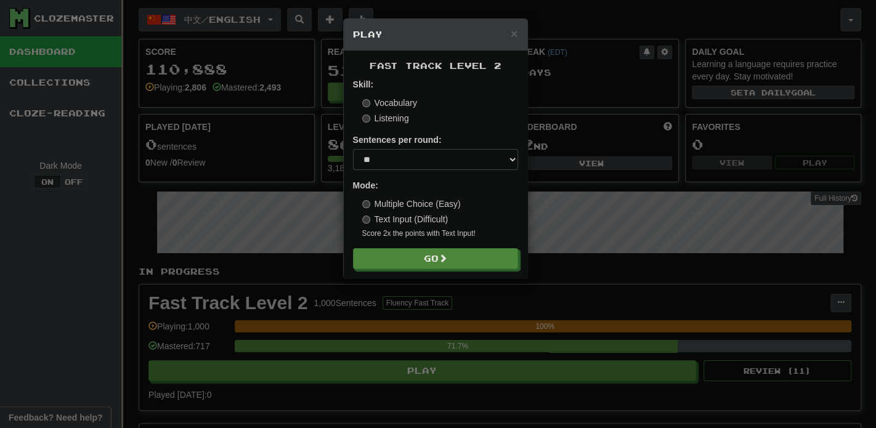
click at [426, 241] on form "Skill: Vocabulary Listening Sentences per round: * ** ** ** ** ** *** ******** …" at bounding box center [435, 173] width 165 height 191
click at [429, 256] on button "Go" at bounding box center [436, 259] width 165 height 21
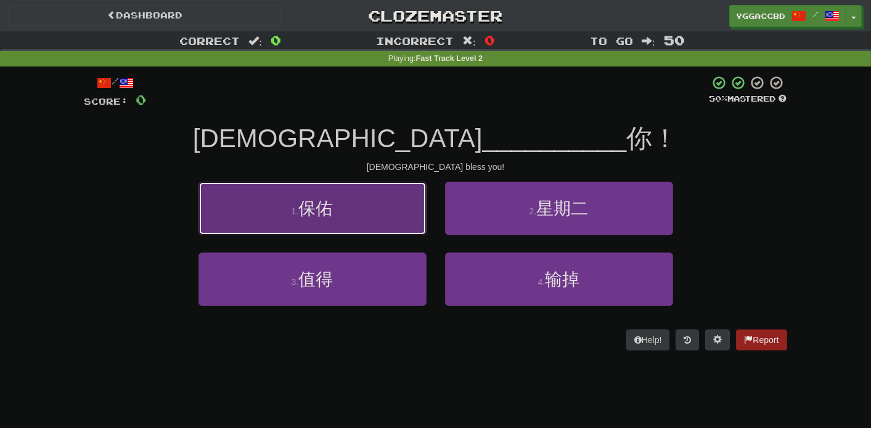
click at [352, 209] on button "1 . 保佑" at bounding box center [312, 209] width 228 height 54
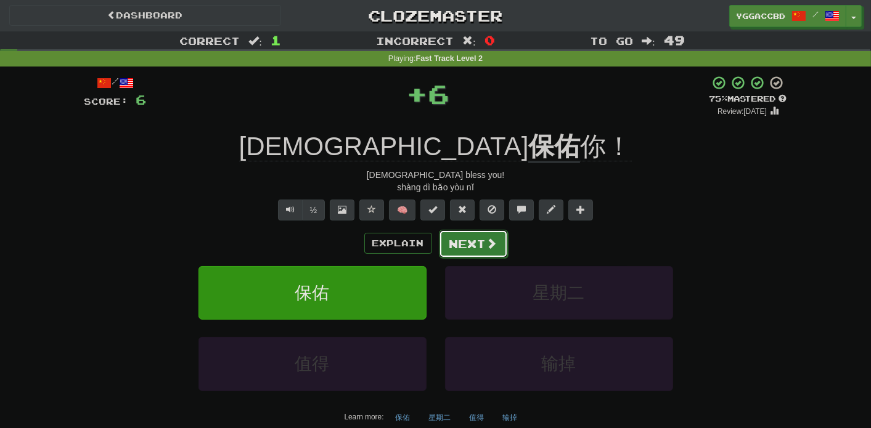
click at [470, 243] on button "Next" at bounding box center [473, 244] width 69 height 28
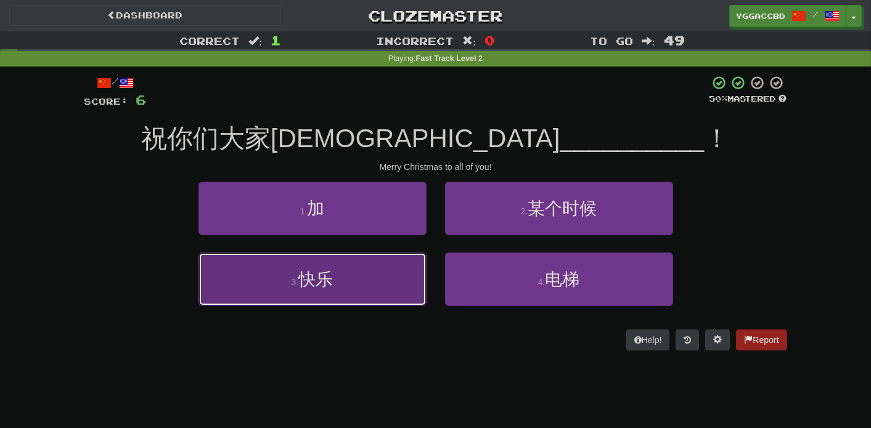
drag, startPoint x: 340, startPoint y: 284, endPoint x: 404, endPoint y: 259, distance: 68.9
click at [341, 283] on button "3 . 快乐" at bounding box center [312, 280] width 228 height 54
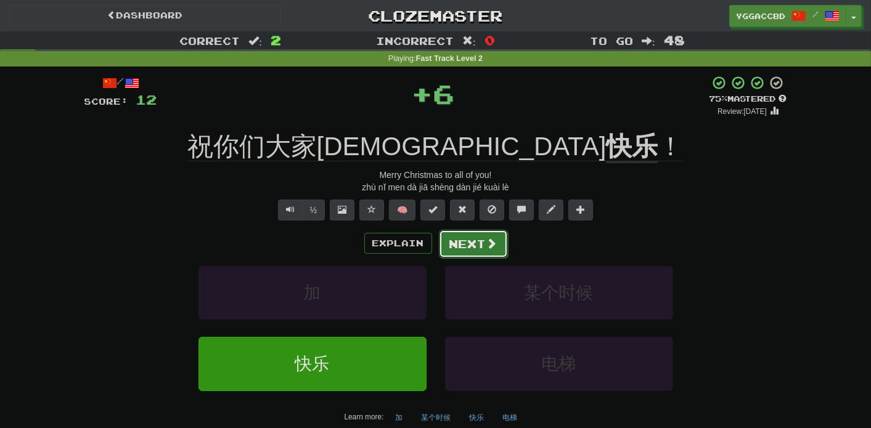
click at [488, 238] on span at bounding box center [491, 243] width 11 height 11
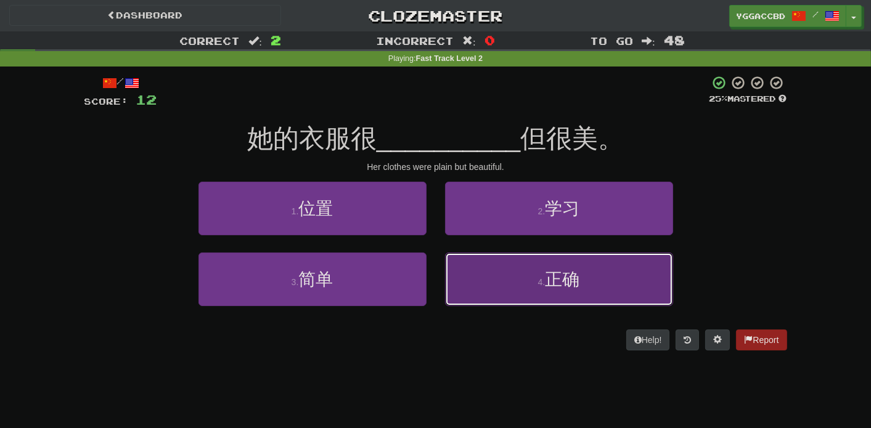
click at [541, 279] on small "4 ." at bounding box center [541, 282] width 7 height 10
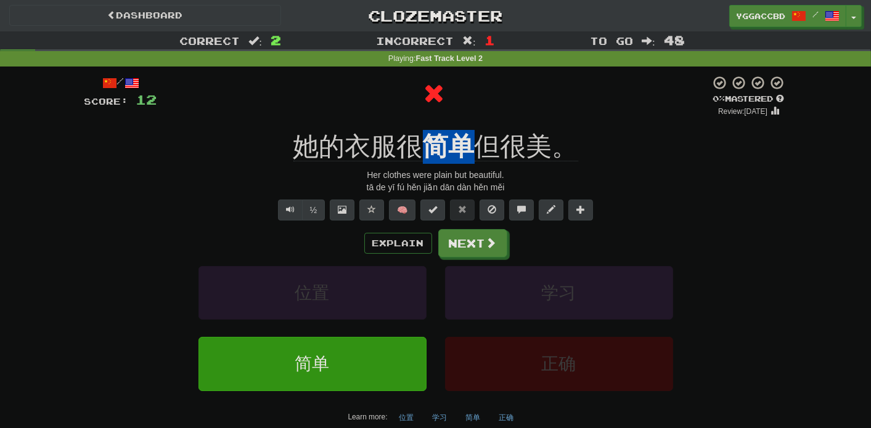
drag, startPoint x: 422, startPoint y: 126, endPoint x: 468, endPoint y: 133, distance: 46.7
click at [468, 134] on div "/ Score: 12 0 % Mastered Review: 2025-10-15 她的衣服很 简单 但很美。 Her clothes were plai…" at bounding box center [435, 264] width 702 height 378
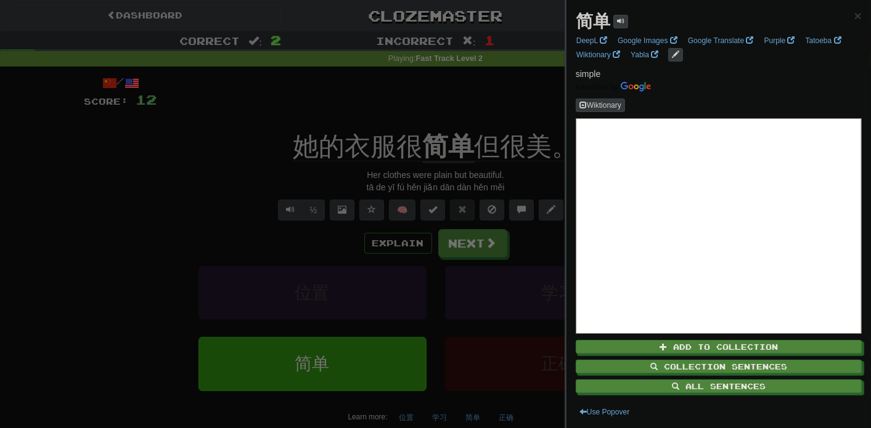
click at [482, 92] on div at bounding box center [435, 214] width 871 height 428
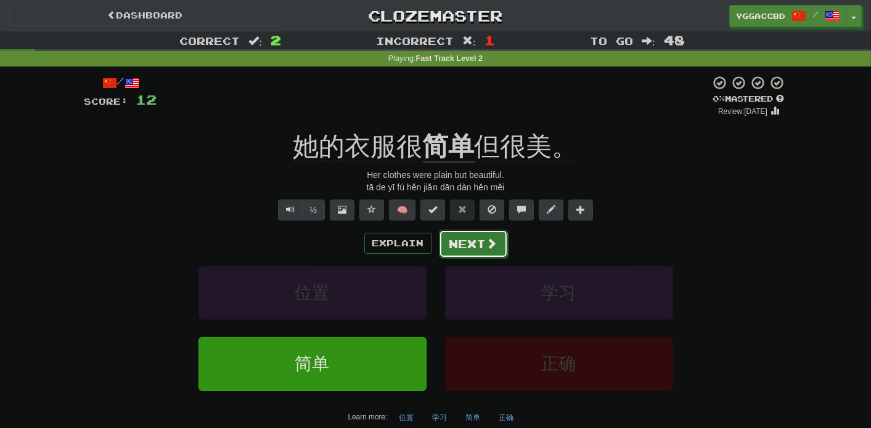
click at [469, 238] on button "Next" at bounding box center [473, 244] width 69 height 28
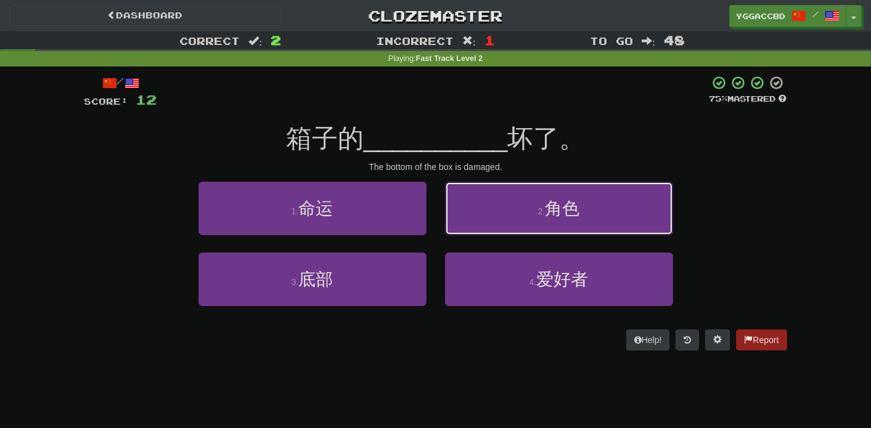
drag, startPoint x: 518, startPoint y: 222, endPoint x: 542, endPoint y: 227, distance: 24.7
click at [518, 222] on button "2 . 角色" at bounding box center [559, 209] width 228 height 54
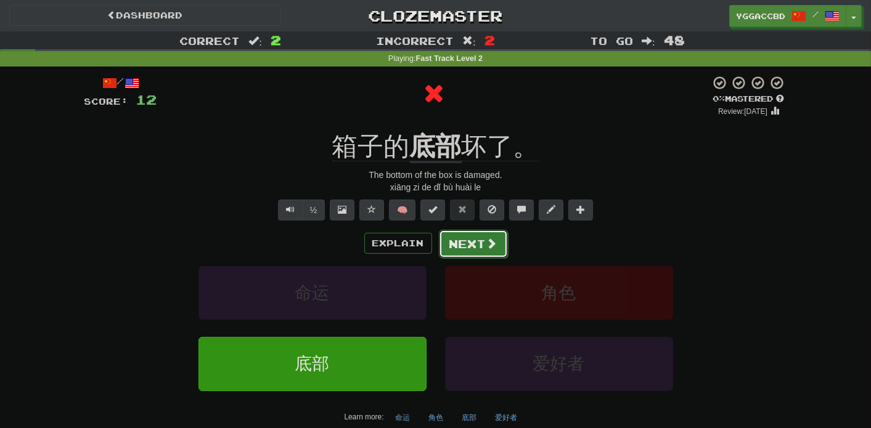
click at [490, 243] on span at bounding box center [491, 243] width 11 height 11
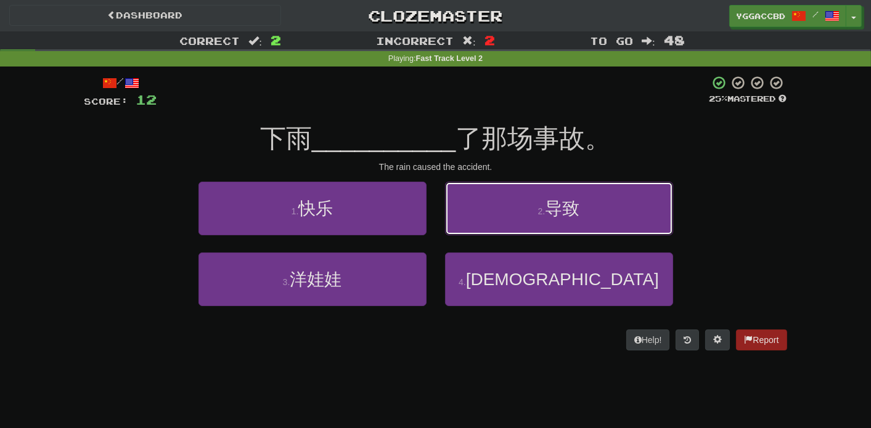
click at [527, 225] on button "2 . 导致" at bounding box center [559, 209] width 228 height 54
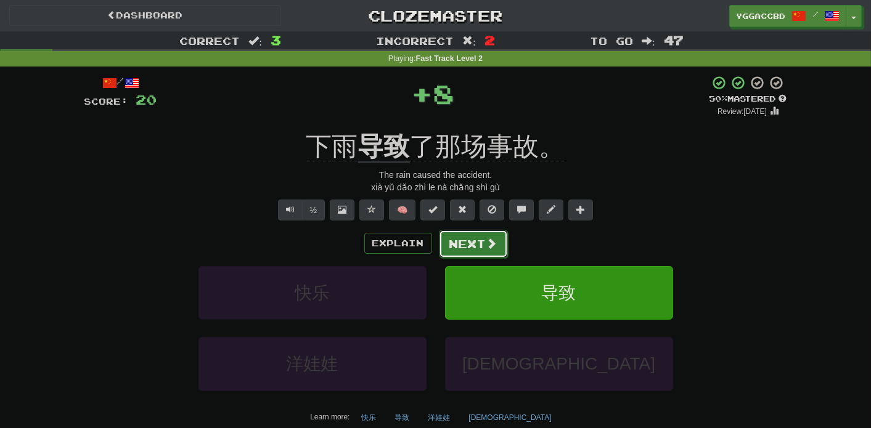
click at [486, 244] on span at bounding box center [491, 243] width 11 height 11
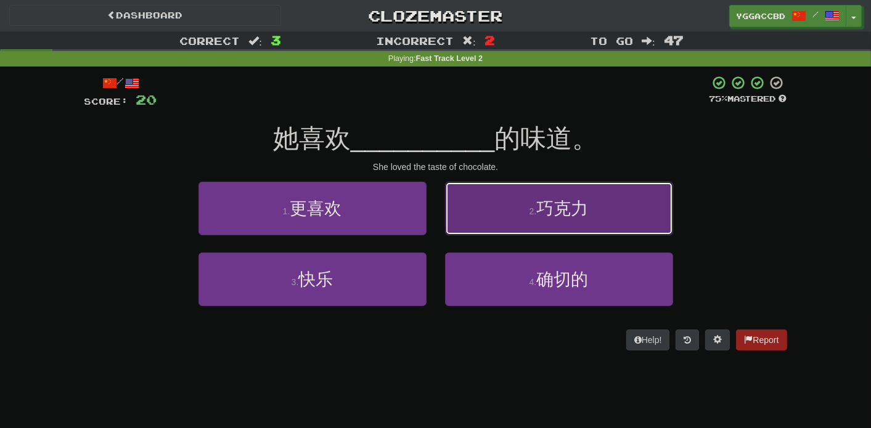
click at [547, 222] on button "2 . 巧克力" at bounding box center [559, 209] width 228 height 54
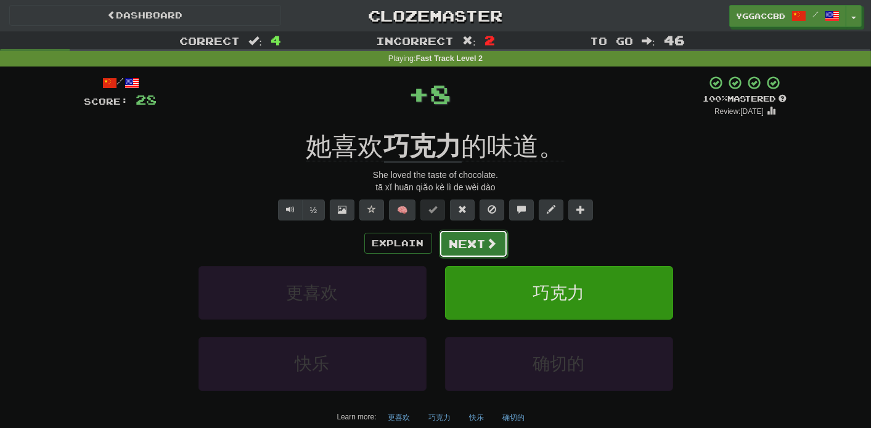
click at [483, 230] on button "Next" at bounding box center [473, 244] width 69 height 28
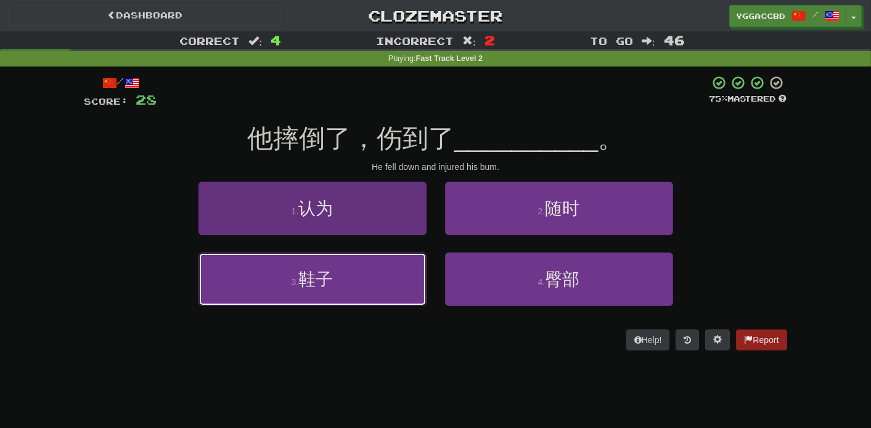
click at [373, 272] on button "3 . 鞋子" at bounding box center [312, 280] width 228 height 54
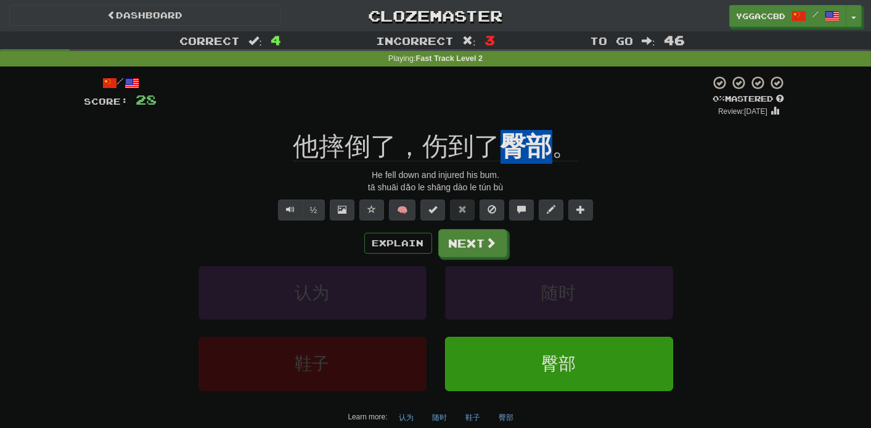
drag, startPoint x: 504, startPoint y: 128, endPoint x: 547, endPoint y: 127, distance: 42.5
click at [547, 127] on div "/ Score: 28 0 % Mastered Review: 2025-10-15 他摔倒了，伤到了 臀部 。 He fell down and inju…" at bounding box center [435, 264] width 702 height 378
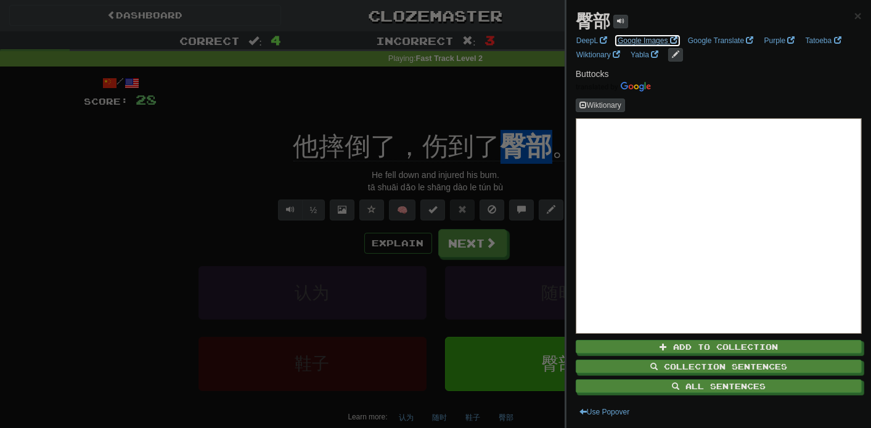
click at [644, 39] on link "Google Images" at bounding box center [647, 41] width 67 height 14
click at [462, 251] on div at bounding box center [435, 214] width 871 height 428
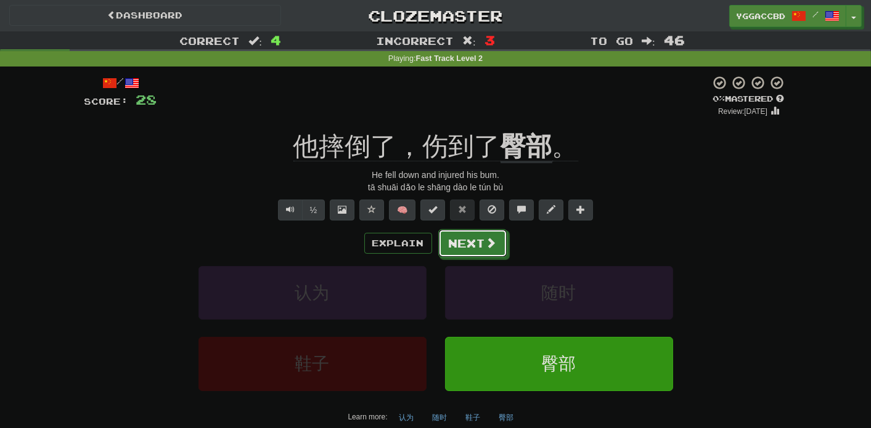
click at [468, 245] on button "Next" at bounding box center [472, 243] width 69 height 28
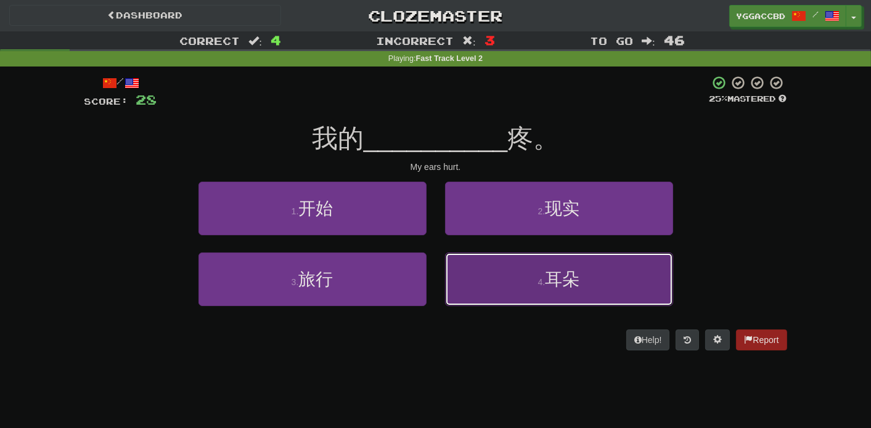
click at [513, 274] on button "4 . 耳朵" at bounding box center [559, 280] width 228 height 54
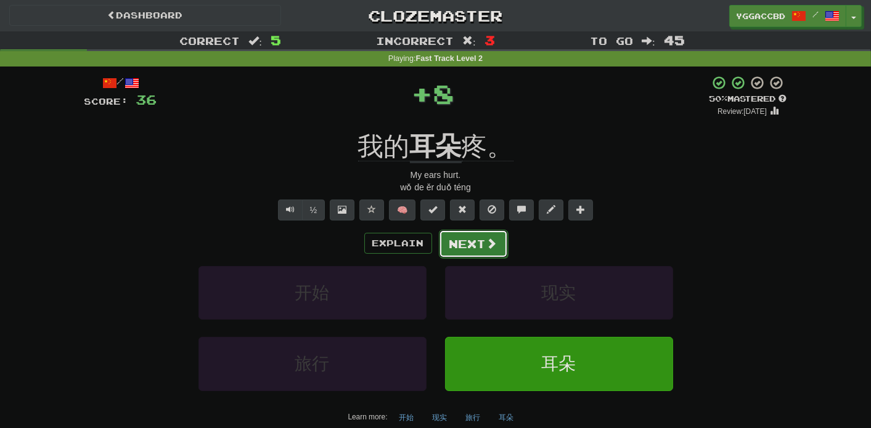
click at [462, 247] on button "Next" at bounding box center [473, 244] width 69 height 28
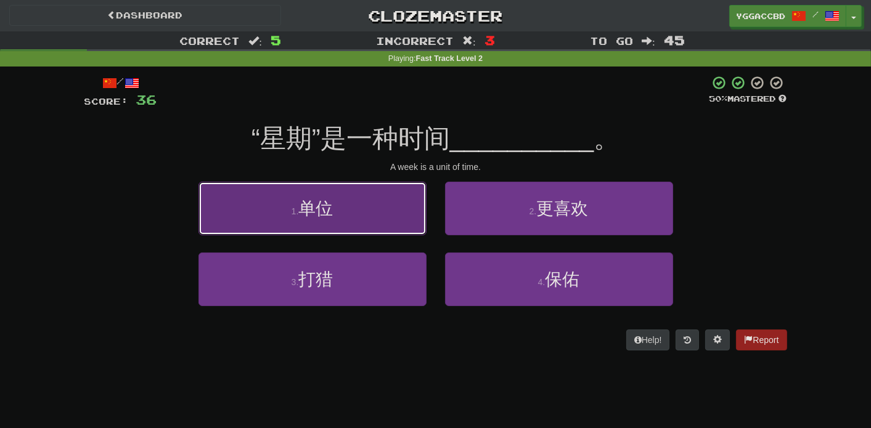
click at [399, 218] on button "1 . 单位" at bounding box center [312, 209] width 228 height 54
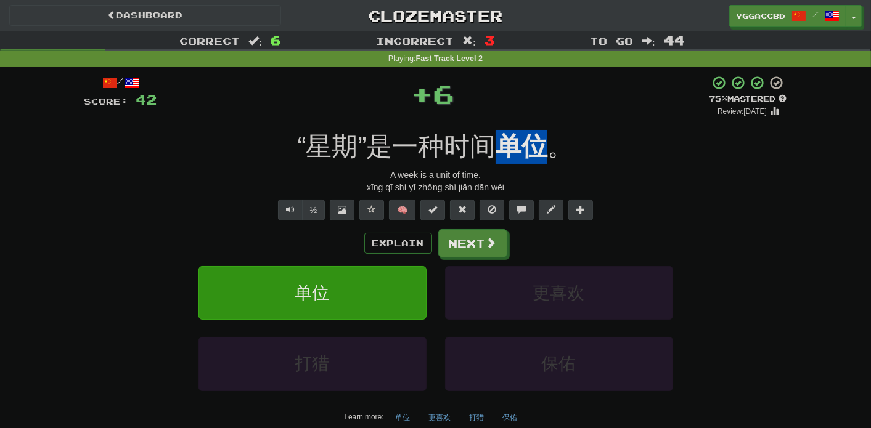
drag, startPoint x: 500, startPoint y: 129, endPoint x: 538, endPoint y: 129, distance: 37.6
click at [538, 130] on div "“星期”是一种时间 单位 。" at bounding box center [435, 147] width 702 height 34
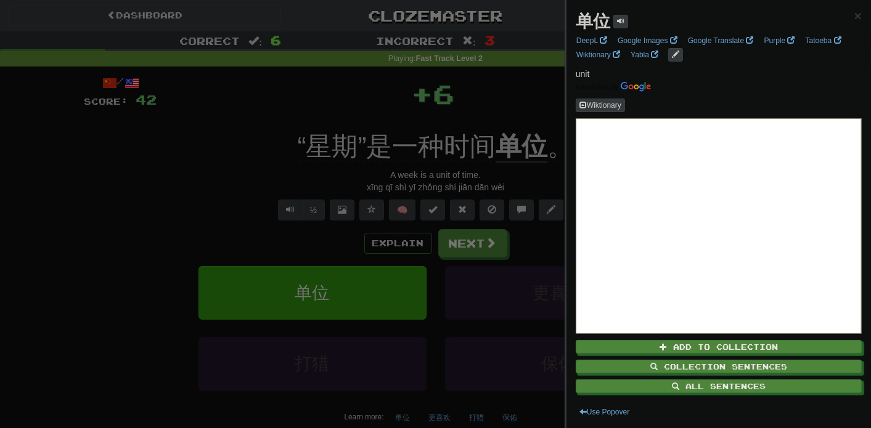
click at [552, 108] on div at bounding box center [435, 214] width 871 height 428
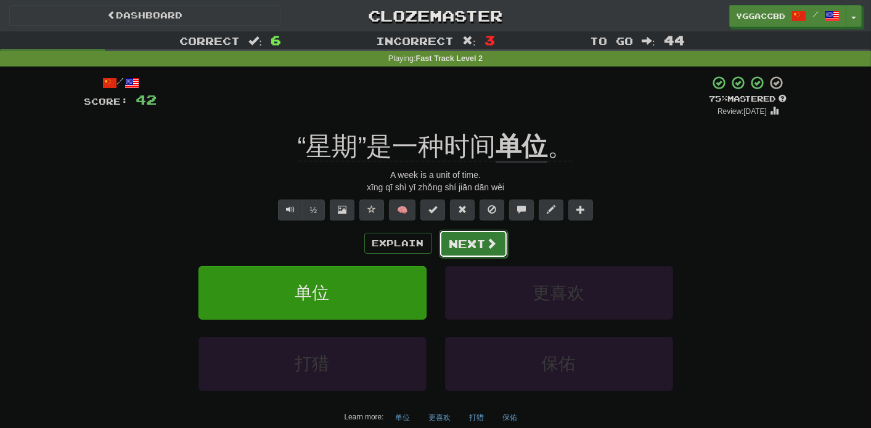
click at [455, 240] on button "Next" at bounding box center [473, 244] width 69 height 28
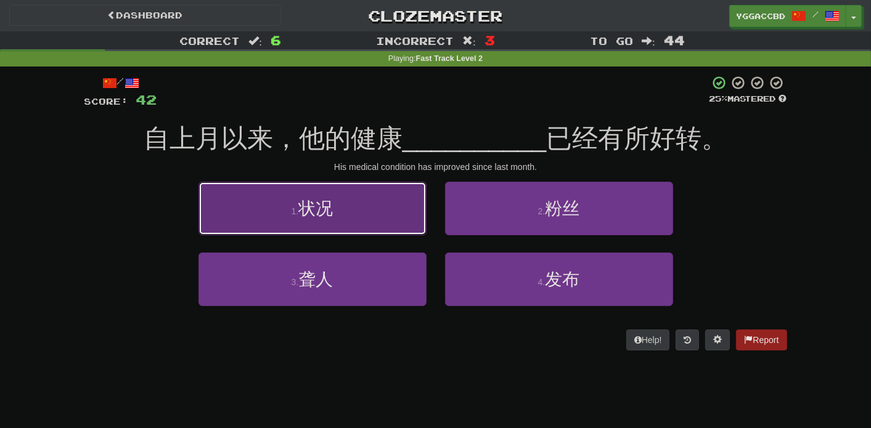
click at [385, 213] on button "1 . 状况" at bounding box center [312, 209] width 228 height 54
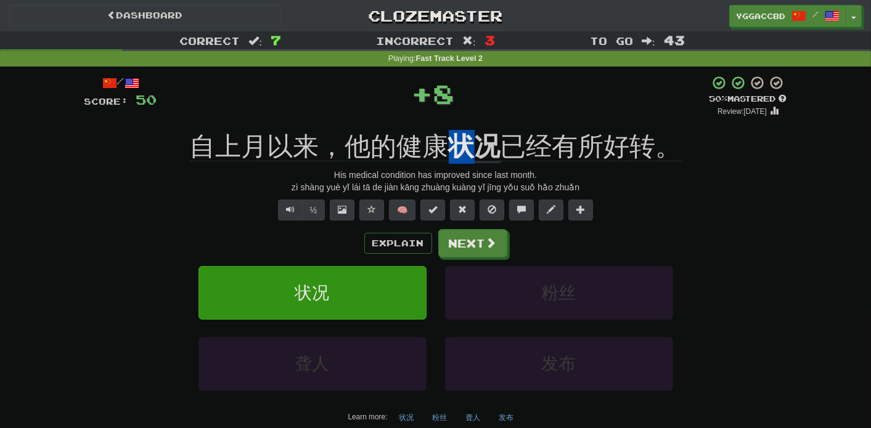
drag, startPoint x: 474, startPoint y: 126, endPoint x: 487, endPoint y: 124, distance: 13.1
click at [487, 124] on div "/ Score: 50 + 8 50 % Mastered Review: 2025-10-25 自上月以来，他的健康 状况 已经有所好转。 His medi…" at bounding box center [435, 264] width 702 height 378
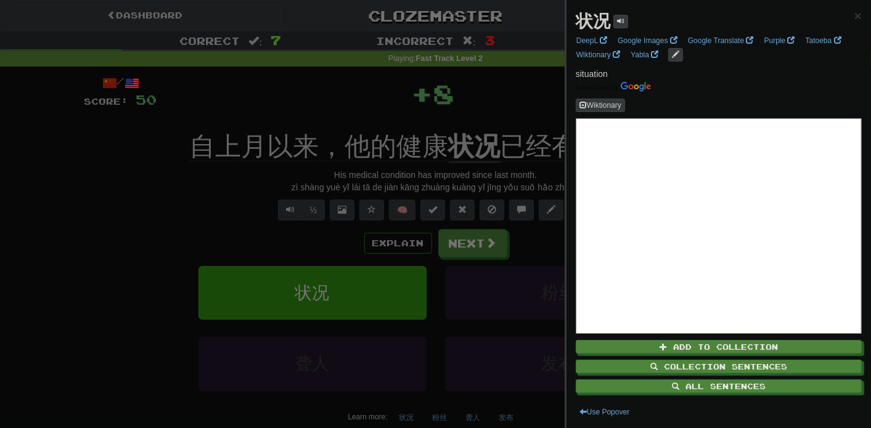
click at [495, 94] on div at bounding box center [435, 214] width 871 height 428
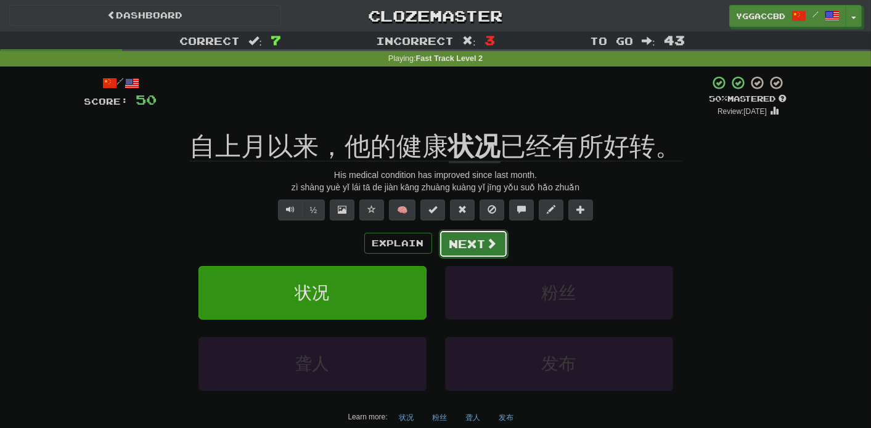
click at [451, 250] on button "Next" at bounding box center [473, 244] width 69 height 28
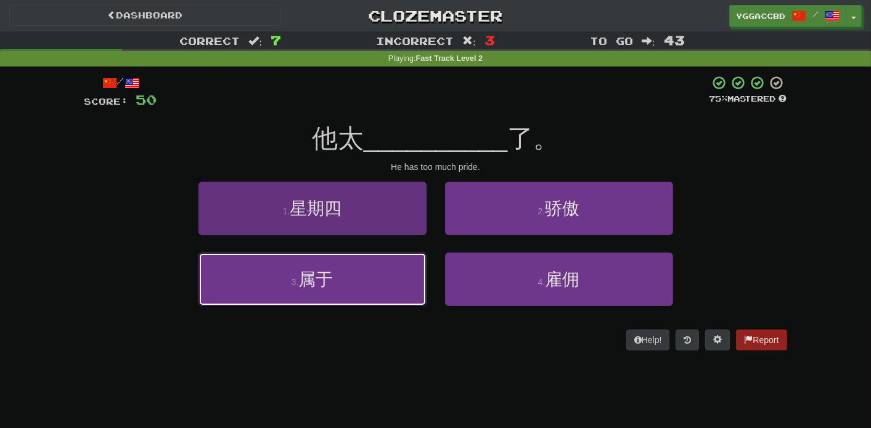
drag, startPoint x: 398, startPoint y: 286, endPoint x: 408, endPoint y: 282, distance: 10.8
click at [398, 285] on button "3 . 属于" at bounding box center [312, 280] width 228 height 54
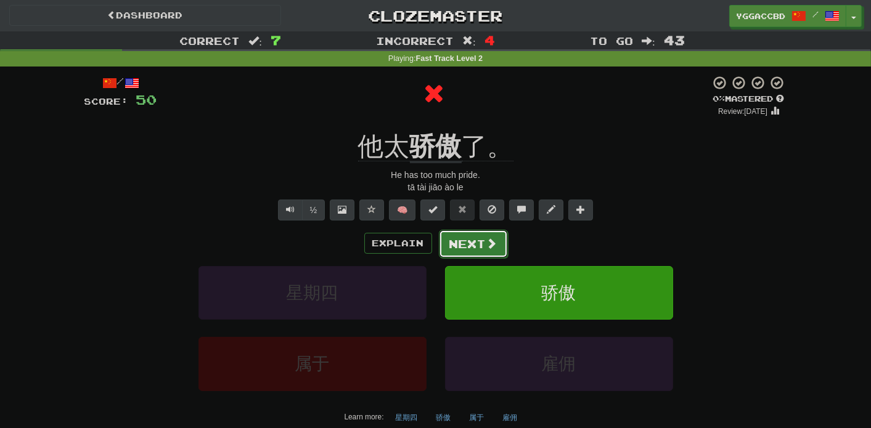
click at [483, 237] on button "Next" at bounding box center [473, 244] width 69 height 28
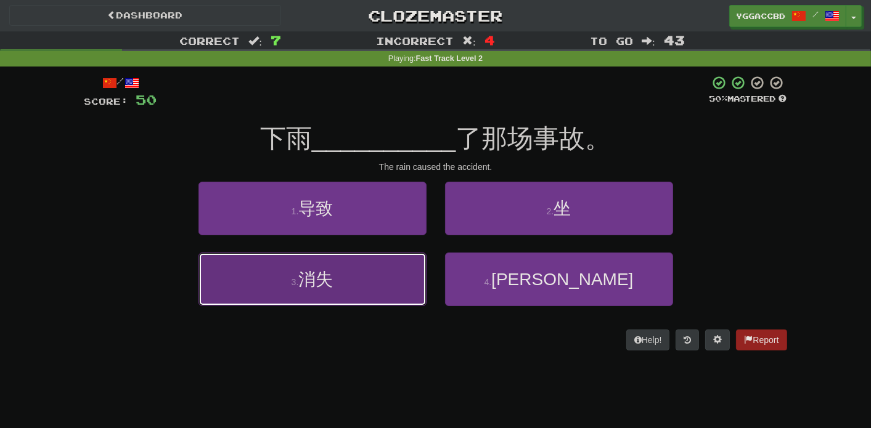
click at [370, 291] on button "3 . 消失" at bounding box center [312, 280] width 228 height 54
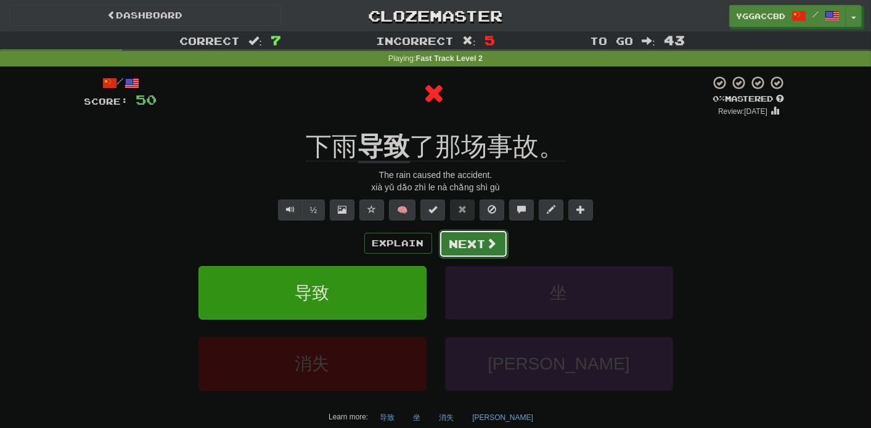
click at [470, 246] on button "Next" at bounding box center [473, 244] width 69 height 28
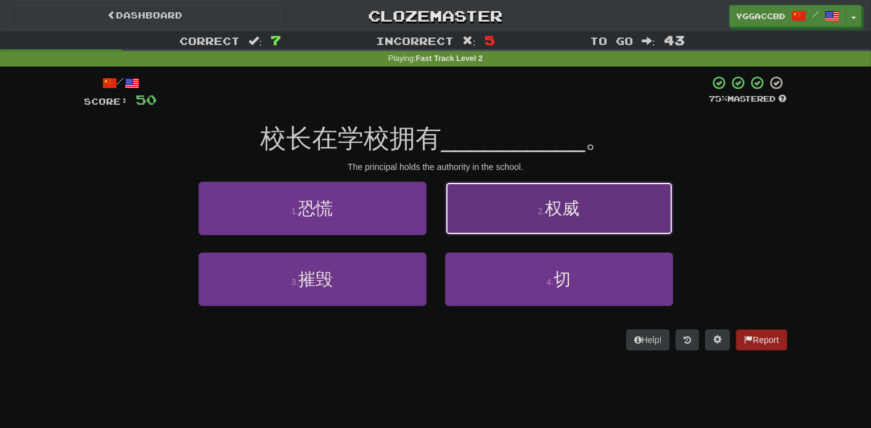
click at [495, 219] on button "2 . 权威" at bounding box center [559, 209] width 228 height 54
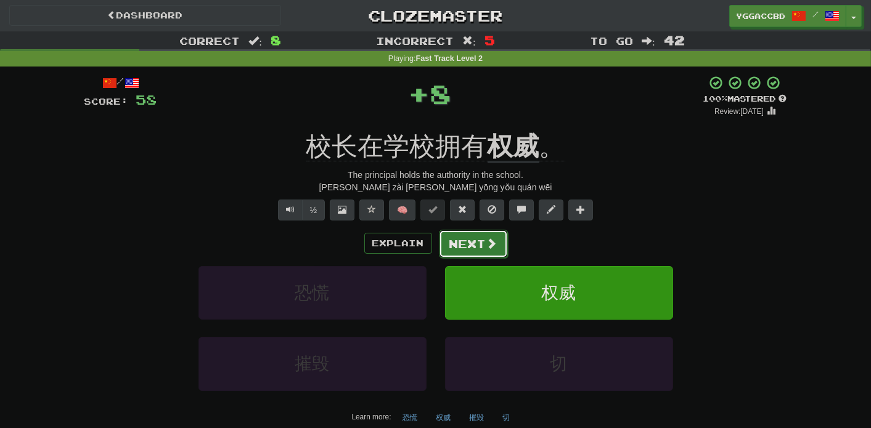
click at [476, 243] on button "Next" at bounding box center [473, 244] width 69 height 28
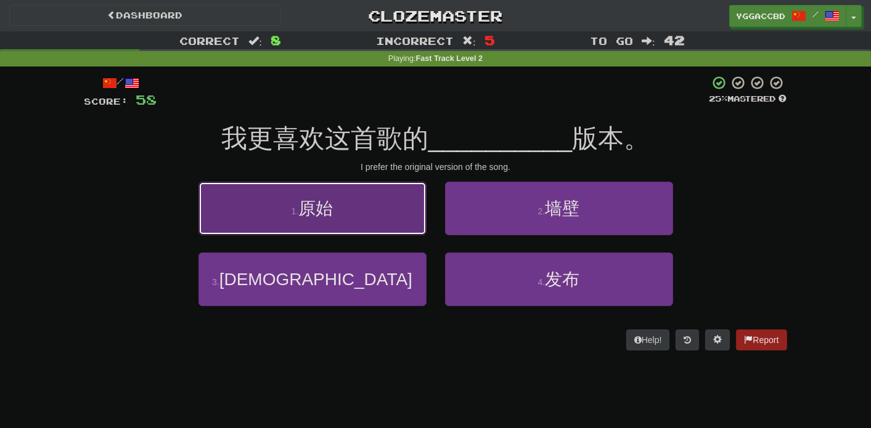
click at [374, 211] on button "1 . 原始" at bounding box center [312, 209] width 228 height 54
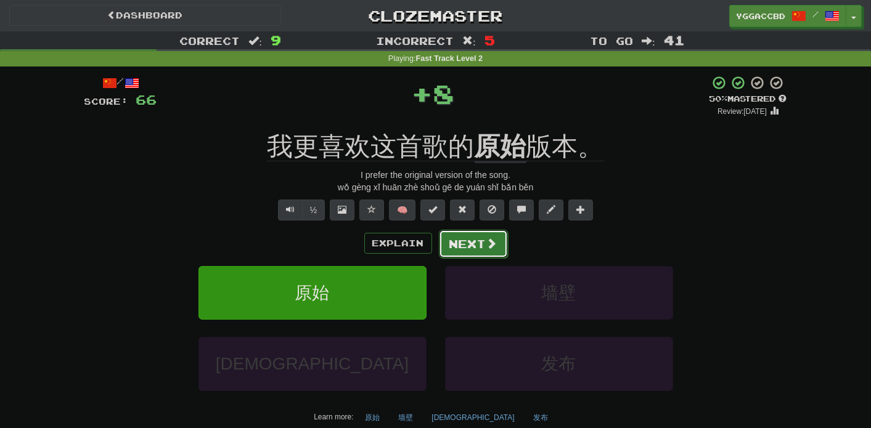
click at [457, 239] on button "Next" at bounding box center [473, 244] width 69 height 28
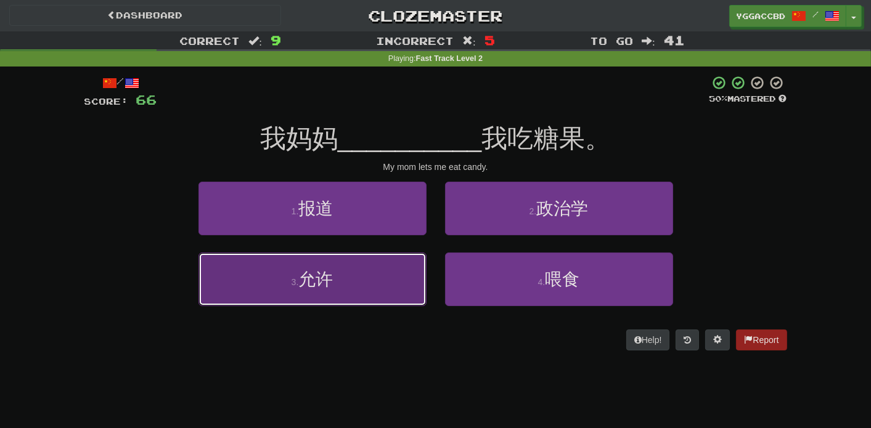
drag, startPoint x: 369, startPoint y: 276, endPoint x: 387, endPoint y: 270, distance: 18.9
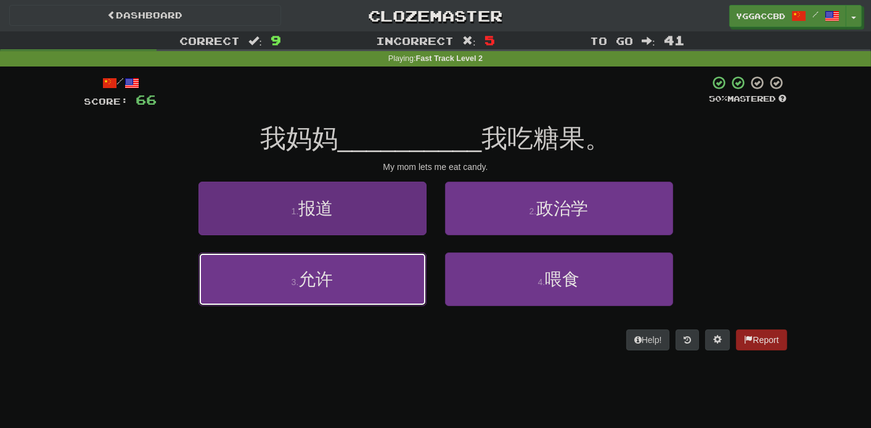
click at [370, 276] on button "3 . 允许" at bounding box center [312, 280] width 228 height 54
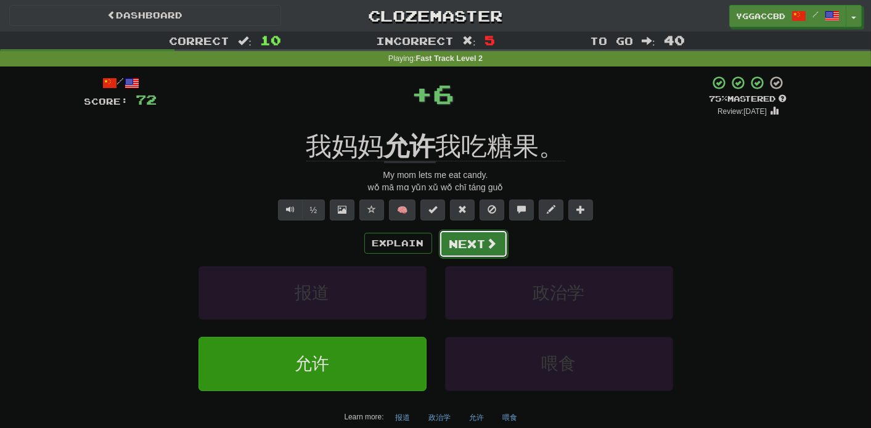
click at [481, 238] on button "Next" at bounding box center [473, 244] width 69 height 28
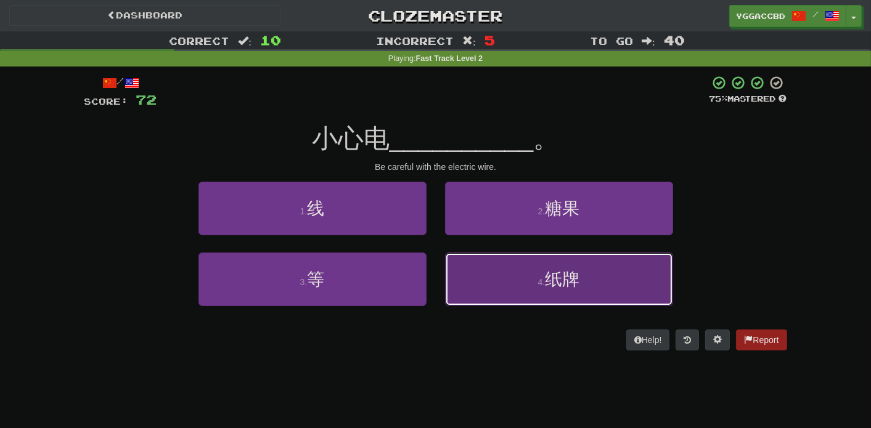
click at [559, 282] on span "纸牌" at bounding box center [562, 279] width 35 height 19
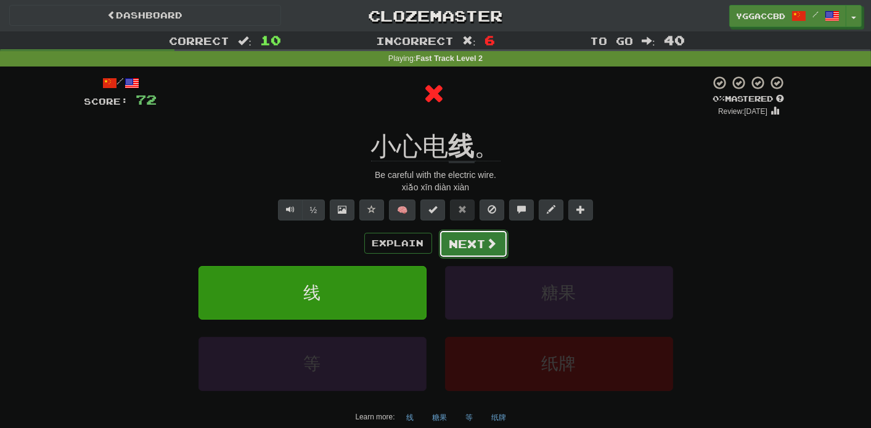
click at [483, 242] on button "Next" at bounding box center [473, 244] width 69 height 28
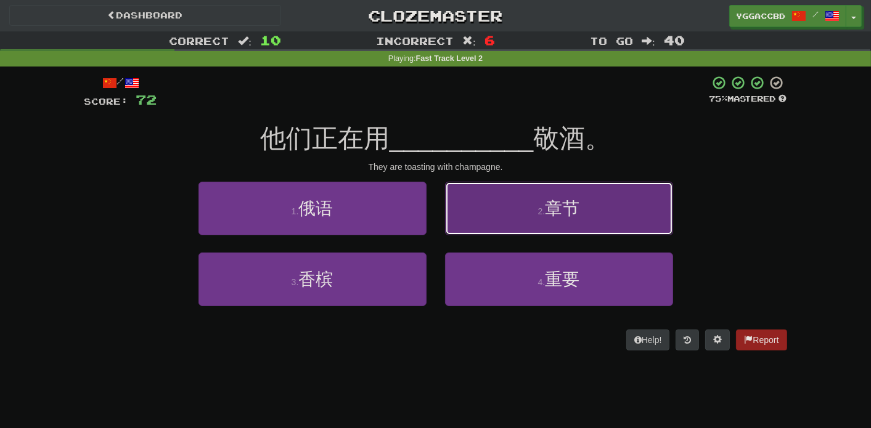
click at [494, 205] on button "2 . 章节" at bounding box center [559, 209] width 228 height 54
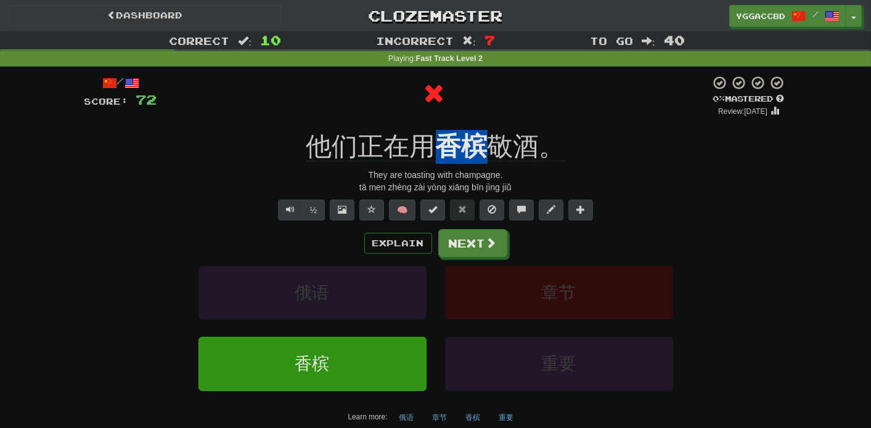
drag, startPoint x: 447, startPoint y: 126, endPoint x: 490, endPoint y: 131, distance: 42.8
click at [490, 131] on div "/ Score: 72 0 % Mastered Review: 2025-10-15 他们正在用 香槟 敬酒。 They are toasting with…" at bounding box center [435, 264] width 702 height 378
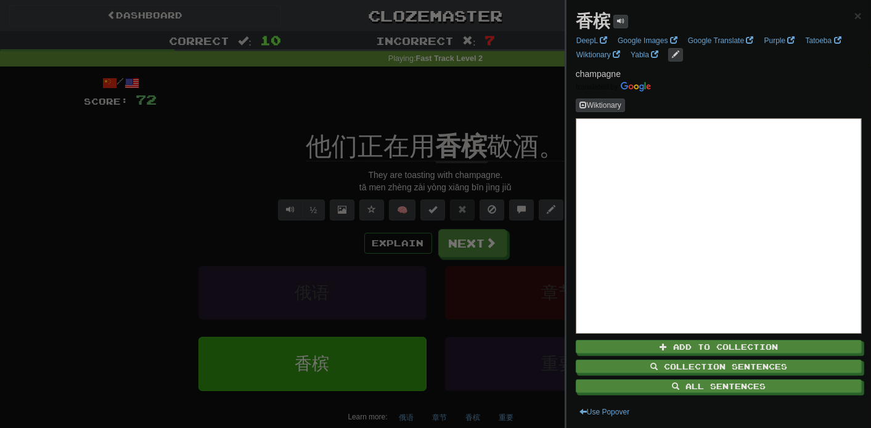
click at [492, 94] on div at bounding box center [435, 214] width 871 height 428
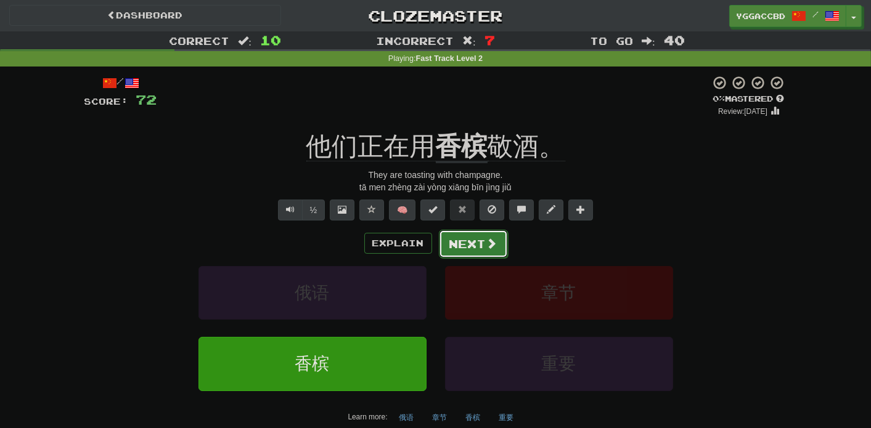
click at [460, 248] on button "Next" at bounding box center [473, 244] width 69 height 28
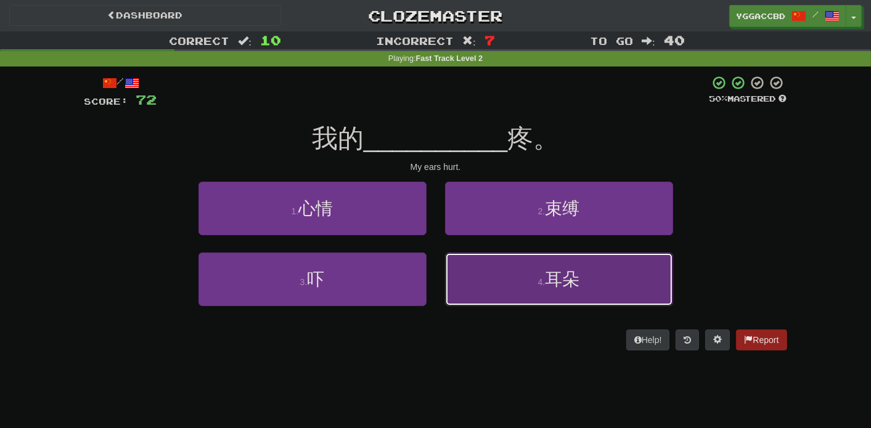
click at [531, 278] on button "4 . 耳朵" at bounding box center [559, 280] width 228 height 54
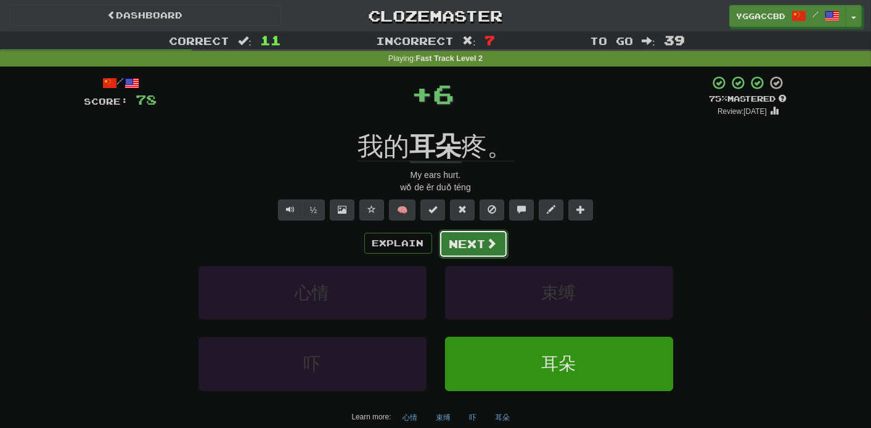
click at [442, 234] on button "Next" at bounding box center [473, 244] width 69 height 28
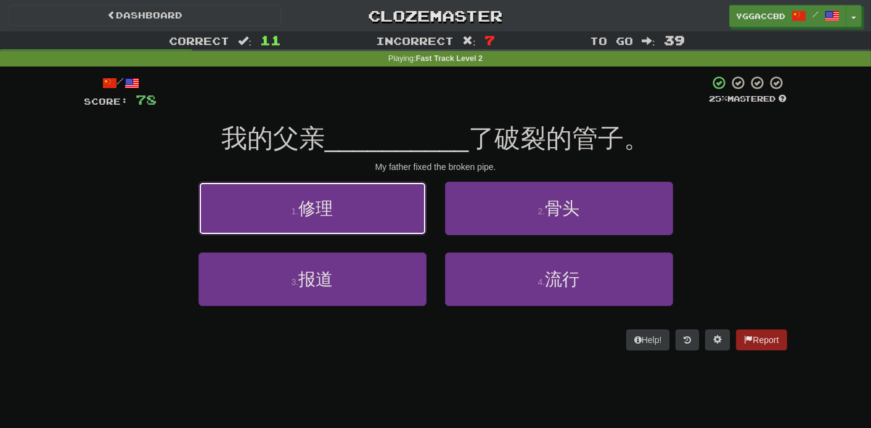
click at [405, 221] on button "1 . 修理" at bounding box center [312, 209] width 228 height 54
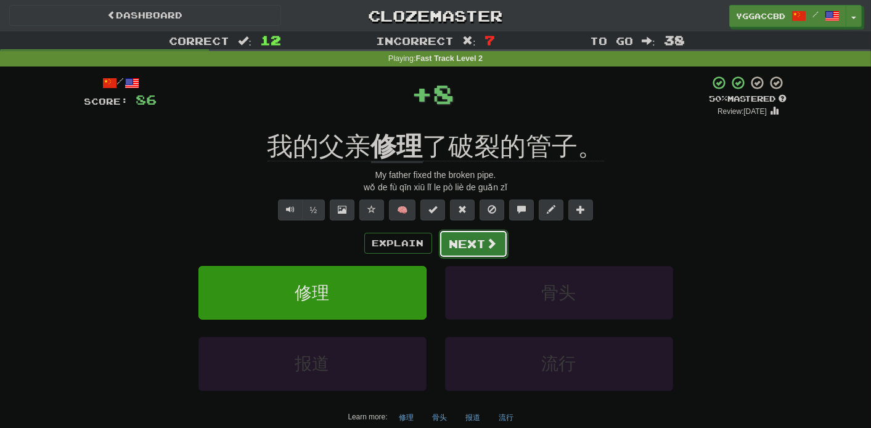
click at [469, 240] on button "Next" at bounding box center [473, 244] width 69 height 28
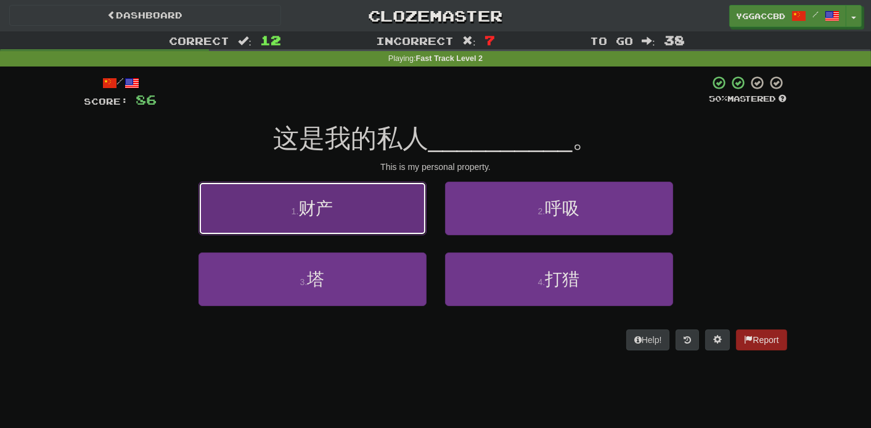
click at [344, 212] on button "1 . 财产" at bounding box center [312, 209] width 228 height 54
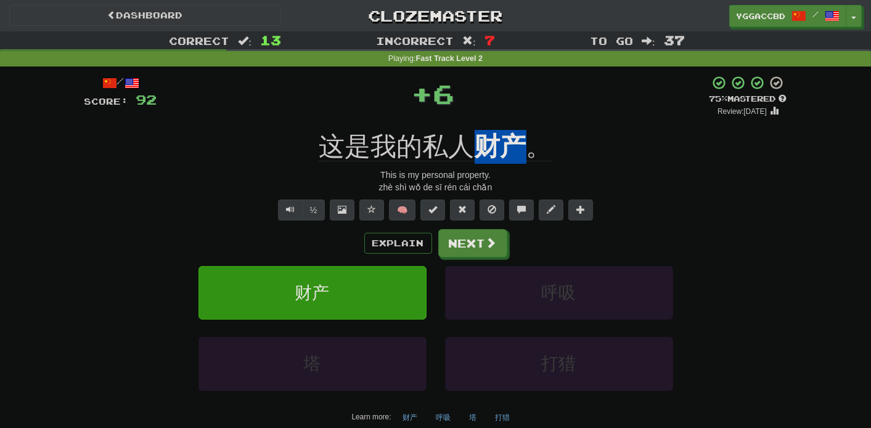
drag, startPoint x: 476, startPoint y: 126, endPoint x: 537, endPoint y: 131, distance: 61.8
click at [537, 131] on div "/ Score: 92 + 6 75 % Mastered Review: 2025-11-14 这是我的私人 财产 。 This is my persona…" at bounding box center [435, 264] width 702 height 378
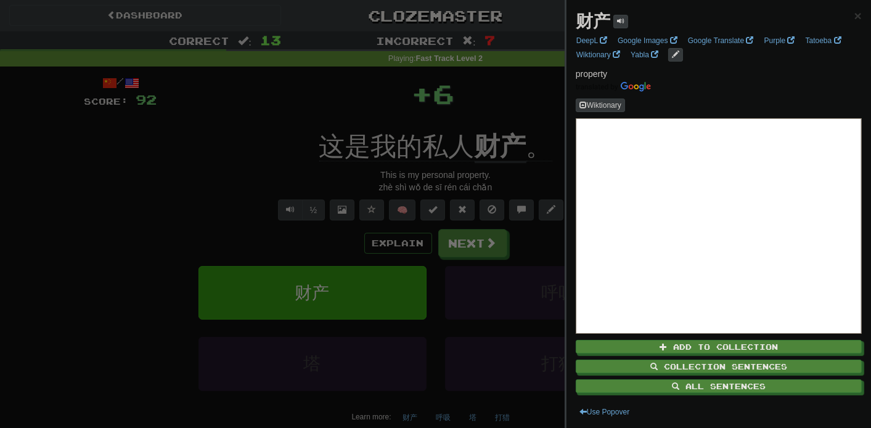
click at [532, 105] on div at bounding box center [435, 214] width 871 height 428
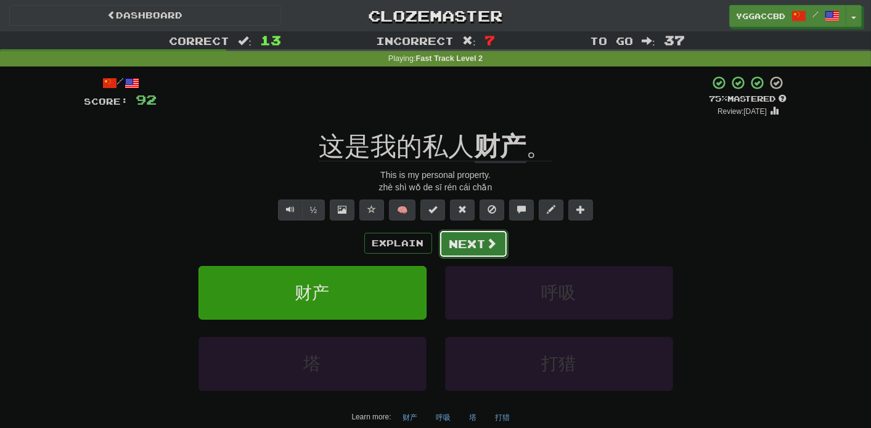
click at [472, 244] on button "Next" at bounding box center [473, 244] width 69 height 28
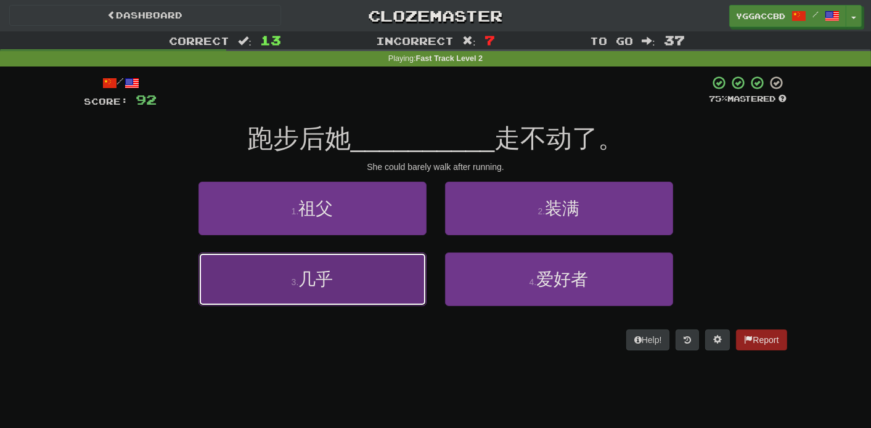
click at [401, 265] on button "3 . 几乎" at bounding box center [312, 280] width 228 height 54
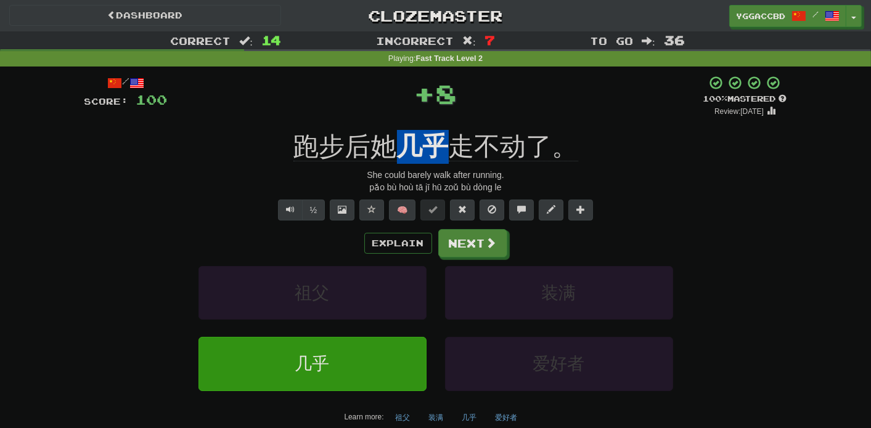
drag, startPoint x: 401, startPoint y: 128, endPoint x: 439, endPoint y: 129, distance: 37.6
click at [439, 129] on div "/ Score: 100 + 8 100 % Mastered Review: 2026-04-13 跑步后她 几乎 走不动了。 She could bare…" at bounding box center [435, 264] width 702 height 378
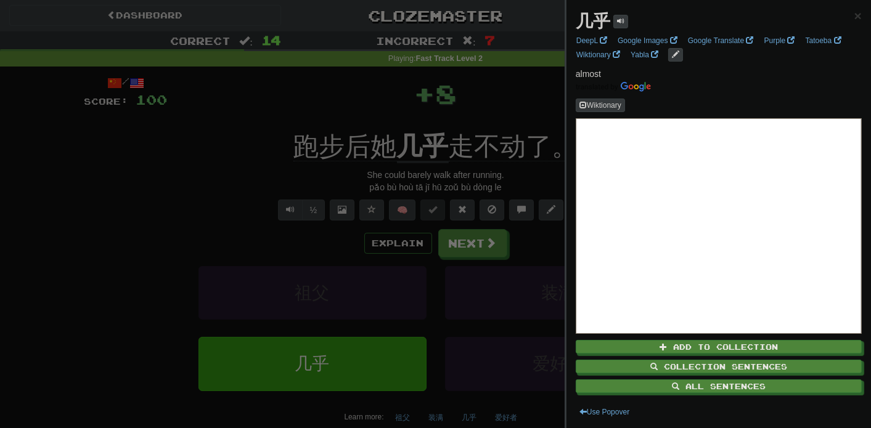
drag, startPoint x: 500, startPoint y: 104, endPoint x: 492, endPoint y: 162, distance: 58.6
click at [500, 105] on div at bounding box center [435, 214] width 871 height 428
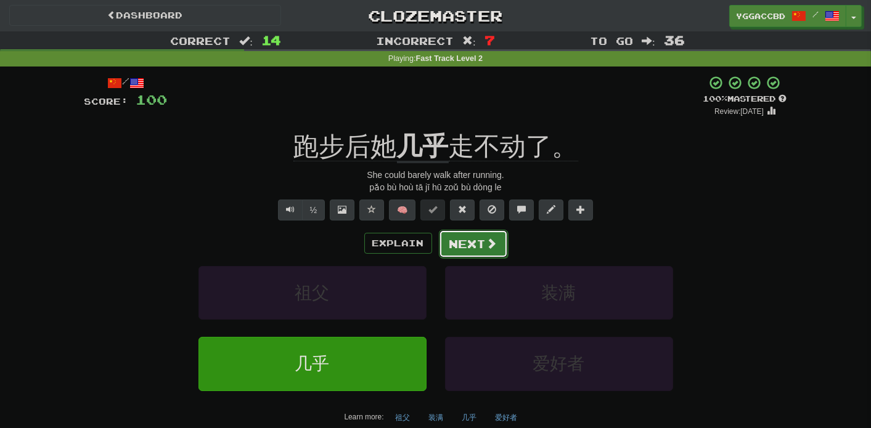
click at [472, 251] on button "Next" at bounding box center [473, 244] width 69 height 28
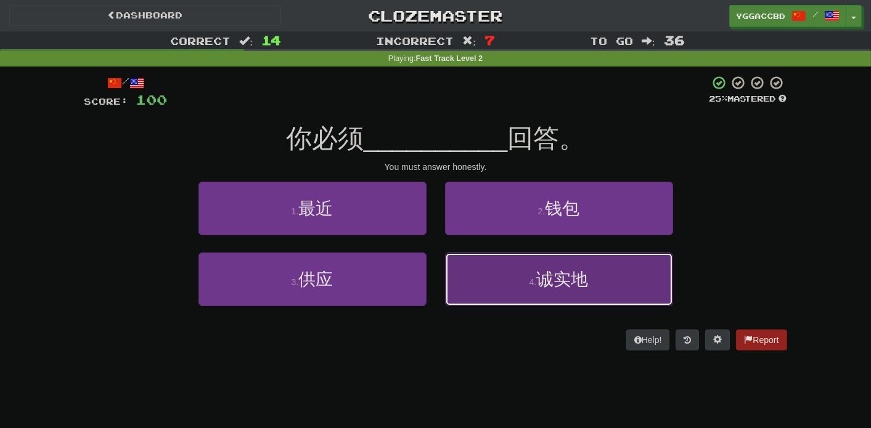
click at [482, 281] on button "4 . 诚实地" at bounding box center [559, 280] width 228 height 54
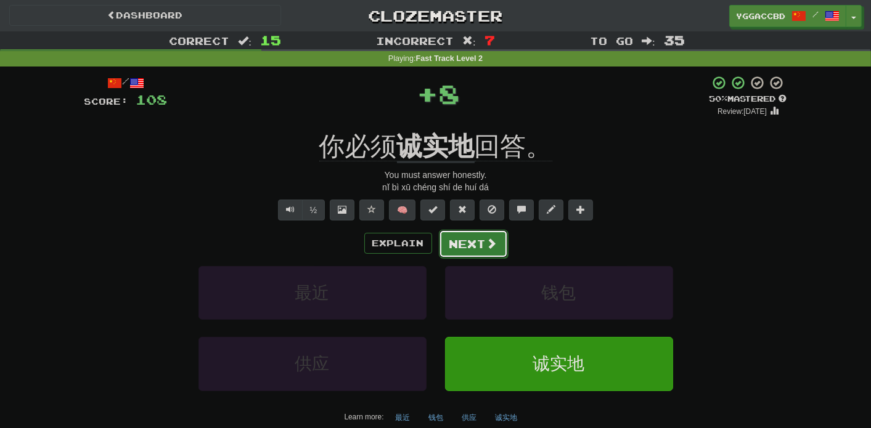
click at [464, 248] on button "Next" at bounding box center [473, 244] width 69 height 28
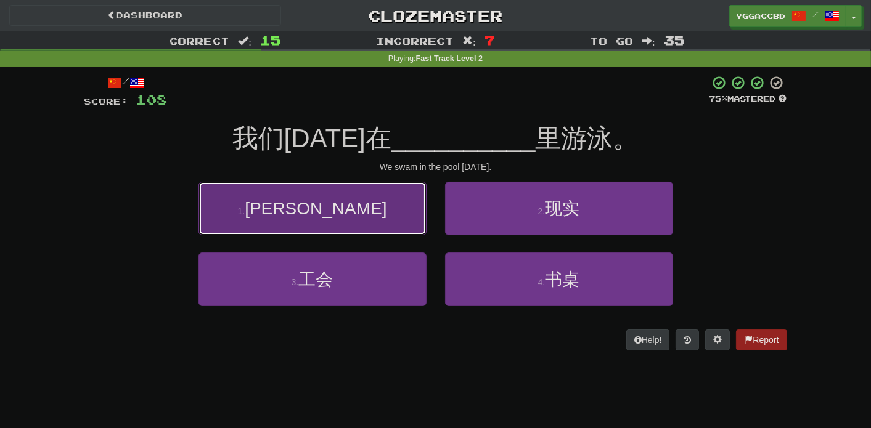
click at [381, 214] on button "1 . 游泳池" at bounding box center [312, 209] width 228 height 54
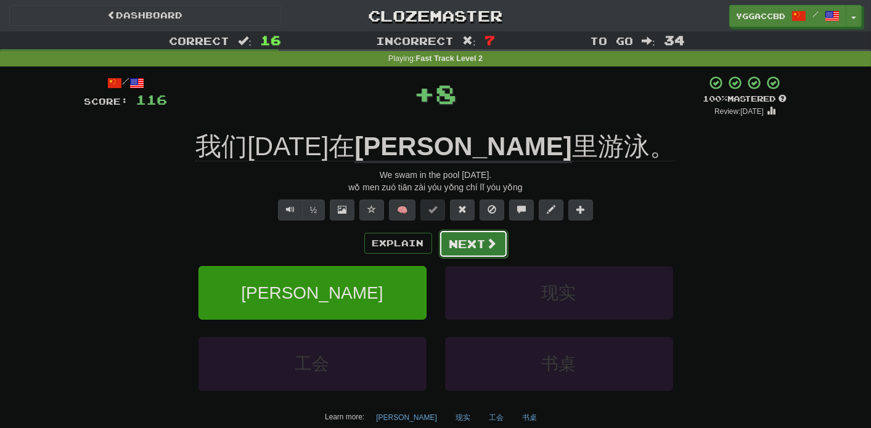
click at [466, 239] on button "Next" at bounding box center [473, 244] width 69 height 28
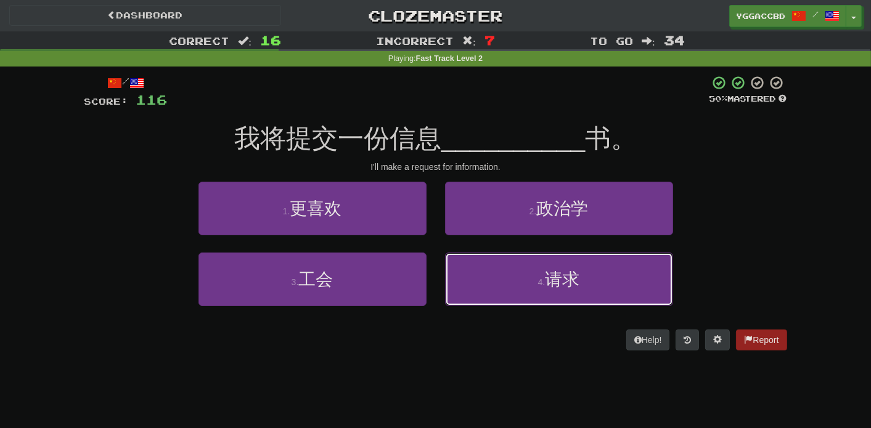
click at [630, 262] on button "4 . 请求" at bounding box center [559, 280] width 228 height 54
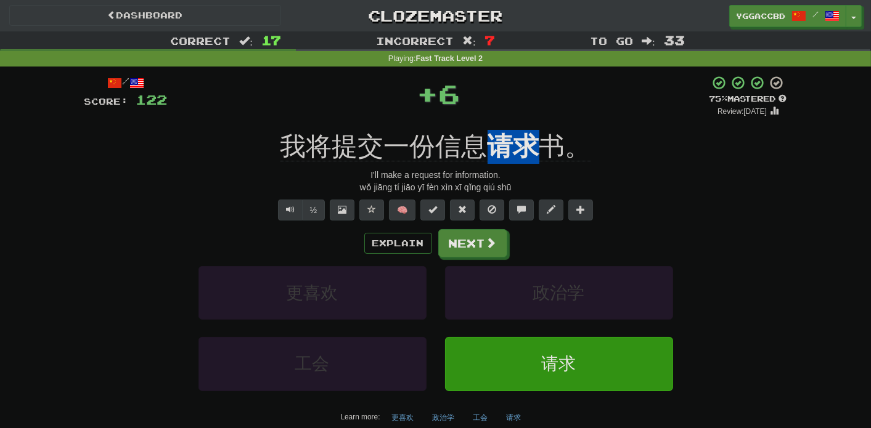
drag, startPoint x: 485, startPoint y: 127, endPoint x: 534, endPoint y: 128, distance: 49.3
click at [534, 128] on div "/ Score: 122 + 6 75 % Mastered Review: 2025-11-14 我将提交一份信息 请求 书。 I'll make a re…" at bounding box center [435, 264] width 702 height 378
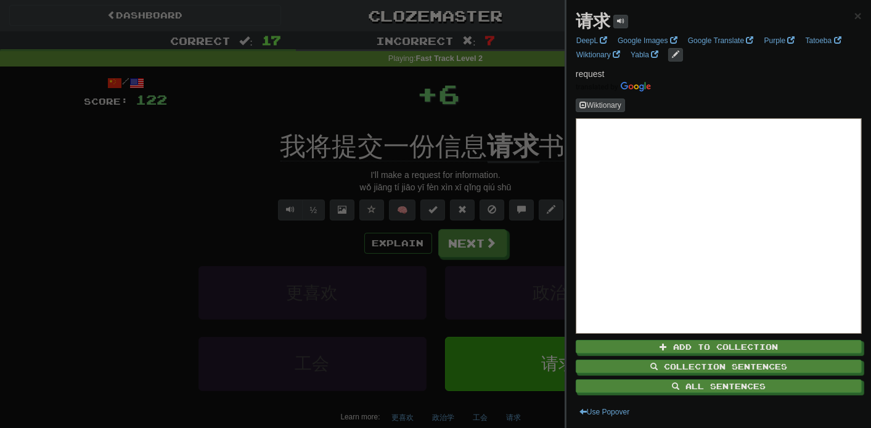
click at [521, 85] on div at bounding box center [435, 214] width 871 height 428
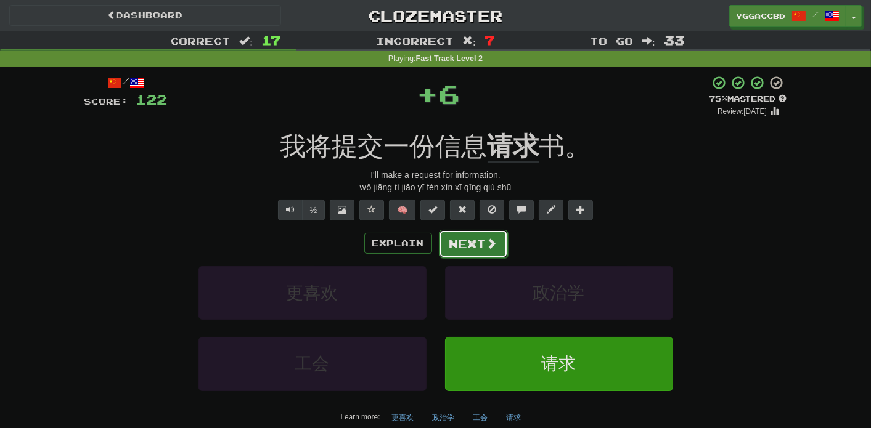
click at [476, 239] on button "Next" at bounding box center [473, 244] width 69 height 28
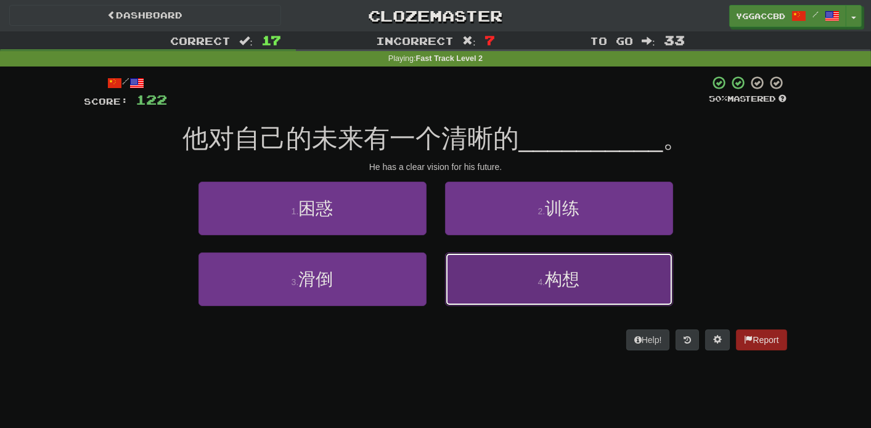
click at [543, 274] on button "4 . 构想" at bounding box center [559, 280] width 228 height 54
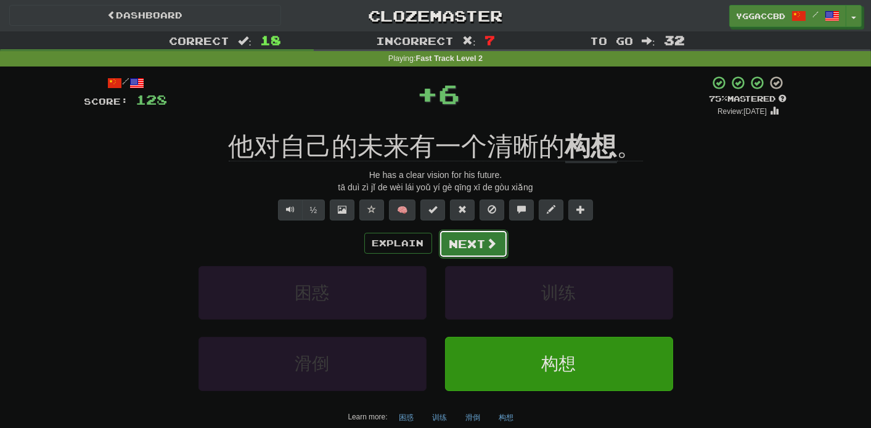
click at [491, 245] on span at bounding box center [491, 243] width 11 height 11
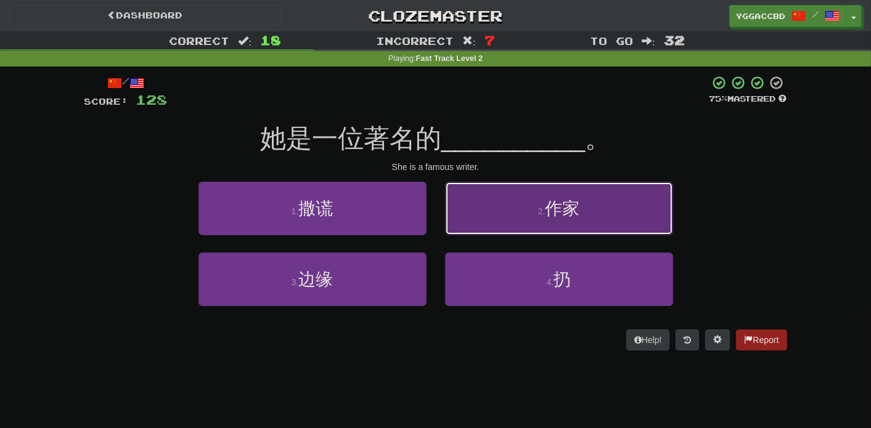
click at [558, 218] on button "2 . 作家" at bounding box center [559, 209] width 228 height 54
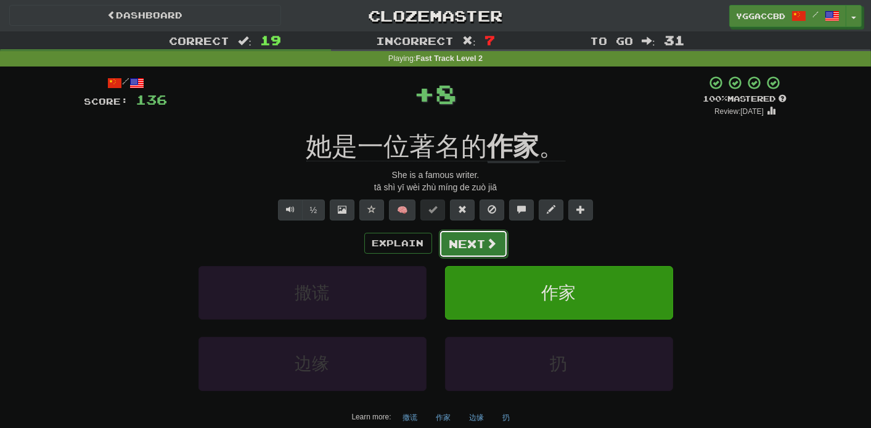
click at [489, 243] on span at bounding box center [491, 243] width 11 height 11
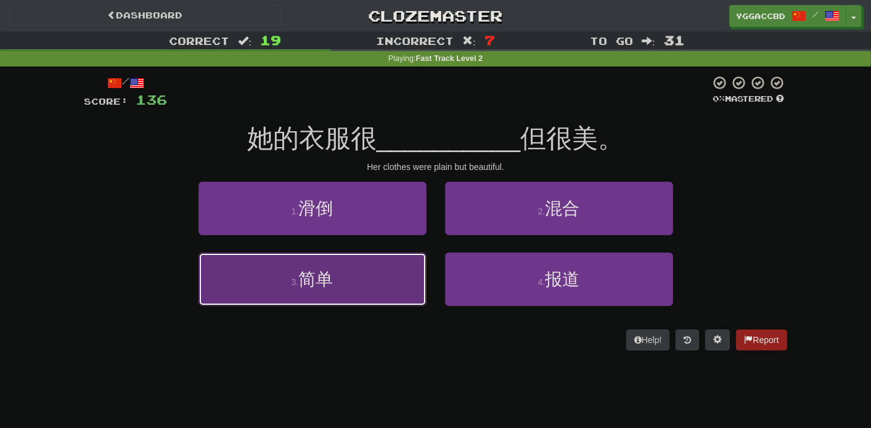
click at [425, 269] on button "3 . 简单" at bounding box center [312, 280] width 228 height 54
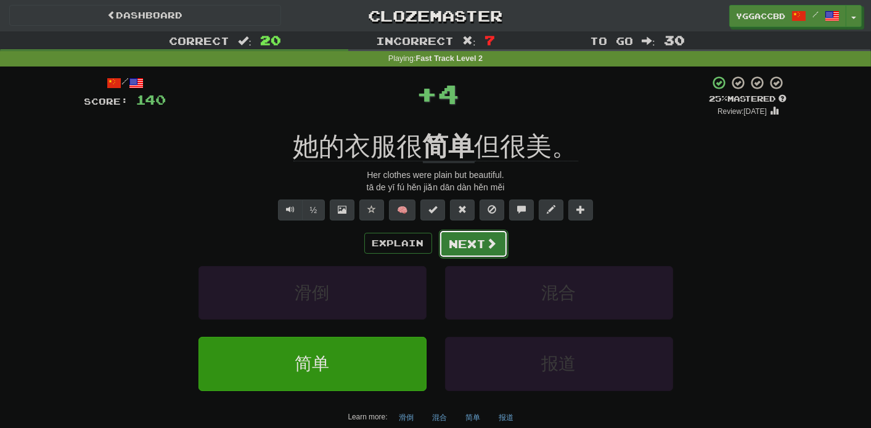
click at [477, 234] on button "Next" at bounding box center [473, 244] width 69 height 28
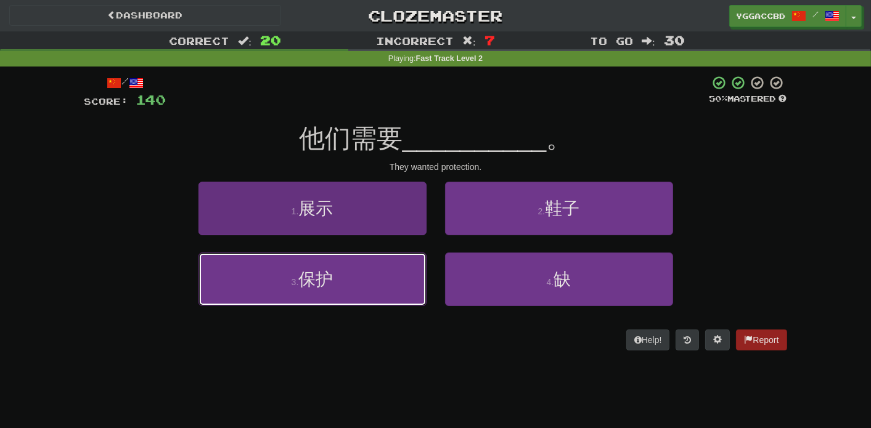
click at [401, 277] on button "3 . 保护" at bounding box center [312, 280] width 228 height 54
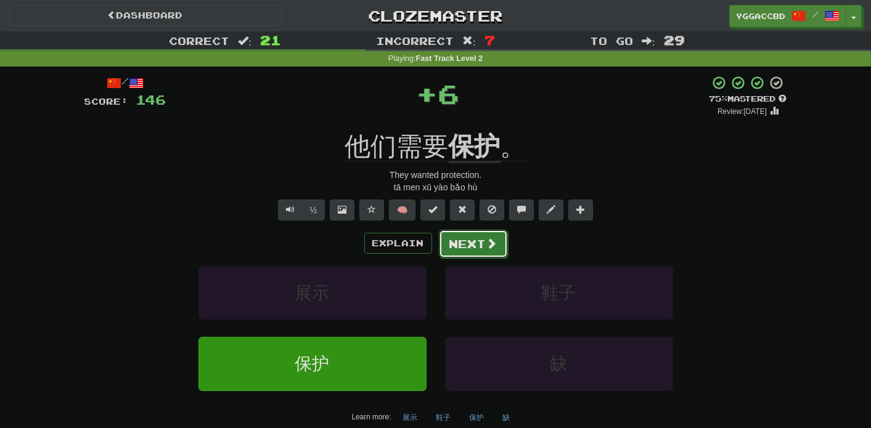
click at [476, 251] on button "Next" at bounding box center [473, 244] width 69 height 28
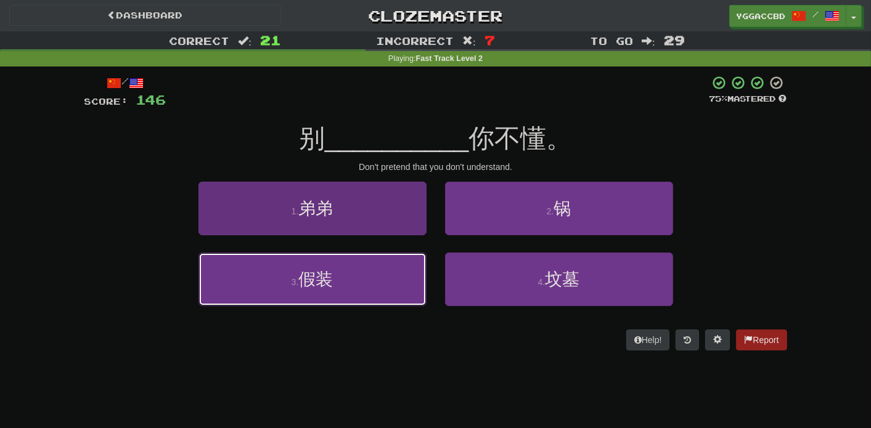
click at [356, 270] on button "3 . 假装" at bounding box center [312, 280] width 228 height 54
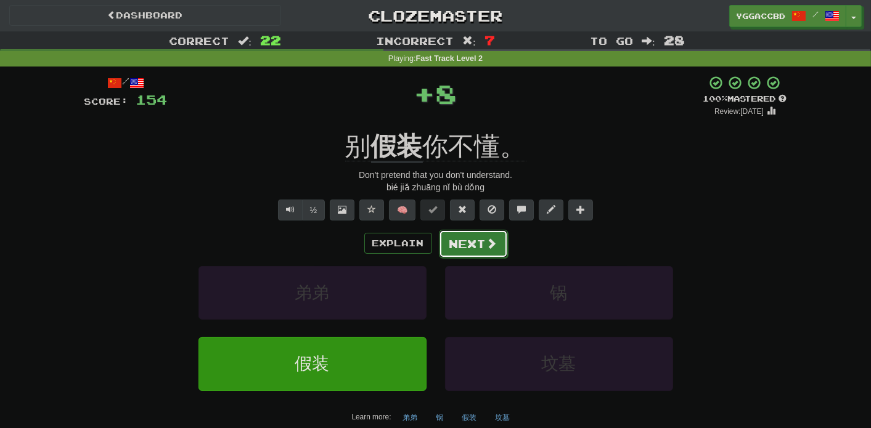
click at [461, 241] on button "Next" at bounding box center [473, 244] width 69 height 28
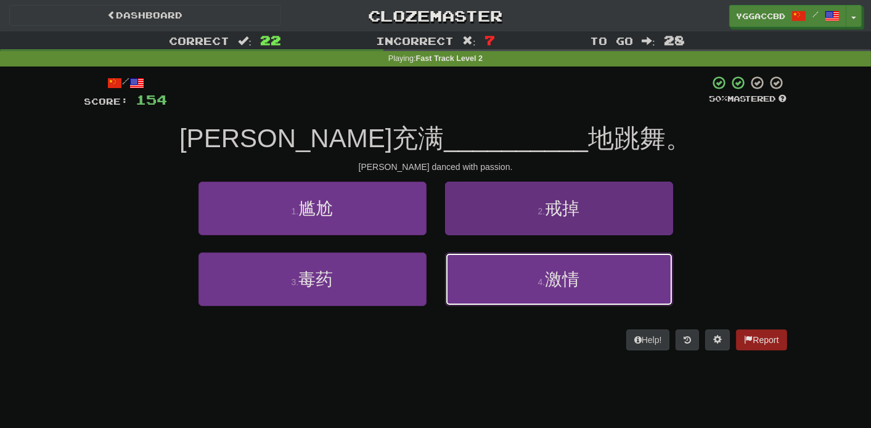
click at [534, 267] on button "4 . 激情" at bounding box center [559, 280] width 228 height 54
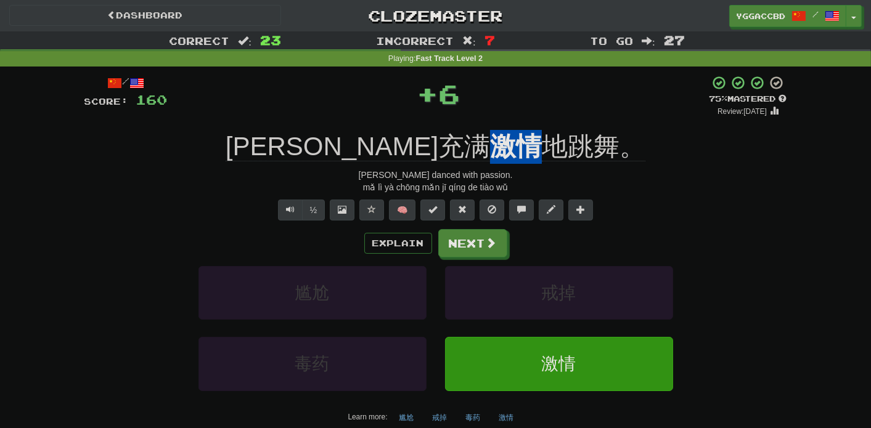
drag, startPoint x: 428, startPoint y: 129, endPoint x: 463, endPoint y: 124, distance: 36.0
click at [463, 124] on div "/ Score: 160 + 6 75 % Mastered Review: 2025-11-14 玛丽亚充满 激情 地跳舞。 Maria danced wi…" at bounding box center [435, 264] width 702 height 378
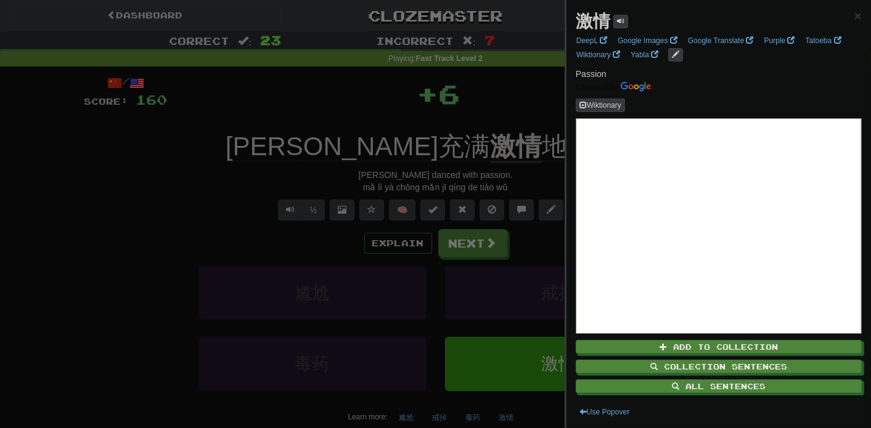
drag, startPoint x: 524, startPoint y: 100, endPoint x: 513, endPoint y: 137, distance: 39.2
click at [524, 100] on div at bounding box center [435, 214] width 871 height 428
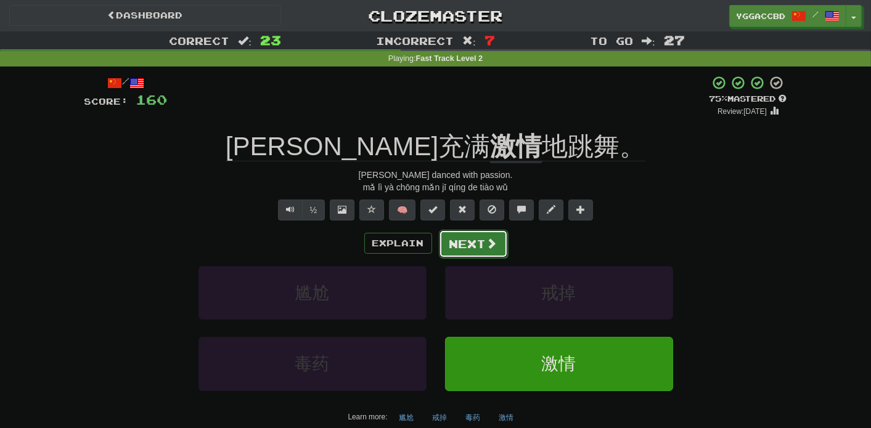
click at [464, 243] on button "Next" at bounding box center [473, 244] width 69 height 28
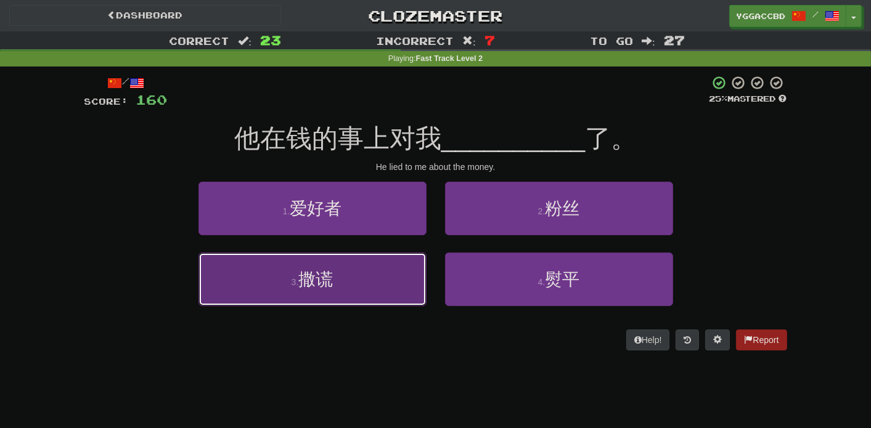
click at [344, 287] on button "3 . 撒谎" at bounding box center [312, 280] width 228 height 54
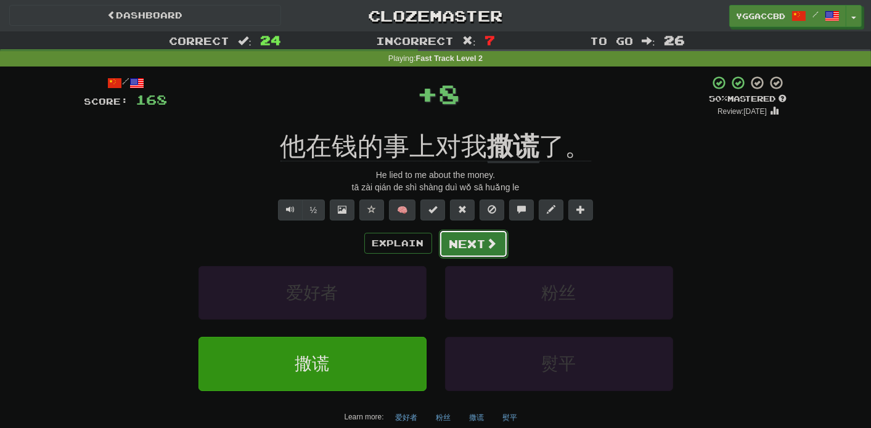
click at [473, 238] on button "Next" at bounding box center [473, 244] width 69 height 28
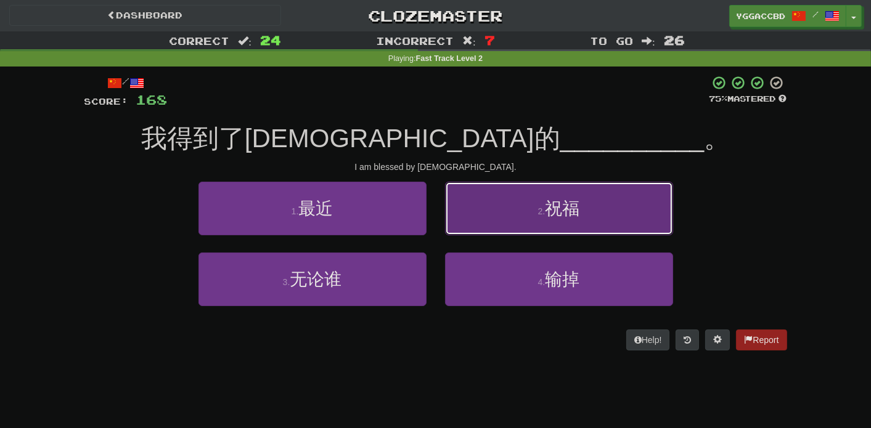
click at [510, 214] on button "2 . 祝福" at bounding box center [559, 209] width 228 height 54
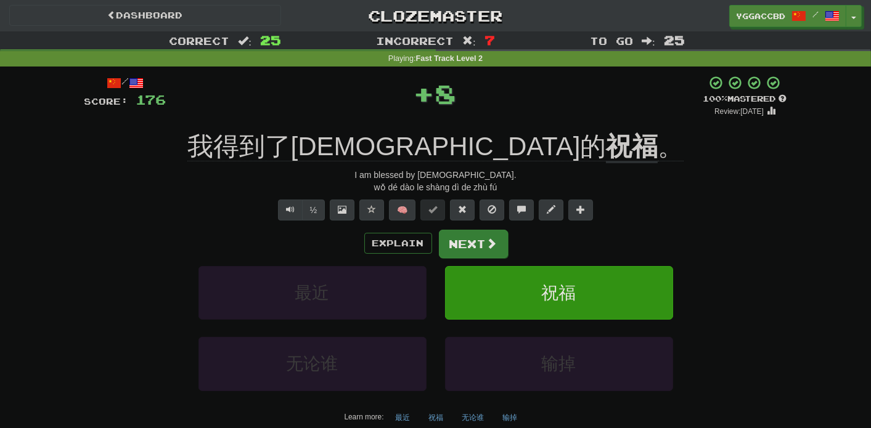
click at [470, 255] on div "Explain Next 最近 祝福 无论谁 输掉 Learn more: 最近 祝福 无论谁 输掉" at bounding box center [435, 328] width 702 height 198
click at [466, 246] on button "Next" at bounding box center [473, 244] width 69 height 28
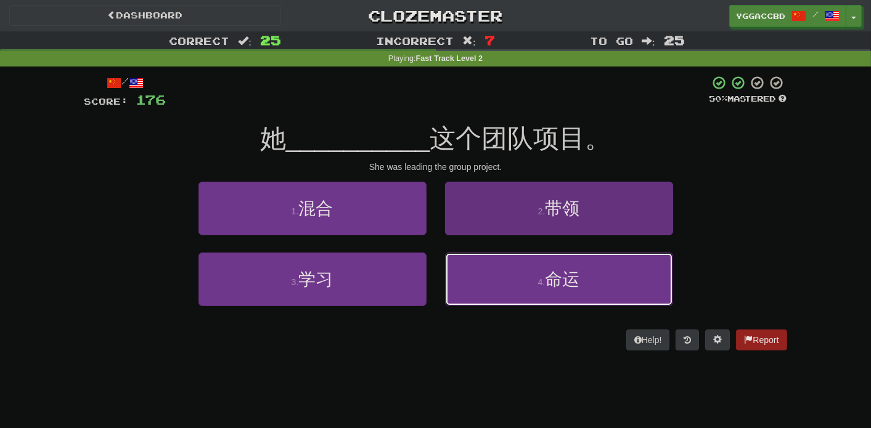
click at [521, 280] on button "4 . 命运" at bounding box center [559, 280] width 228 height 54
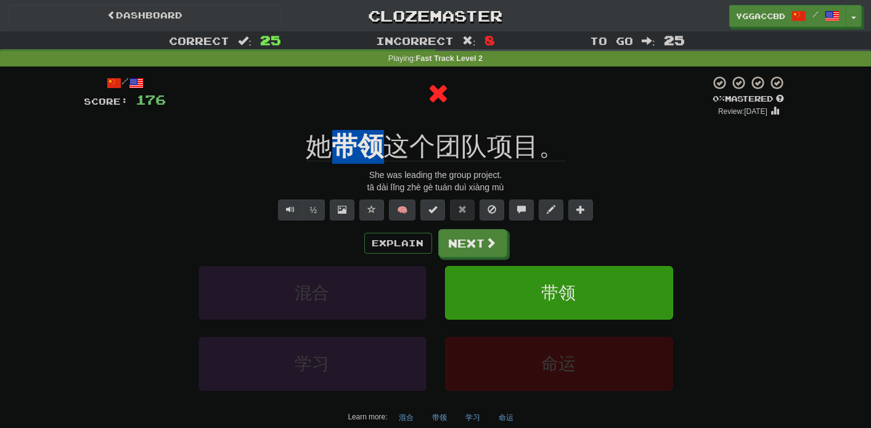
drag, startPoint x: 363, startPoint y: 133, endPoint x: 378, endPoint y: 133, distance: 15.4
click at [378, 133] on div "/ Score: 176 0 % Mastered Review: 2025-10-15 她 带领 这个团队项目。 She was leading the g…" at bounding box center [435, 264] width 702 height 378
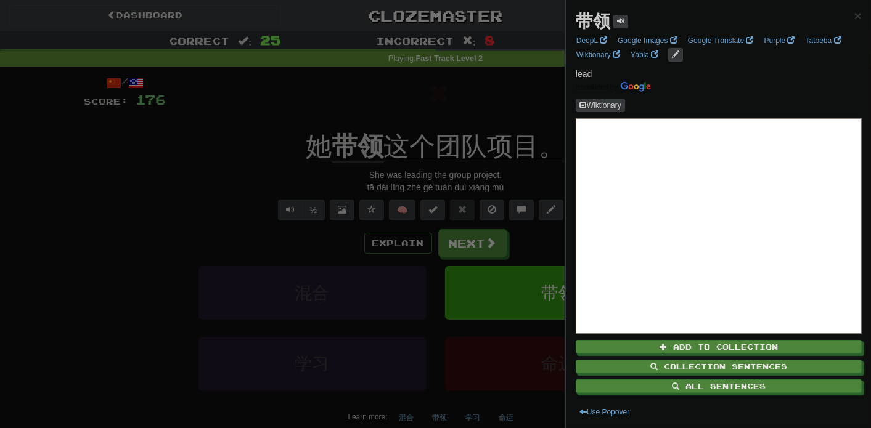
drag, startPoint x: 506, startPoint y: 100, endPoint x: 492, endPoint y: 176, distance: 77.1
click at [506, 101] on div at bounding box center [435, 214] width 871 height 428
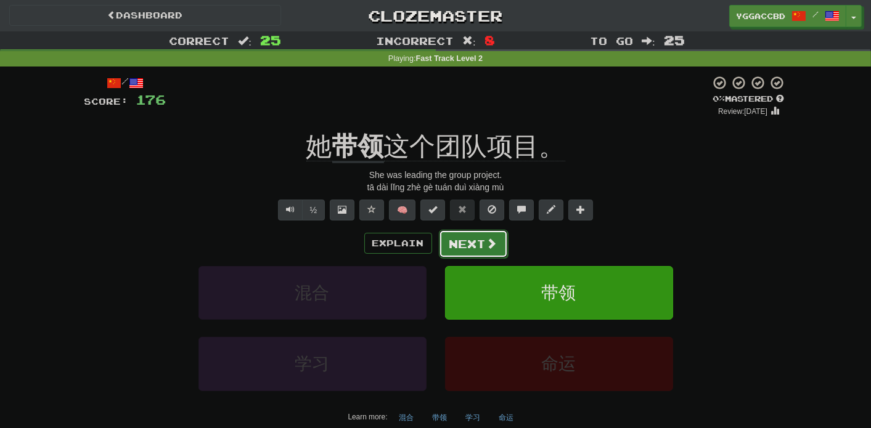
click at [471, 242] on button "Next" at bounding box center [473, 244] width 69 height 28
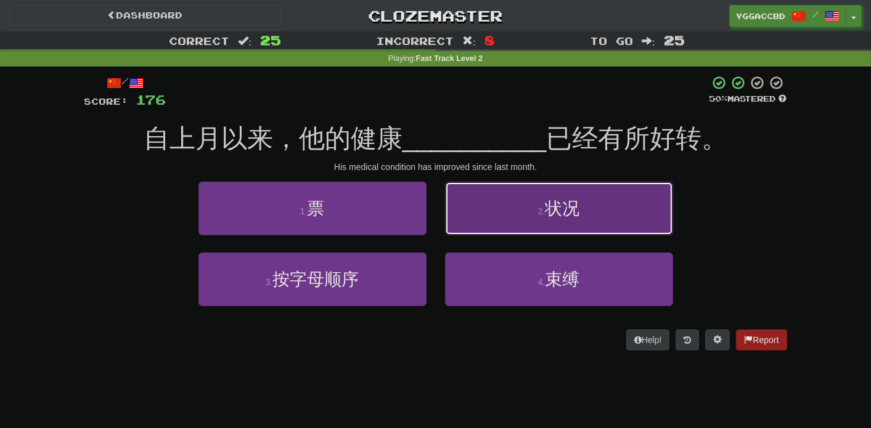
click at [578, 211] on span "状况" at bounding box center [562, 208] width 35 height 19
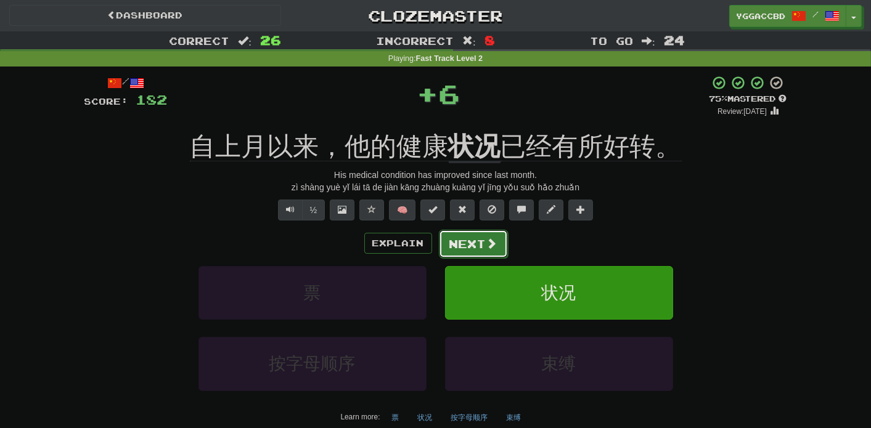
click at [474, 240] on button "Next" at bounding box center [473, 244] width 69 height 28
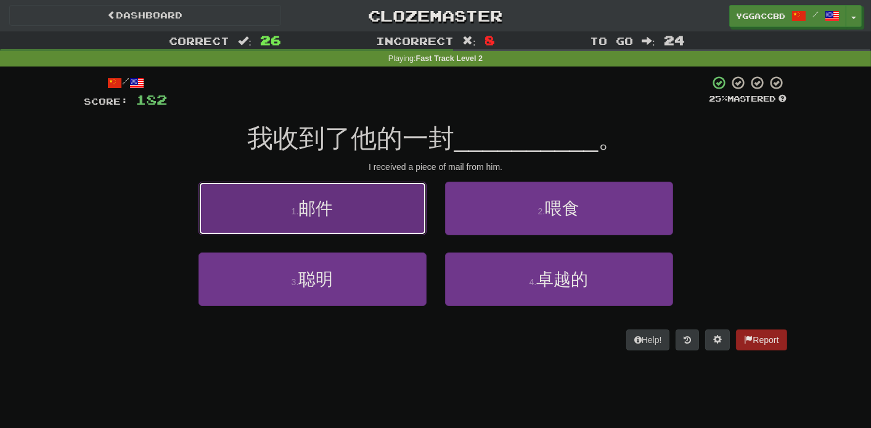
click at [355, 216] on button "1 . 邮件" at bounding box center [312, 209] width 228 height 54
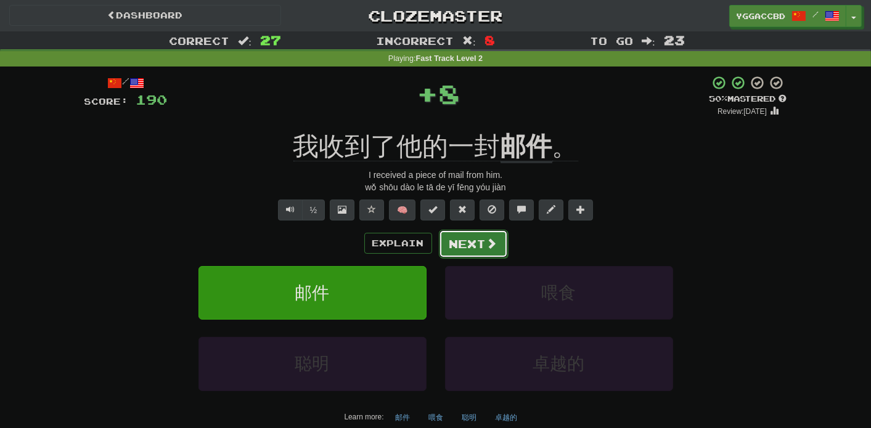
click at [482, 240] on button "Next" at bounding box center [473, 244] width 69 height 28
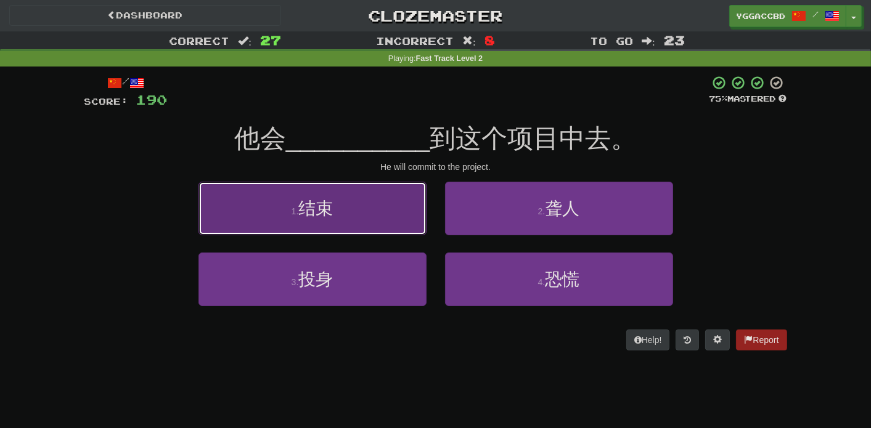
drag, startPoint x: 312, startPoint y: 221, endPoint x: 357, endPoint y: 227, distance: 46.1
click at [313, 221] on button "1 . 结束" at bounding box center [312, 209] width 228 height 54
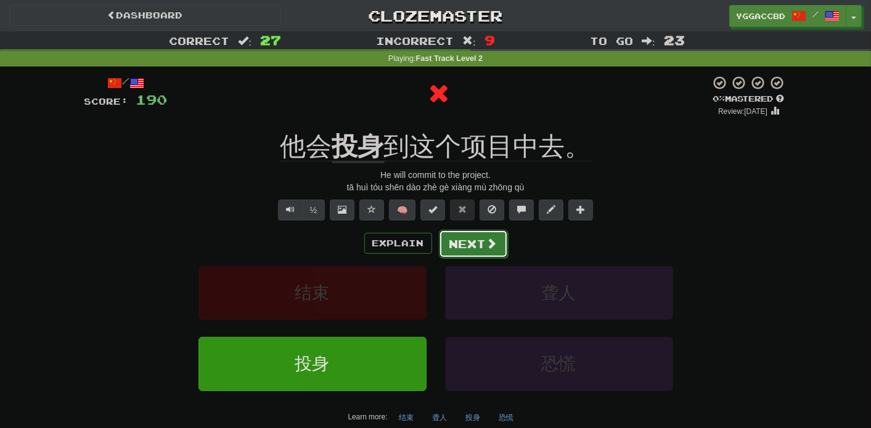
click at [455, 242] on button "Next" at bounding box center [473, 244] width 69 height 28
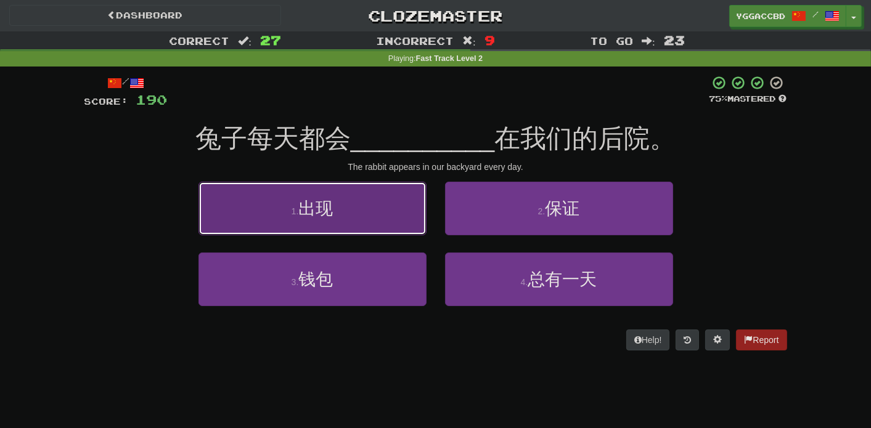
click at [376, 222] on button "1 . 出现" at bounding box center [312, 209] width 228 height 54
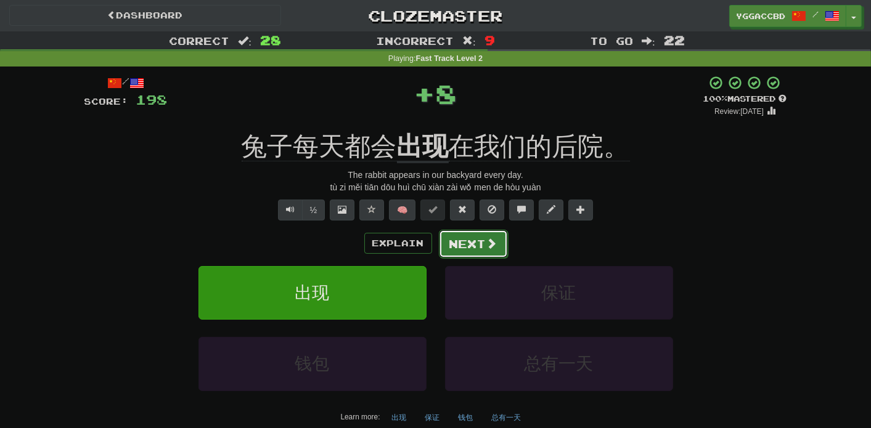
click at [476, 240] on button "Next" at bounding box center [473, 244] width 69 height 28
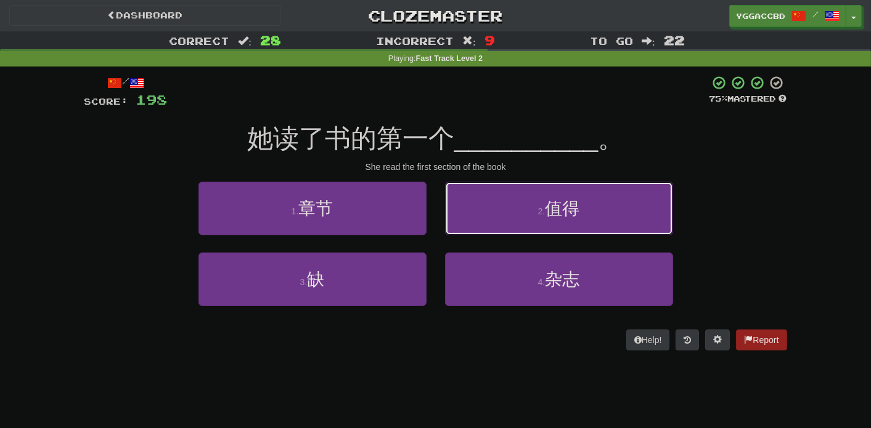
click at [498, 222] on button "2 . 值得" at bounding box center [559, 209] width 228 height 54
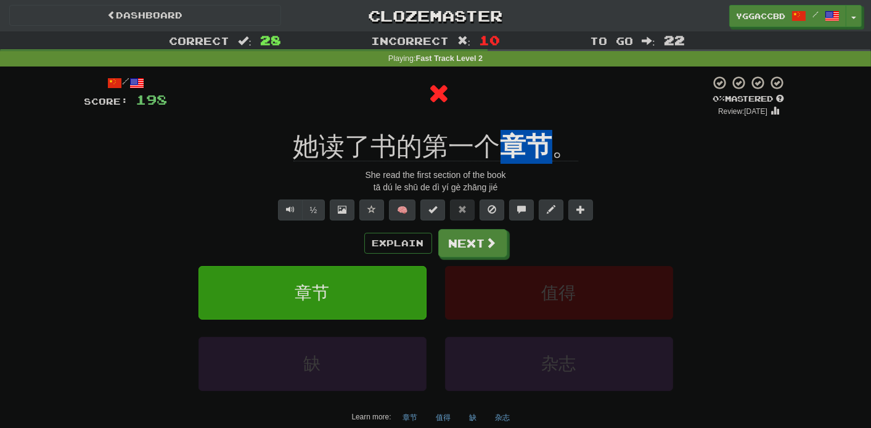
drag, startPoint x: 502, startPoint y: 136, endPoint x: 548, endPoint y: 128, distance: 47.6
click at [548, 128] on div "/ Score: 198 0 % Mastered Review: 2025-10-15 她读了书的第一个 章节 。 She read the first s…" at bounding box center [435, 264] width 702 height 378
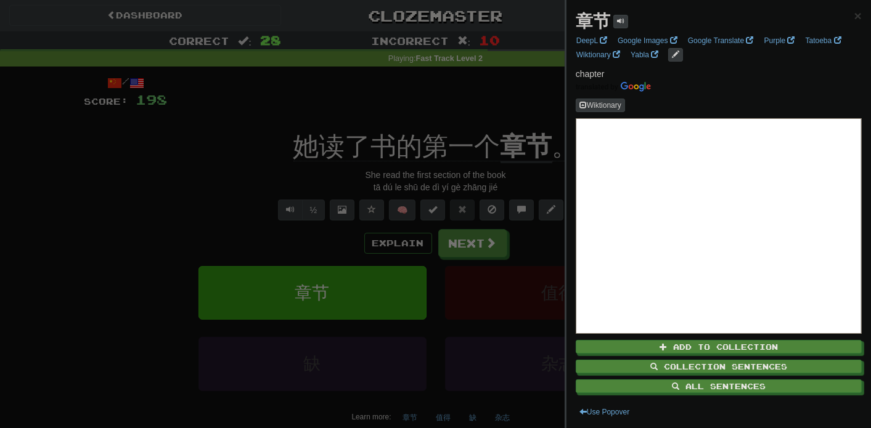
click at [504, 96] on div at bounding box center [435, 214] width 871 height 428
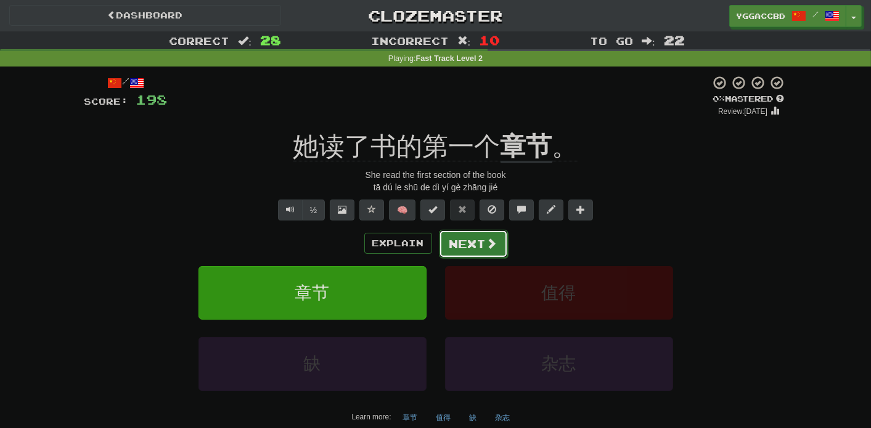
click at [462, 251] on button "Next" at bounding box center [473, 244] width 69 height 28
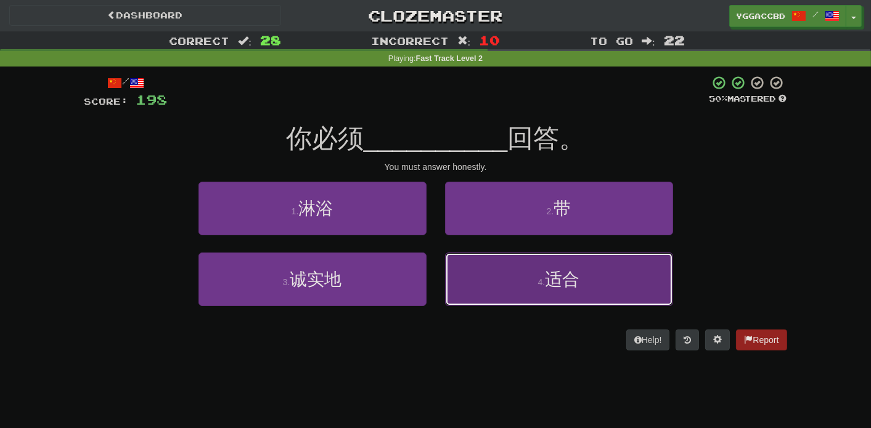
click at [518, 282] on button "4 . 适合" at bounding box center [559, 280] width 228 height 54
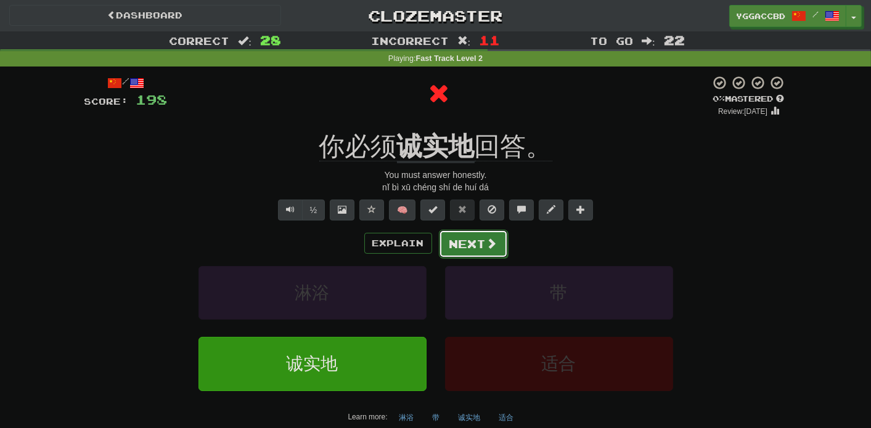
click at [463, 244] on button "Next" at bounding box center [473, 244] width 69 height 28
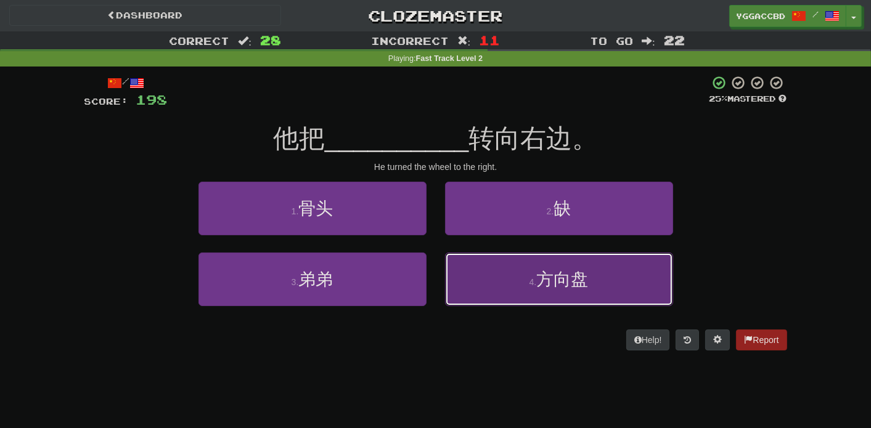
click at [512, 287] on button "4 . 方向盘" at bounding box center [559, 280] width 228 height 54
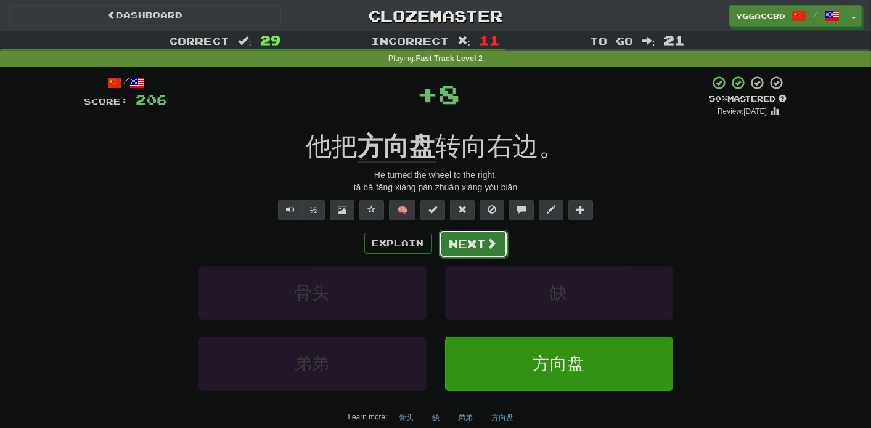
click at [468, 247] on button "Next" at bounding box center [473, 244] width 69 height 28
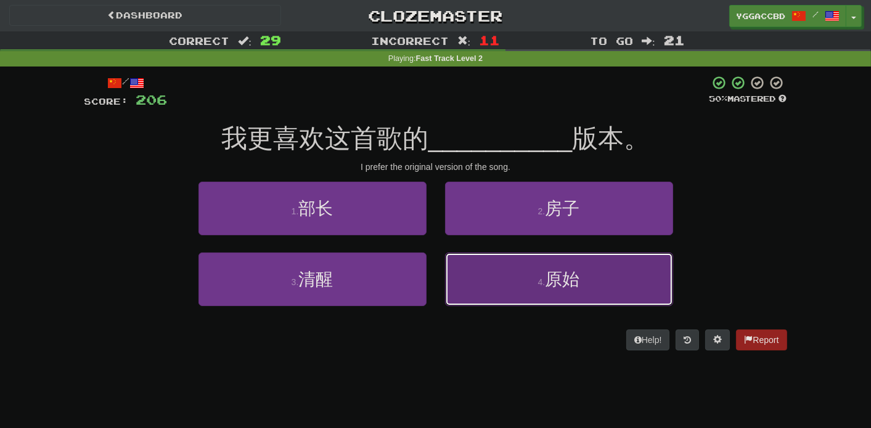
click at [519, 274] on button "4 . 原始" at bounding box center [559, 280] width 228 height 54
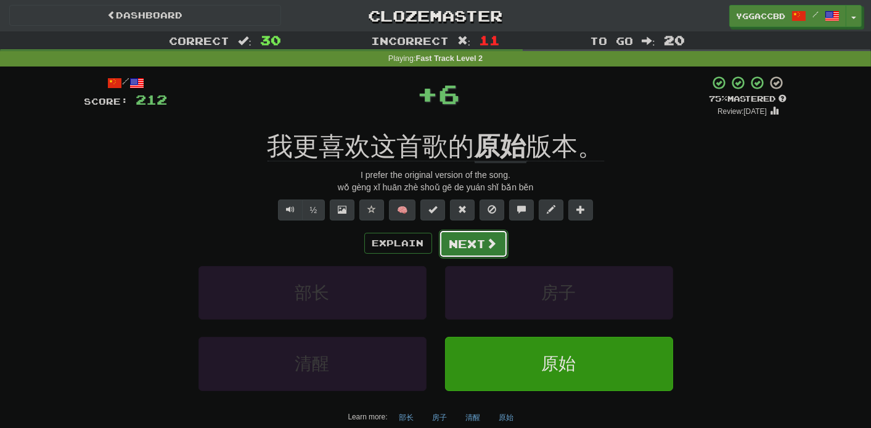
click at [478, 236] on button "Next" at bounding box center [473, 244] width 69 height 28
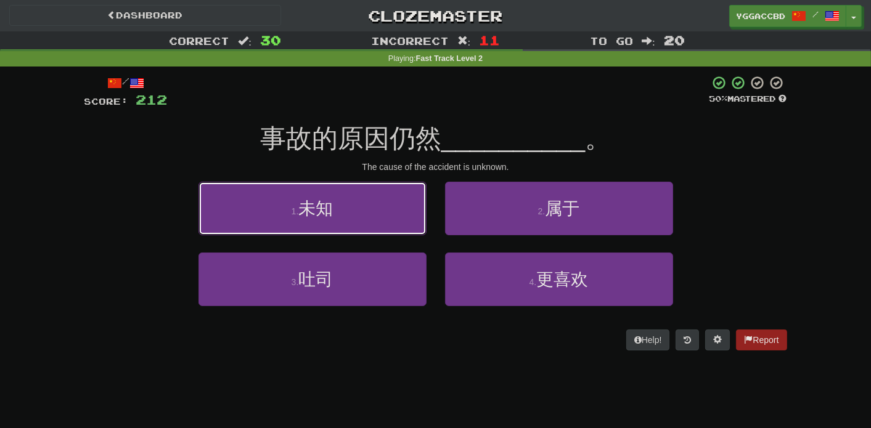
click at [319, 196] on button "1 . 未知" at bounding box center [312, 209] width 228 height 54
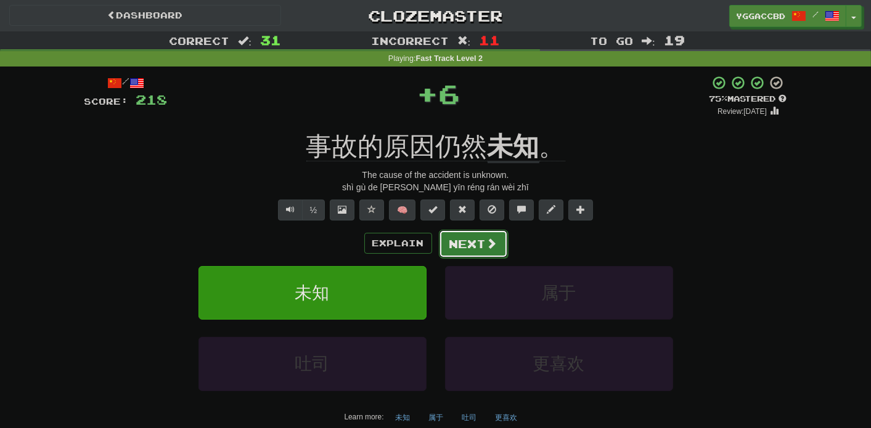
click at [462, 241] on button "Next" at bounding box center [473, 244] width 69 height 28
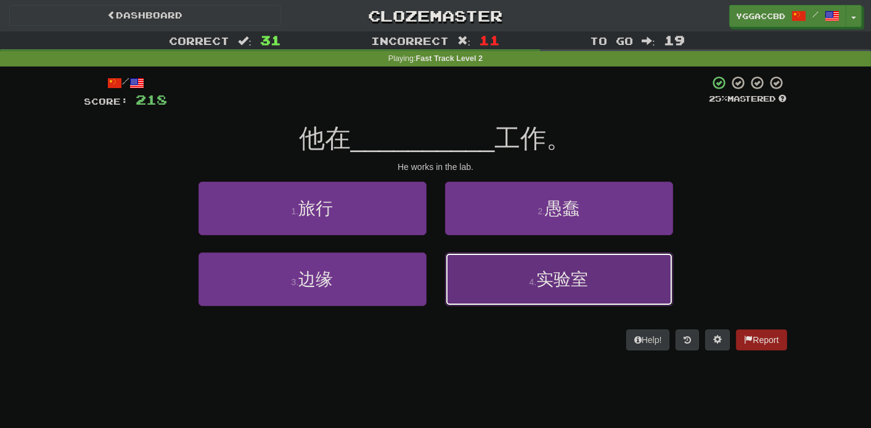
click at [617, 267] on button "4 . 实验室" at bounding box center [559, 280] width 228 height 54
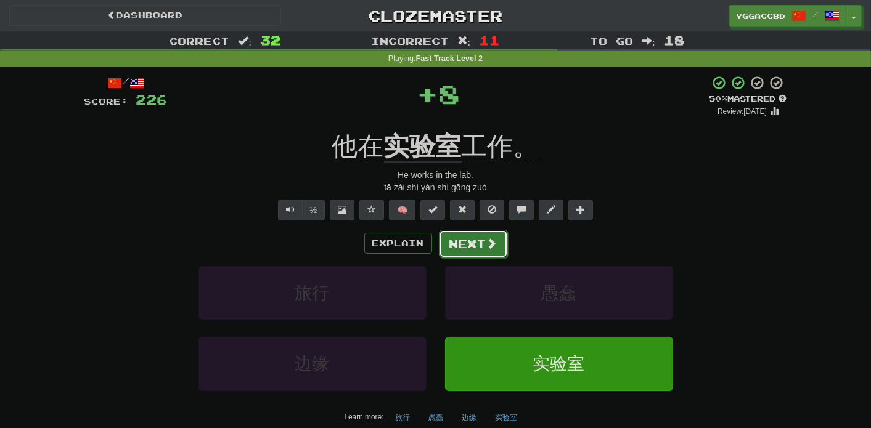
click at [458, 246] on button "Next" at bounding box center [473, 244] width 69 height 28
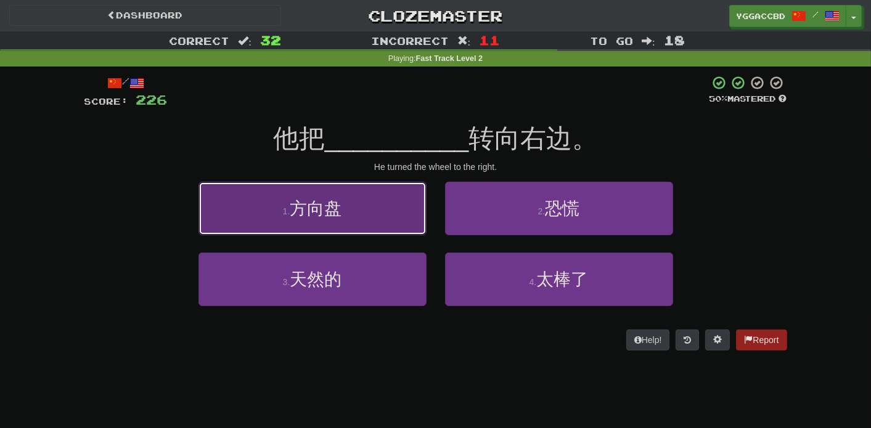
click at [390, 219] on button "1 . 方向盘" at bounding box center [312, 209] width 228 height 54
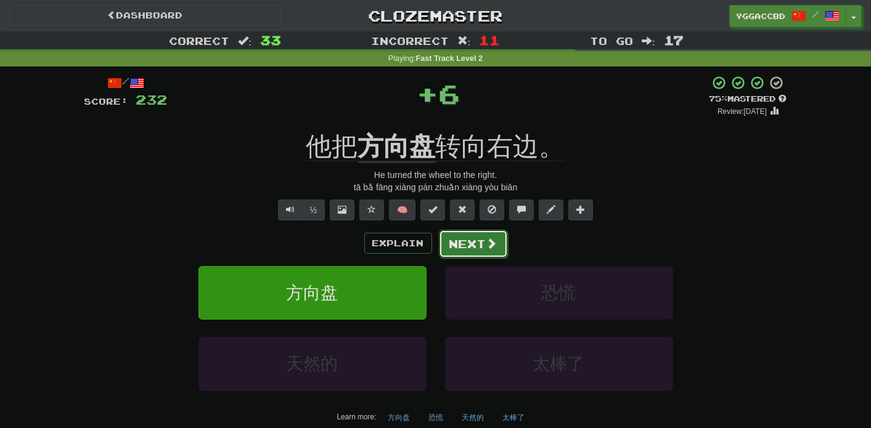
click at [490, 242] on span at bounding box center [491, 243] width 11 height 11
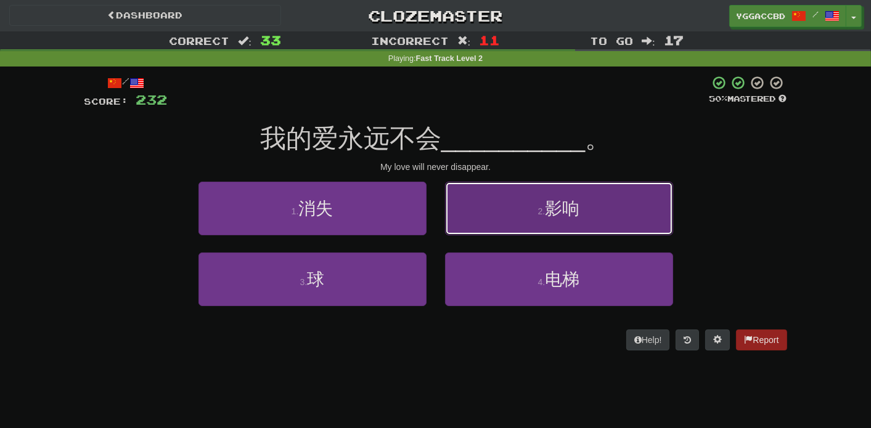
click at [522, 205] on button "2 . 影响" at bounding box center [559, 209] width 228 height 54
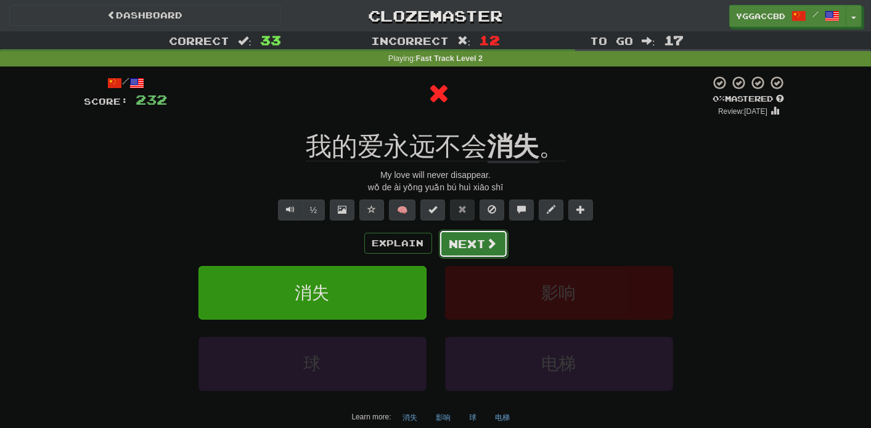
click at [464, 244] on button "Next" at bounding box center [473, 244] width 69 height 28
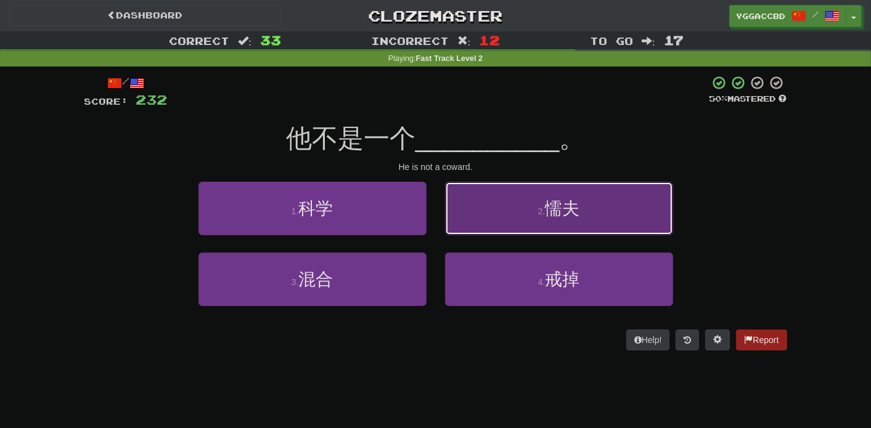
drag, startPoint x: 527, startPoint y: 206, endPoint x: 536, endPoint y: 203, distance: 9.0
click at [528, 205] on button "2 . 懦夫" at bounding box center [559, 209] width 228 height 54
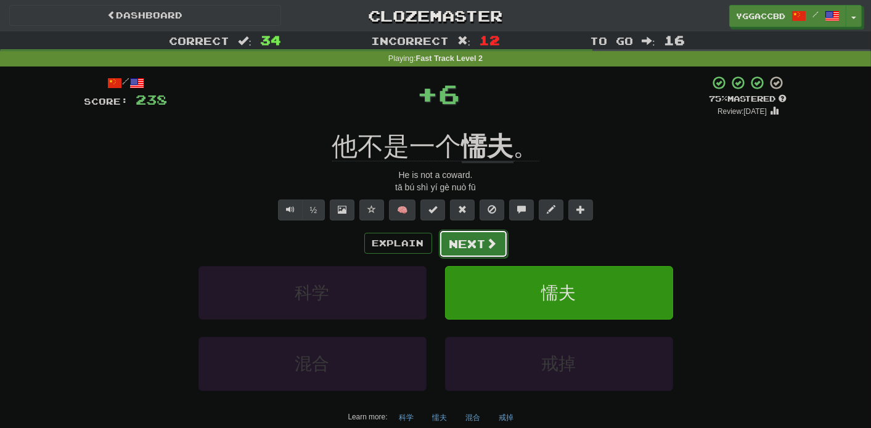
drag, startPoint x: 453, startPoint y: 240, endPoint x: 460, endPoint y: 240, distance: 6.8
click at [460, 240] on button "Next" at bounding box center [473, 244] width 69 height 28
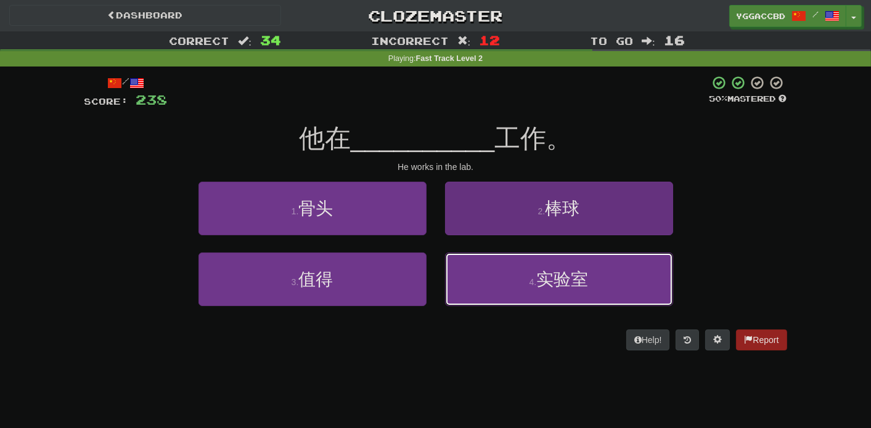
click at [542, 282] on span "实验室" at bounding box center [562, 279] width 52 height 19
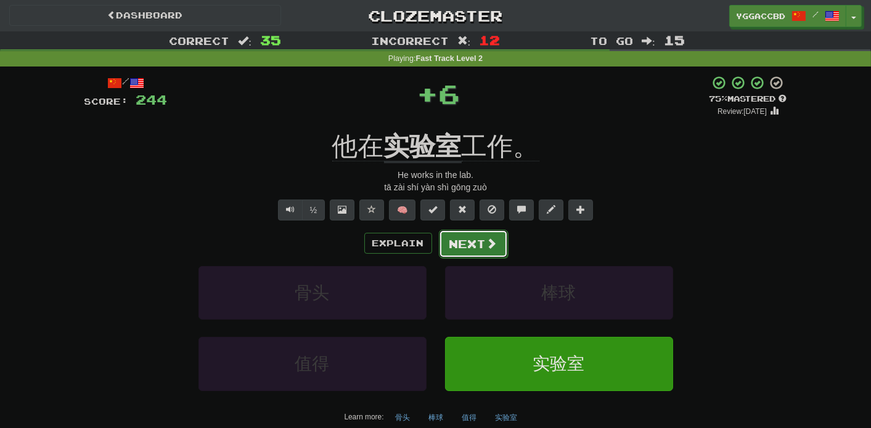
click at [477, 250] on button "Next" at bounding box center [473, 244] width 69 height 28
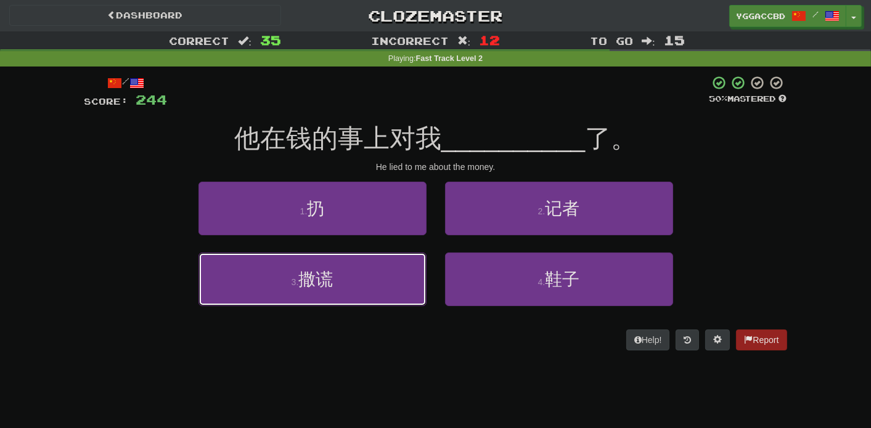
click at [388, 266] on button "3 . 撒谎" at bounding box center [312, 280] width 228 height 54
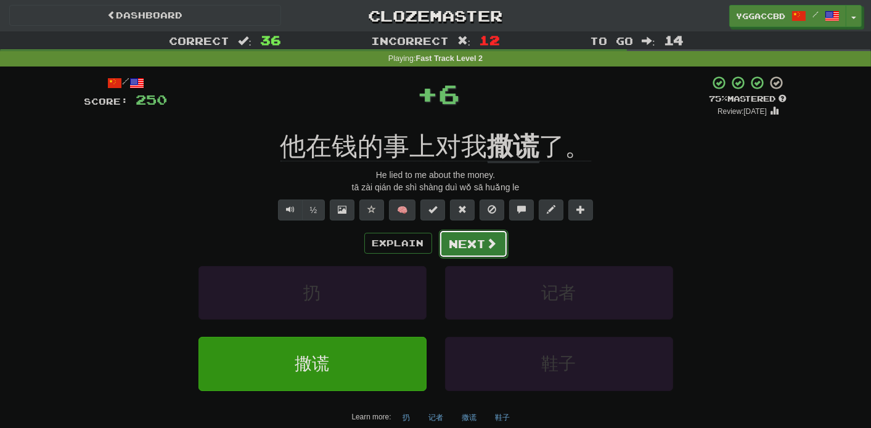
click at [462, 239] on button "Next" at bounding box center [473, 244] width 69 height 28
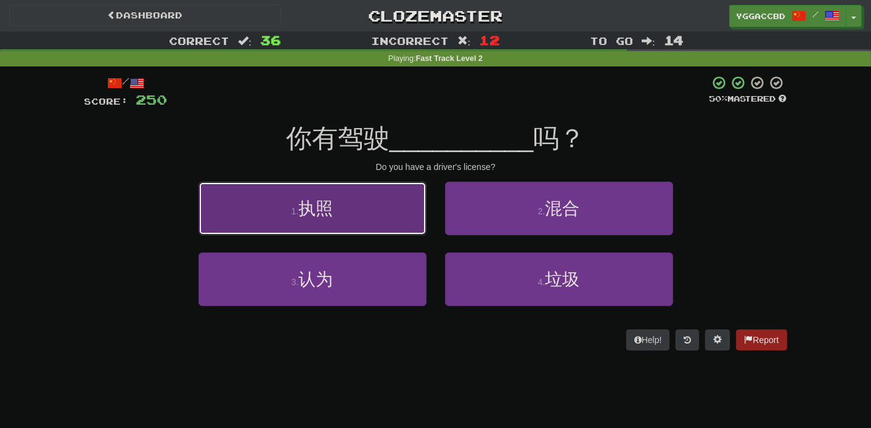
click at [397, 217] on button "1 . 执照" at bounding box center [312, 209] width 228 height 54
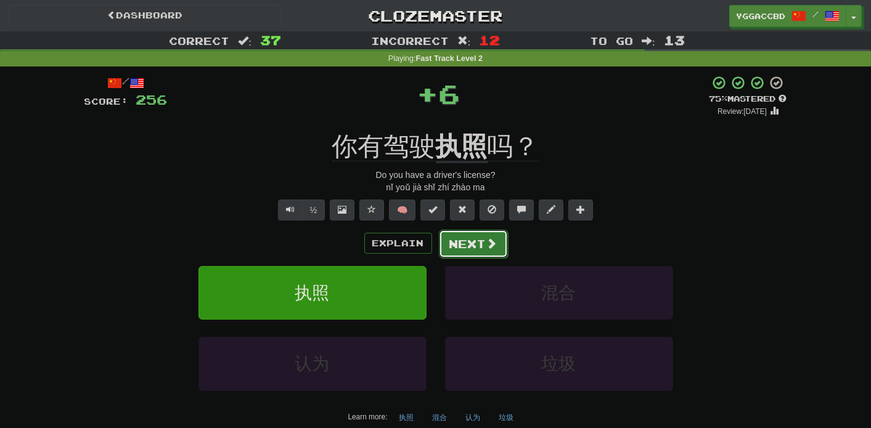
click at [476, 250] on button "Next" at bounding box center [473, 244] width 69 height 28
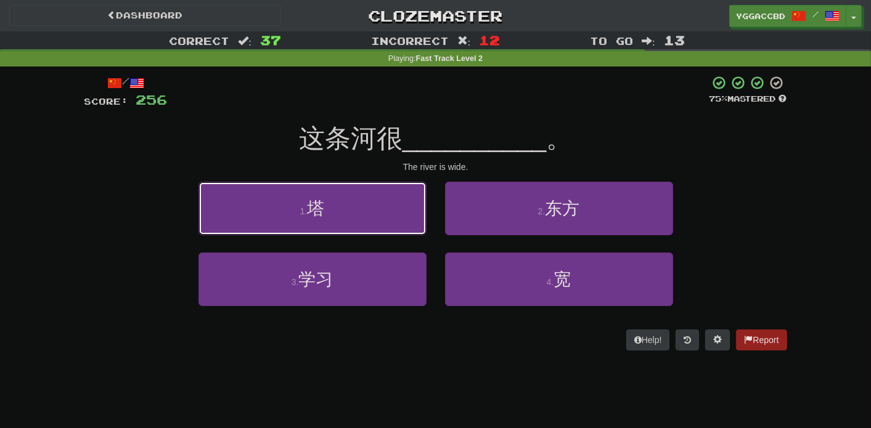
click at [410, 226] on button "1 . 塔" at bounding box center [312, 209] width 228 height 54
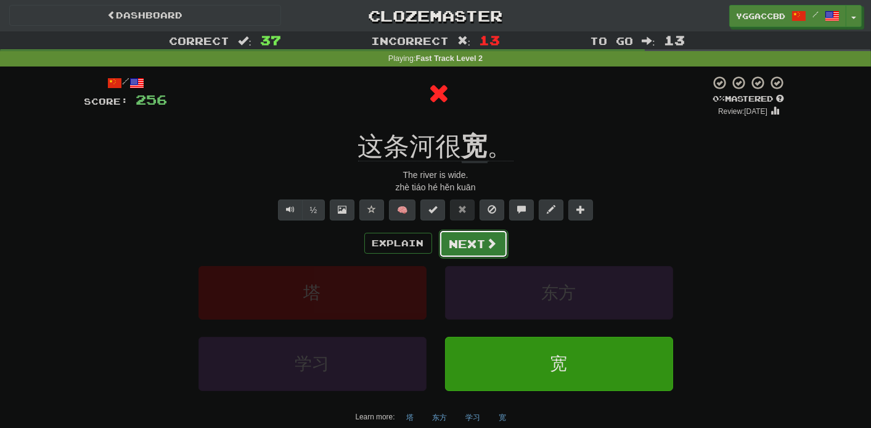
click at [478, 245] on button "Next" at bounding box center [473, 244] width 69 height 28
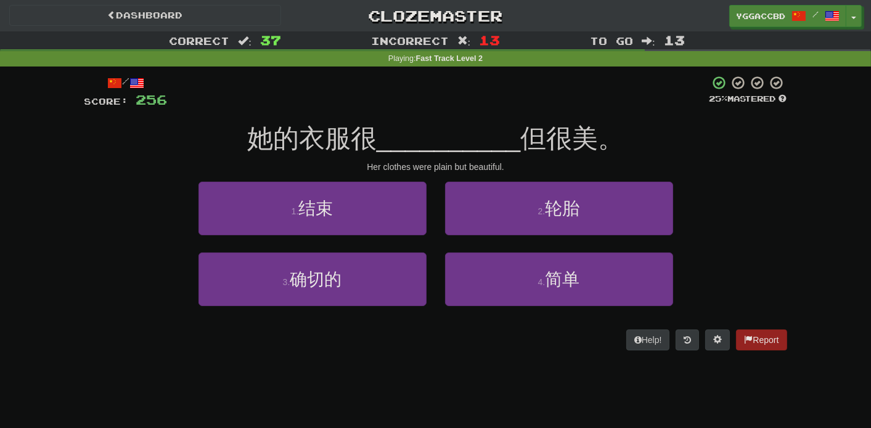
click at [515, 242] on div "2 . 轮胎" at bounding box center [559, 217] width 246 height 71
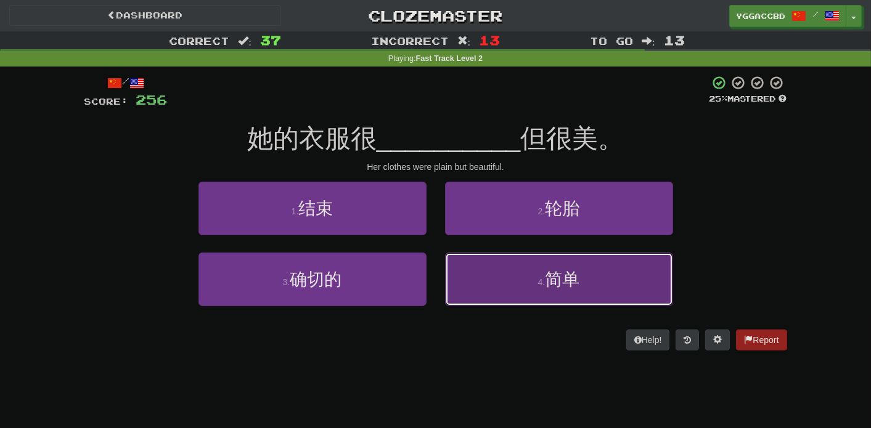
click at [518, 289] on button "4 . 简单" at bounding box center [559, 280] width 228 height 54
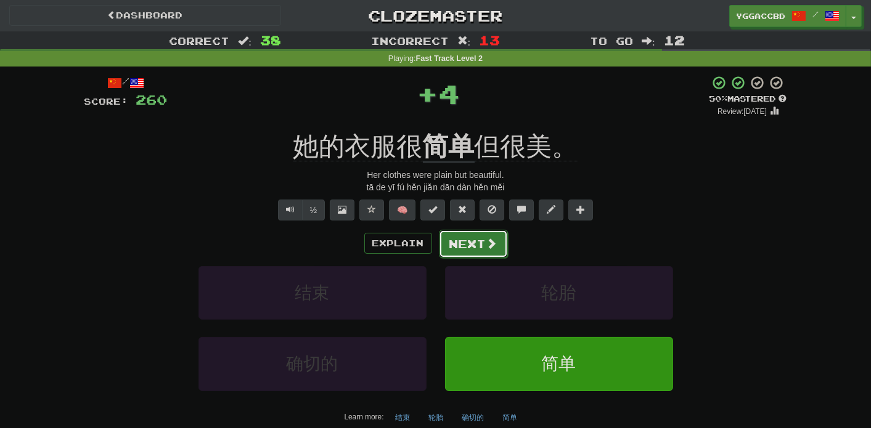
click at [466, 246] on button "Next" at bounding box center [473, 244] width 69 height 28
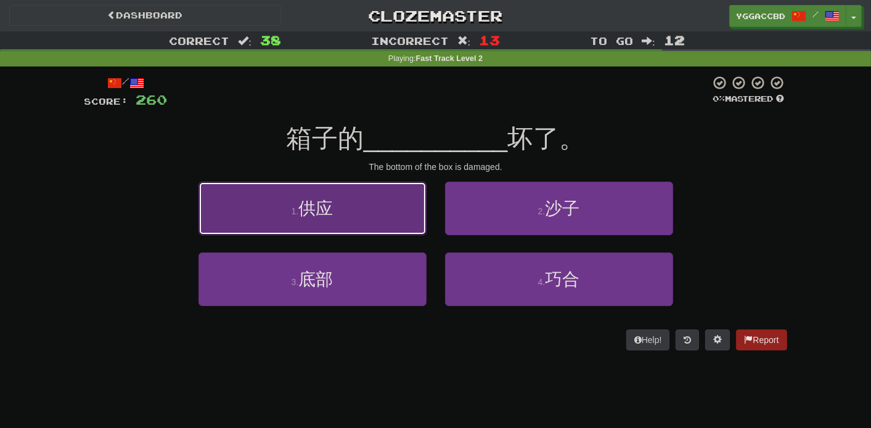
click at [393, 217] on button "1 . 供应" at bounding box center [312, 209] width 228 height 54
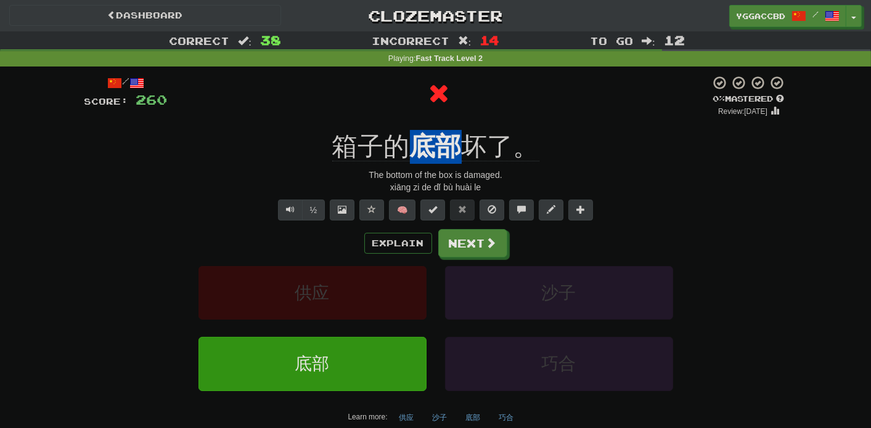
drag, startPoint x: 417, startPoint y: 126, endPoint x: 457, endPoint y: 127, distance: 40.1
click at [457, 127] on div "/ Score: 260 0 % Mastered Review: 2025-10-15 箱子的 底部 坏了。 The bottom of the box i…" at bounding box center [435, 264] width 702 height 378
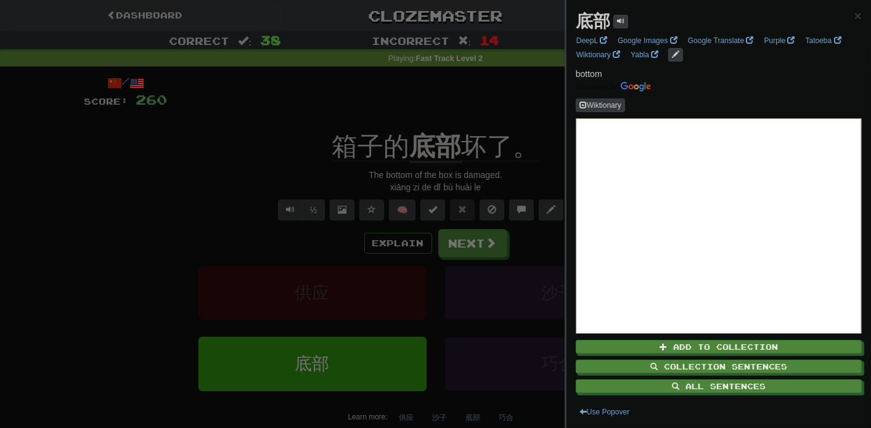
click at [537, 99] on div at bounding box center [435, 214] width 871 height 428
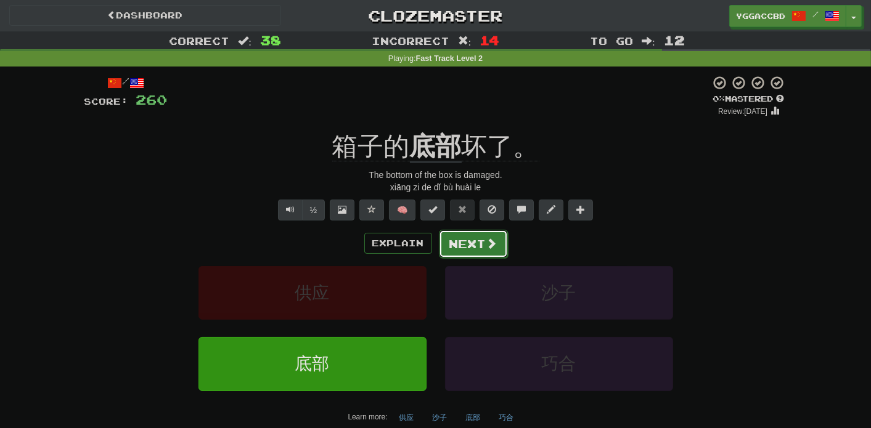
click at [472, 243] on button "Next" at bounding box center [473, 244] width 69 height 28
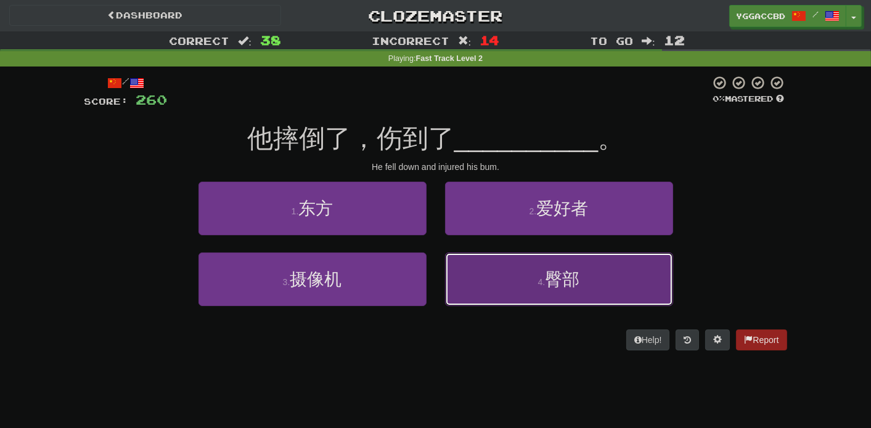
click at [575, 282] on span "臀部" at bounding box center [562, 279] width 35 height 19
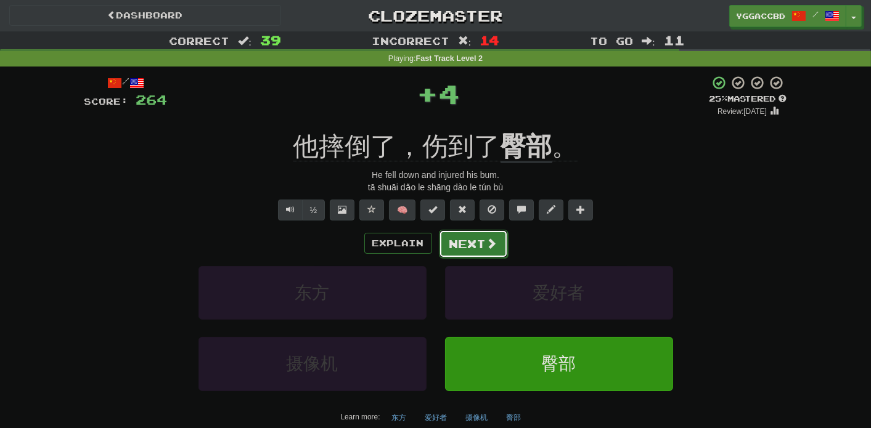
click at [452, 250] on button "Next" at bounding box center [473, 244] width 69 height 28
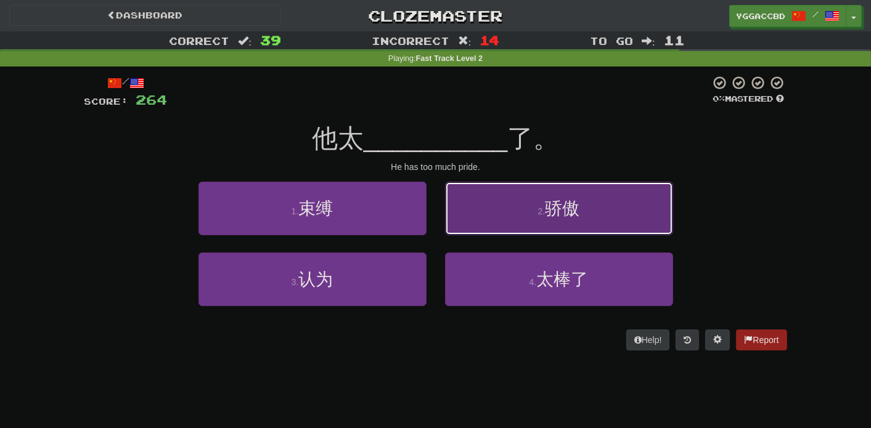
click at [523, 219] on button "2 . 骄傲" at bounding box center [559, 209] width 228 height 54
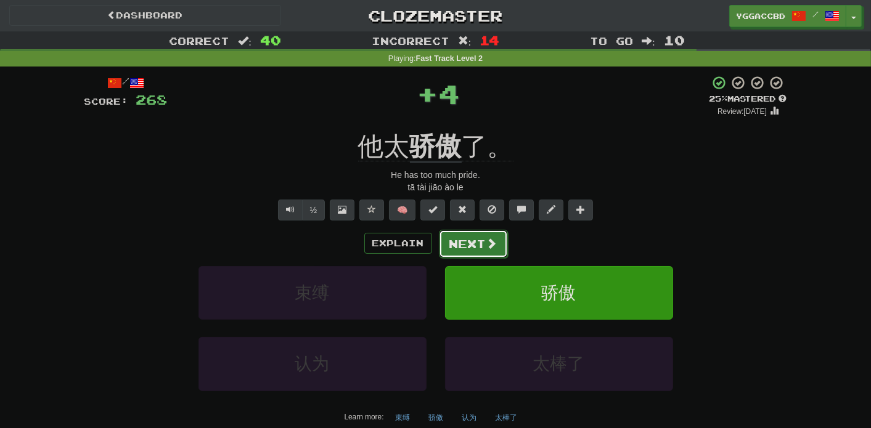
click at [468, 237] on button "Next" at bounding box center [473, 244] width 69 height 28
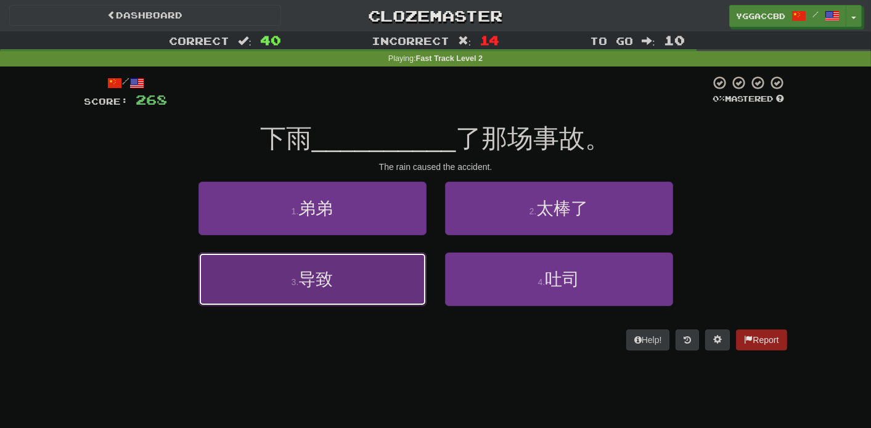
click at [396, 279] on button "3 . 导致" at bounding box center [312, 280] width 228 height 54
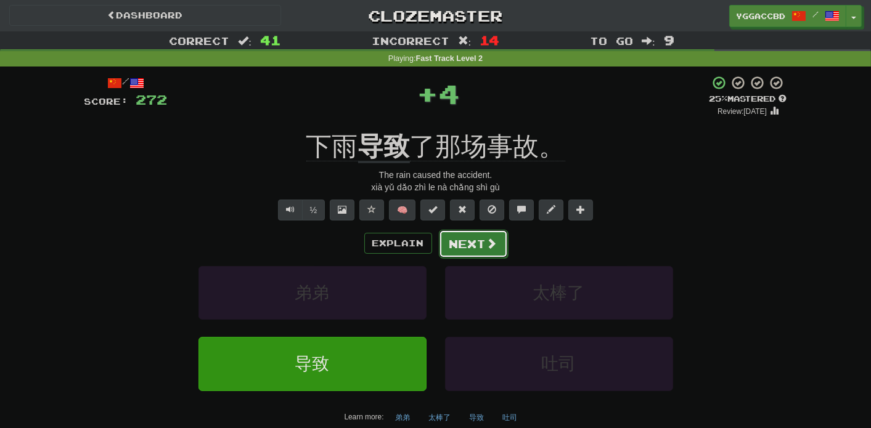
click at [486, 246] on span at bounding box center [491, 243] width 11 height 11
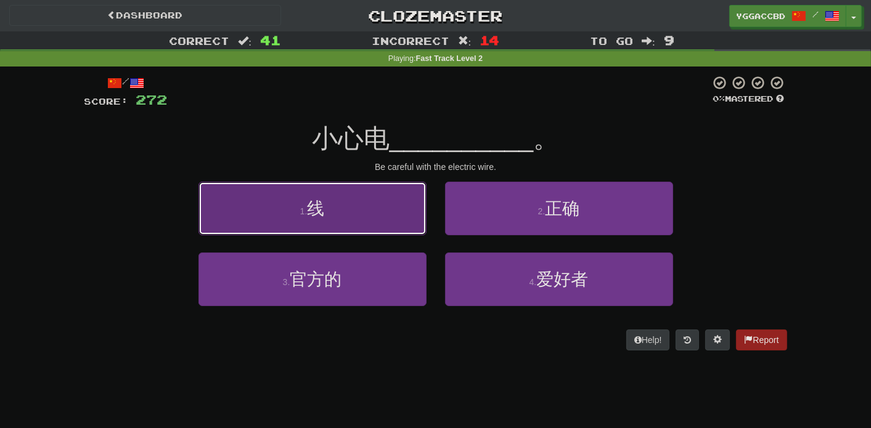
click at [332, 218] on button "1 . 线" at bounding box center [312, 209] width 228 height 54
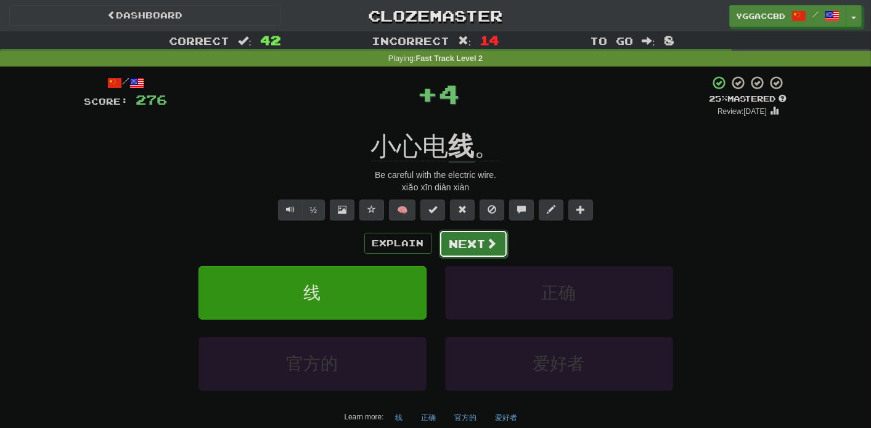
click at [481, 244] on button "Next" at bounding box center [473, 244] width 69 height 28
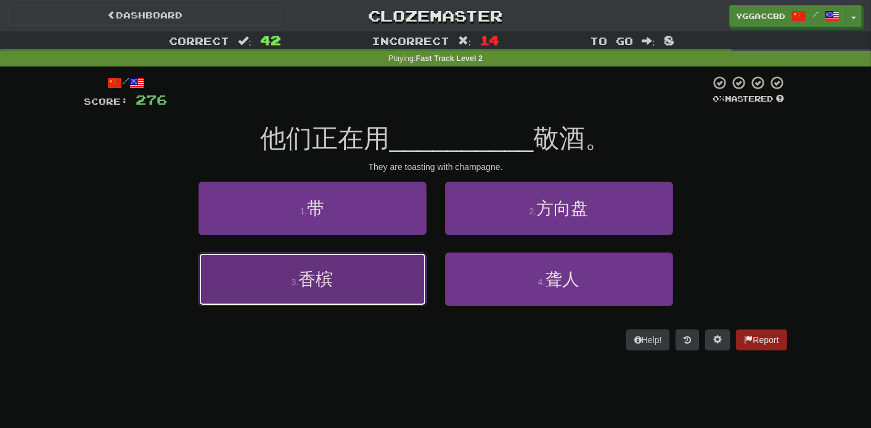
click at [374, 269] on button "3 . 香槟" at bounding box center [312, 280] width 228 height 54
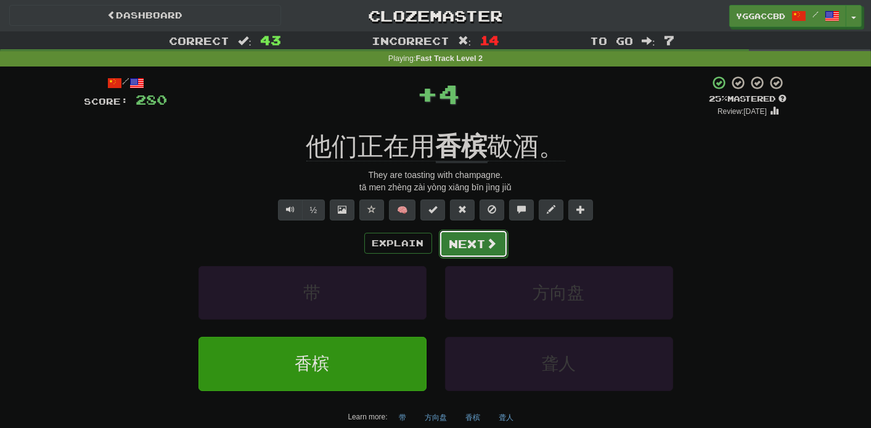
click at [466, 242] on button "Next" at bounding box center [473, 244] width 69 height 28
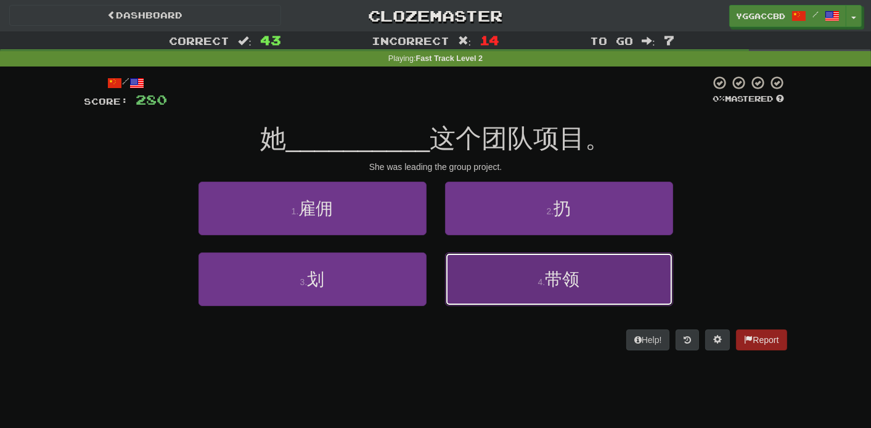
click at [535, 275] on button "4 . 带领" at bounding box center [559, 280] width 228 height 54
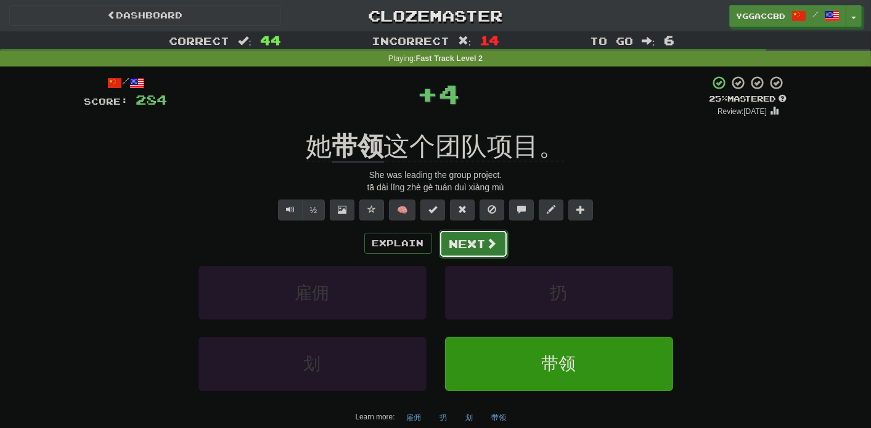
click at [469, 237] on button "Next" at bounding box center [473, 244] width 69 height 28
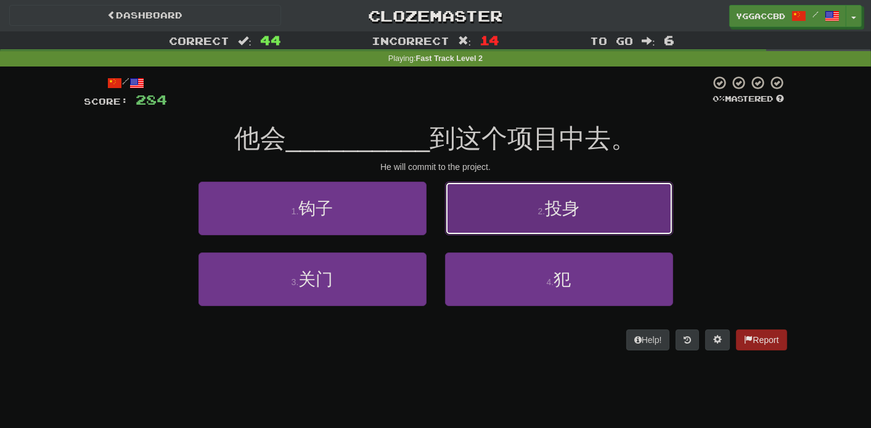
click at [527, 228] on button "2 . 投身" at bounding box center [559, 209] width 228 height 54
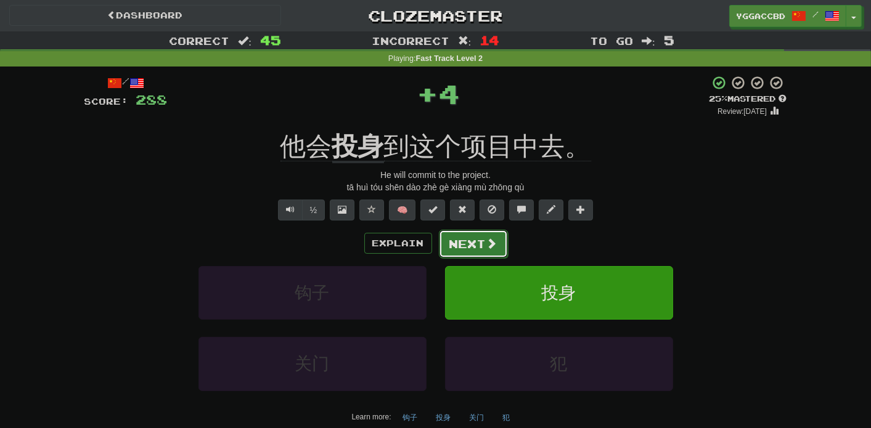
click at [489, 240] on span at bounding box center [491, 243] width 11 height 11
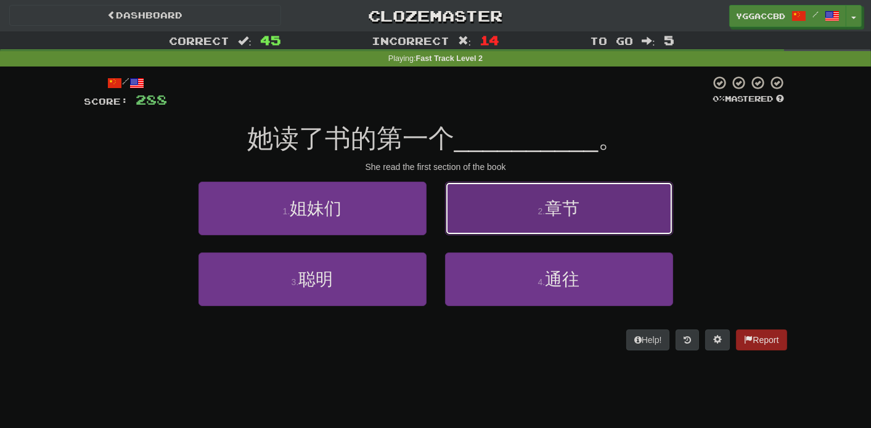
click at [506, 220] on button "2 . 章节" at bounding box center [559, 209] width 228 height 54
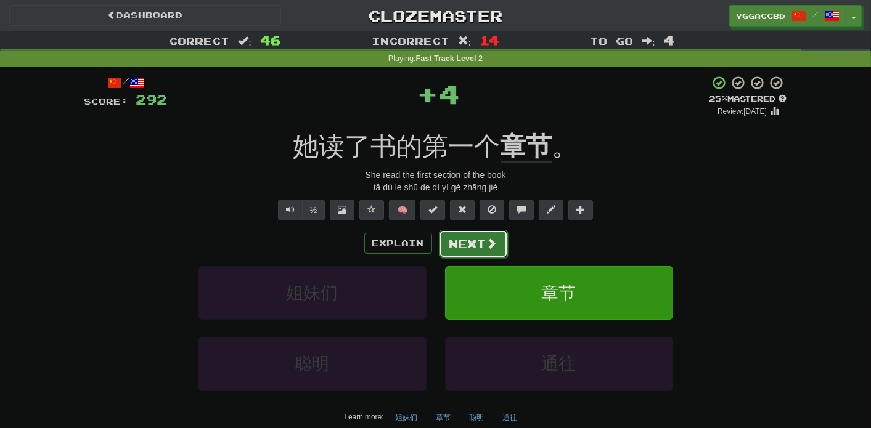
click at [481, 242] on button "Next" at bounding box center [473, 244] width 69 height 28
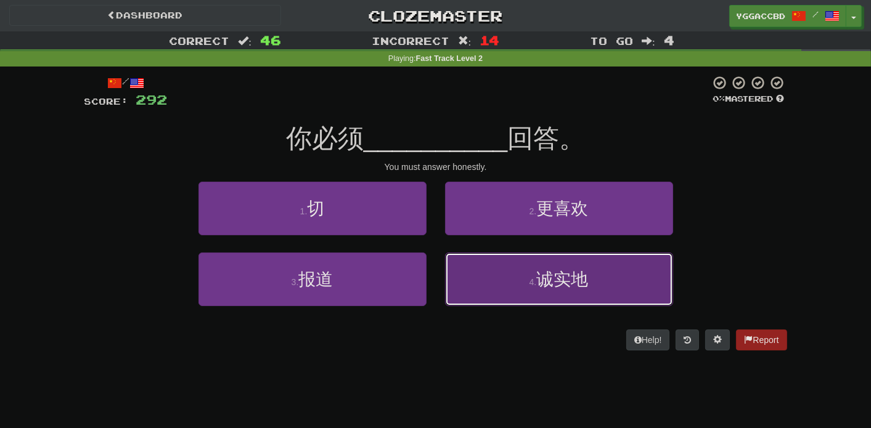
click at [579, 284] on span "诚实地" at bounding box center [562, 279] width 52 height 19
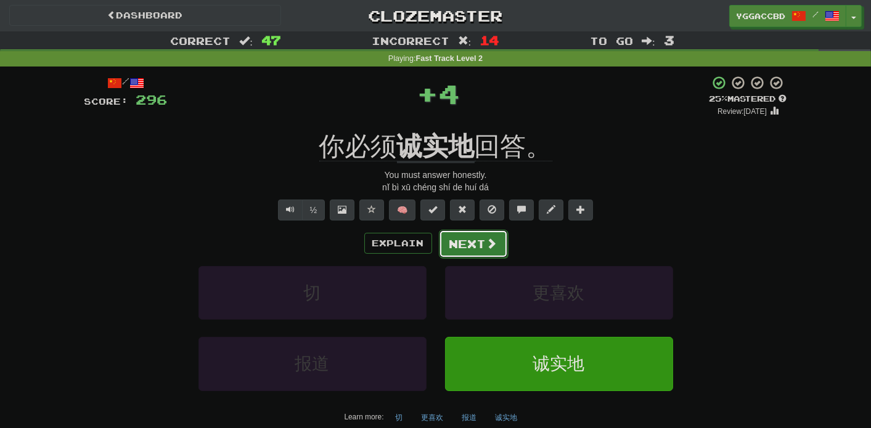
click at [470, 250] on button "Next" at bounding box center [473, 244] width 69 height 28
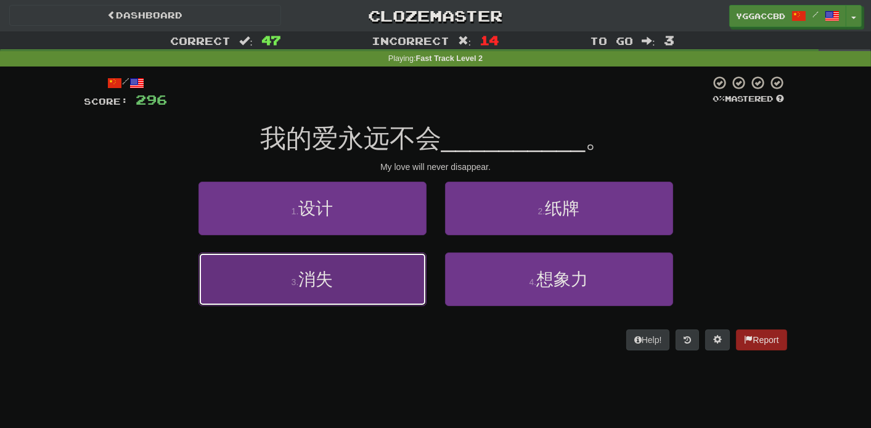
click at [365, 267] on button "3 . 消失" at bounding box center [312, 280] width 228 height 54
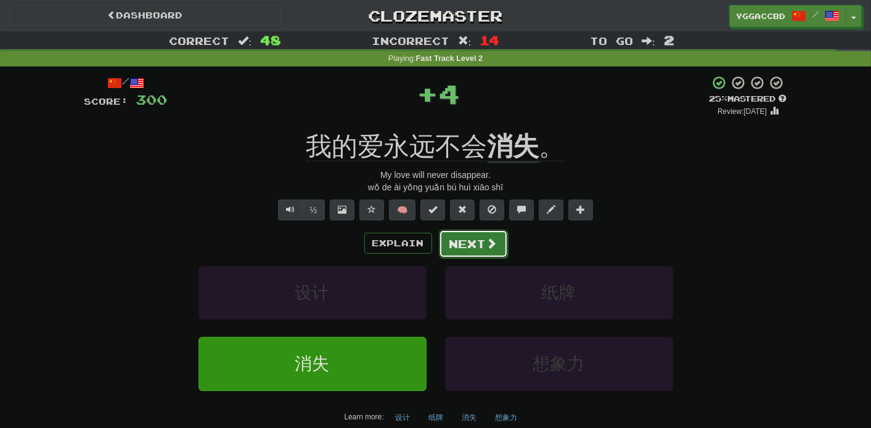
click at [479, 251] on button "Next" at bounding box center [473, 244] width 69 height 28
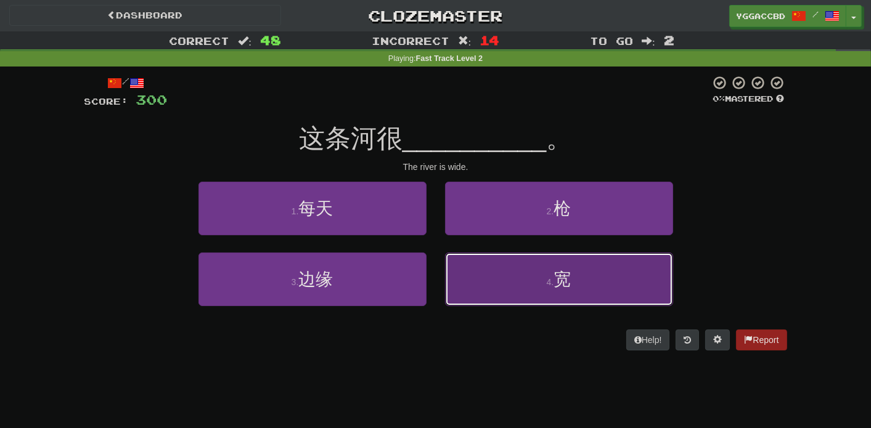
click at [547, 274] on button "4 . 宽" at bounding box center [559, 280] width 228 height 54
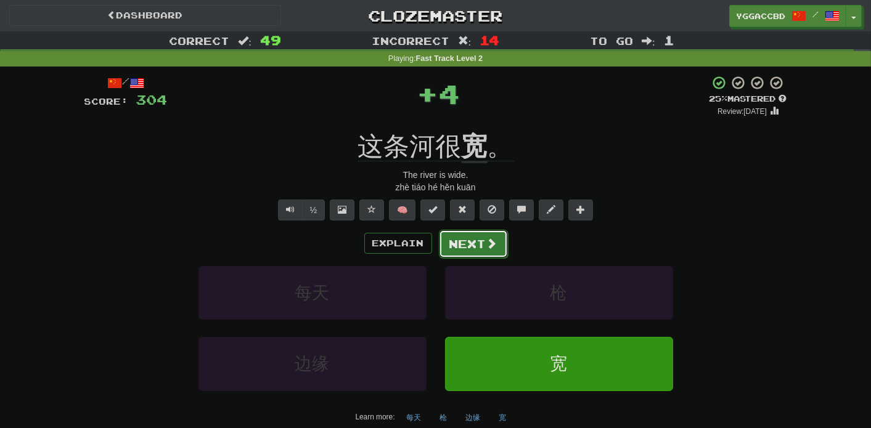
click at [479, 250] on button "Next" at bounding box center [473, 244] width 69 height 28
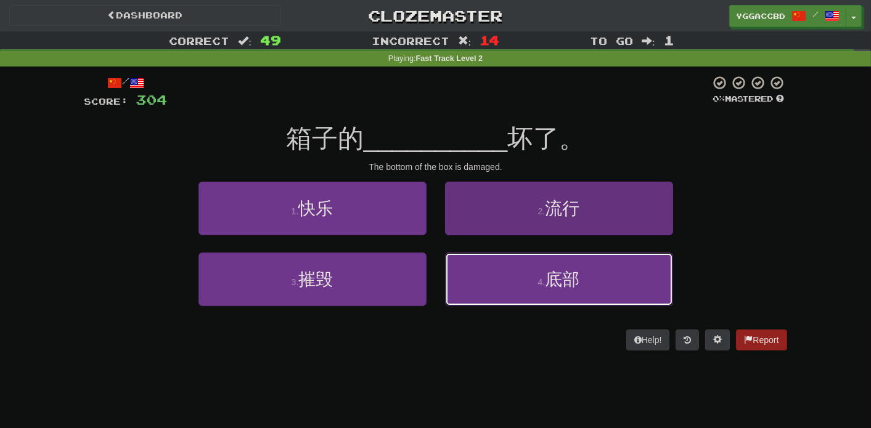
click at [551, 274] on span "底部" at bounding box center [562, 279] width 35 height 19
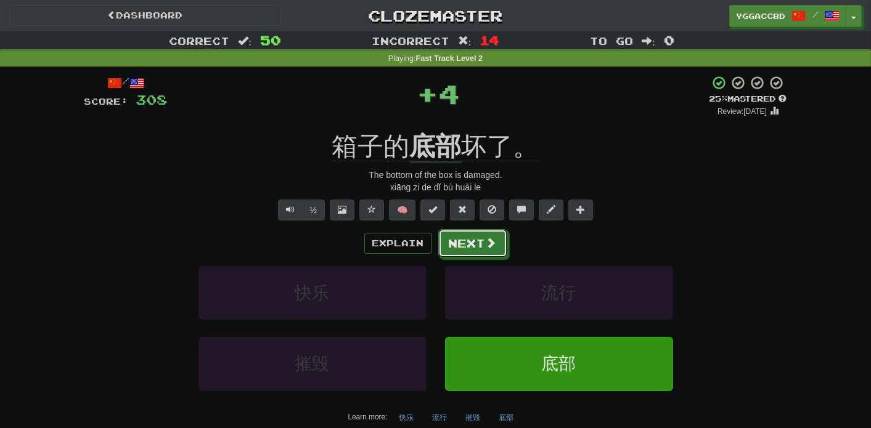
click at [463, 243] on button "Next" at bounding box center [472, 243] width 69 height 28
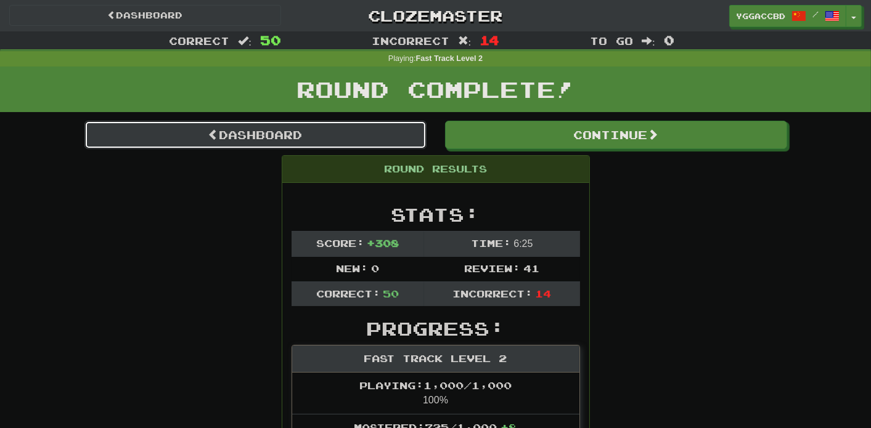
drag, startPoint x: 258, startPoint y: 141, endPoint x: 274, endPoint y: 145, distance: 16.6
click at [259, 140] on link "Dashboard" at bounding box center [255, 135] width 342 height 28
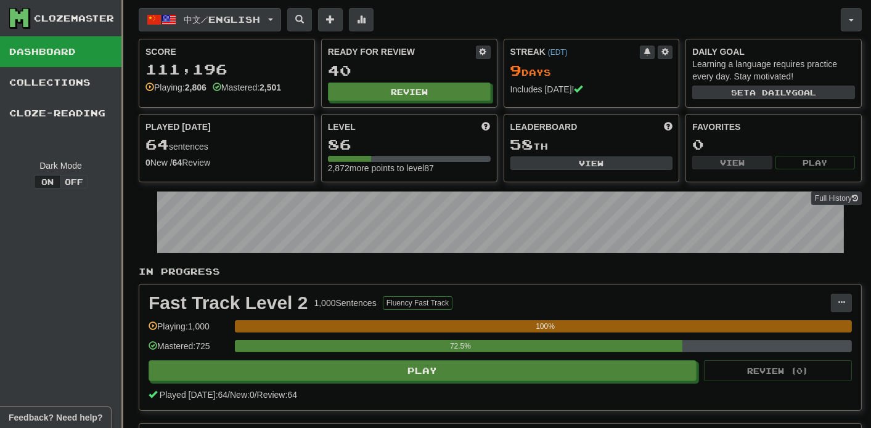
click at [281, 15] on button "中文 / English" at bounding box center [210, 19] width 142 height 23
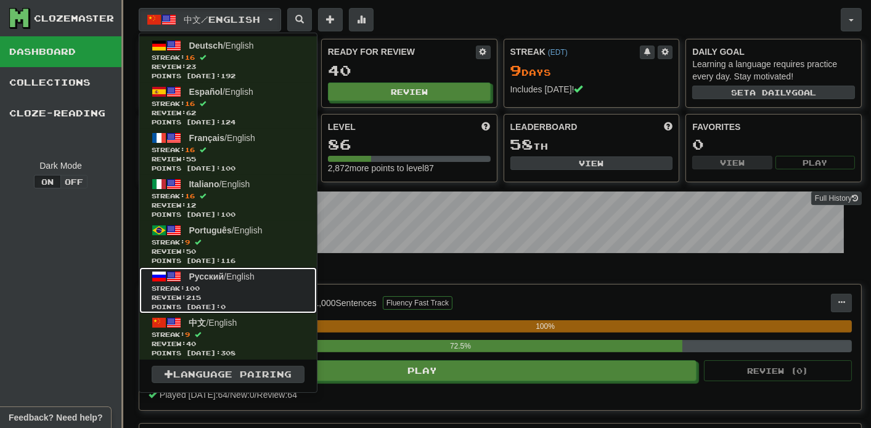
click at [225, 284] on span "Streak: 100" at bounding box center [228, 288] width 153 height 9
